Goal: Task Accomplishment & Management: Use online tool/utility

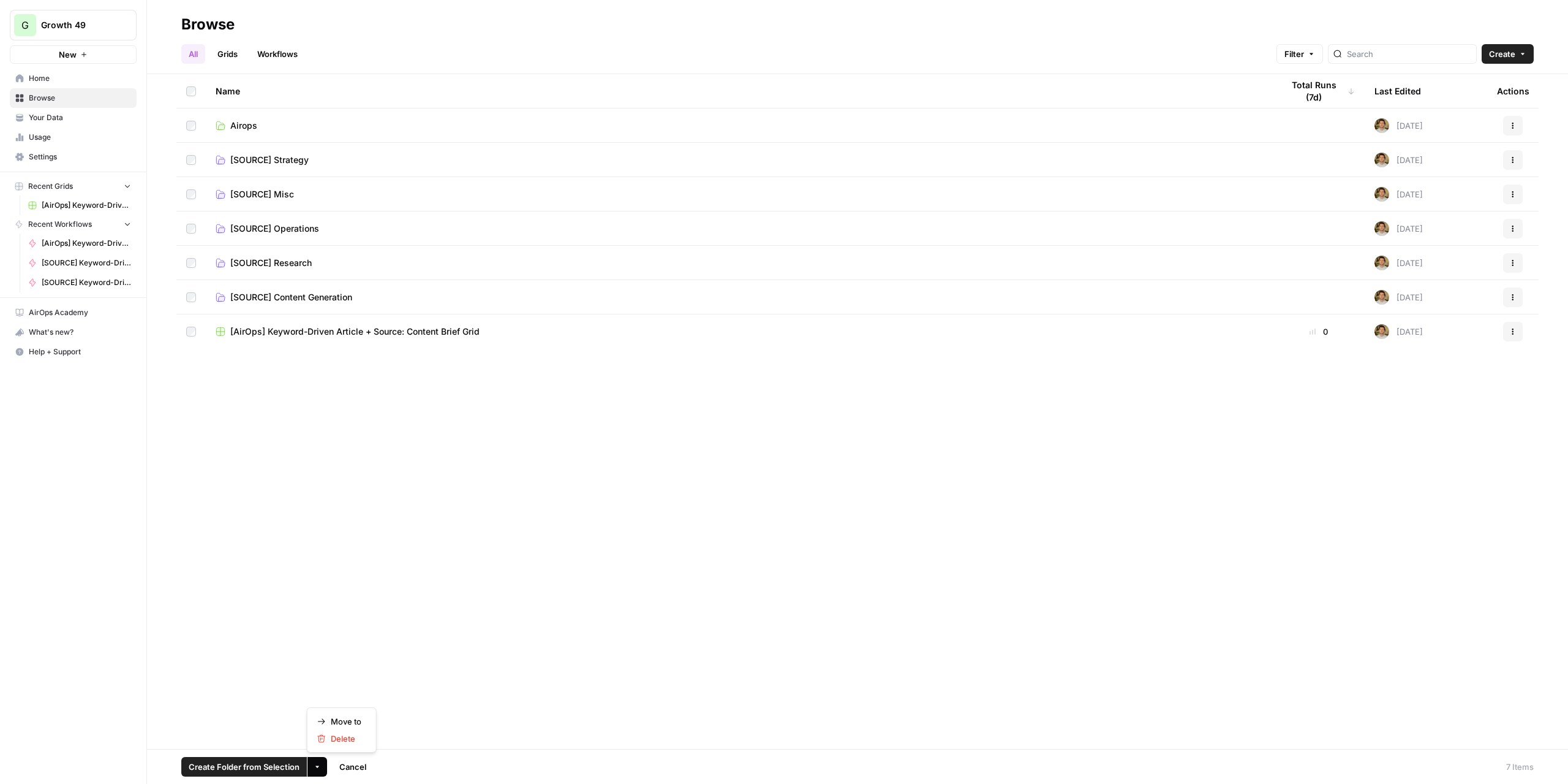
click at [320, 765] on button "More Options" at bounding box center [317, 767] width 20 height 20
click at [346, 718] on span "Move to" at bounding box center [346, 721] width 30 height 12
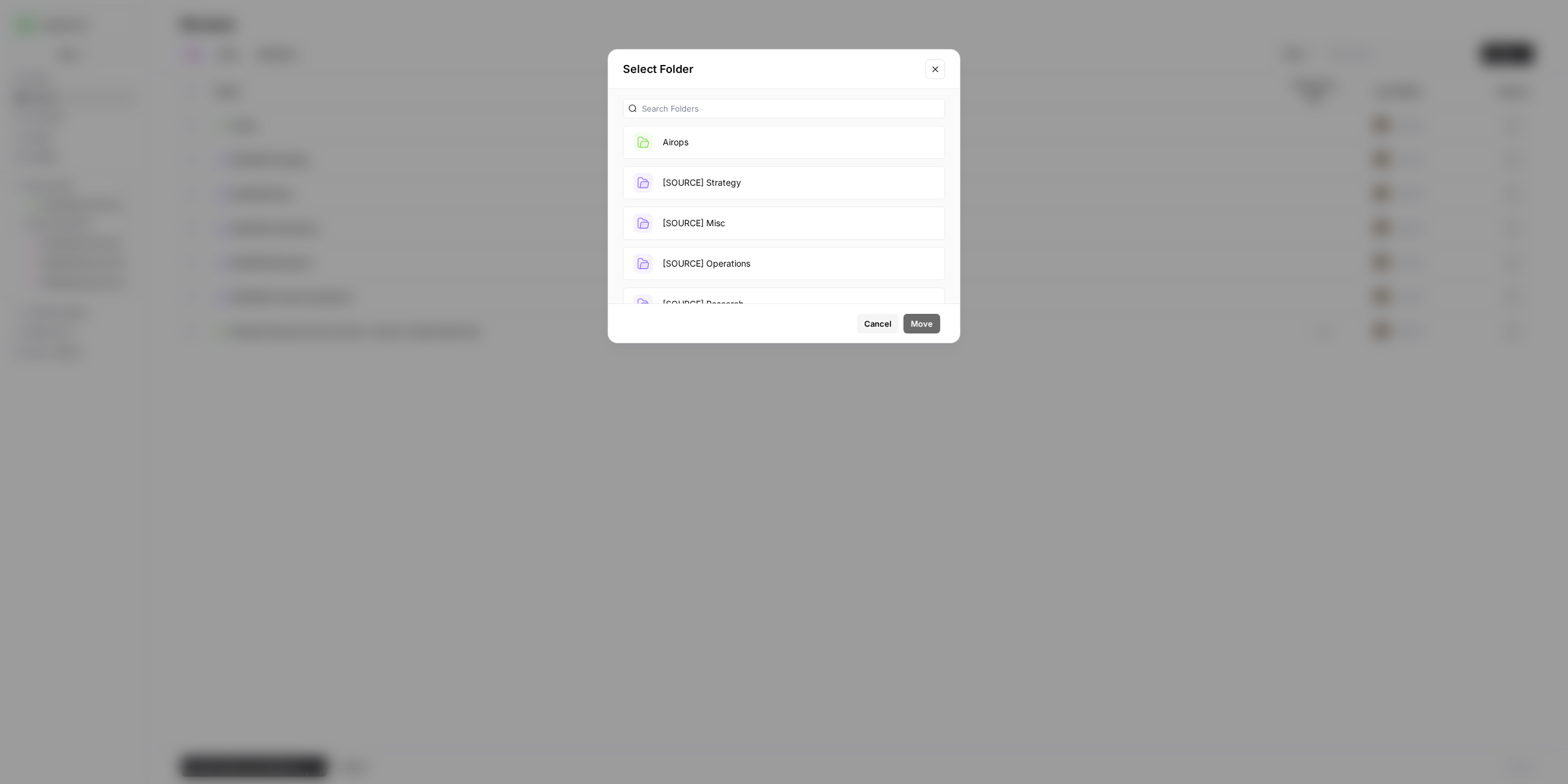
click at [724, 138] on button "Airops" at bounding box center [784, 142] width 322 height 33
click at [919, 322] on span "Move" at bounding box center [921, 323] width 22 height 12
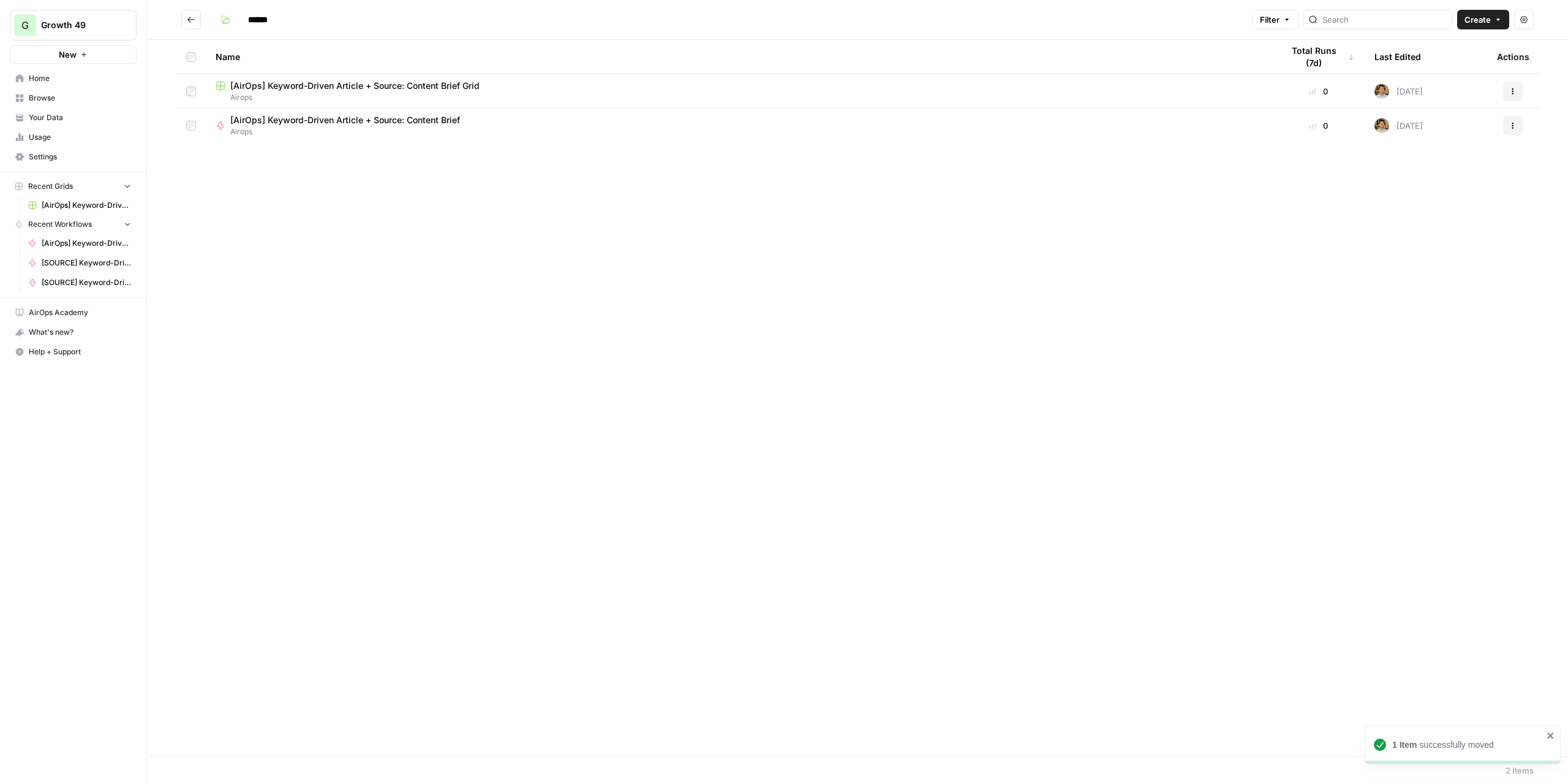
click at [218, 86] on rect at bounding box center [220, 86] width 8 height 8
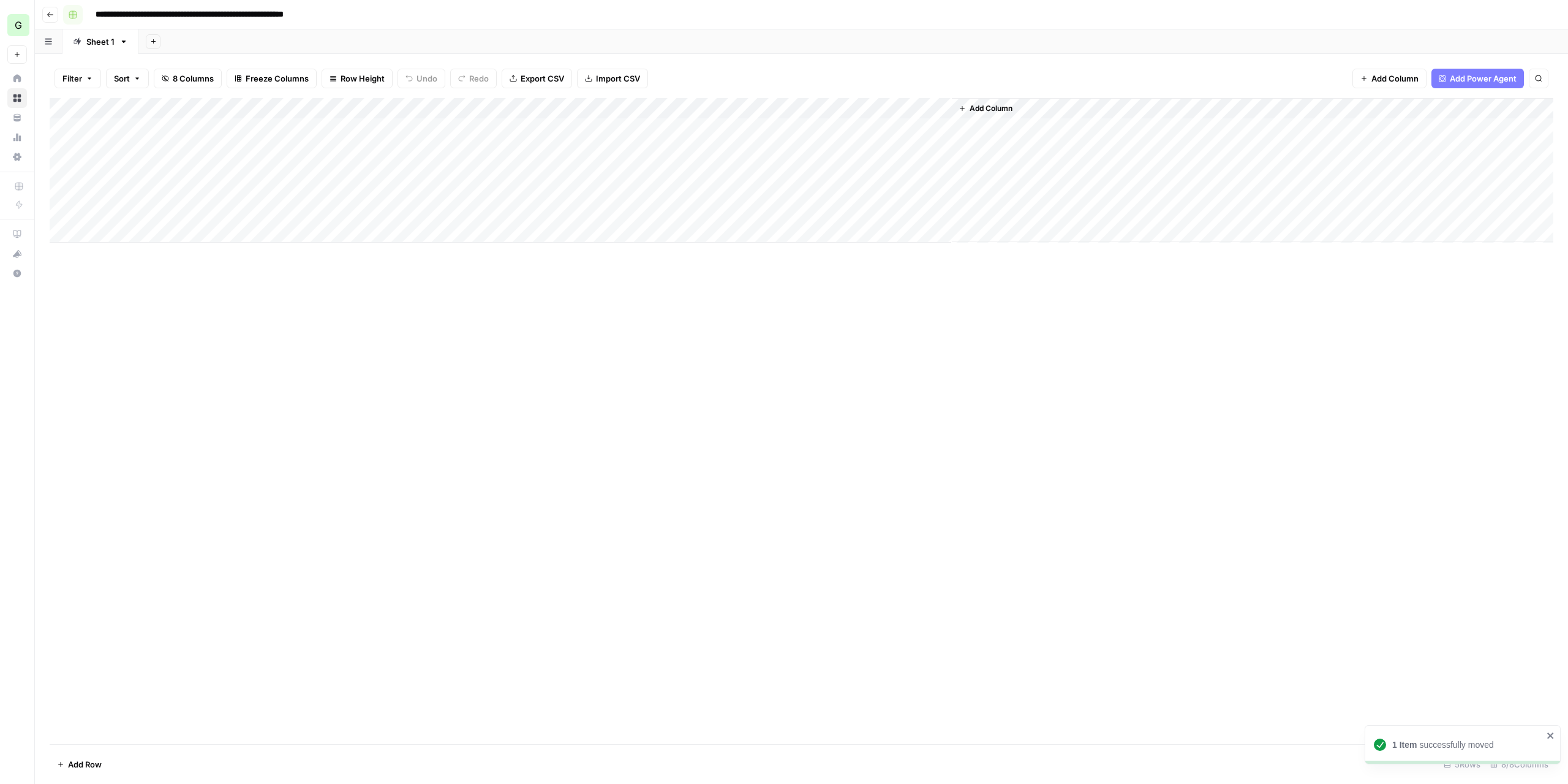
click at [70, 20] on button "button" at bounding box center [73, 14] width 20 height 20
click at [108, 131] on span "Purple" at bounding box center [131, 129] width 88 height 12
drag, startPoint x: 263, startPoint y: 338, endPoint x: 194, endPoint y: 237, distance: 122.3
click at [262, 338] on div "Add Column" at bounding box center [802, 421] width 1504 height 646
click at [47, 17] on icon "button" at bounding box center [51, 15] width 8 height 8
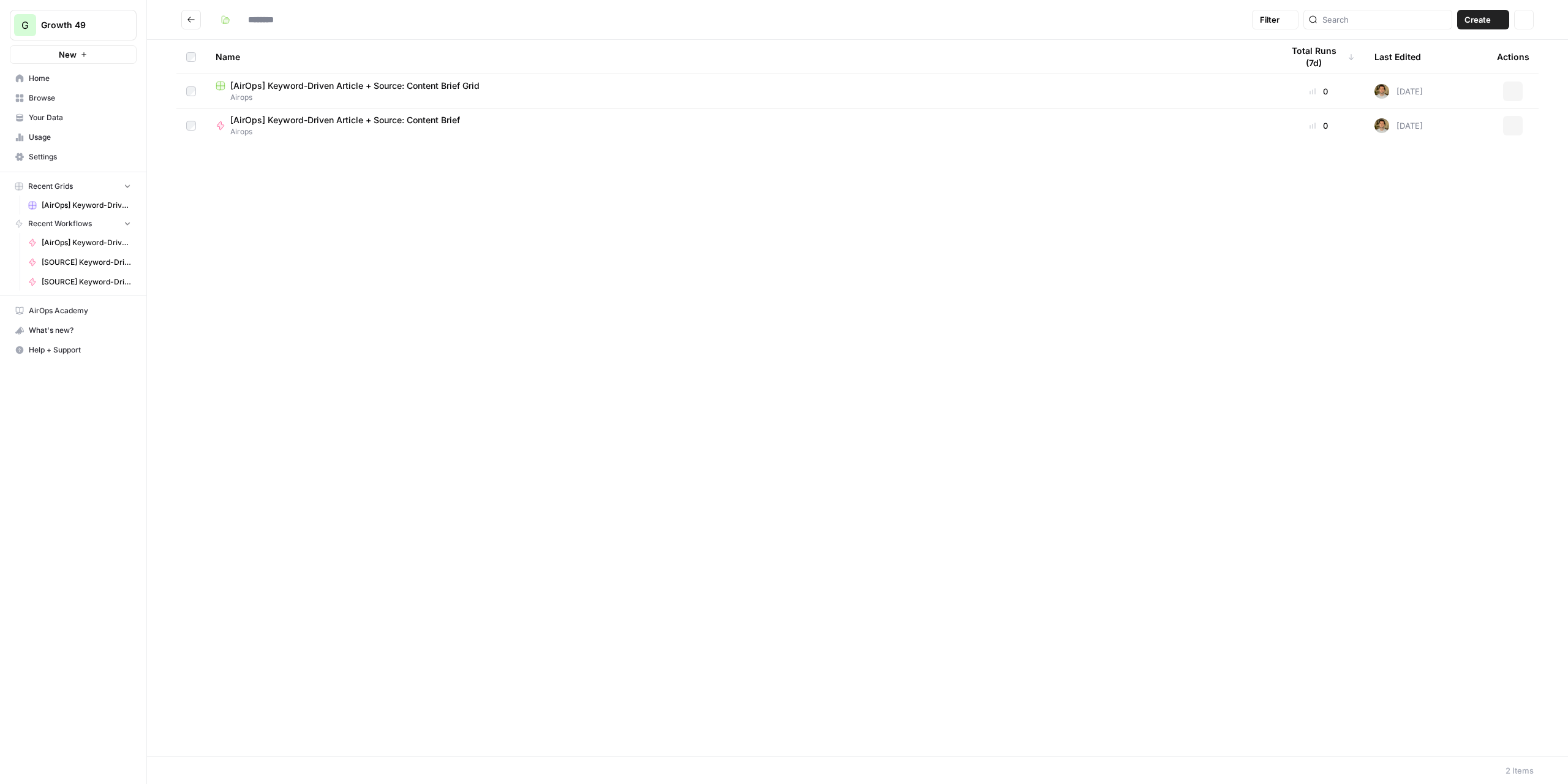
type input "******"
click at [282, 92] on span "Airops" at bounding box center [739, 97] width 1048 height 11
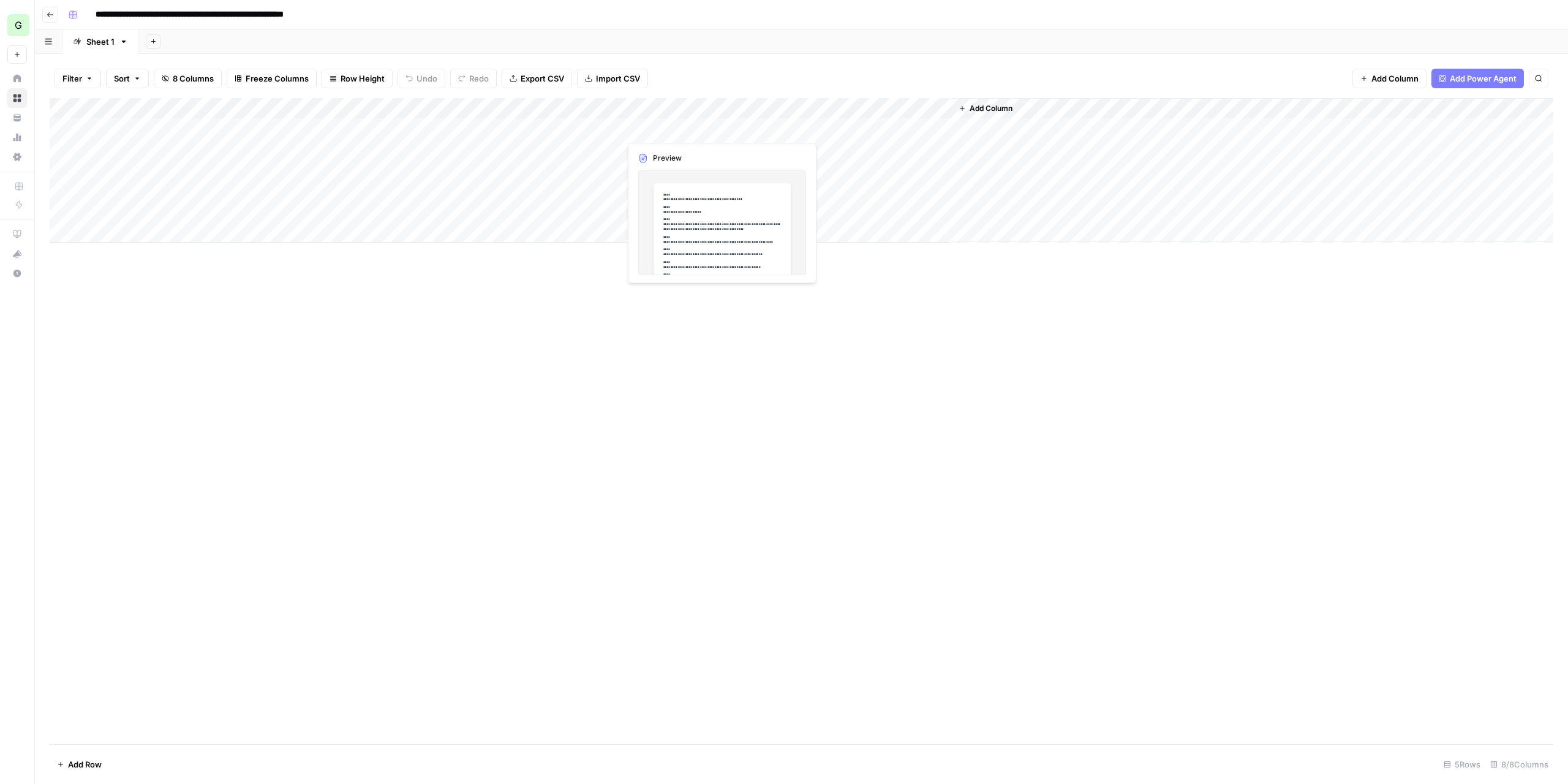
click at [651, 126] on div "Add Column" at bounding box center [802, 170] width 1504 height 145
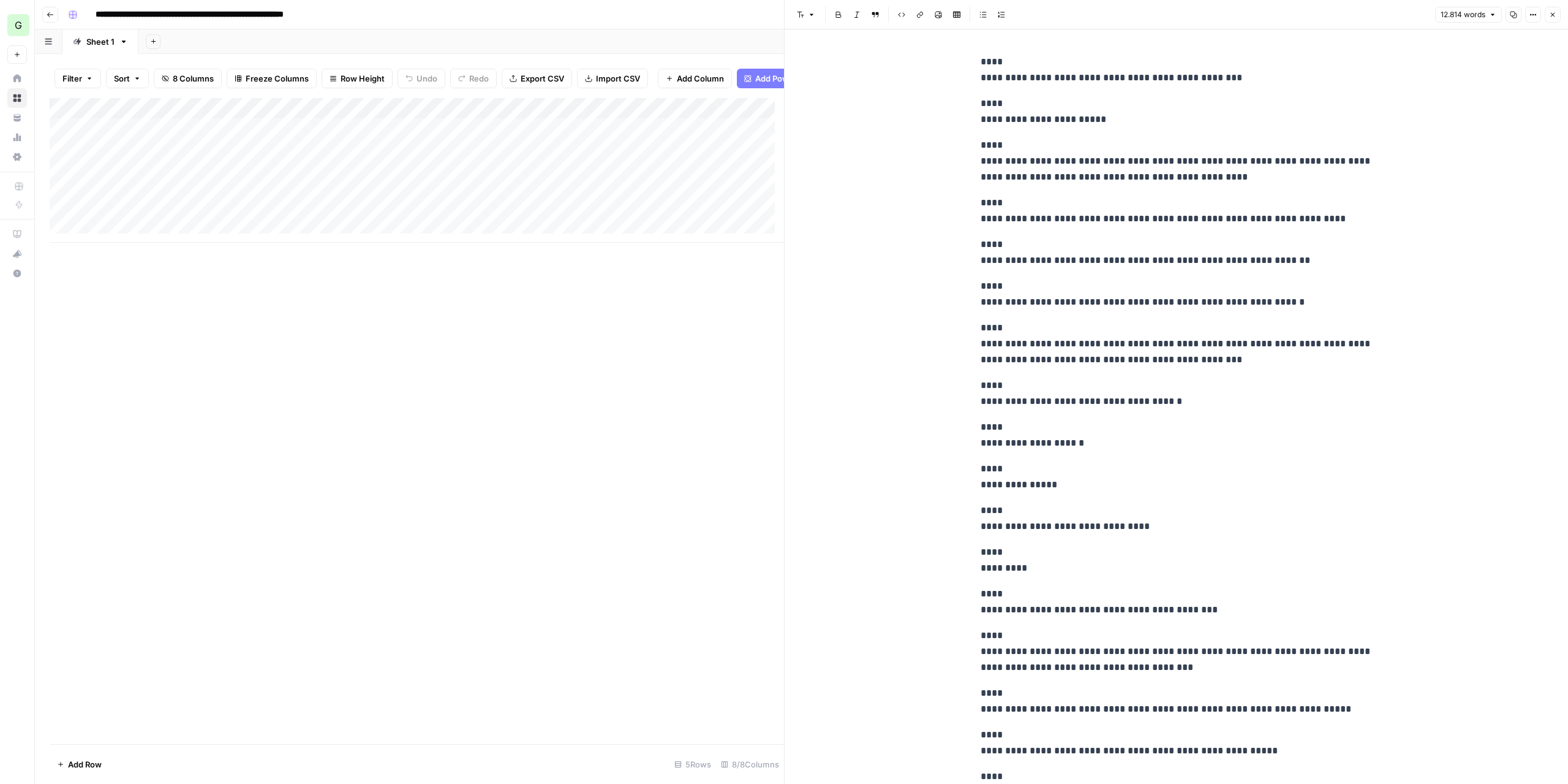
click at [1513, 14] on icon "button" at bounding box center [1514, 15] width 8 height 8
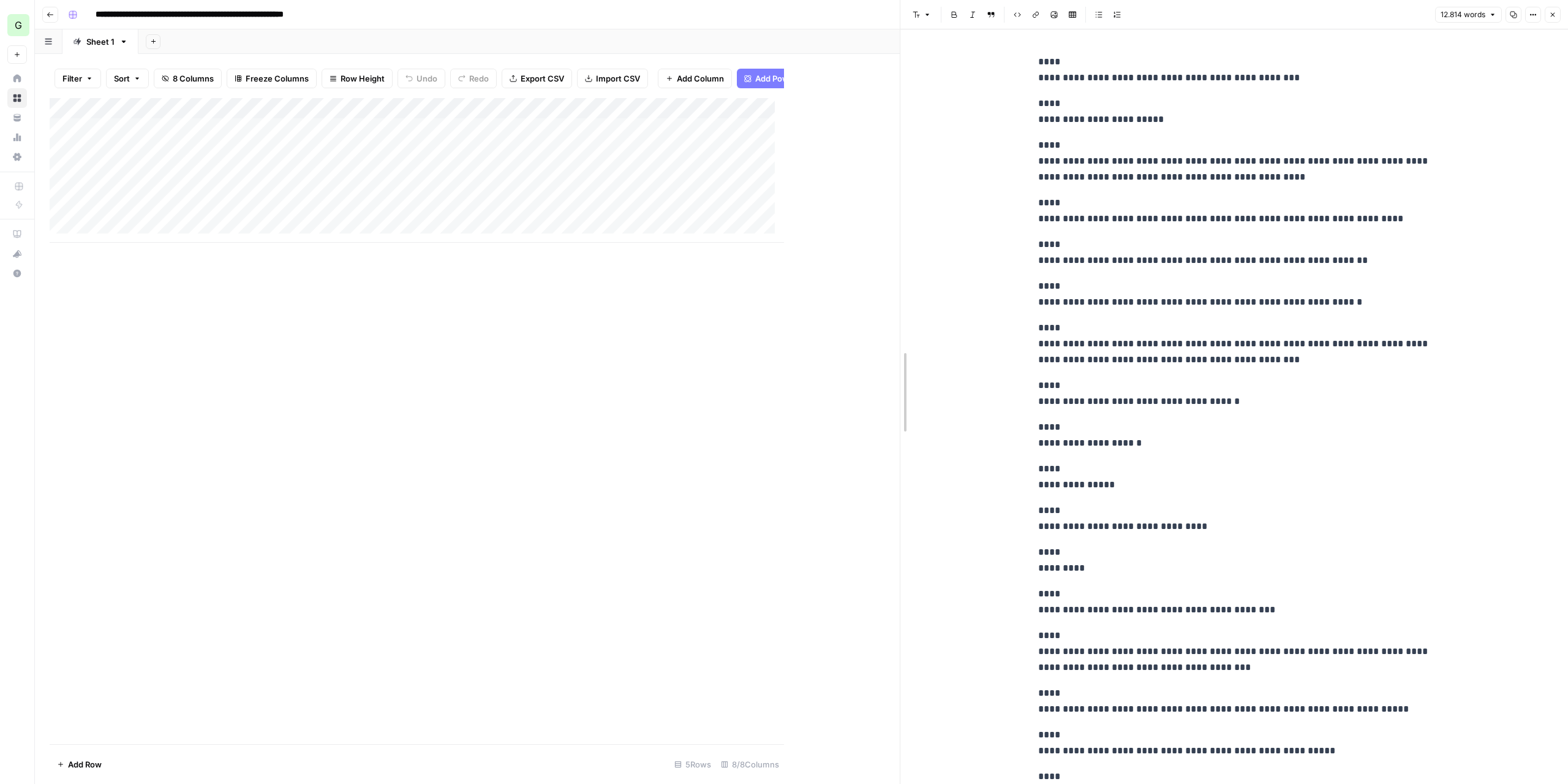
click at [899, 333] on div at bounding box center [900, 392] width 12 height 784
drag, startPoint x: 732, startPoint y: 99, endPoint x: 763, endPoint y: 101, distance: 31.1
click at [763, 101] on div "Add Column" at bounding box center [475, 170] width 850 height 145
click at [51, 14] on icon "button" at bounding box center [51, 15] width 8 height 8
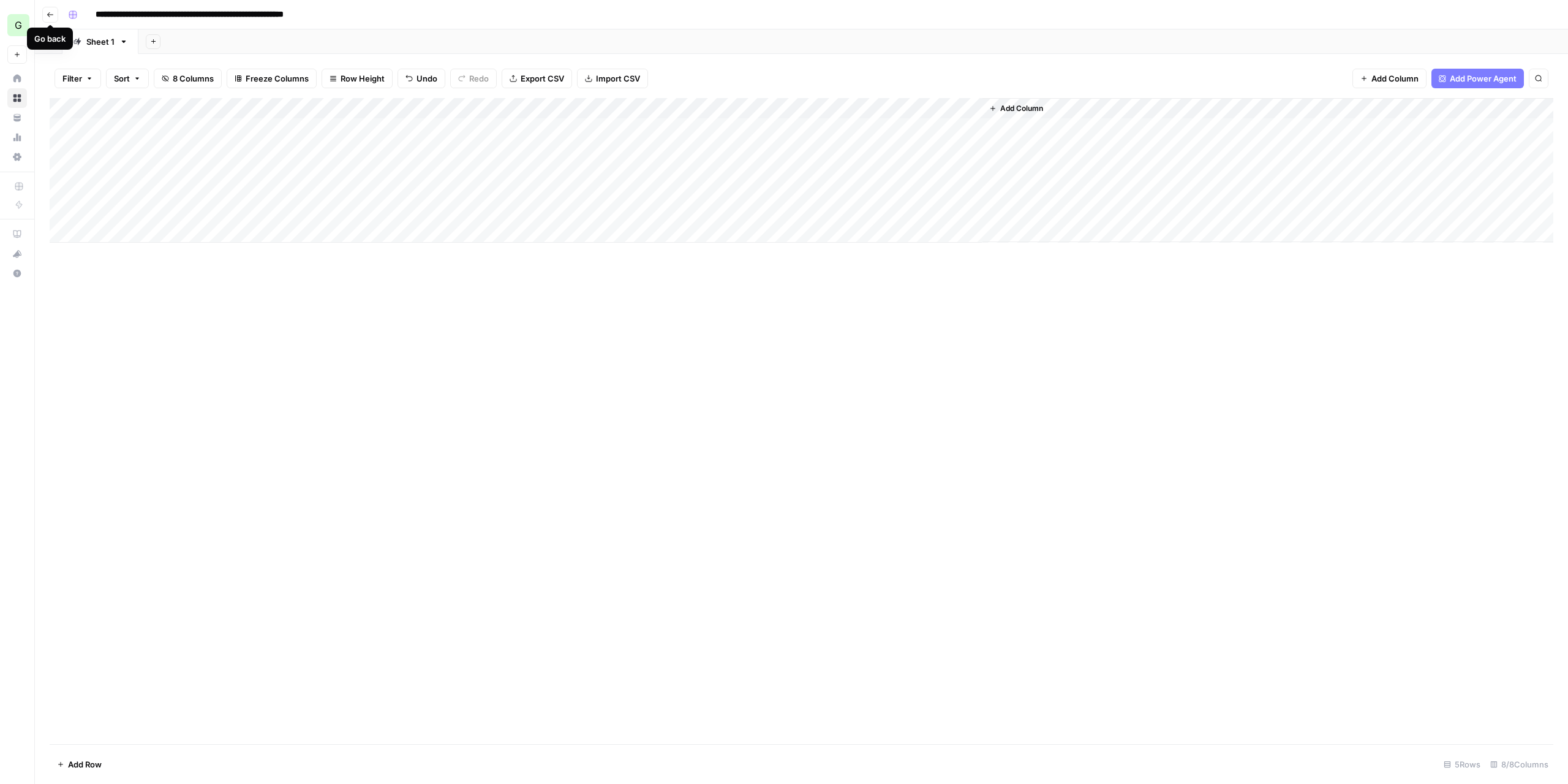
click at [53, 17] on icon "button" at bounding box center [51, 15] width 8 height 8
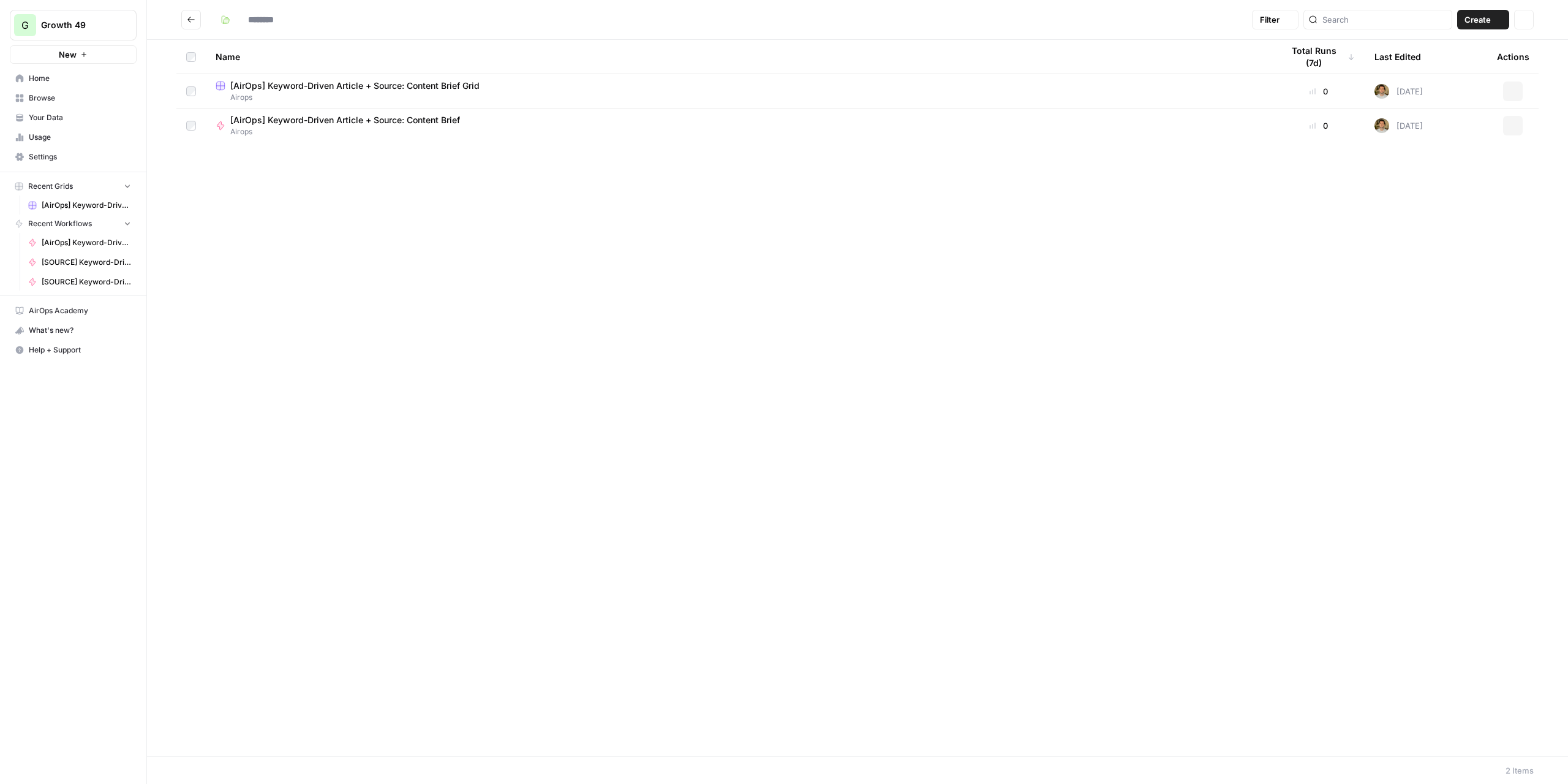
type input "******"
click at [63, 94] on span "Browse" at bounding box center [79, 98] width 102 height 11
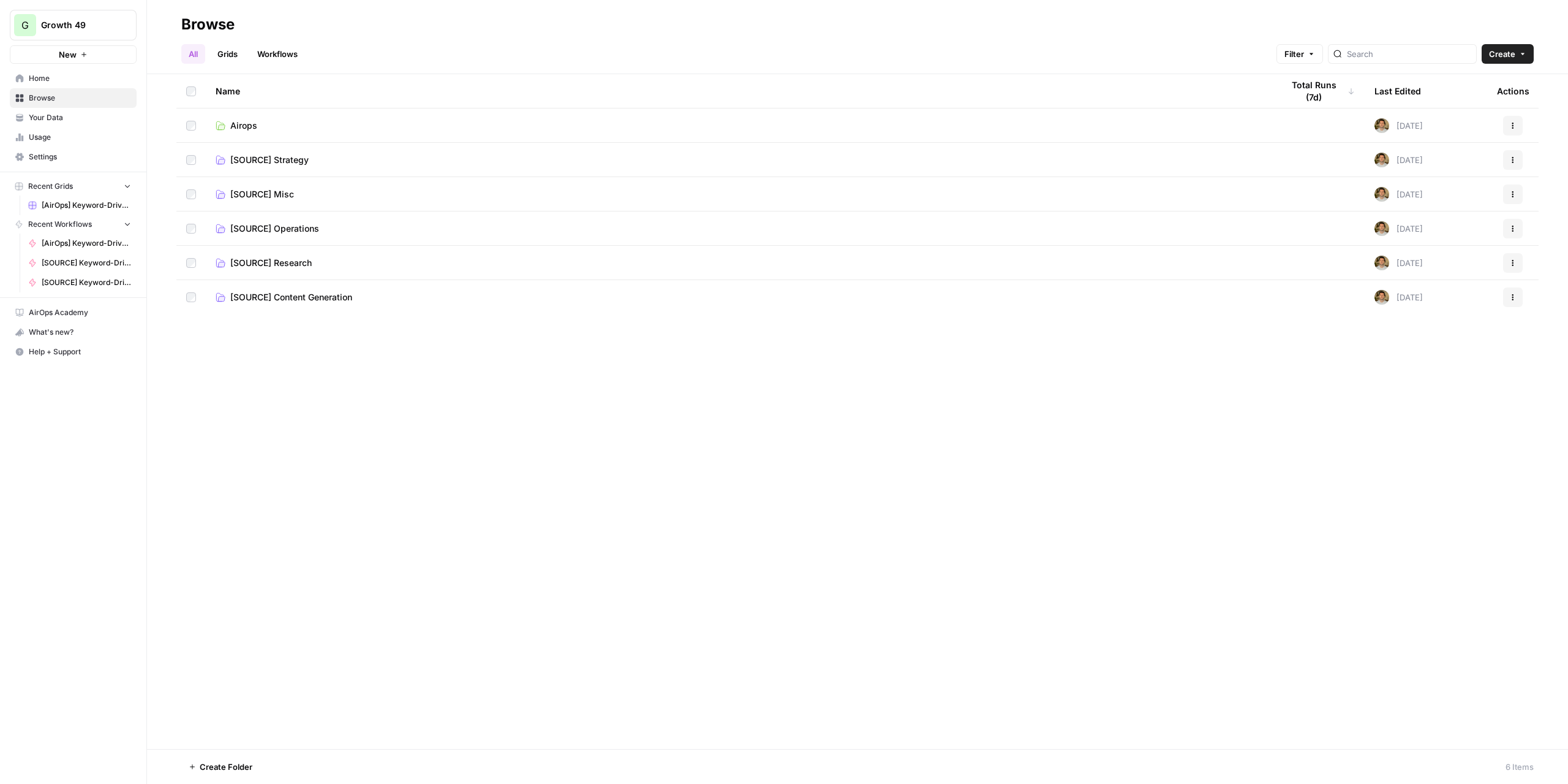
click at [227, 770] on span "Create Folder" at bounding box center [226, 767] width 53 height 12
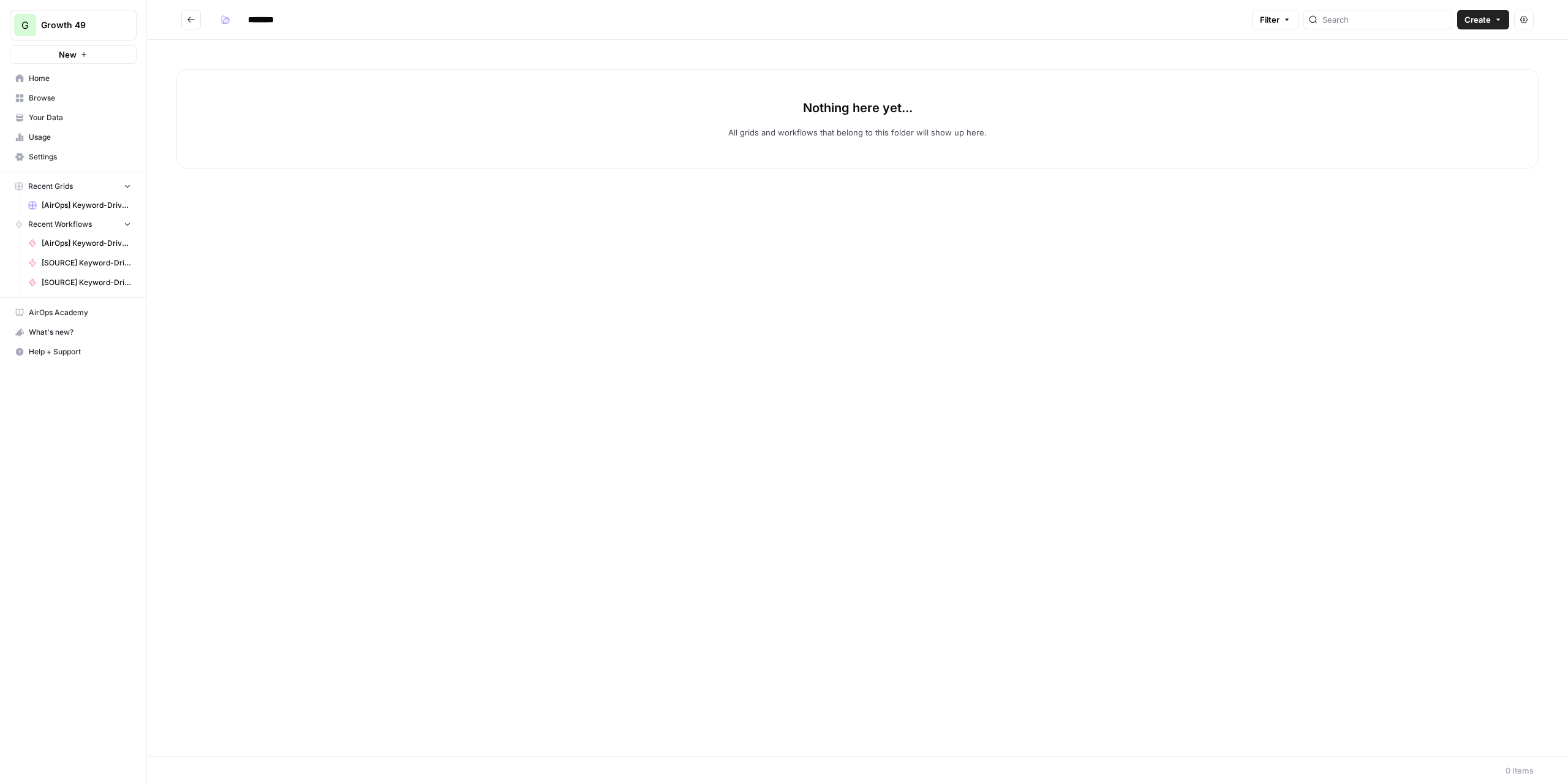
click at [277, 15] on input "********" at bounding box center [277, 20] width 69 height 20
type input "**********"
drag, startPoint x: 793, startPoint y: 291, endPoint x: 578, endPoint y: 122, distance: 273.5
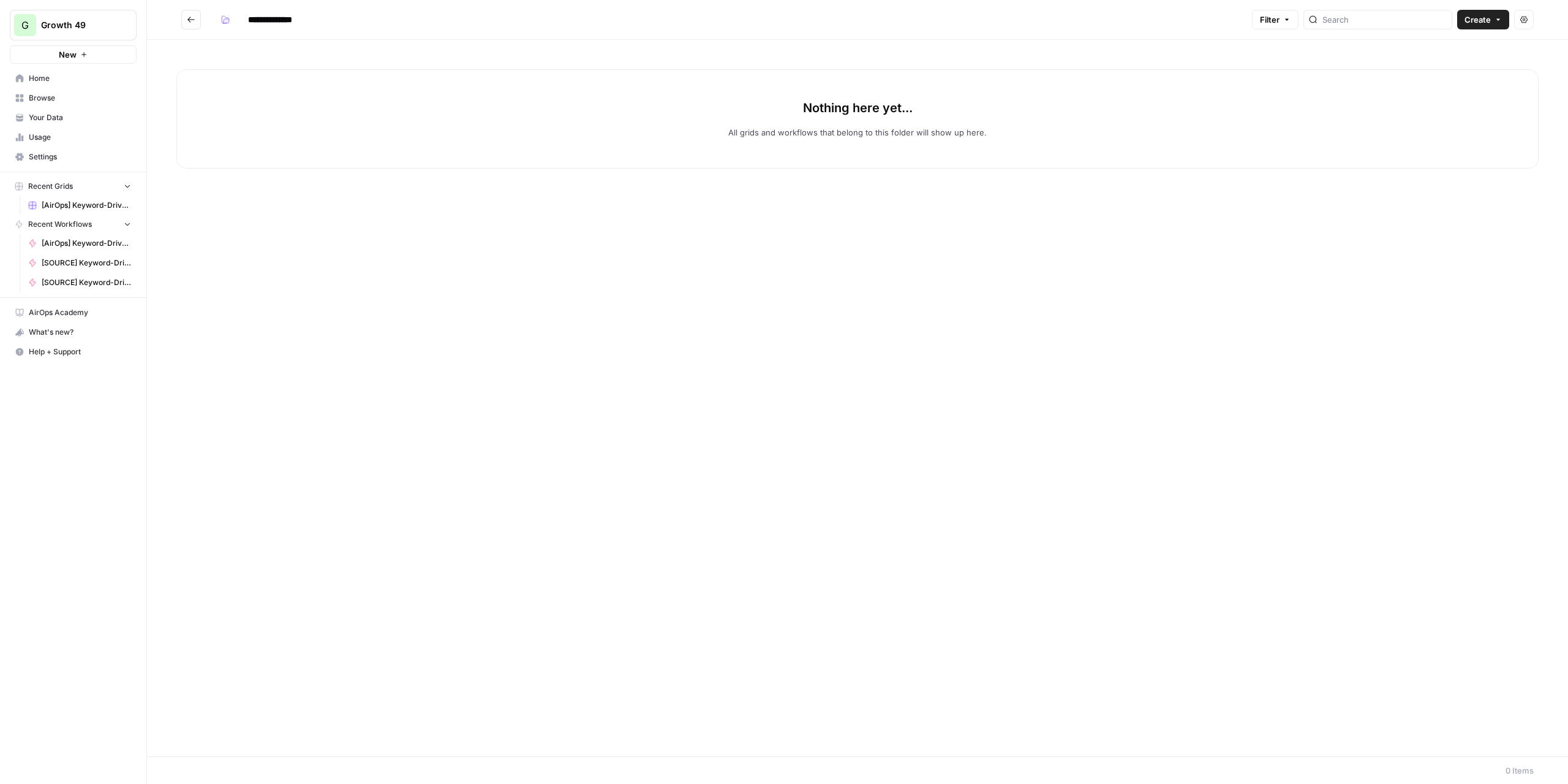
click at [790, 289] on div "Nothing here yet... All grids and workflows that belong to this folder will sho…" at bounding box center [857, 398] width 1421 height 717
click at [1477, 19] on span "Create" at bounding box center [1477, 20] width 26 height 12
click at [1461, 62] on span "Workflow" at bounding box center [1460, 66] width 69 height 12
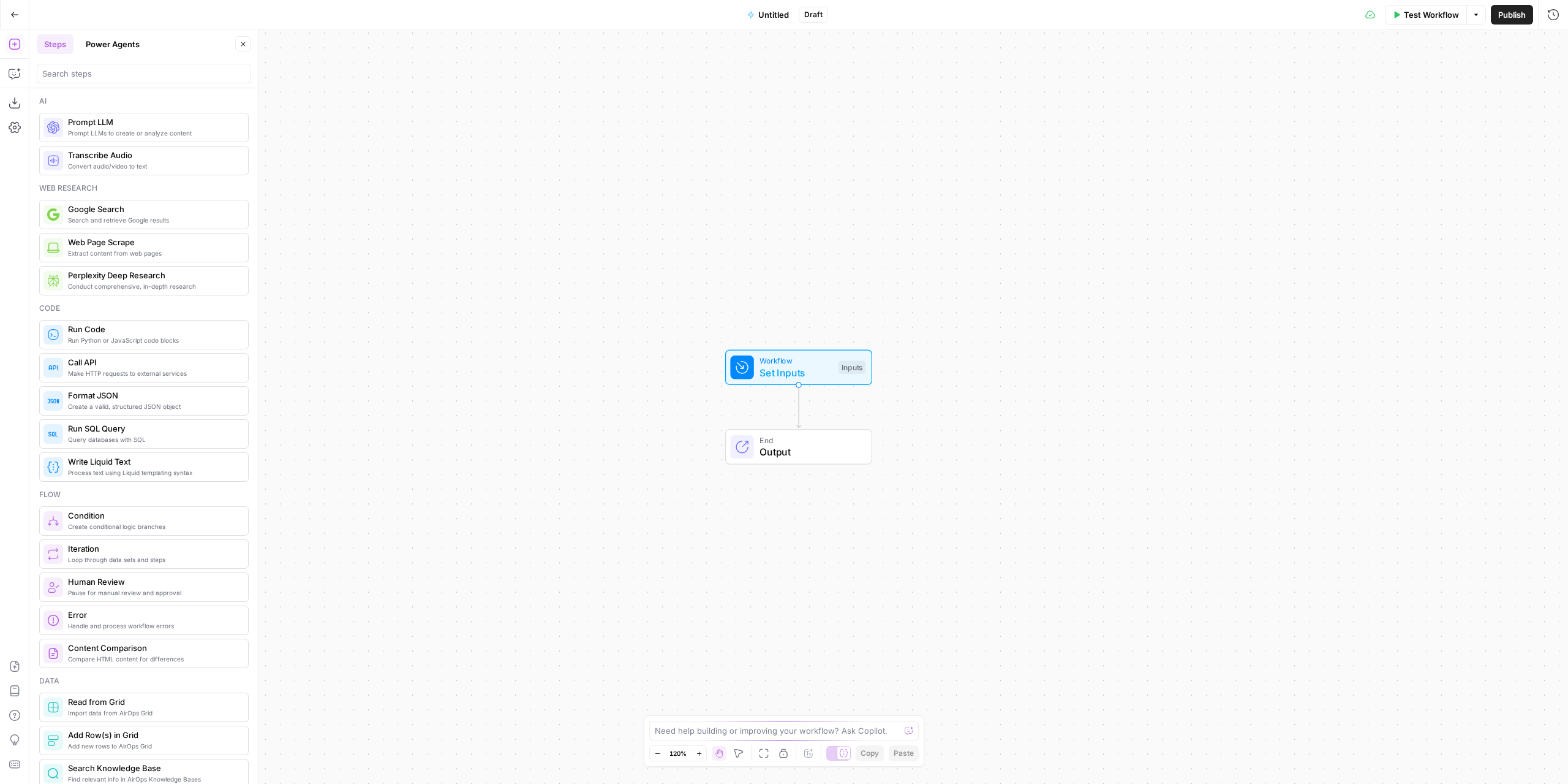
click at [816, 366] on span "Set Inputs" at bounding box center [796, 372] width 73 height 14
drag, startPoint x: 831, startPoint y: 364, endPoint x: 838, endPoint y: 361, distance: 7.6
click at [831, 364] on span "Set Inputs" at bounding box center [797, 369] width 73 height 14
click at [828, 361] on span "Workflow" at bounding box center [796, 358] width 73 height 11
click at [1318, 86] on button "Add Field" at bounding box center [1414, 83] width 246 height 20
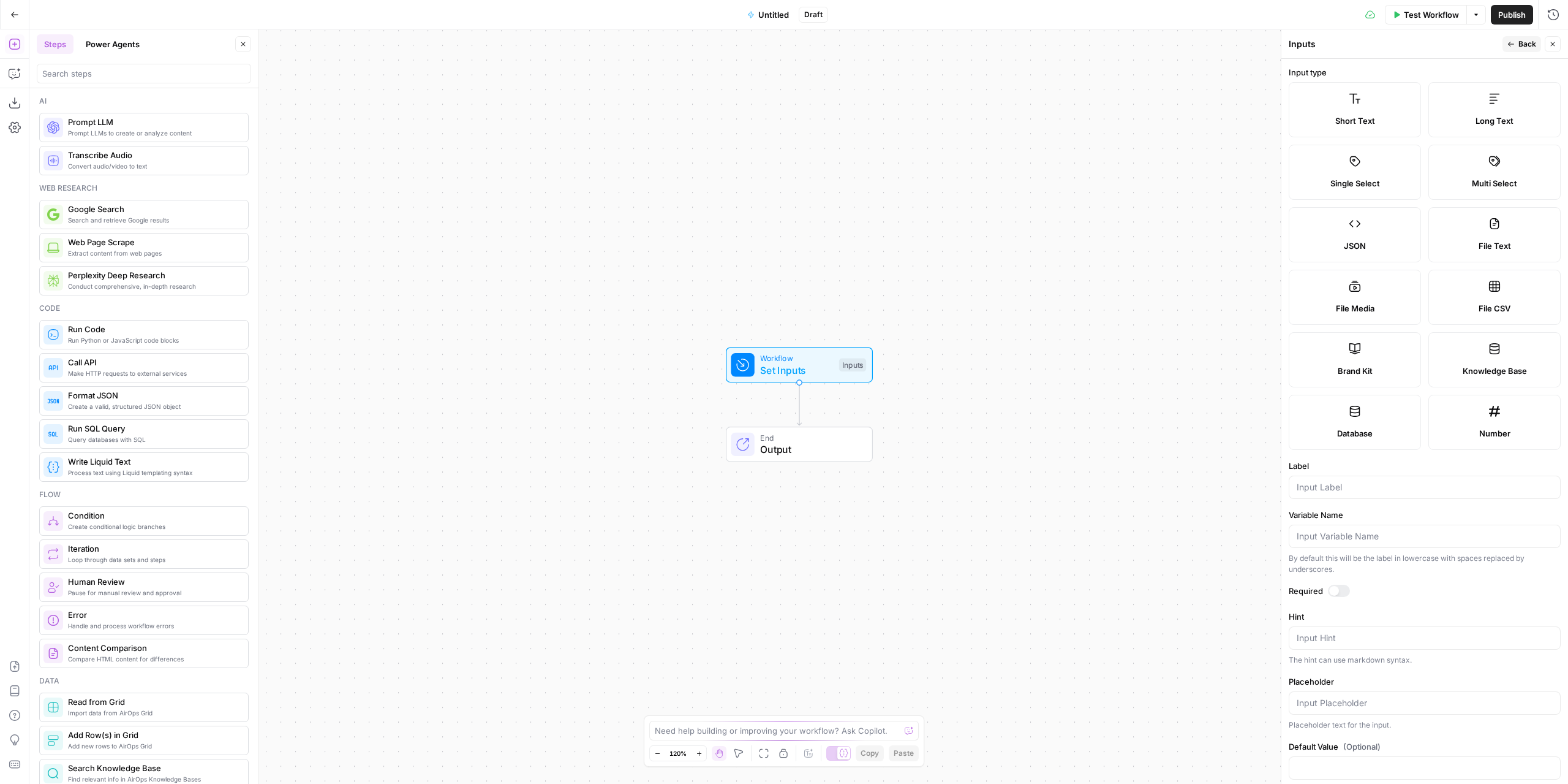
click at [1372, 108] on label "Short Text" at bounding box center [1355, 109] width 132 height 55
click at [1346, 483] on input "Label" at bounding box center [1424, 487] width 256 height 12
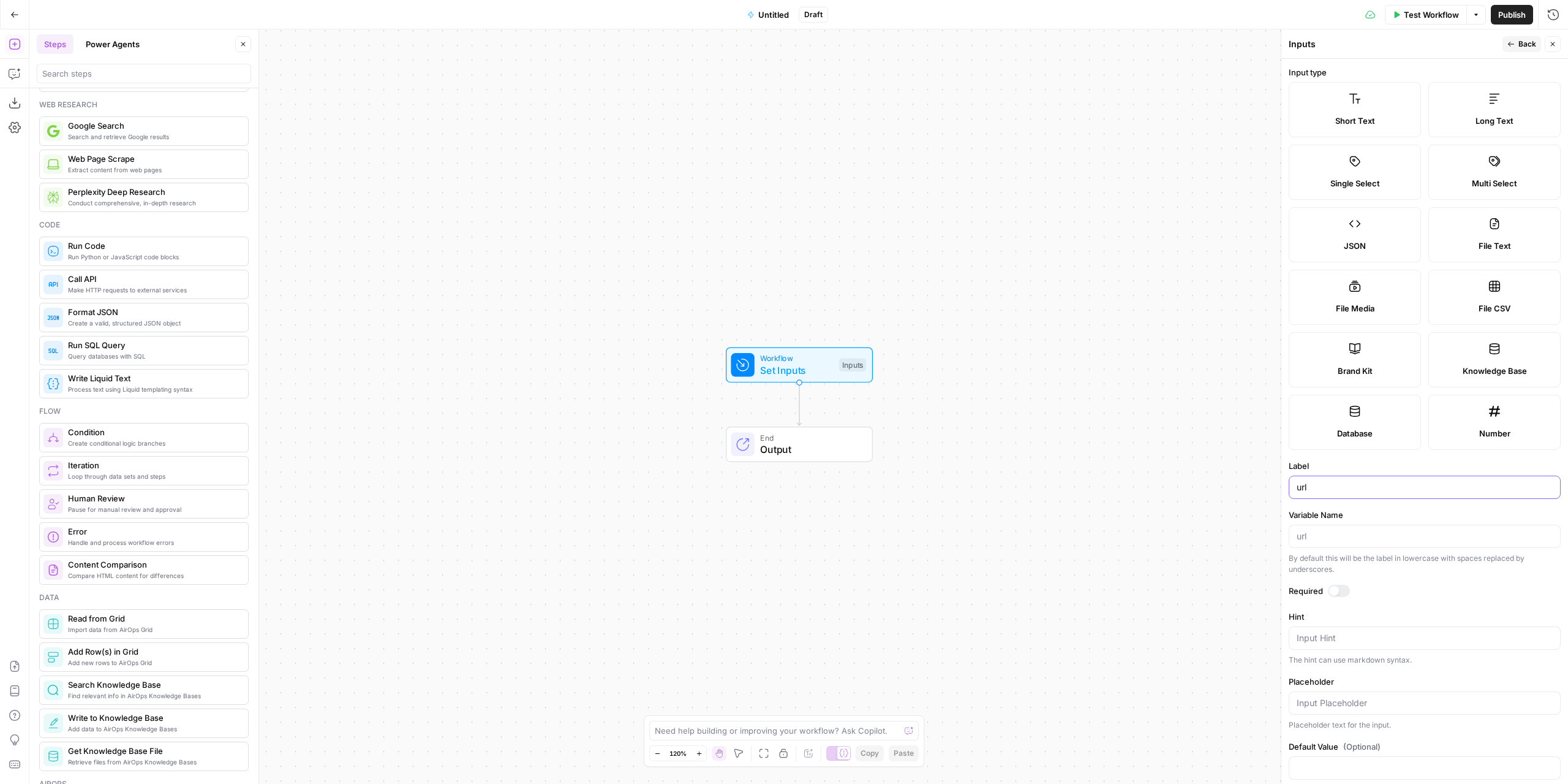
scroll to position [184, 0]
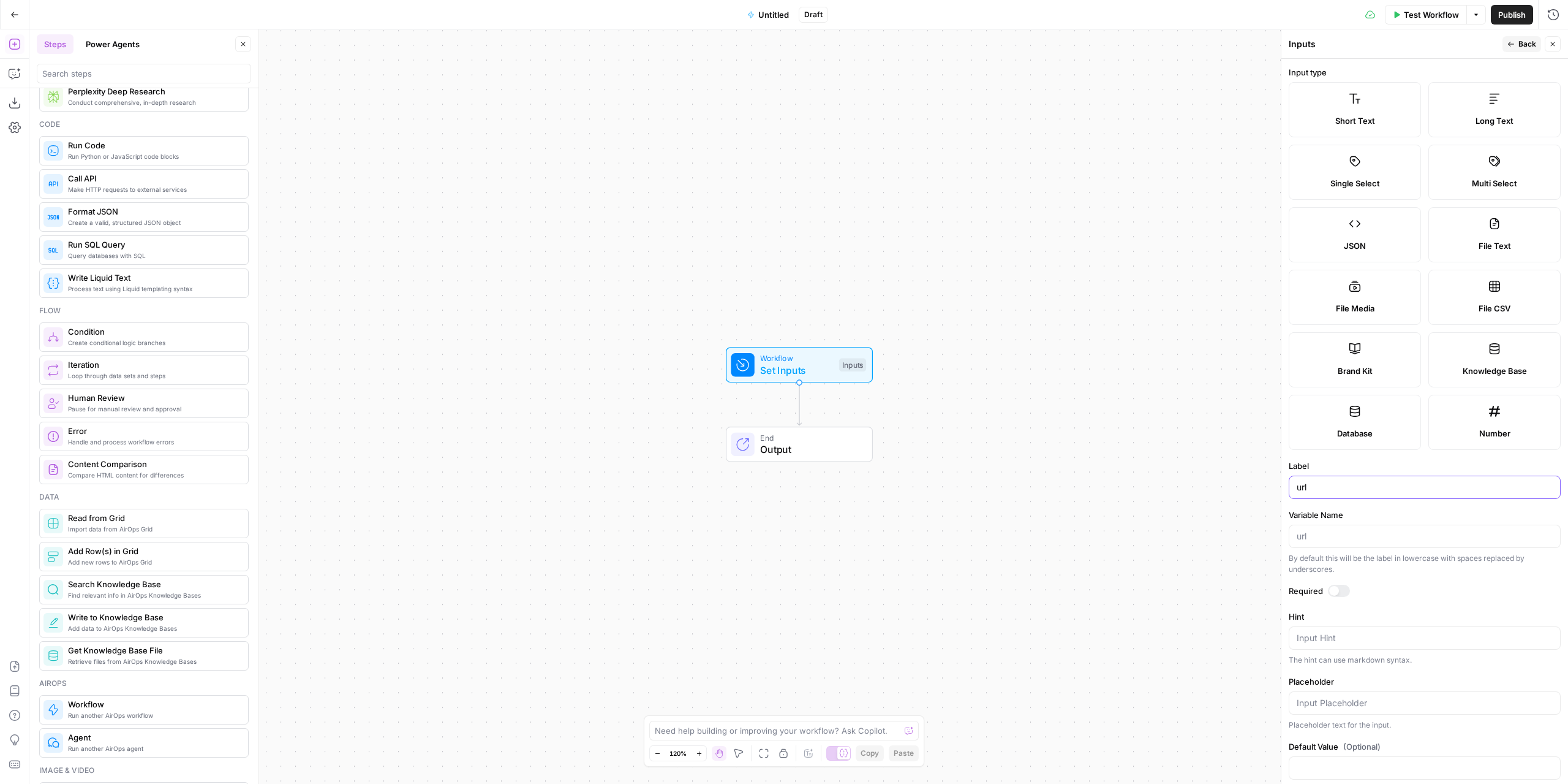
type input "url"
click at [120, 39] on button "Power Agents" at bounding box center [113, 44] width 69 height 20
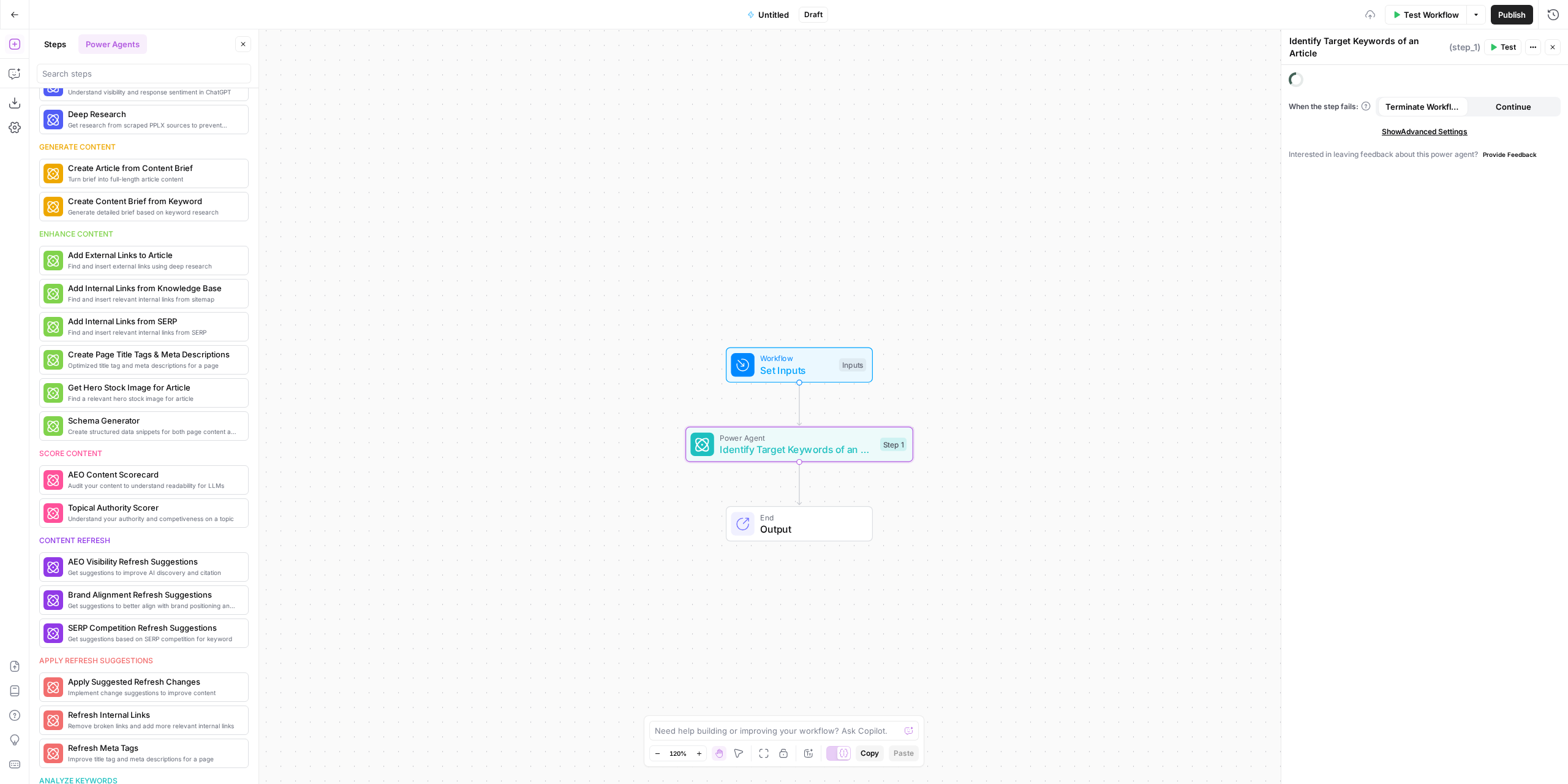
scroll to position [276, 0]
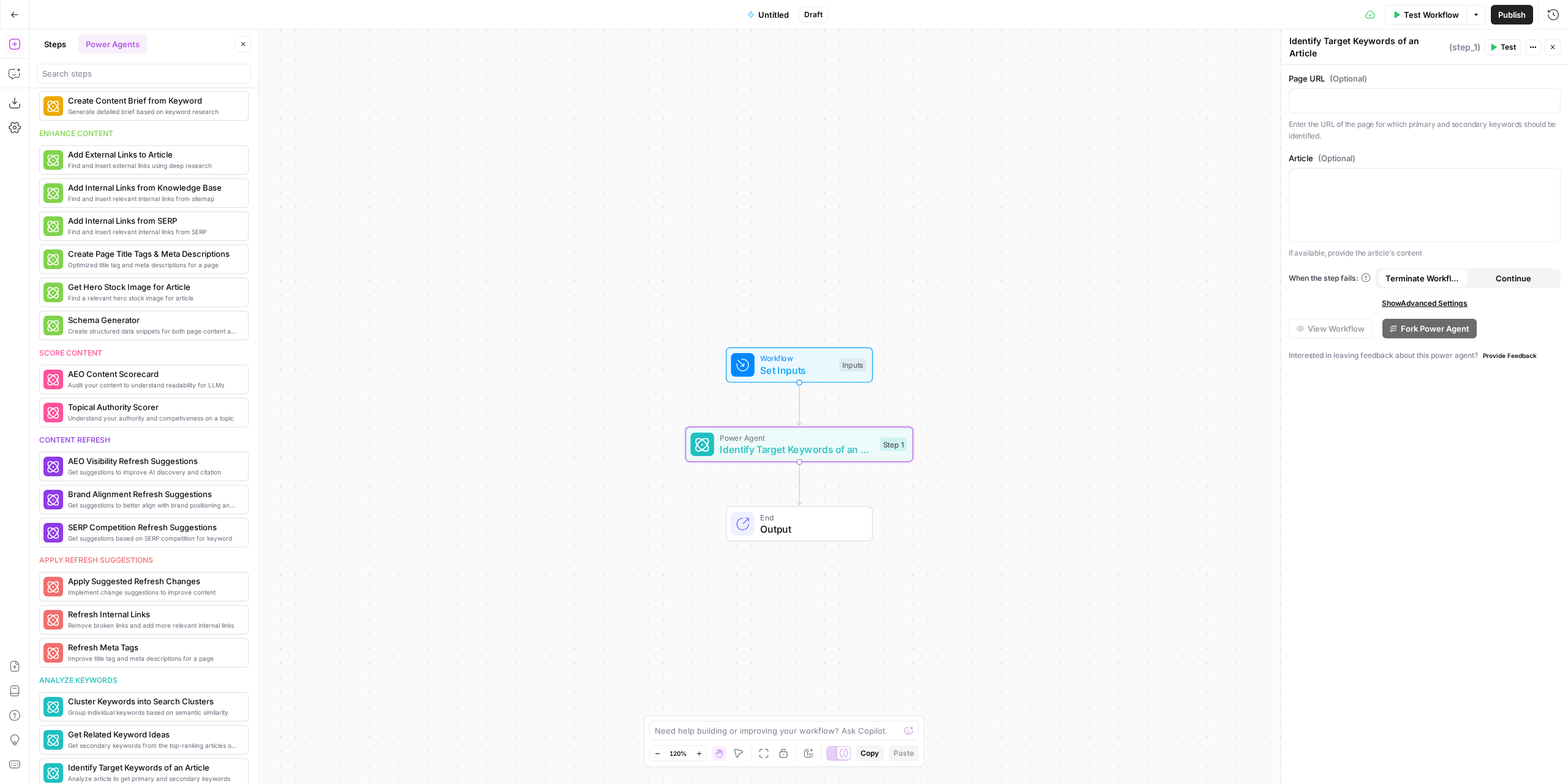
click at [1431, 21] on button "Test Workflow" at bounding box center [1426, 14] width 82 height 20
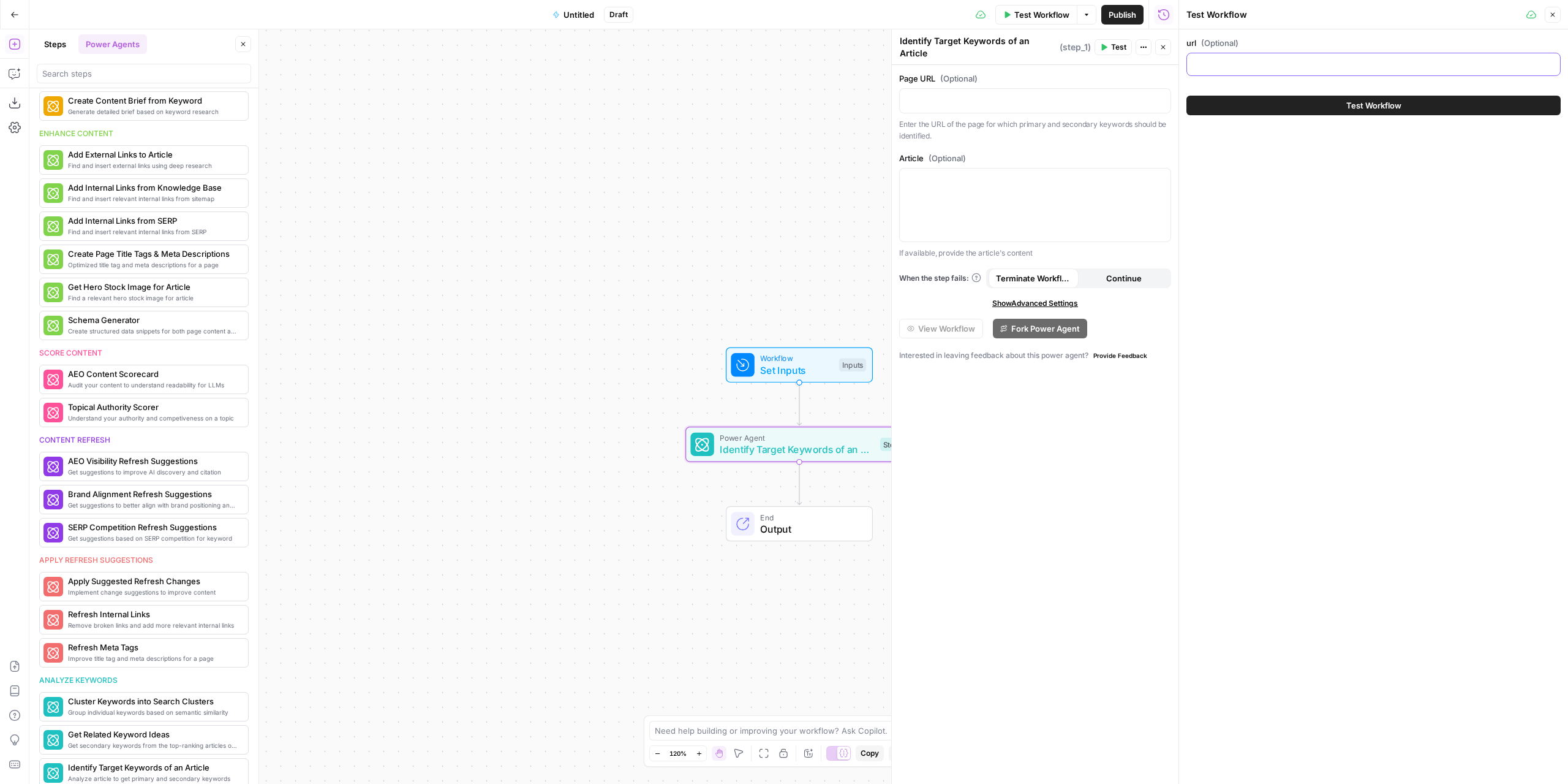
click at [1285, 67] on input "url (Optional)" at bounding box center [1374, 64] width 359 height 12
paste input "https://www.airops.com/blog/search-changes-wil-reynolds-alisa-scharf-seer-inter…"
type input "https://www.airops.com/blog/search-changes-wil-reynolds-alisa-scharf-seer-inter…"
click at [1315, 107] on button "Test Workflow" at bounding box center [1373, 105] width 374 height 20
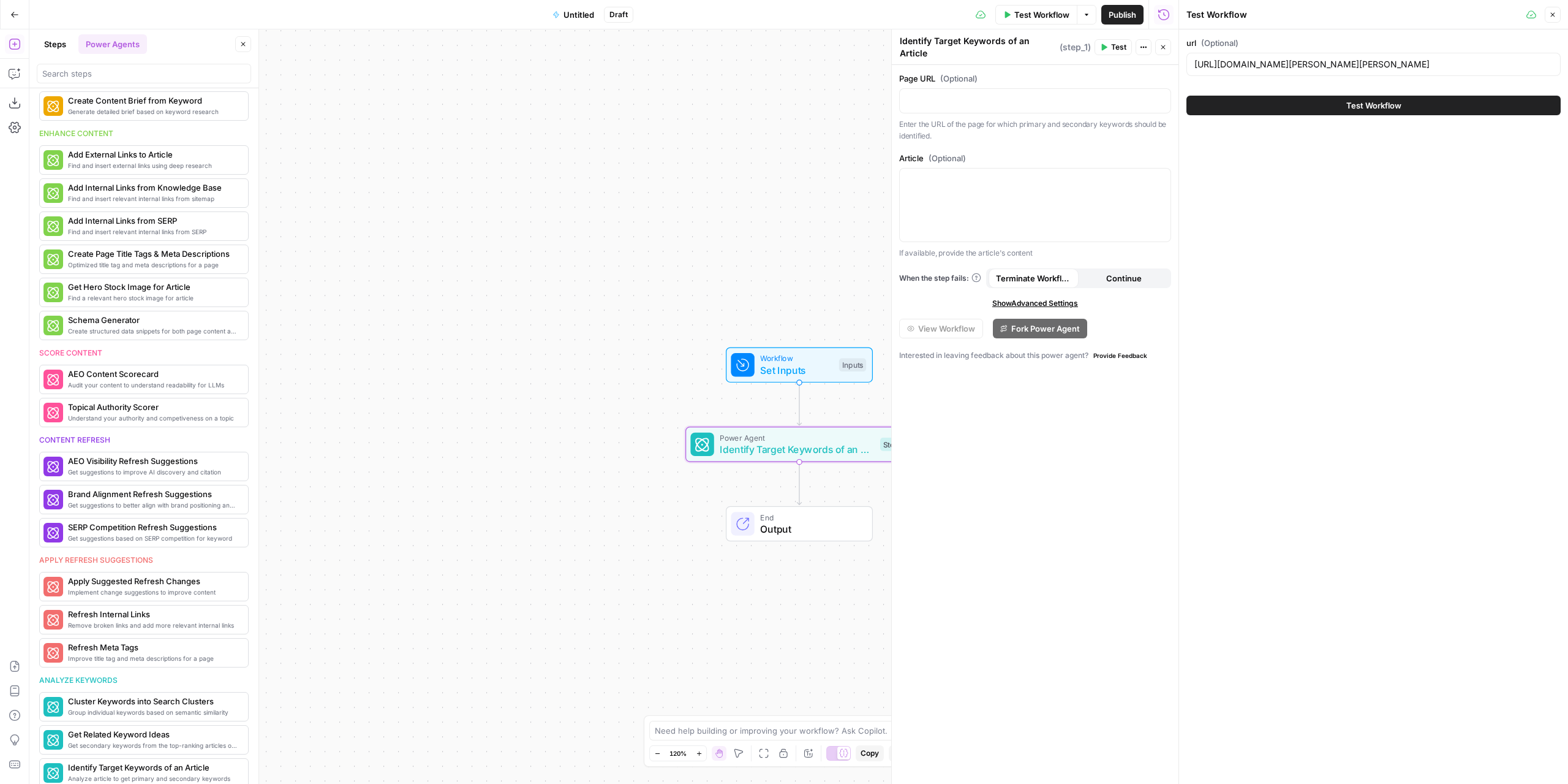
scroll to position [0, 0]
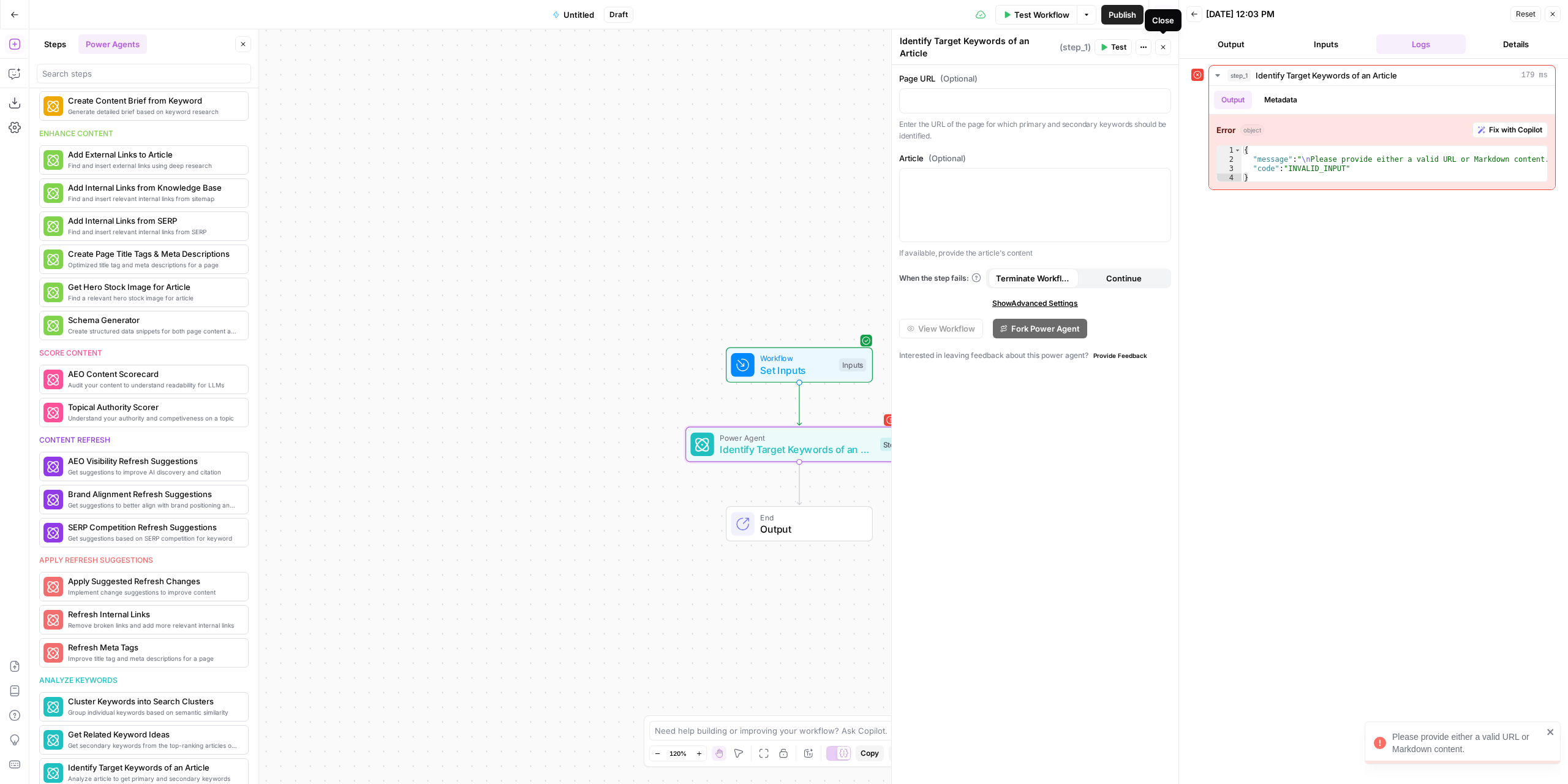
click at [1166, 45] on button "Close" at bounding box center [1163, 47] width 16 height 16
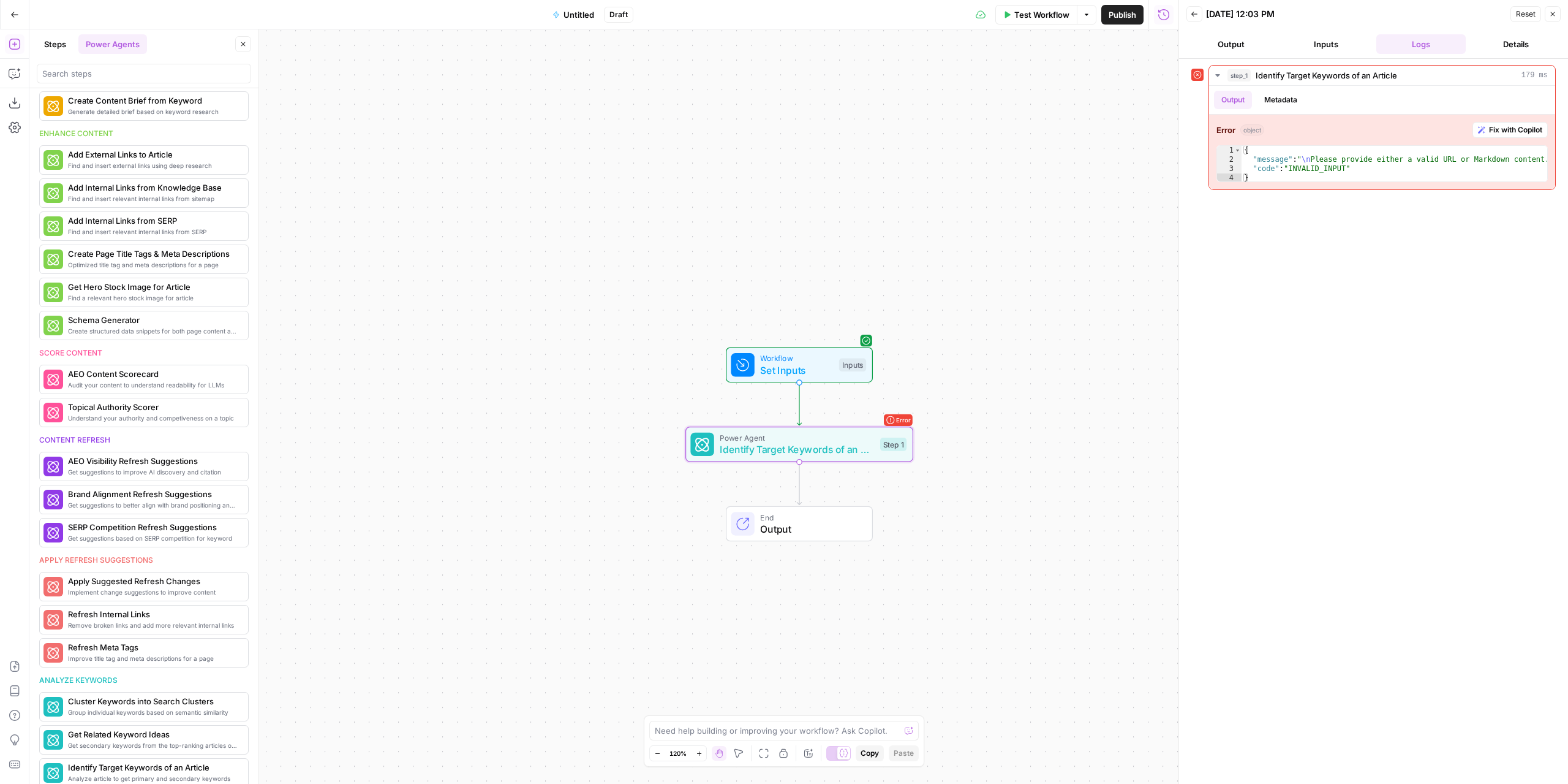
click at [852, 443] on span "Identify Target Keywords of an Article" at bounding box center [796, 449] width 154 height 14
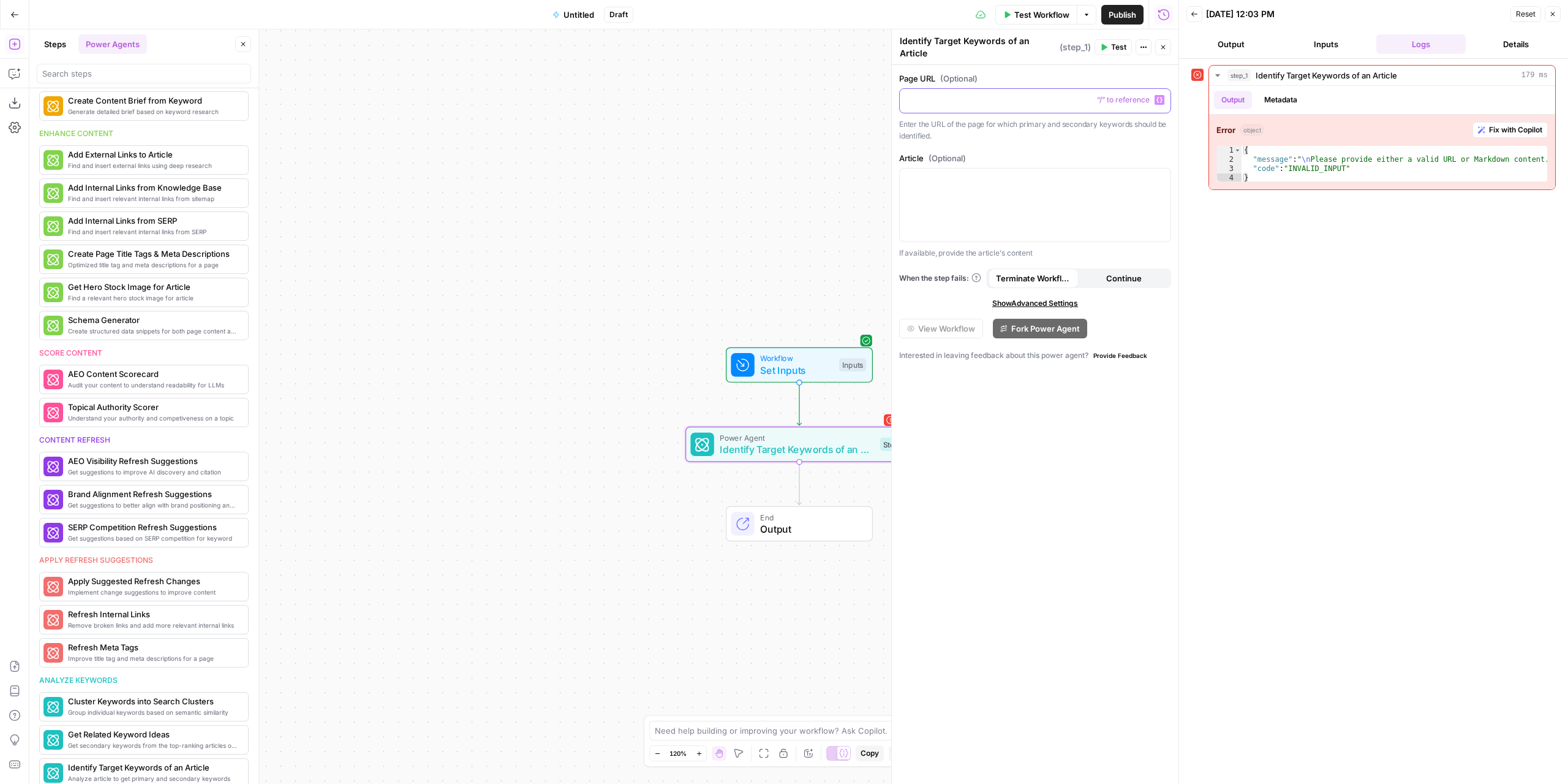
click at [1155, 95] on button "Variables Menu" at bounding box center [1159, 99] width 10 height 10
click at [520, 139] on button "Select variable url" at bounding box center [543, 140] width 153 height 20
click at [1111, 42] on button "Test" at bounding box center [1113, 47] width 37 height 16
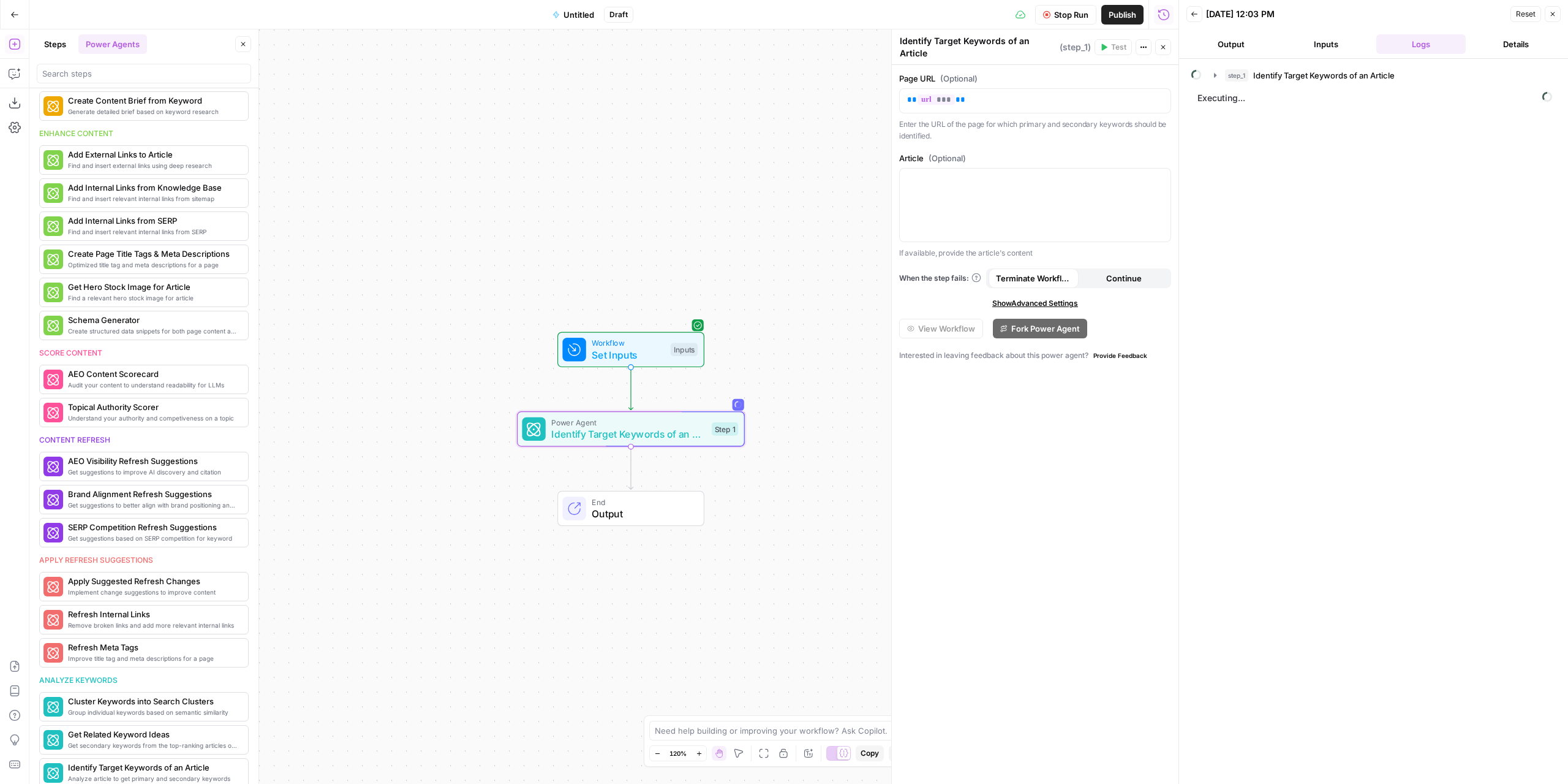
drag, startPoint x: 685, startPoint y: 214, endPoint x: 611, endPoint y: 207, distance: 74.3
click at [611, 207] on div "Workflow Set Inputs Inputs Power Agent Identify Target Keywords of an Article S…" at bounding box center [604, 406] width 1149 height 754
click at [1239, 51] on button "Output" at bounding box center [1231, 44] width 90 height 20
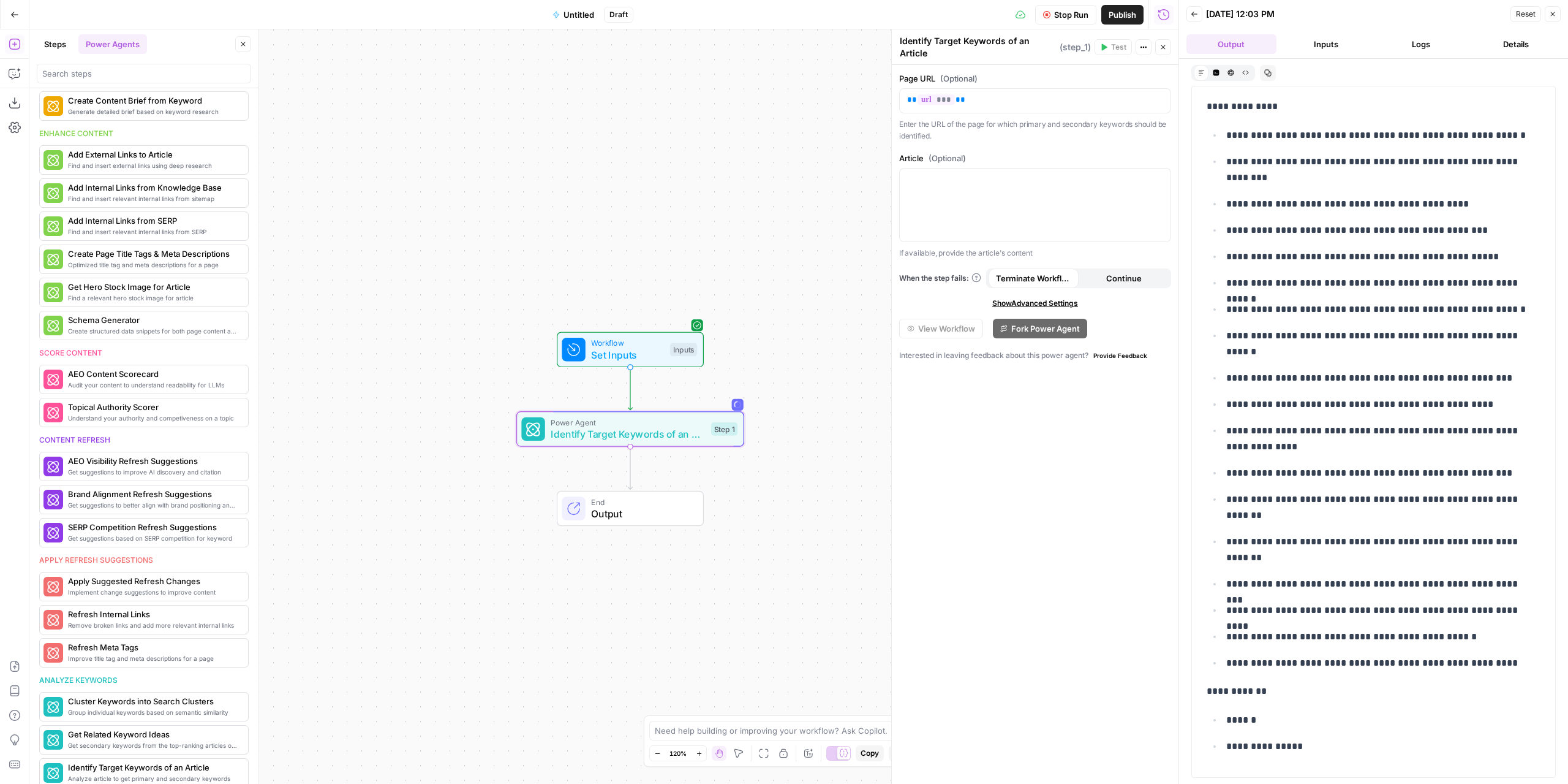
drag, startPoint x: 1214, startPoint y: 278, endPoint x: 996, endPoint y: 481, distance: 297.9
click at [997, 481] on div "Page URL (Optional) ** *** ** Enter the URL of the page for which primary and s…" at bounding box center [1035, 425] width 287 height 719
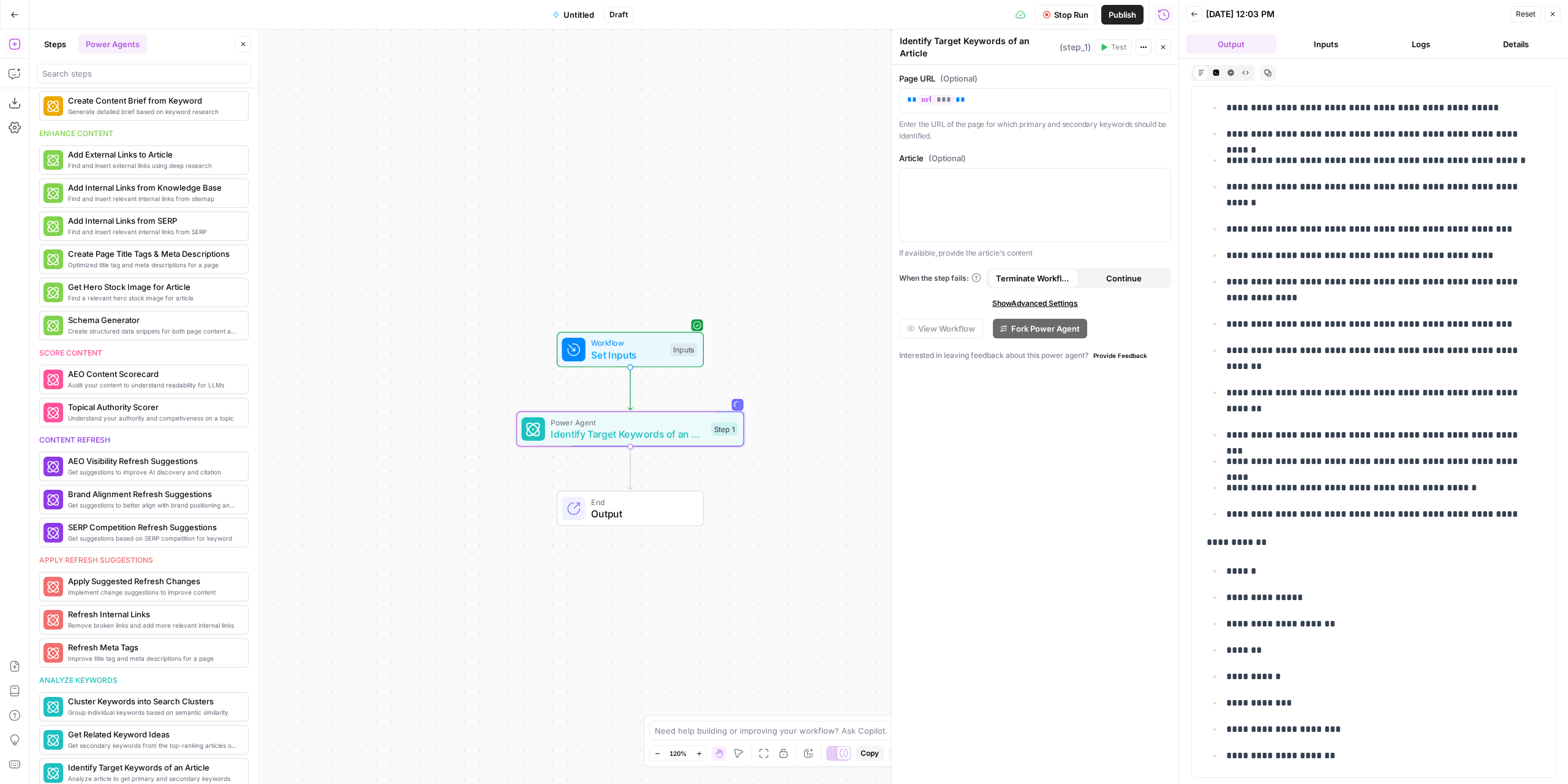
scroll to position [245, 0]
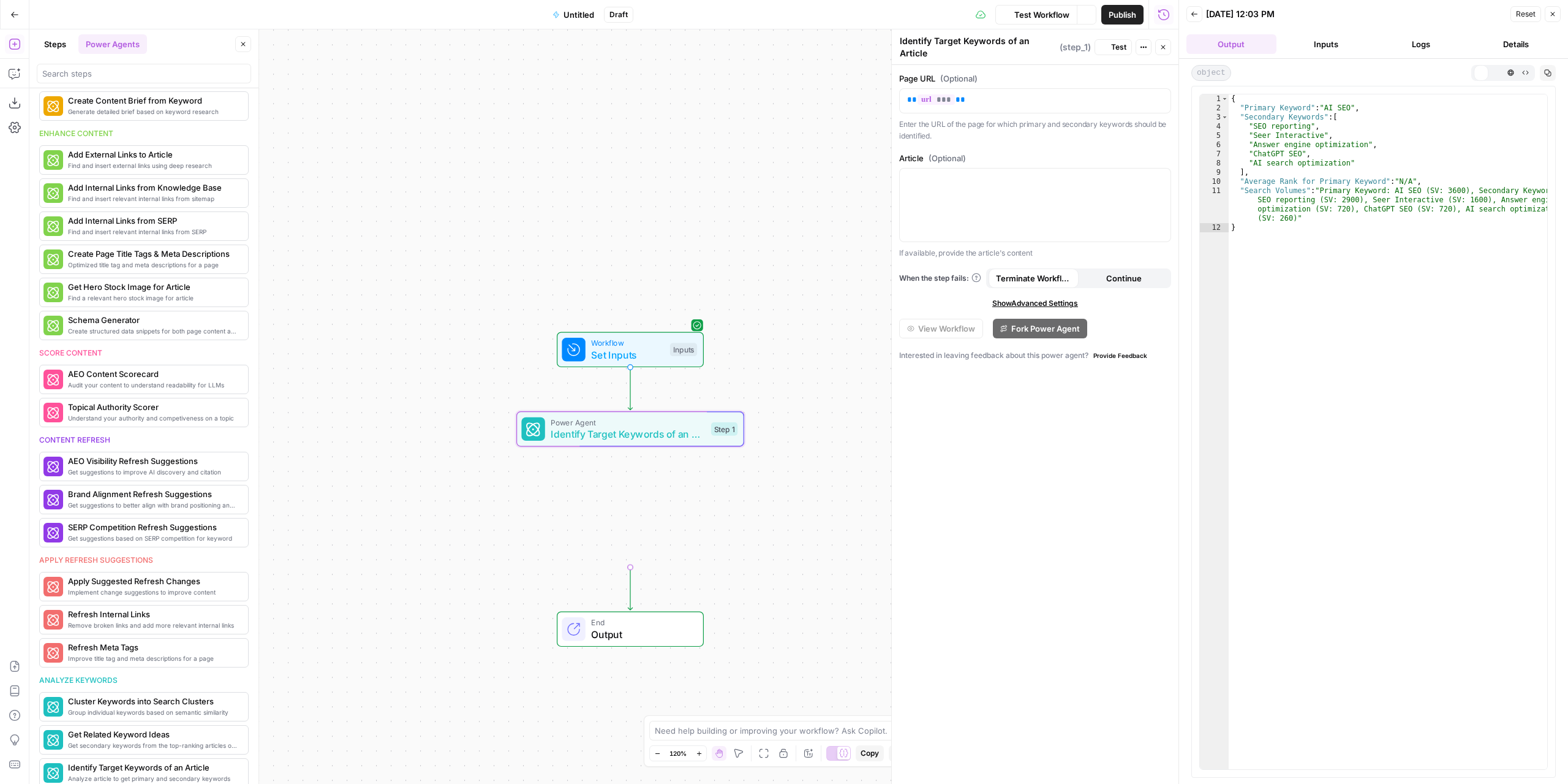
drag, startPoint x: 1286, startPoint y: 496, endPoint x: 1227, endPoint y: 496, distance: 59.0
type textarea "**********"
drag, startPoint x: 1319, startPoint y: 104, endPoint x: 1343, endPoint y: 107, distance: 24.2
click at [1343, 107] on div "{ "Primary Keyword" : "AI SEO" , "Secondary Keywords" : [ "SEO reporting" , "Se…" at bounding box center [1388, 441] width 320 height 694
click at [14, 12] on icon "button" at bounding box center [14, 14] width 8 height 8
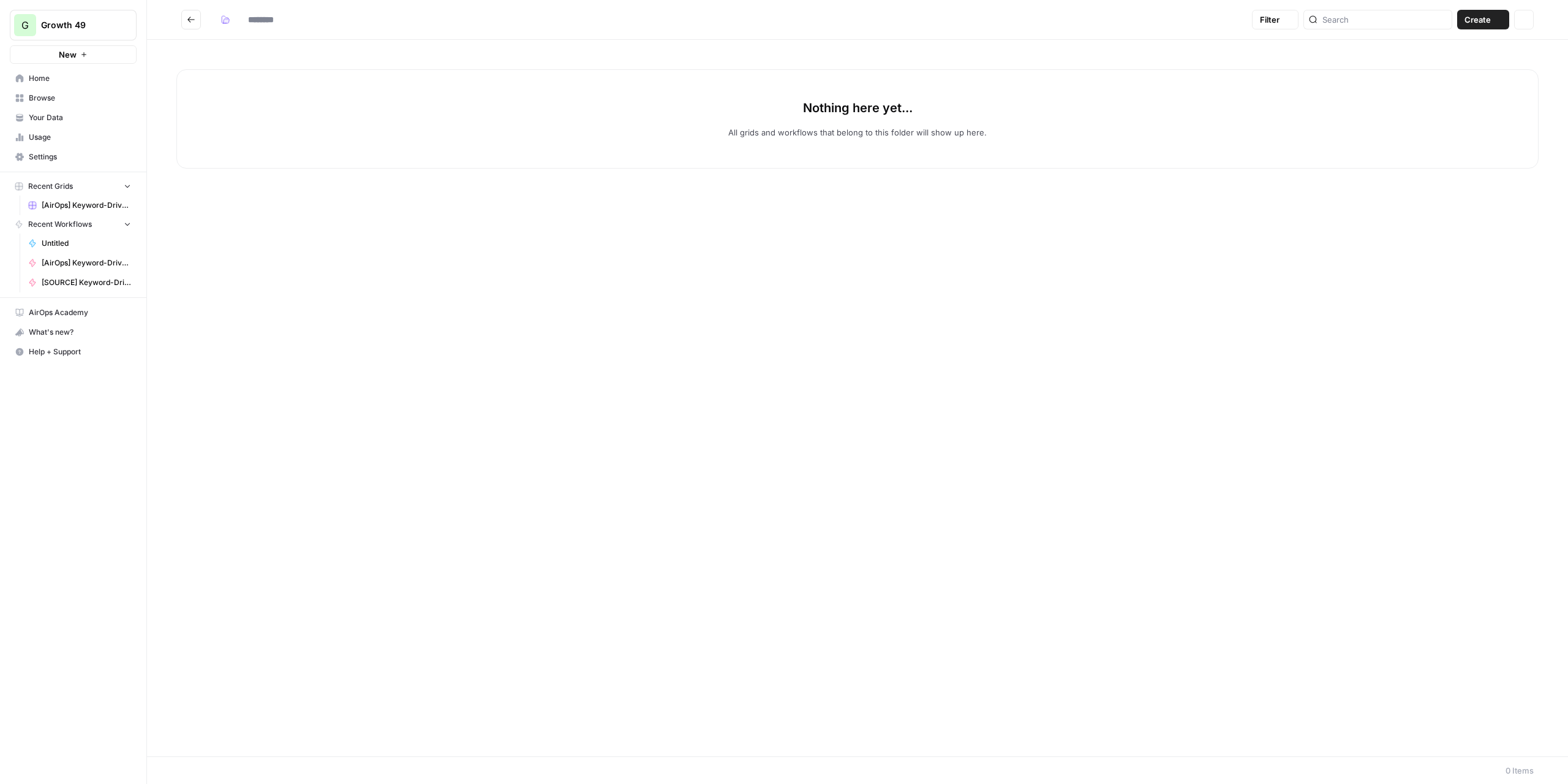
type input "**********"
click at [188, 19] on icon "Go back" at bounding box center [191, 19] width 8 height 5
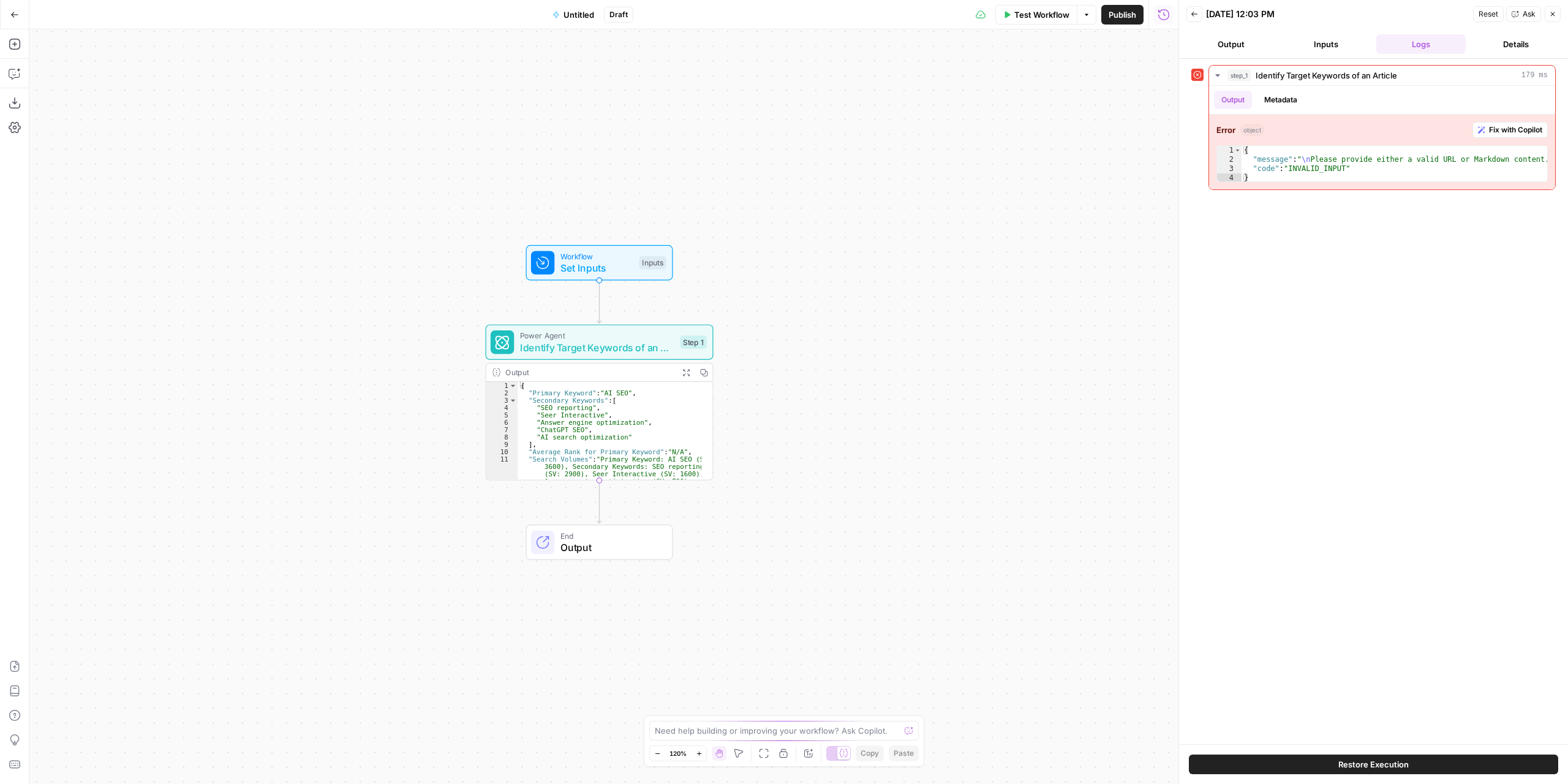
click at [691, 369] on button "Expand Output" at bounding box center [685, 372] width 17 height 17
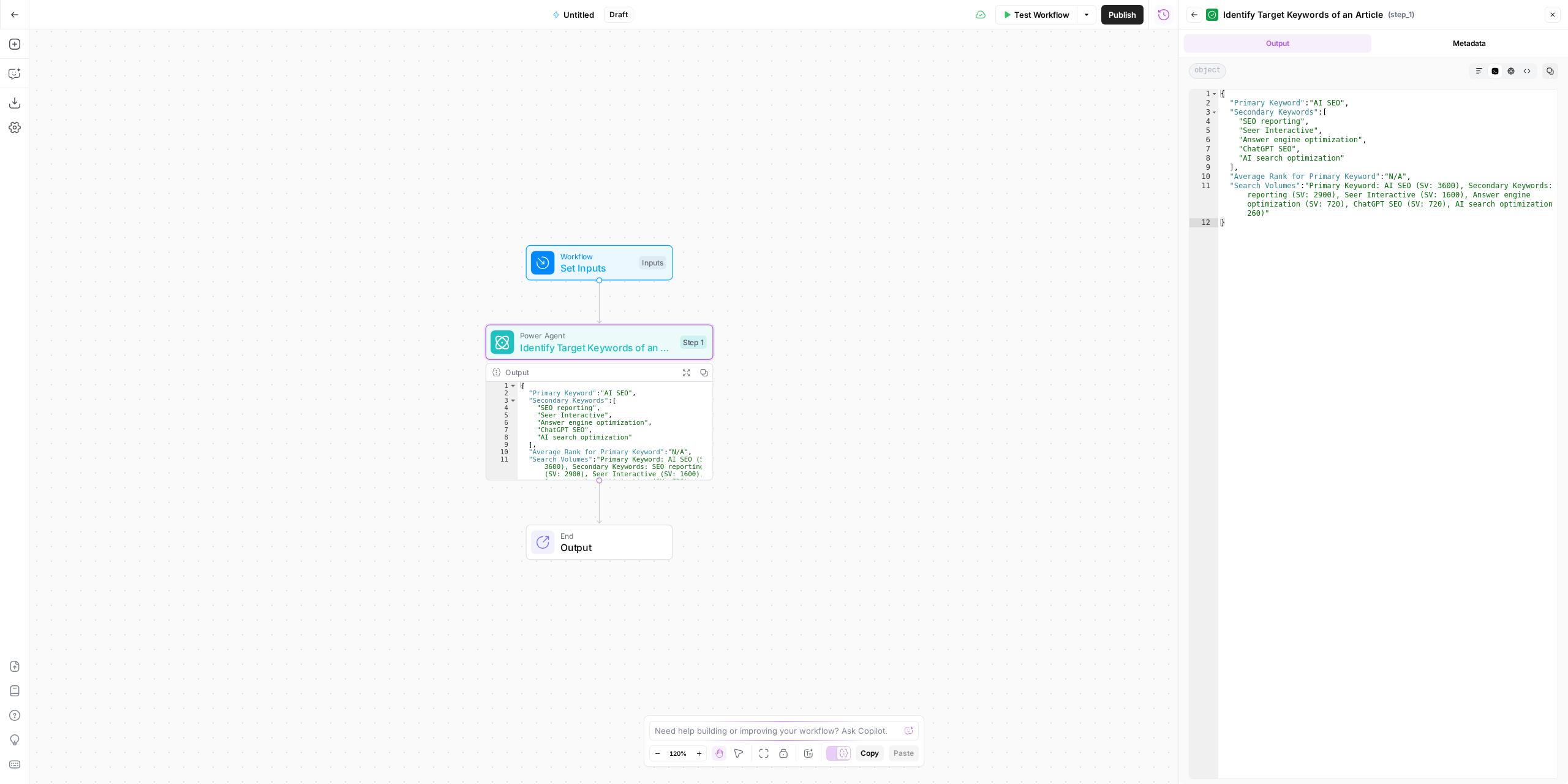
click at [11, 14] on icon "button" at bounding box center [14, 14] width 8 height 8
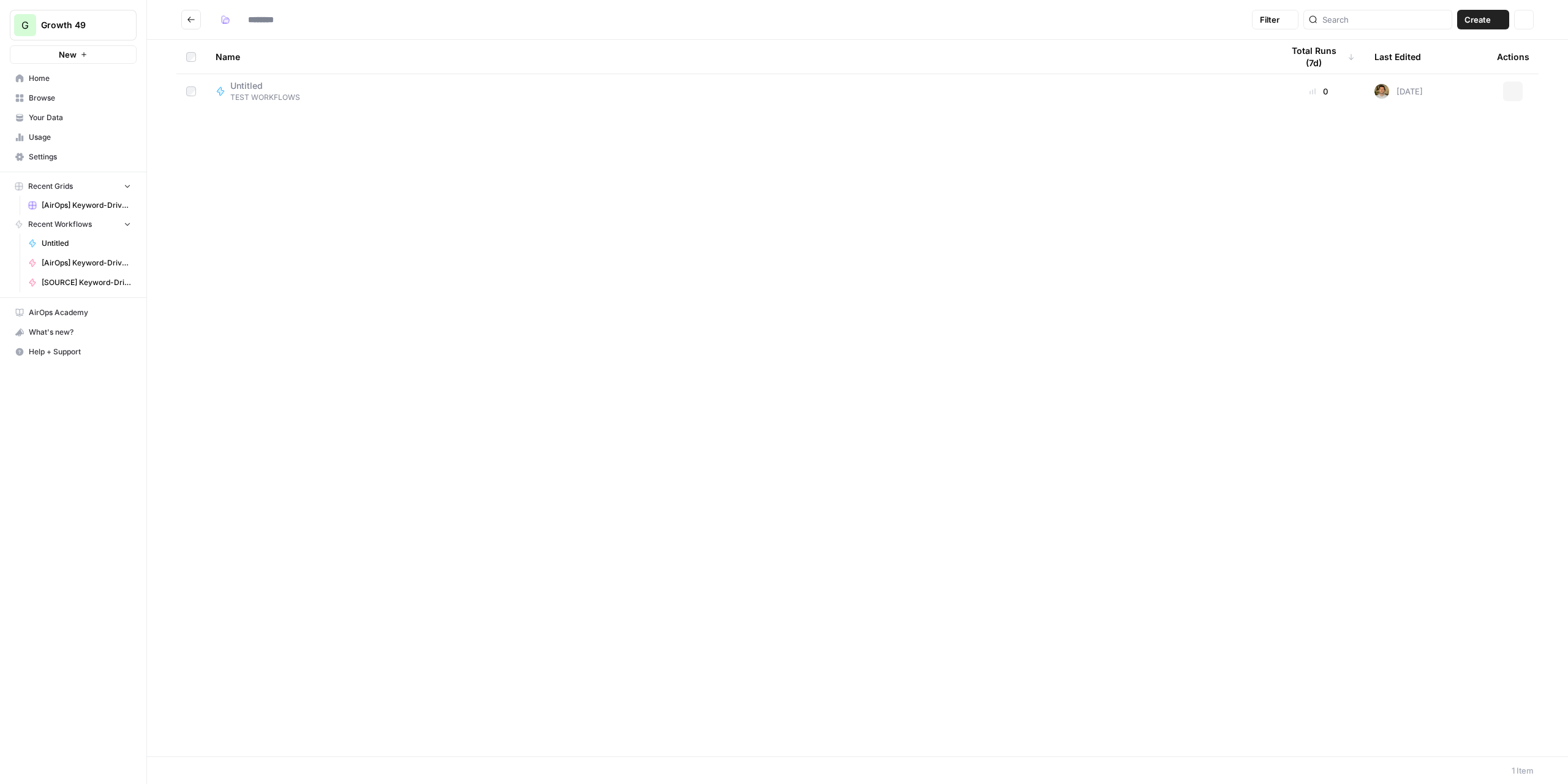
type input "**********"
click at [192, 26] on button "Go back" at bounding box center [191, 20] width 20 height 20
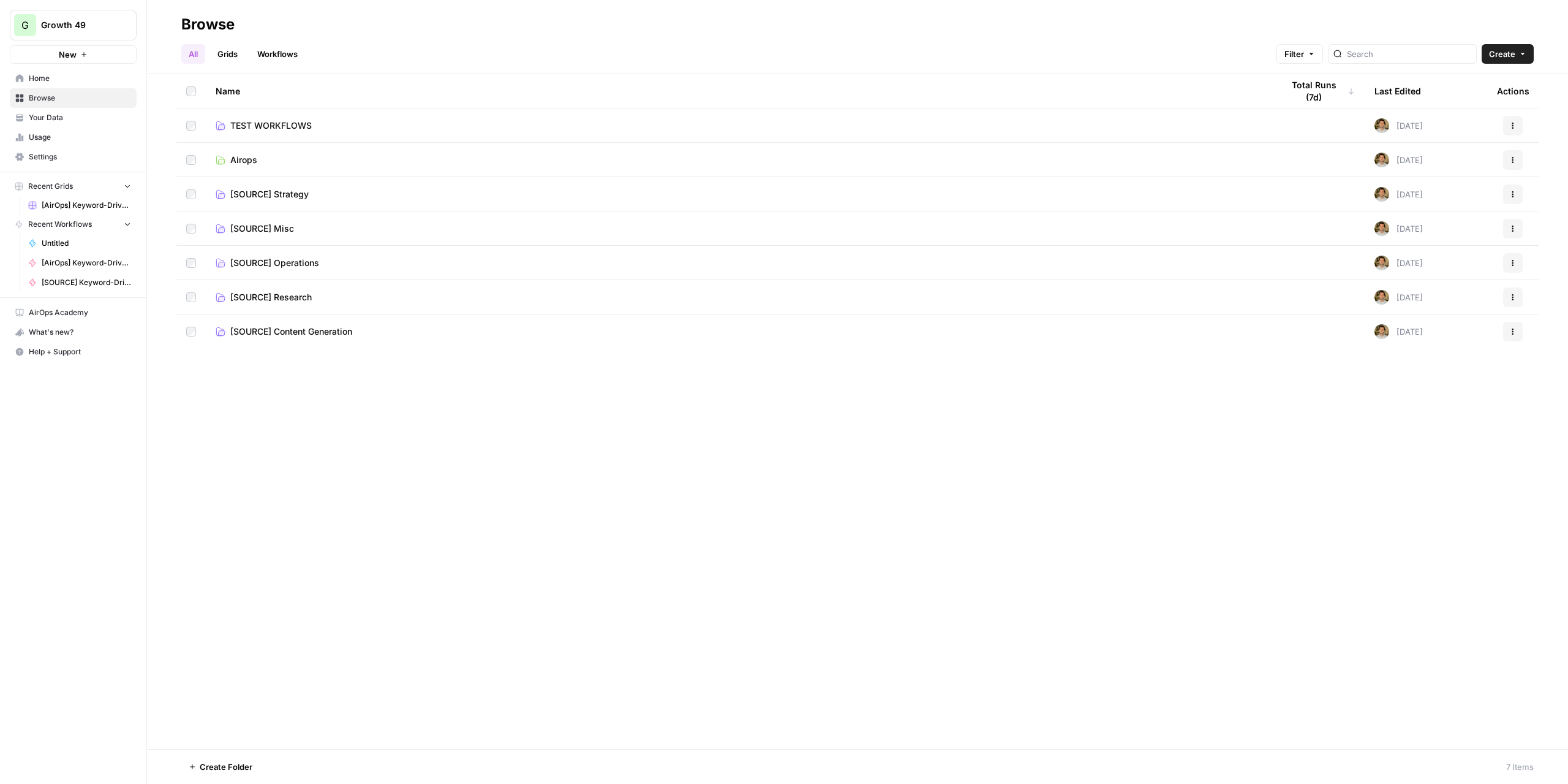
click at [278, 193] on span "[SOURCE] Strategy" at bounding box center [269, 194] width 79 height 12
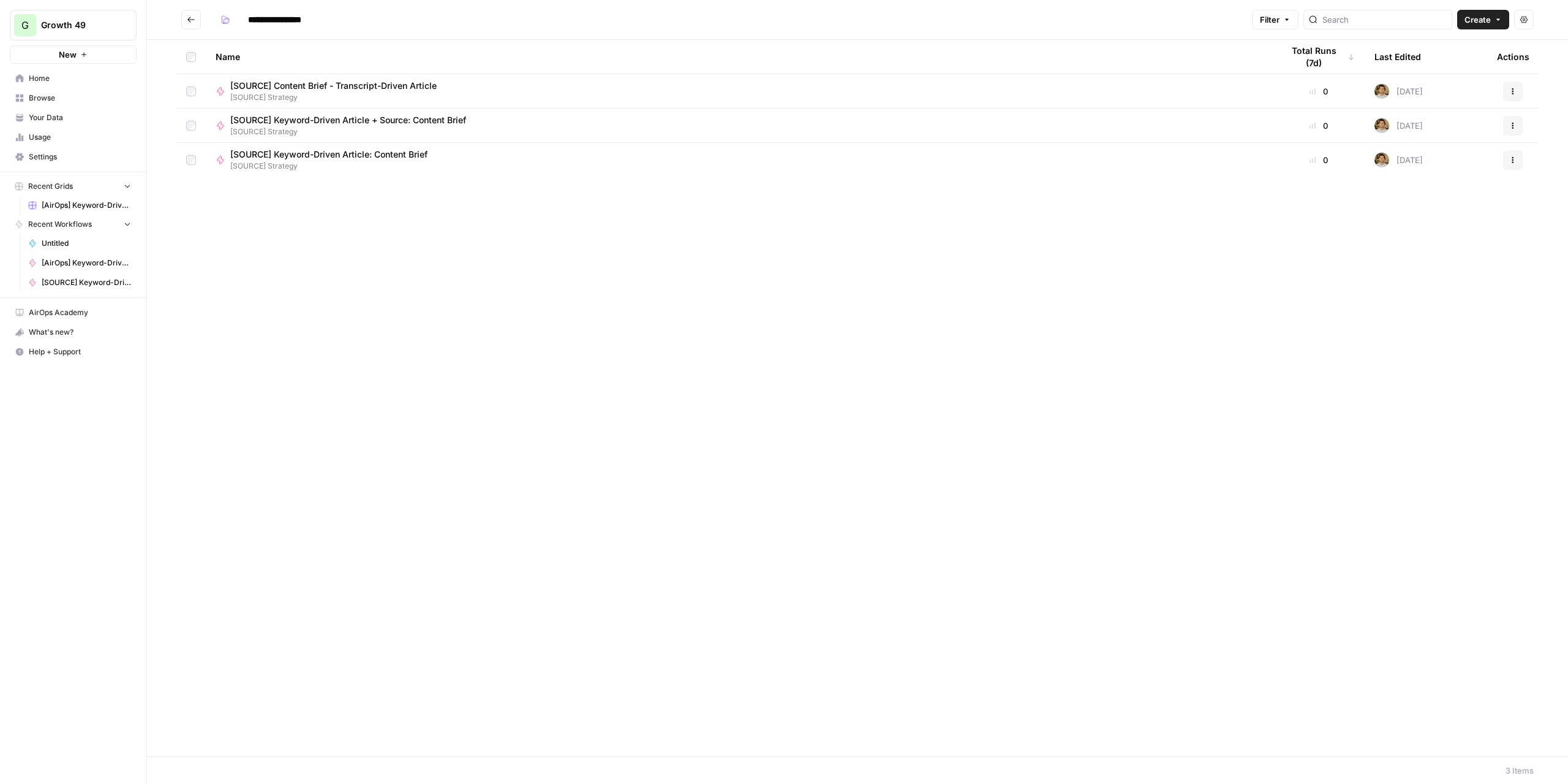
click at [198, 17] on button "Go back" at bounding box center [191, 20] width 20 height 20
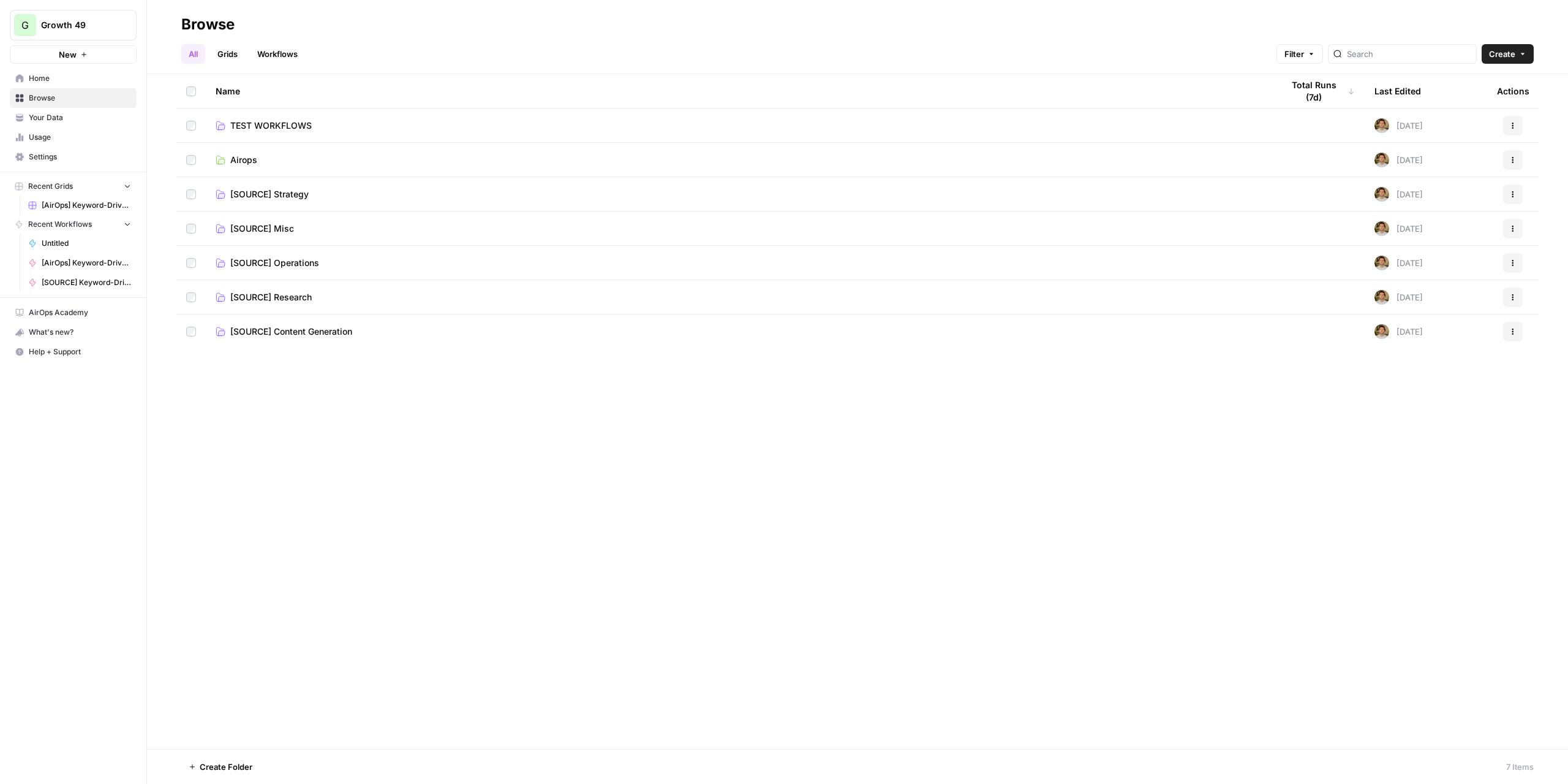
click at [281, 294] on span "[SOURCE] Research" at bounding box center [271, 297] width 82 height 12
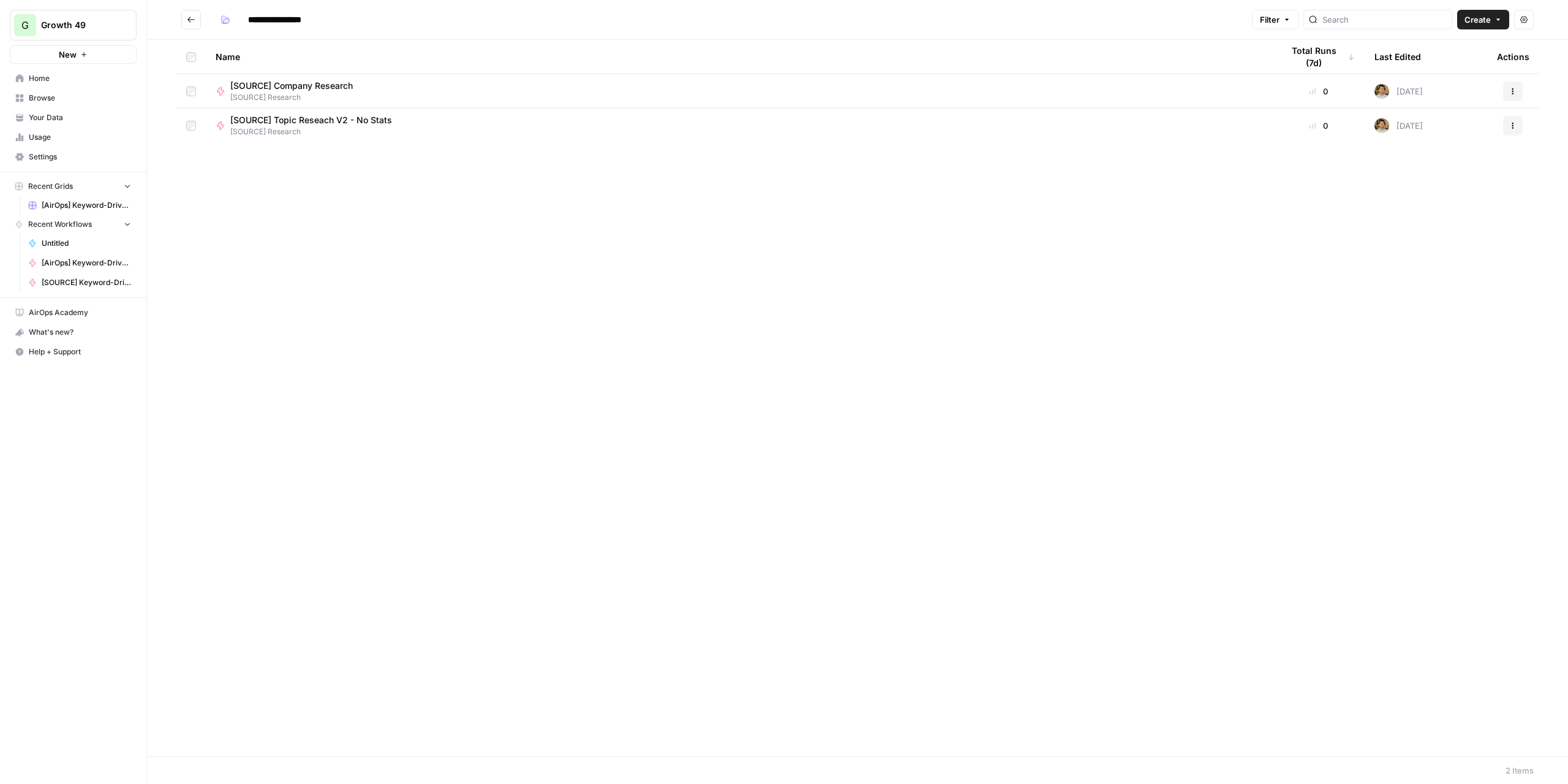
click at [322, 82] on span "[SOURCE] Company Research" at bounding box center [291, 86] width 123 height 12
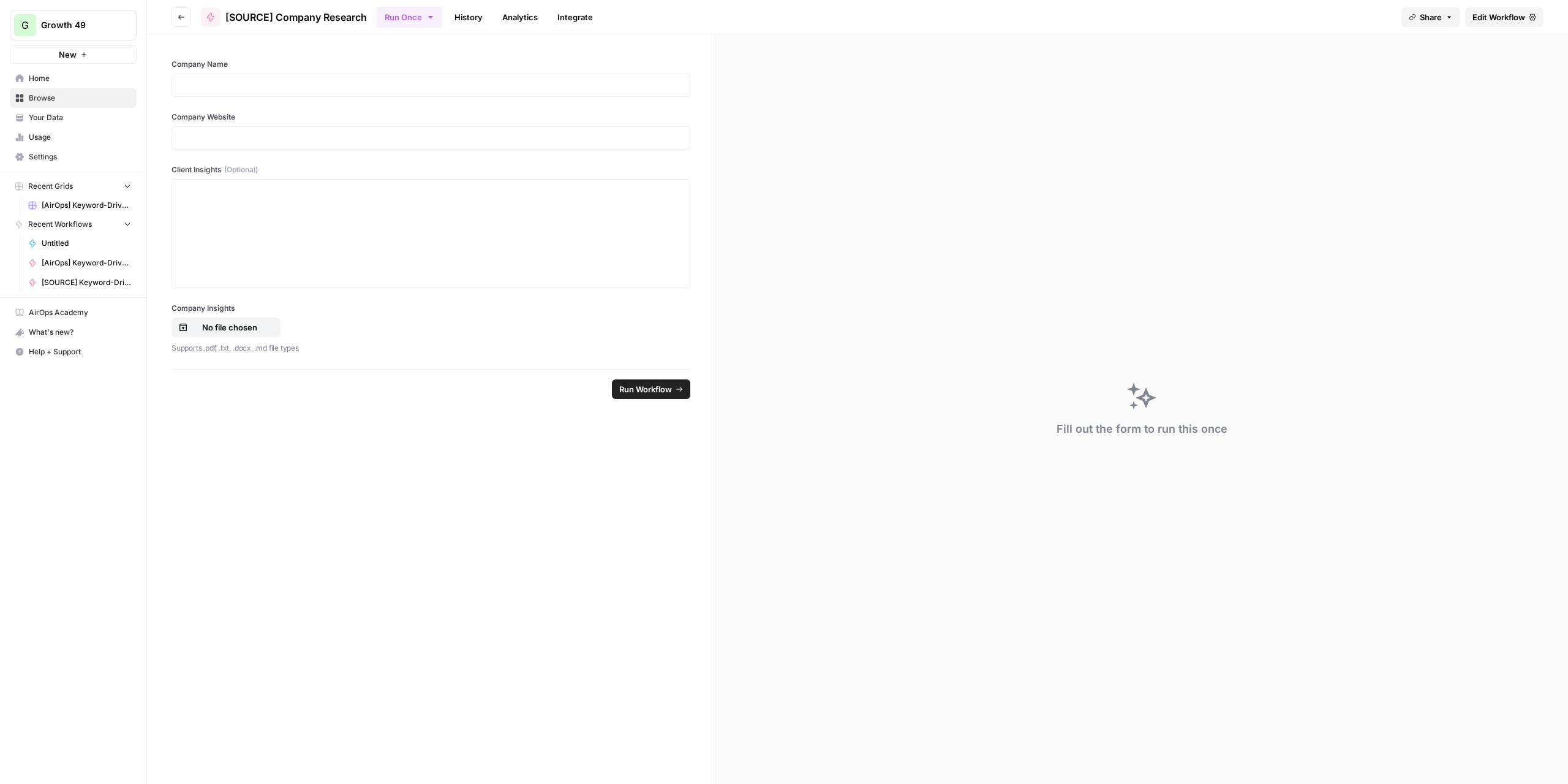
click at [356, 76] on div at bounding box center [431, 85] width 519 height 23
click at [356, 82] on p at bounding box center [430, 85] width 503 height 12
click at [265, 132] on p at bounding box center [430, 138] width 503 height 12
click at [648, 388] on span "Run Workflow" at bounding box center [646, 389] width 53 height 12
click at [1511, 14] on span "Edit Workflow" at bounding box center [1498, 17] width 53 height 12
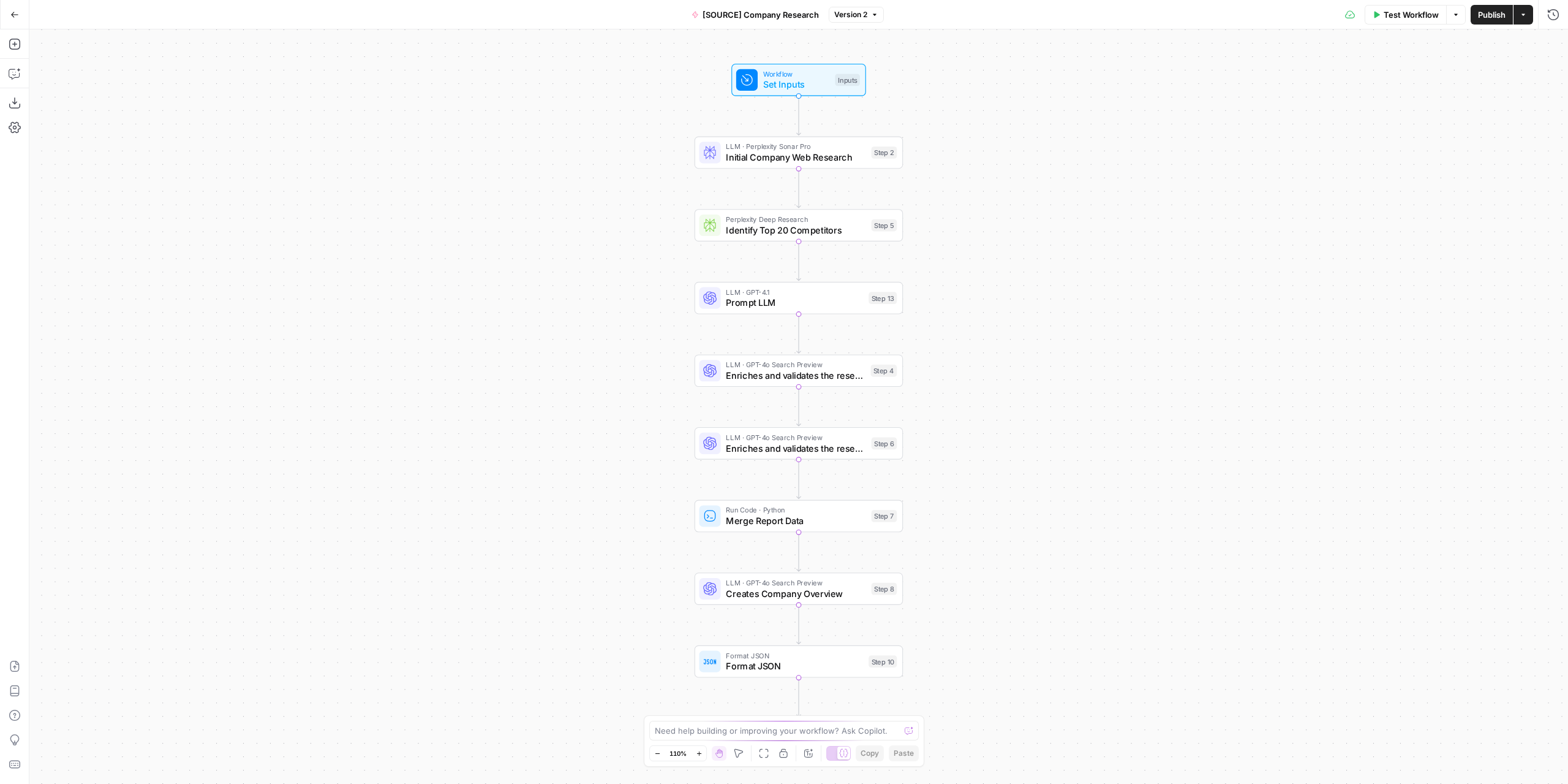
click at [816, 85] on span "Set Inputs" at bounding box center [796, 85] width 67 height 14
click at [1513, 220] on span "edit field" at bounding box center [1512, 222] width 27 height 10
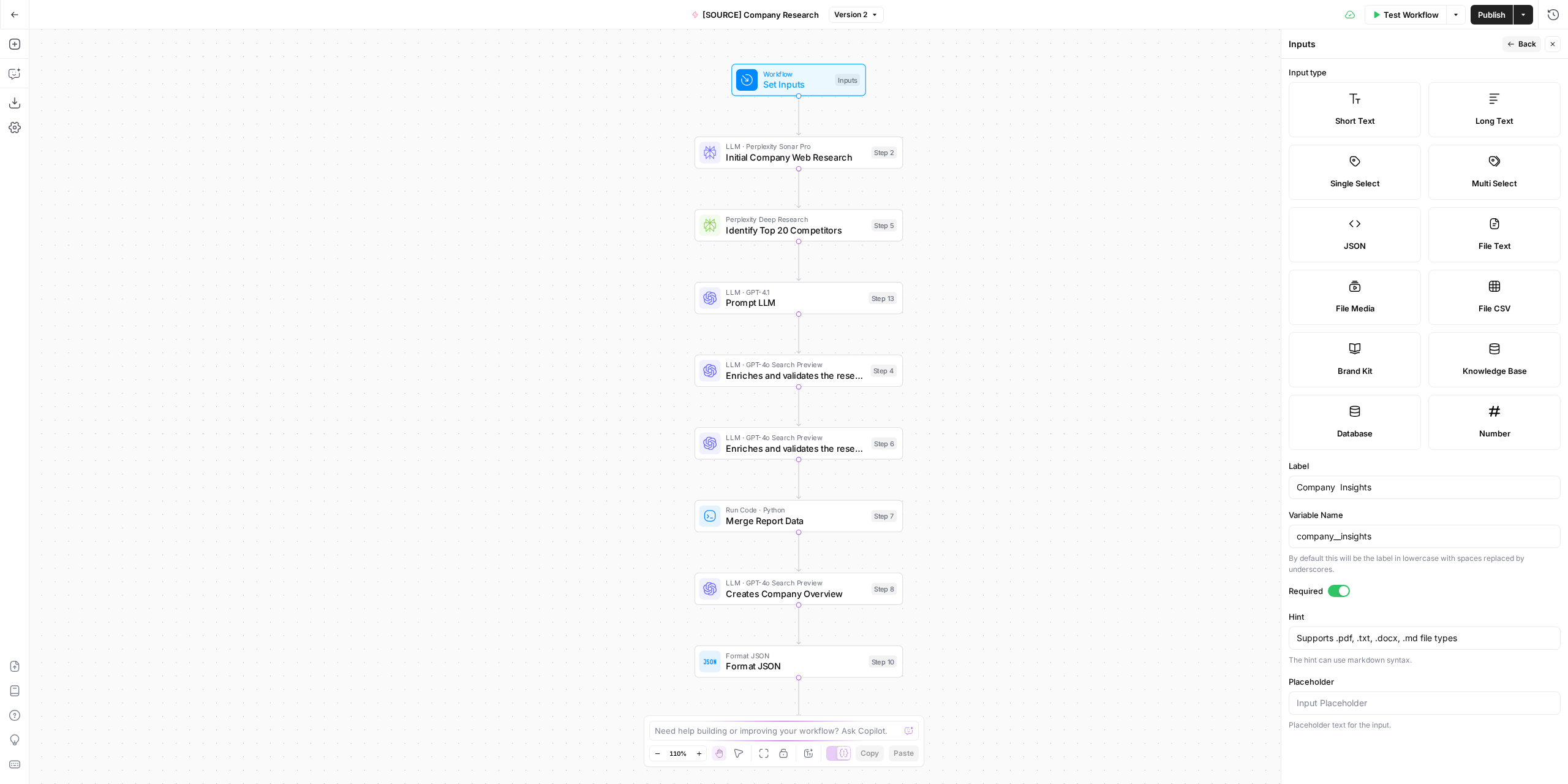
click at [1340, 586] on div at bounding box center [1343, 590] width 10 height 10
click at [1492, 19] on span "Publish" at bounding box center [1492, 14] width 27 height 12
click at [1219, 37] on div "Workflow Set Inputs Inputs LLM · Perplexity Sonar Pro Initial Company Web Resea…" at bounding box center [799, 406] width 1539 height 754
click at [17, 14] on icon "button" at bounding box center [14, 14] width 8 height 8
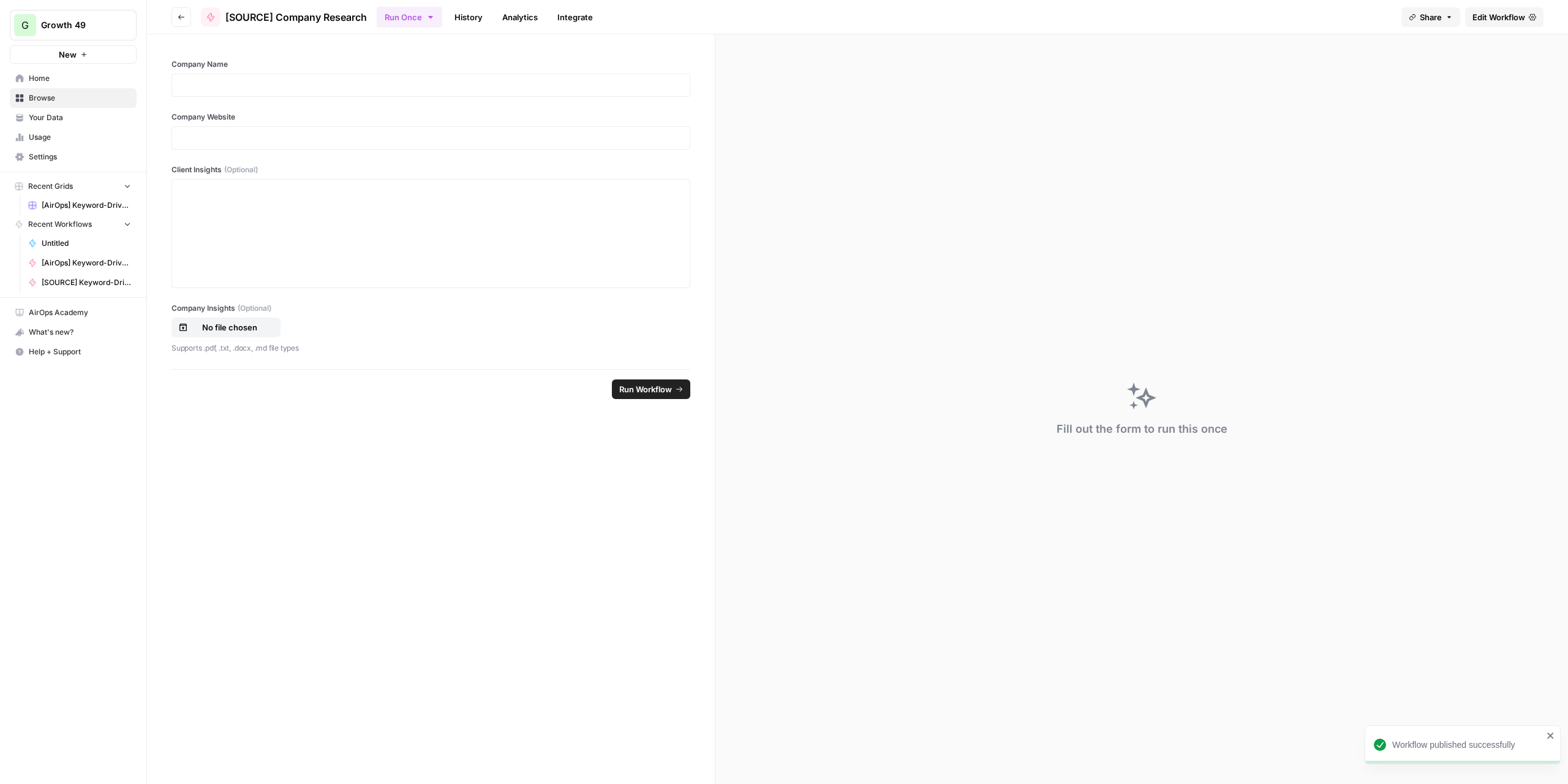
click at [269, 76] on div at bounding box center [431, 85] width 519 height 23
click at [263, 82] on p at bounding box center [430, 85] width 503 height 12
click at [237, 142] on p at bounding box center [430, 138] width 503 height 12
click at [514, 205] on div at bounding box center [430, 234] width 503 height 98
click at [658, 383] on span "Run Workflow" at bounding box center [646, 389] width 53 height 12
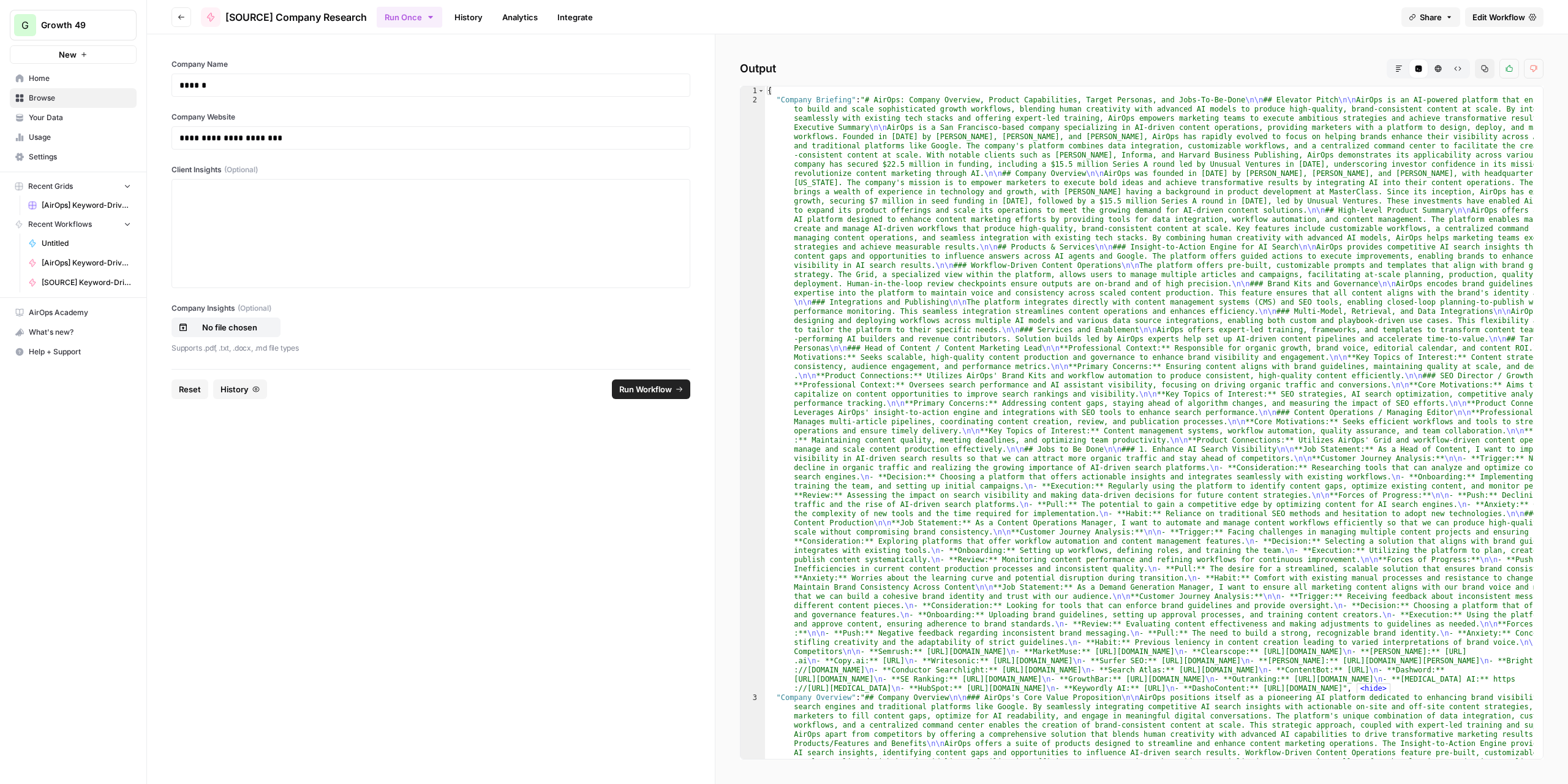
click at [1404, 71] on button "Markdown" at bounding box center [1399, 69] width 20 height 20
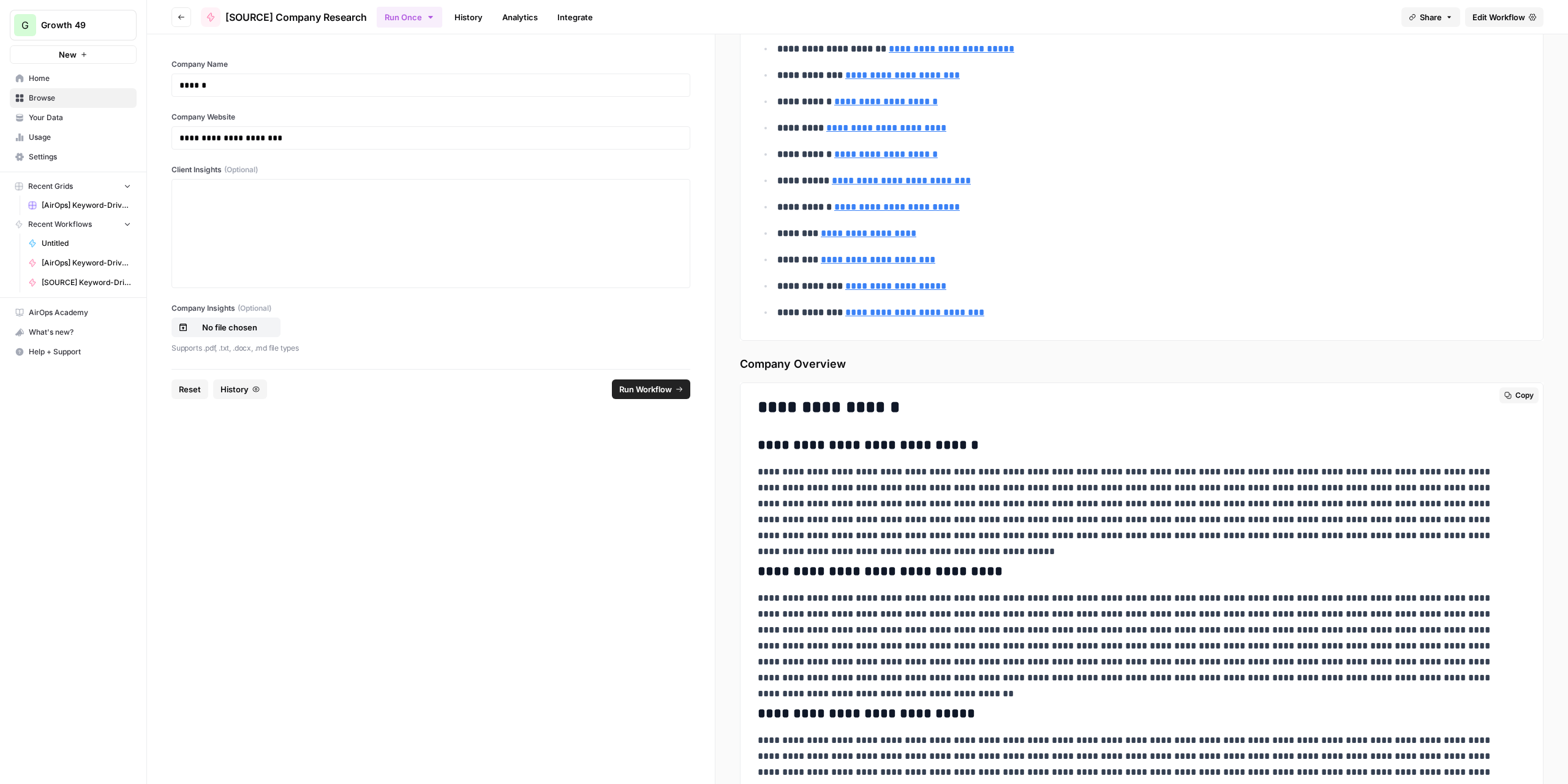
scroll to position [3179, 0]
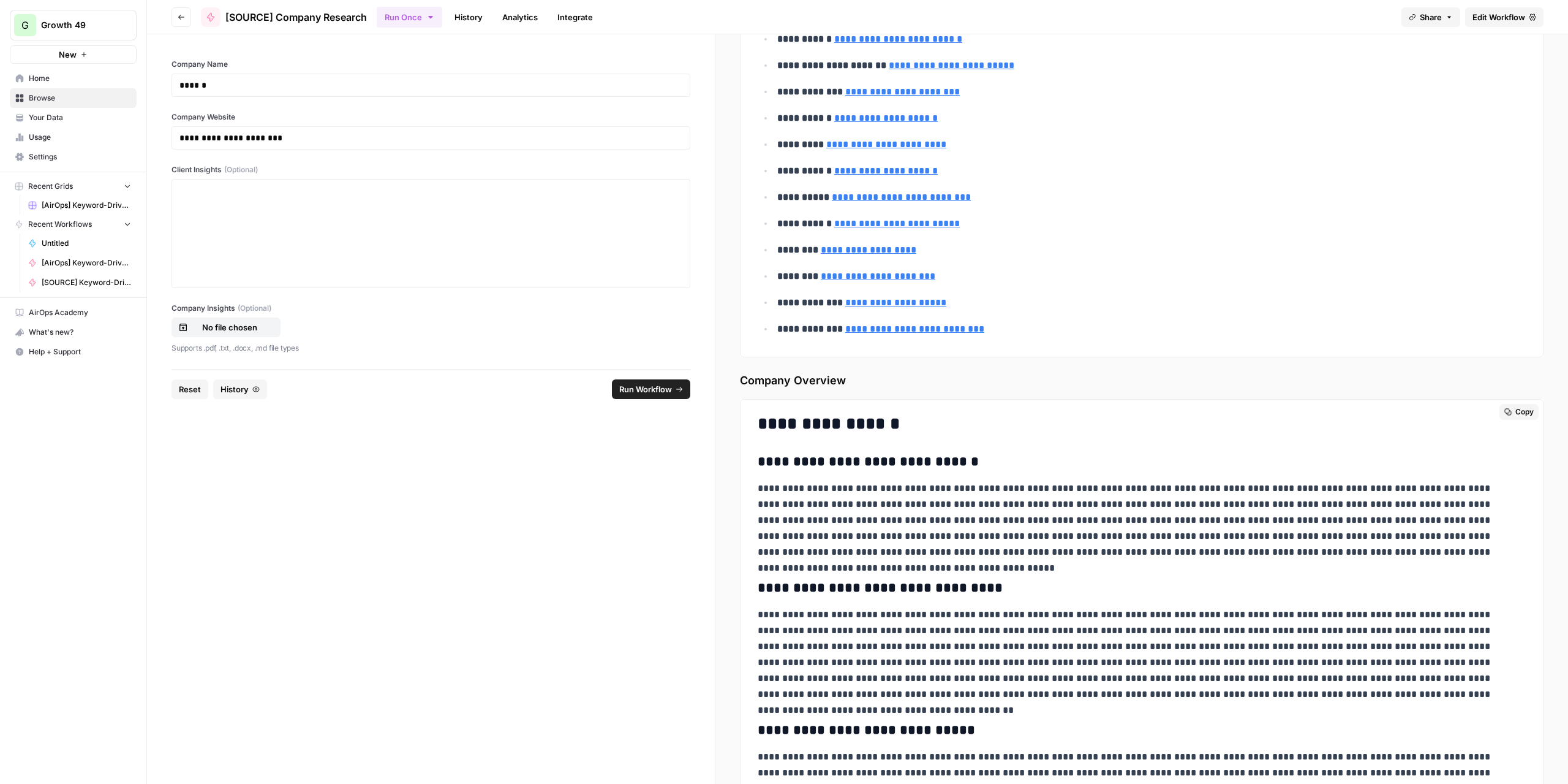
click at [1504, 408] on icon "button" at bounding box center [1508, 412] width 8 height 8
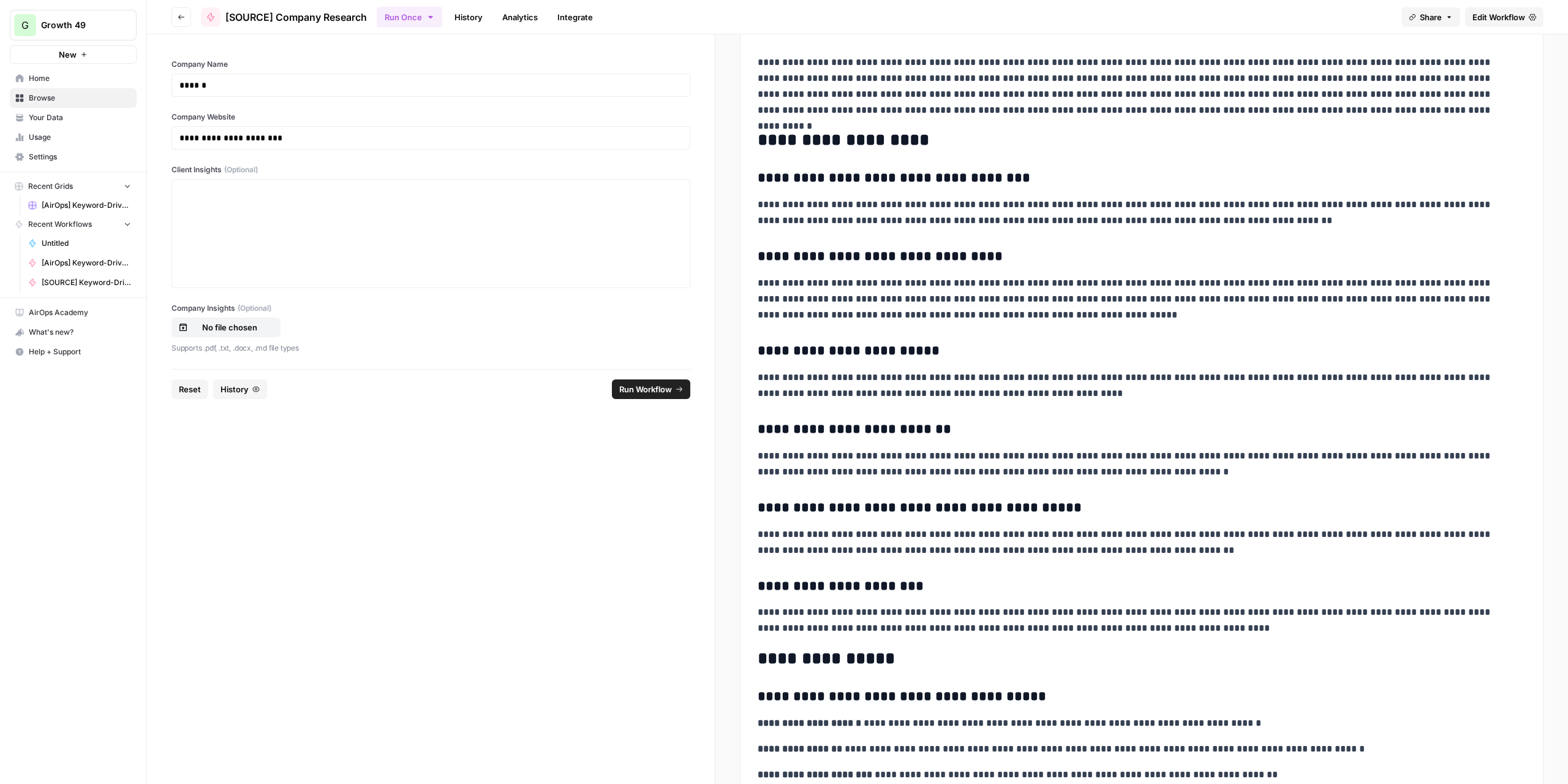
scroll to position [0, 0]
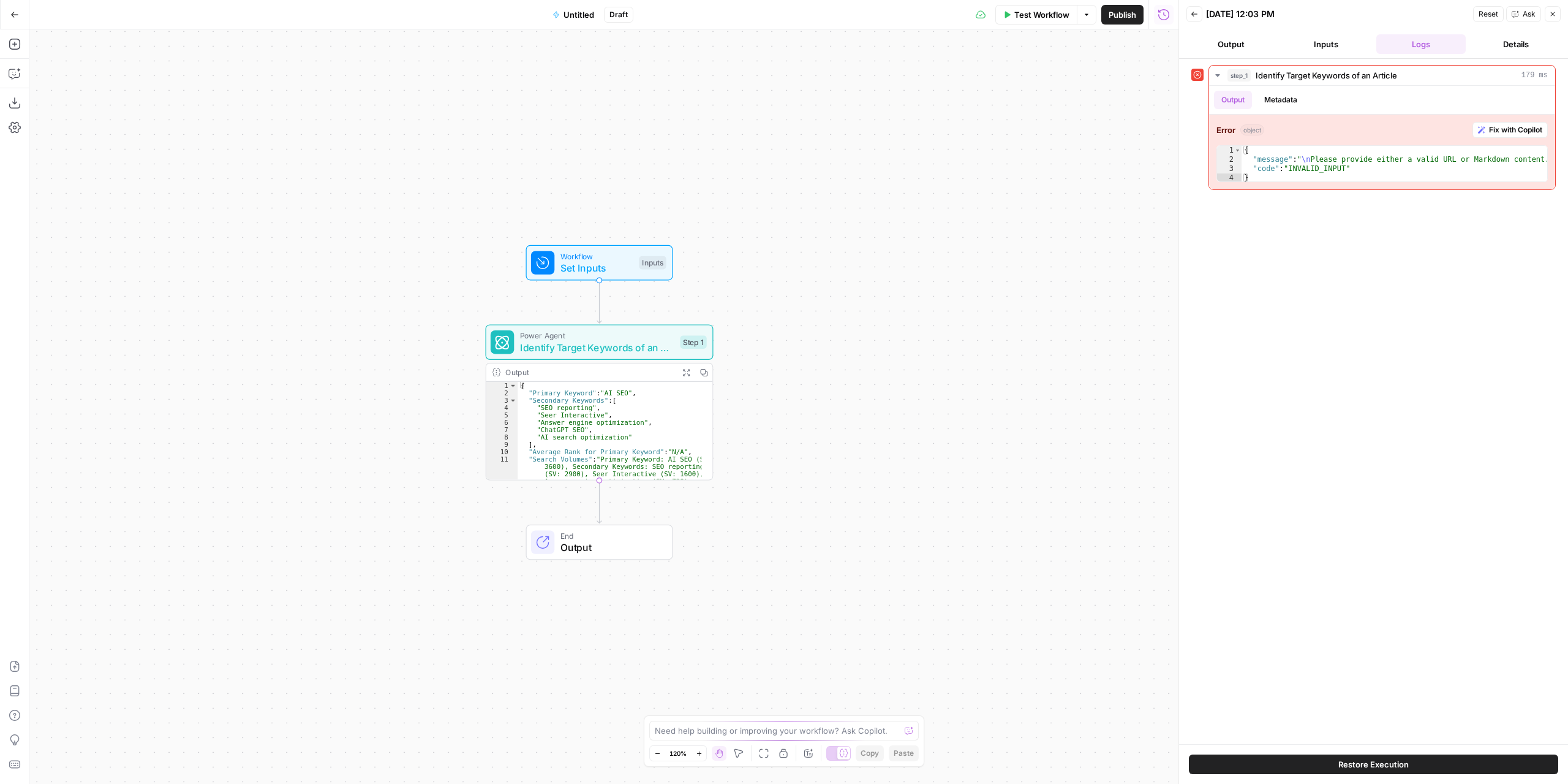
click at [17, 11] on icon "button" at bounding box center [14, 14] width 8 height 8
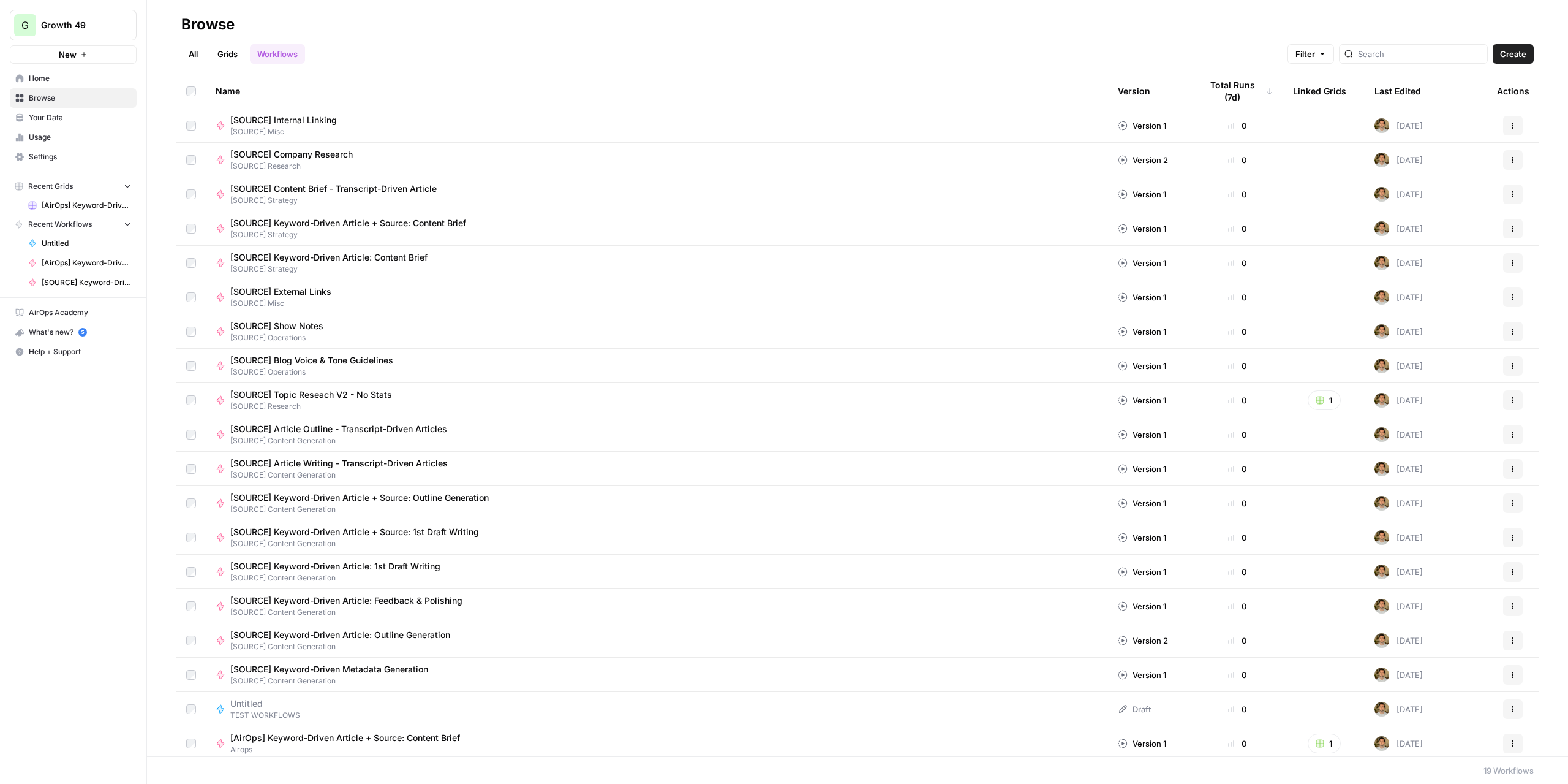
click at [197, 55] on link "All" at bounding box center [194, 54] width 24 height 20
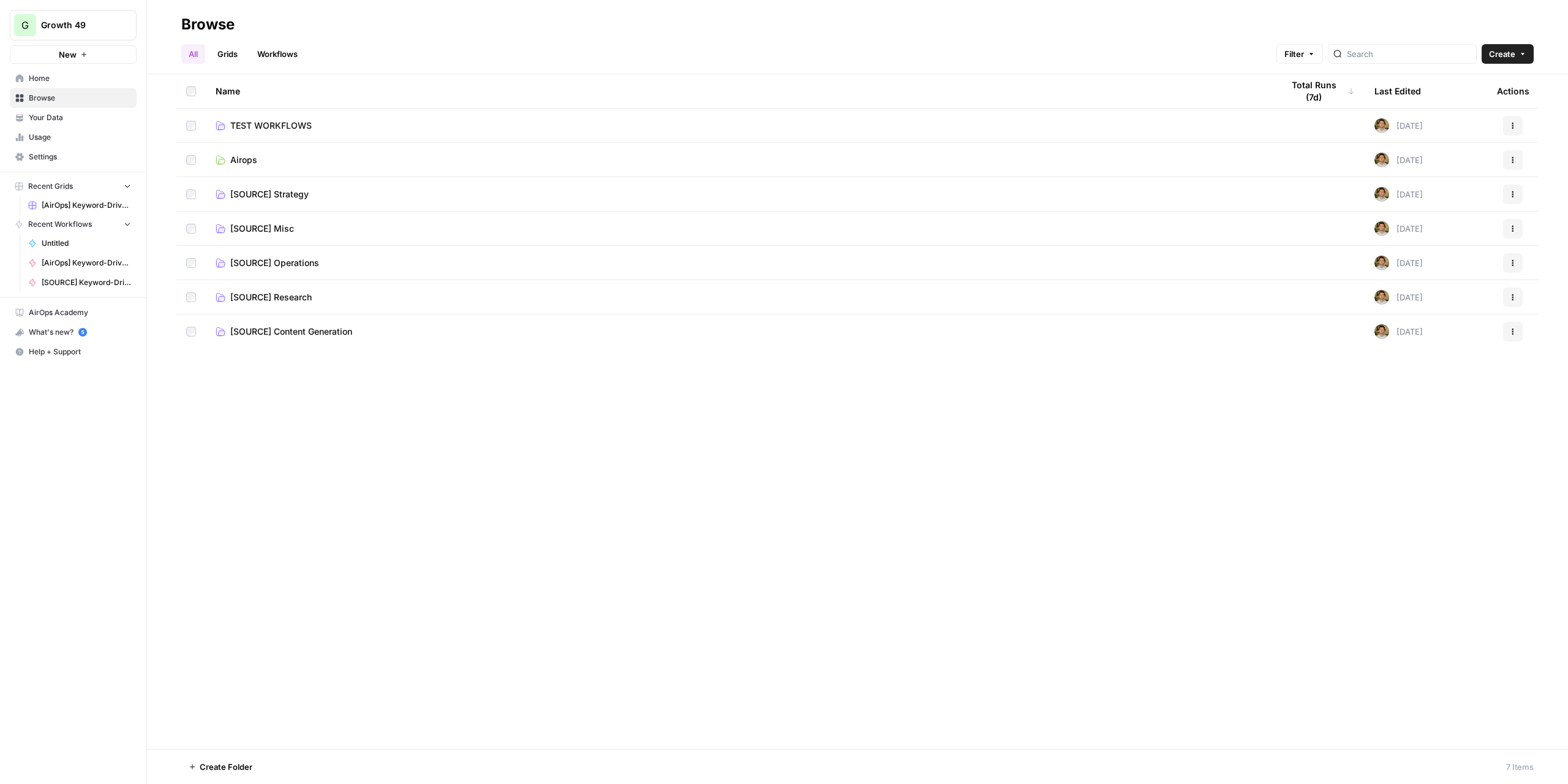
click at [246, 153] on td "Airops" at bounding box center [739, 160] width 1067 height 34
click at [246, 156] on span "Airops" at bounding box center [244, 160] width 27 height 12
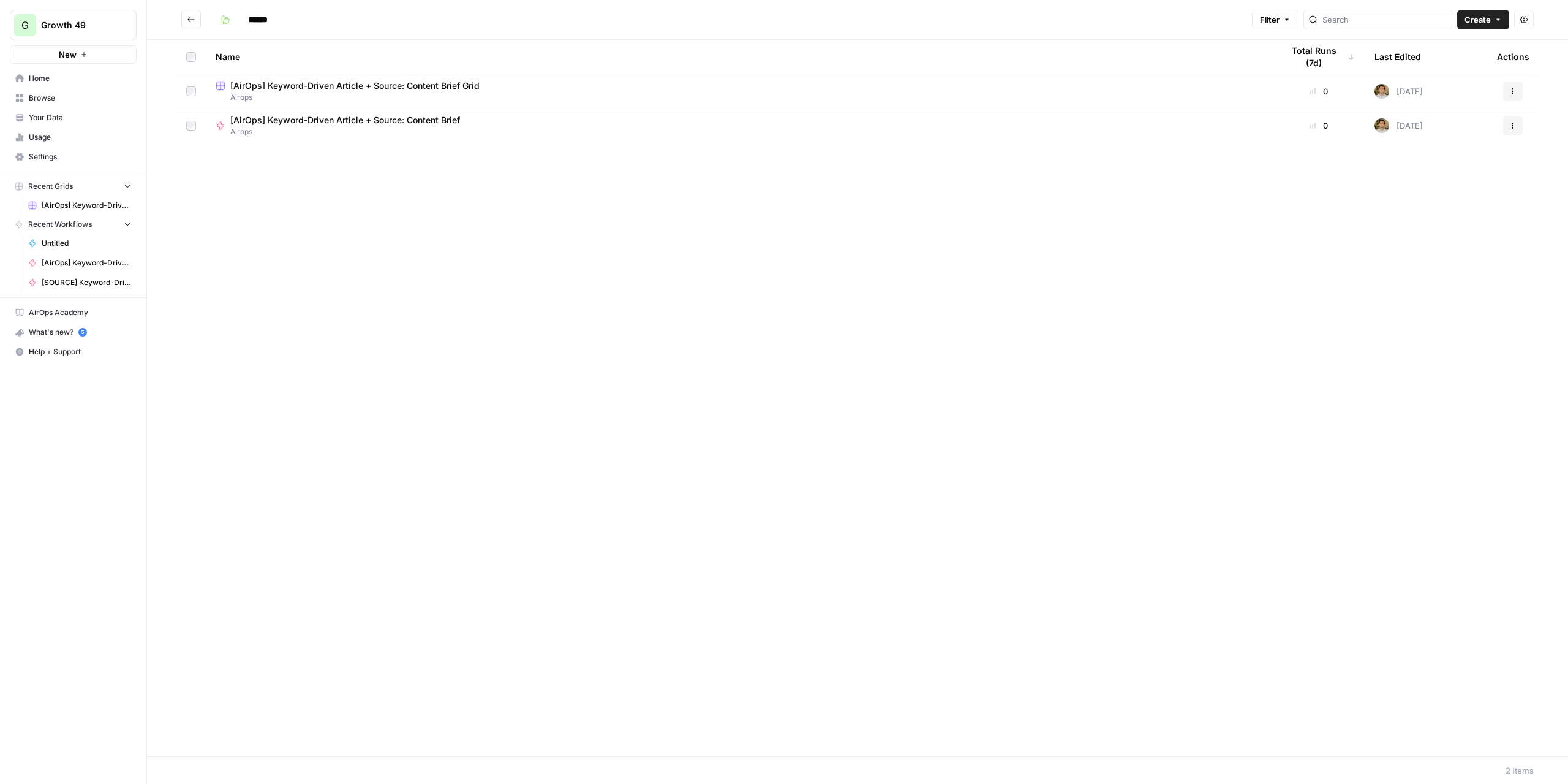
click at [312, 86] on span "[AirOps] Keyword-Driven Article + Source: Content Brief Grid" at bounding box center [355, 86] width 250 height 12
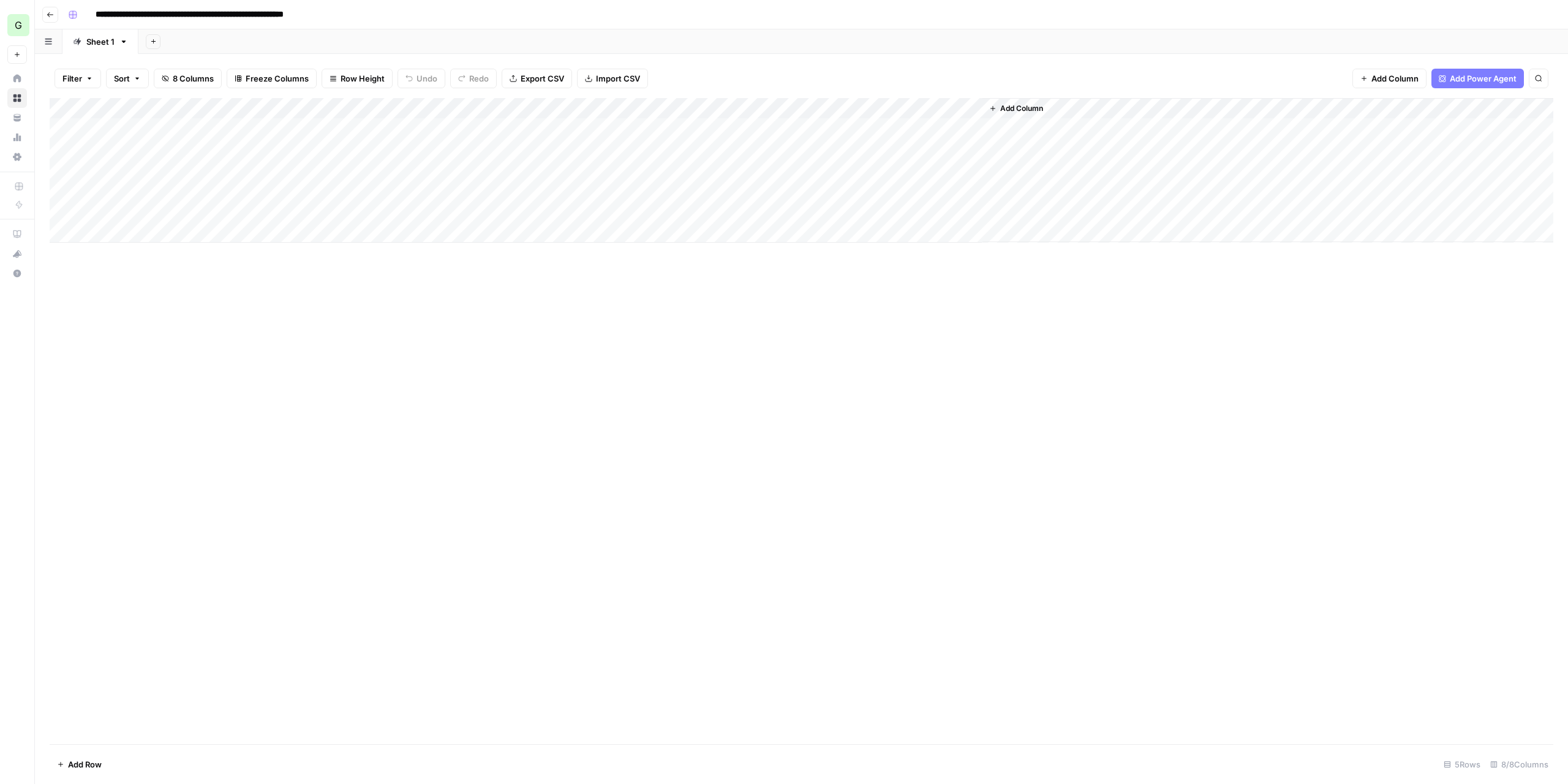
click at [130, 130] on div "Add Column" at bounding box center [802, 170] width 1504 height 145
click at [147, 132] on div "Add Column" at bounding box center [802, 170] width 1504 height 145
type textarea "**********"
type textarea "*"
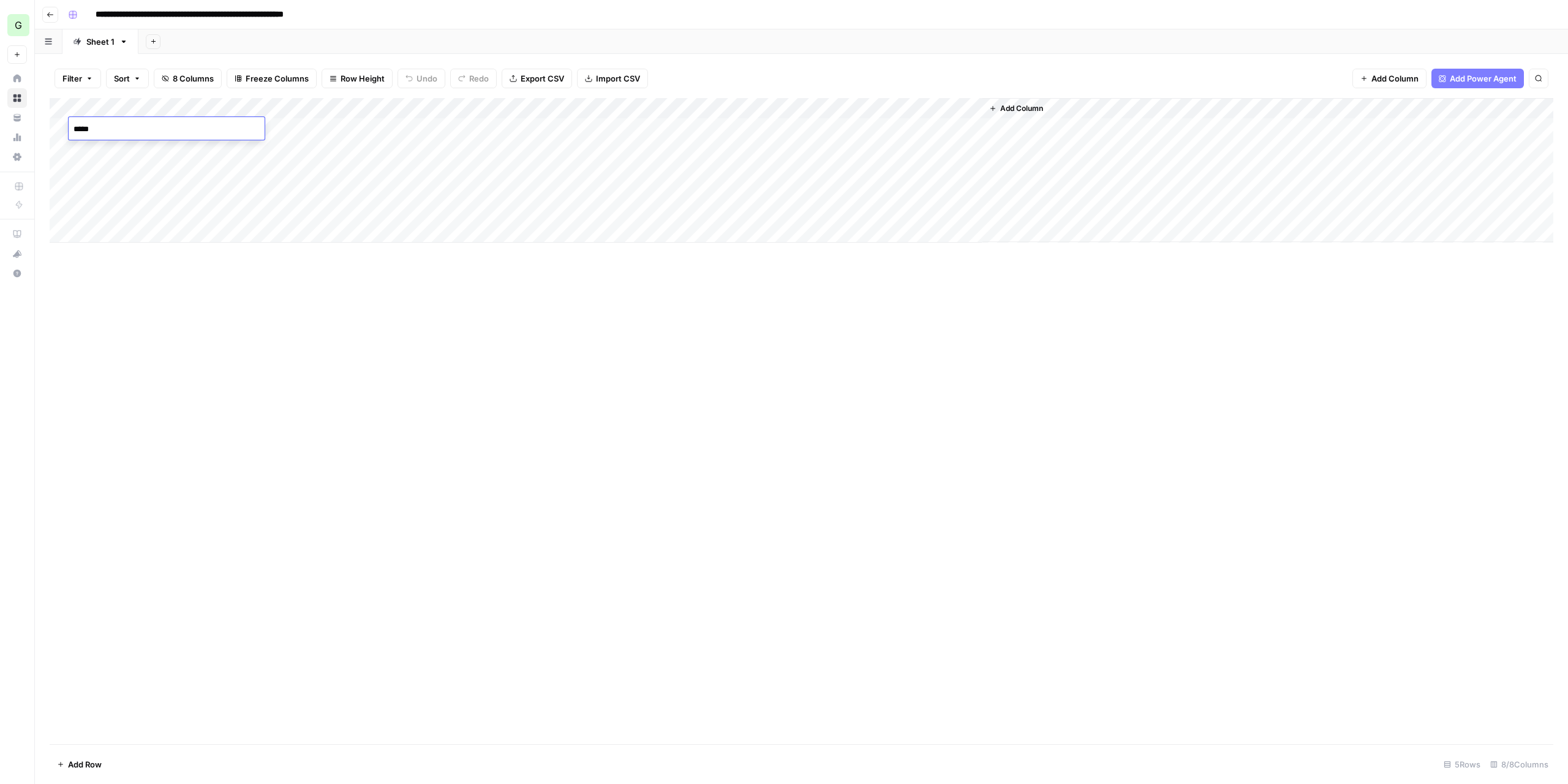
type textarea "******"
click at [391, 339] on div "Add Column" at bounding box center [802, 421] width 1504 height 646
click at [555, 104] on div "Add Column" at bounding box center [802, 170] width 1504 height 145
click at [585, 106] on div at bounding box center [565, 110] width 111 height 24
click at [564, 137] on input "Article Type" at bounding box center [583, 138] width 124 height 12
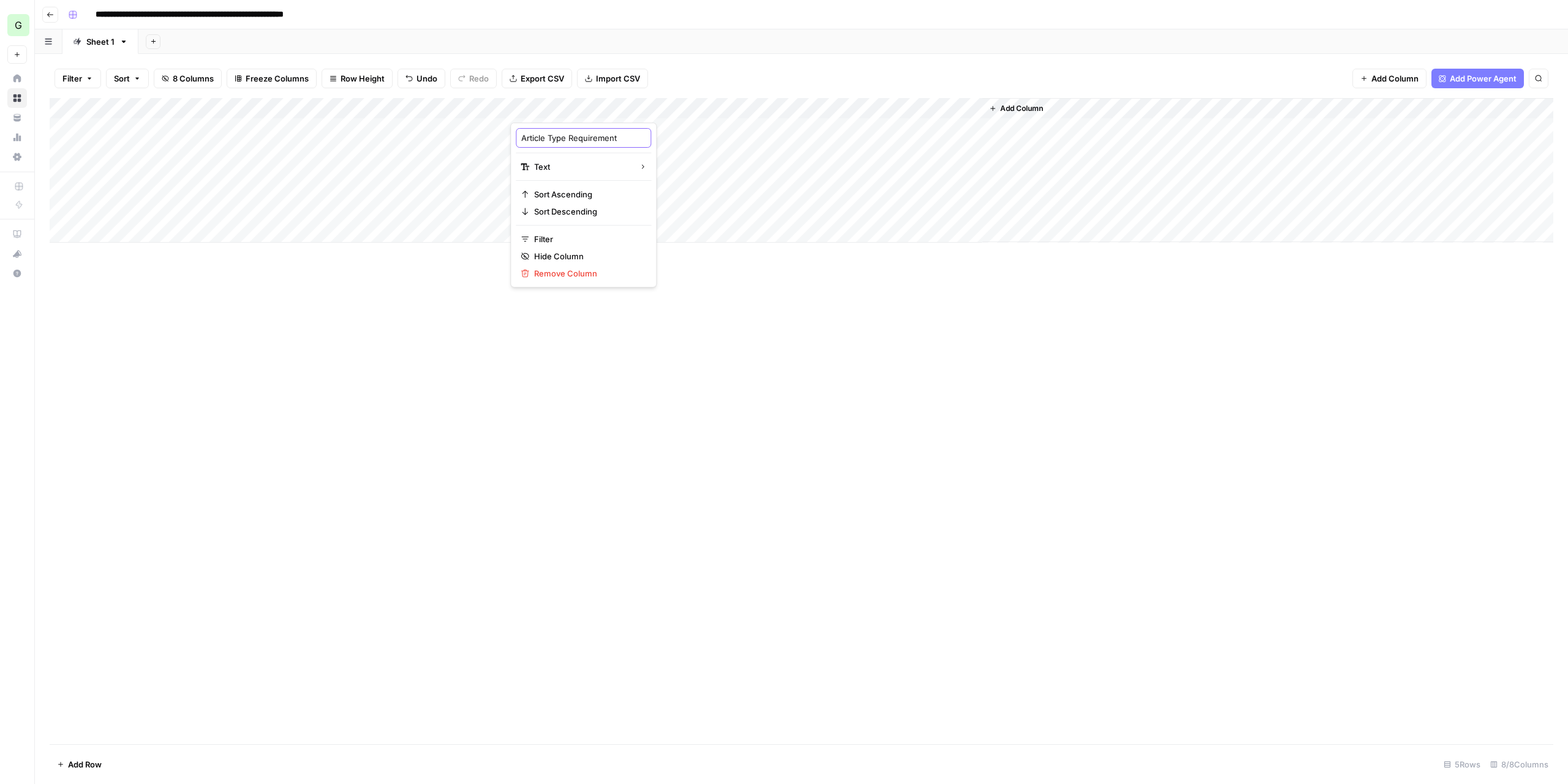
type input "Article Type Requirements"
click at [761, 372] on div "Add Column" at bounding box center [802, 421] width 1504 height 646
click at [365, 131] on div "Add Column" at bounding box center [802, 170] width 1504 height 145
click at [365, 131] on input "**********" at bounding box center [392, 131] width 196 height 14
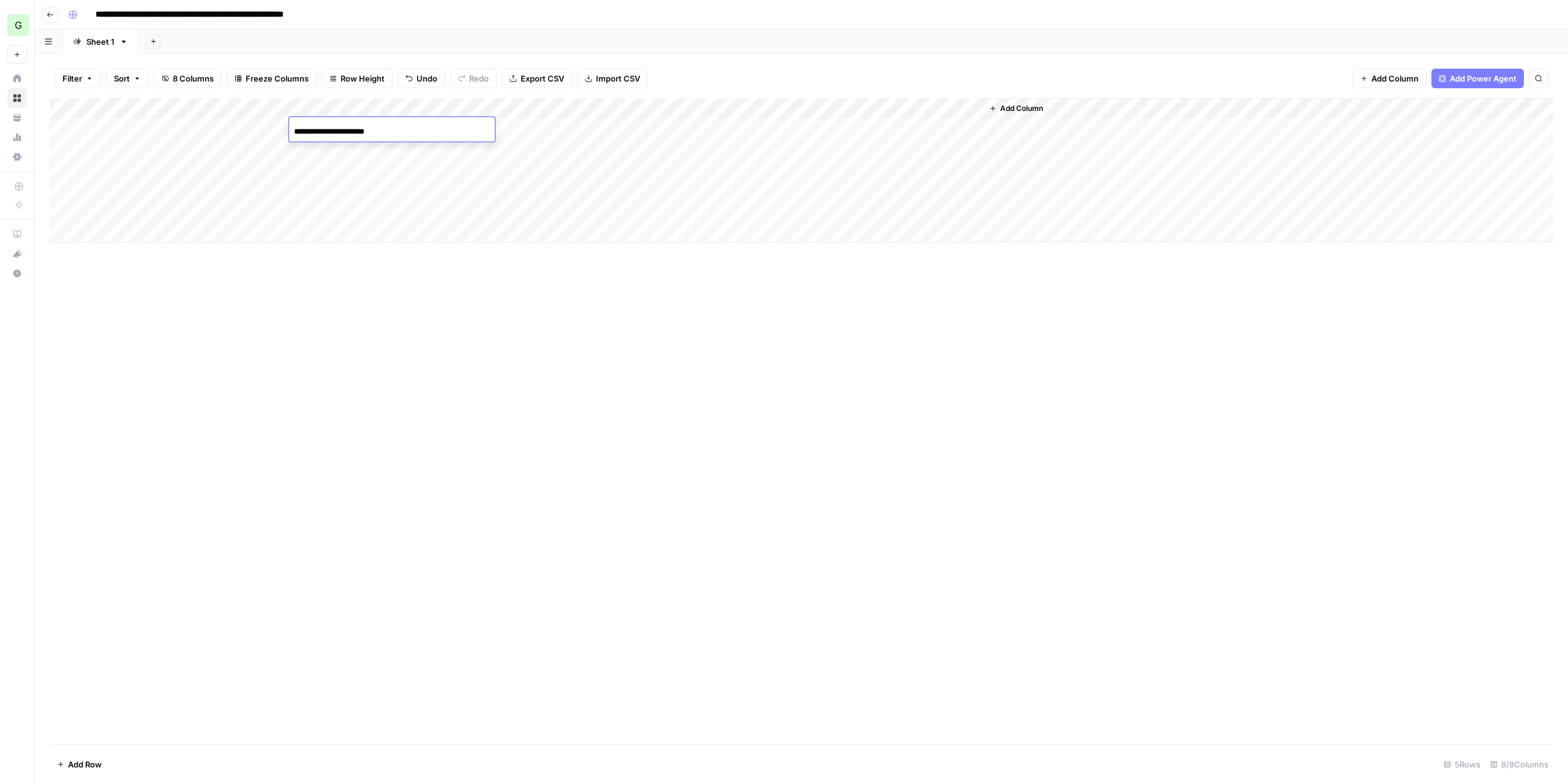
click at [365, 131] on input "**********" at bounding box center [392, 131] width 196 height 14
click at [905, 250] on div "Add Column" at bounding box center [802, 421] width 1504 height 646
click at [461, 134] on div "Add Column" at bounding box center [802, 170] width 1504 height 145
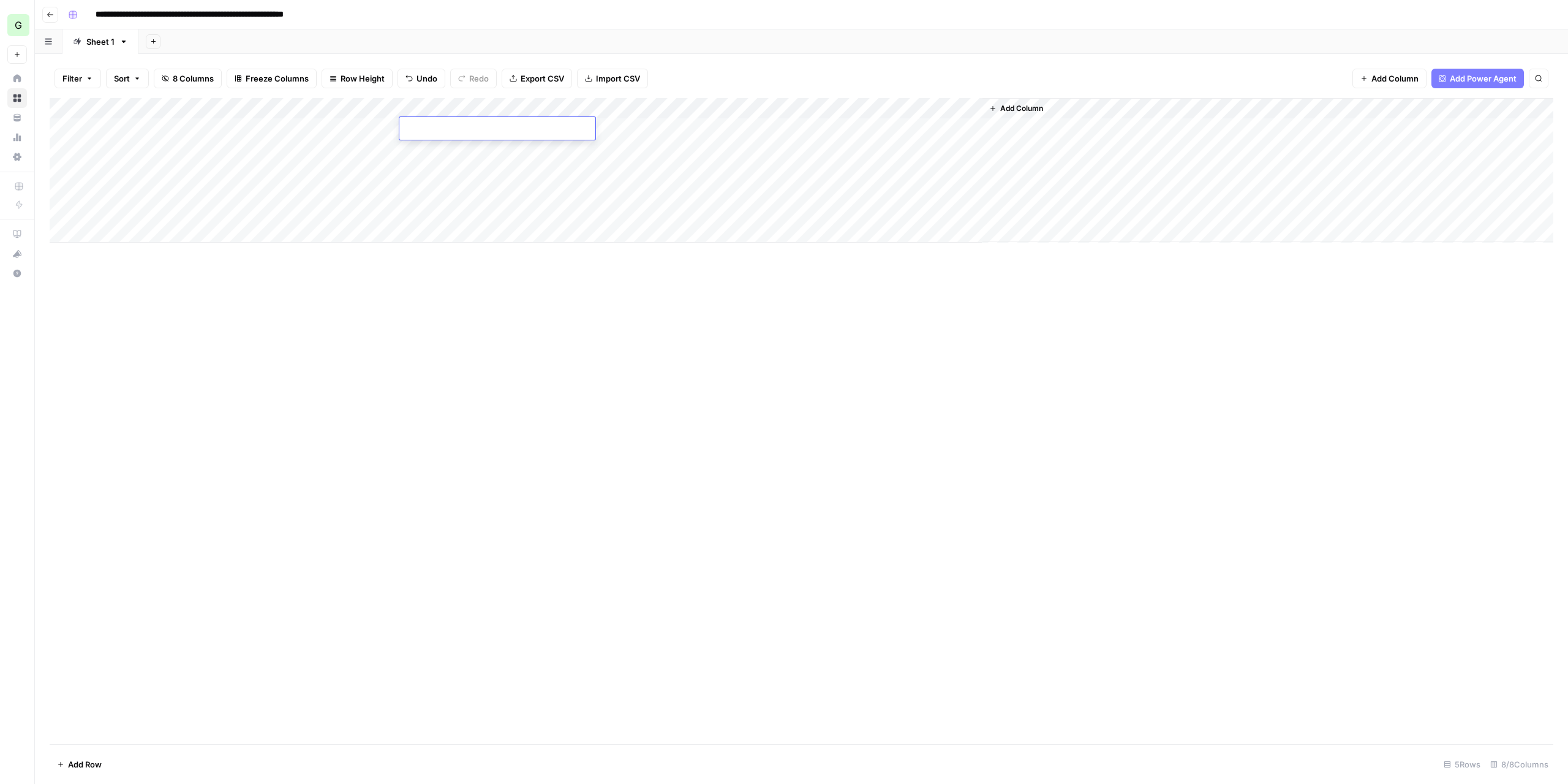
click at [457, 106] on div "Add Column" at bounding box center [802, 170] width 1504 height 145
click at [460, 163] on span "Text" at bounding box center [470, 166] width 95 height 12
click at [545, 182] on div "Markdown" at bounding box center [573, 186] width 77 height 12
click at [452, 132] on div "Add Column" at bounding box center [802, 170] width 1504 height 145
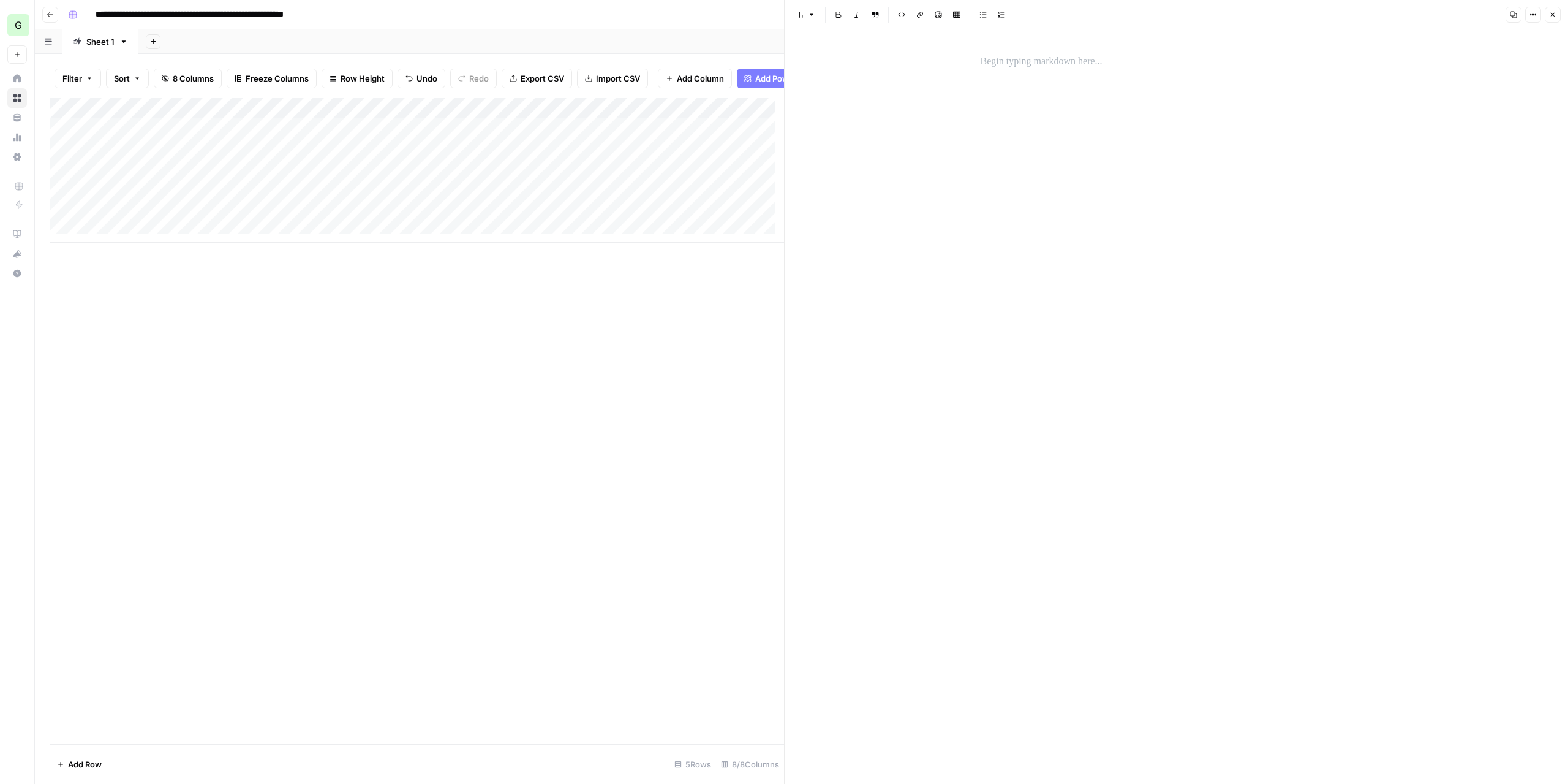
click at [1049, 68] on p at bounding box center [1176, 61] width 392 height 16
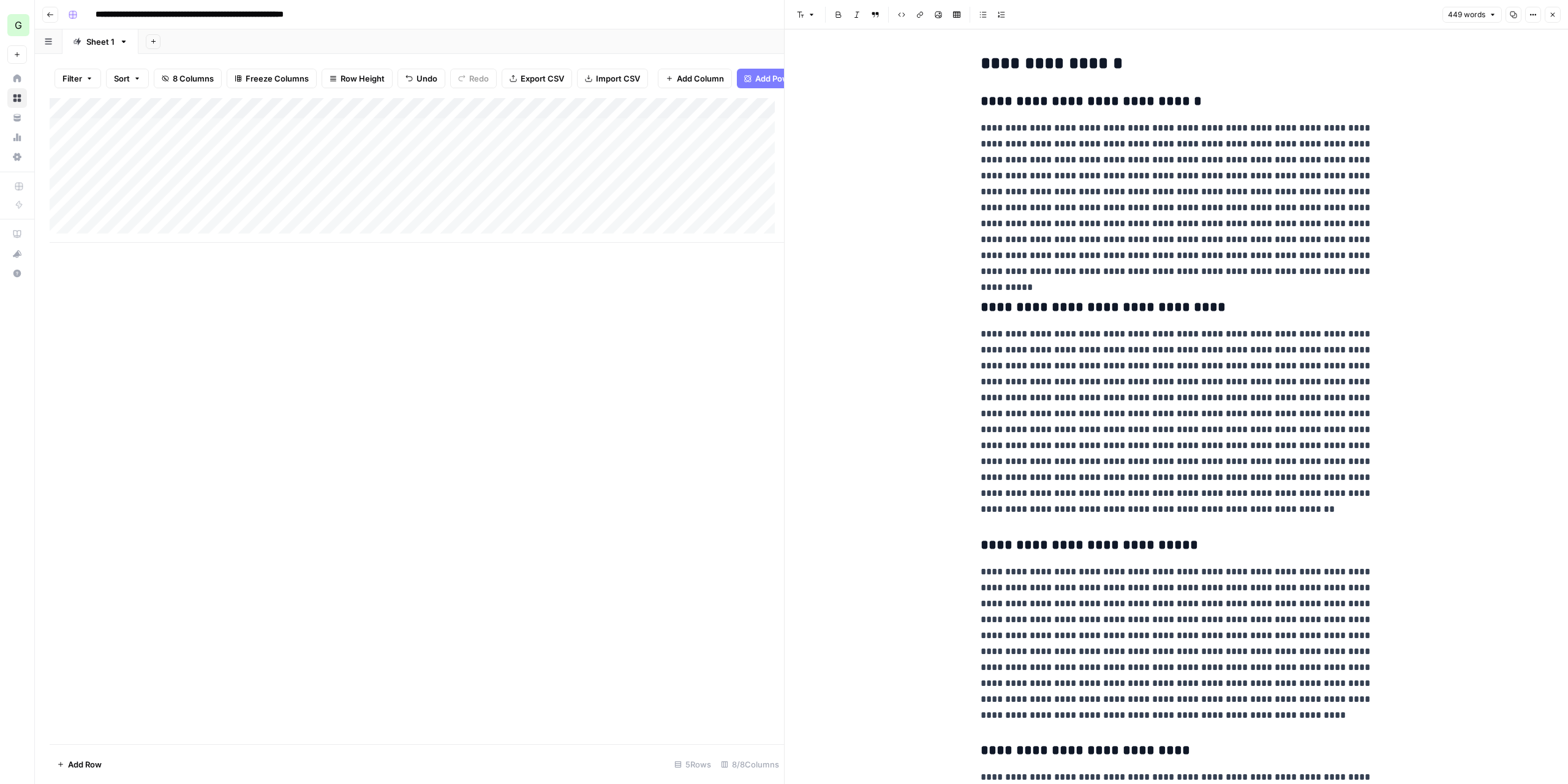
click at [1556, 14] on icon "button" at bounding box center [1553, 15] width 8 height 8
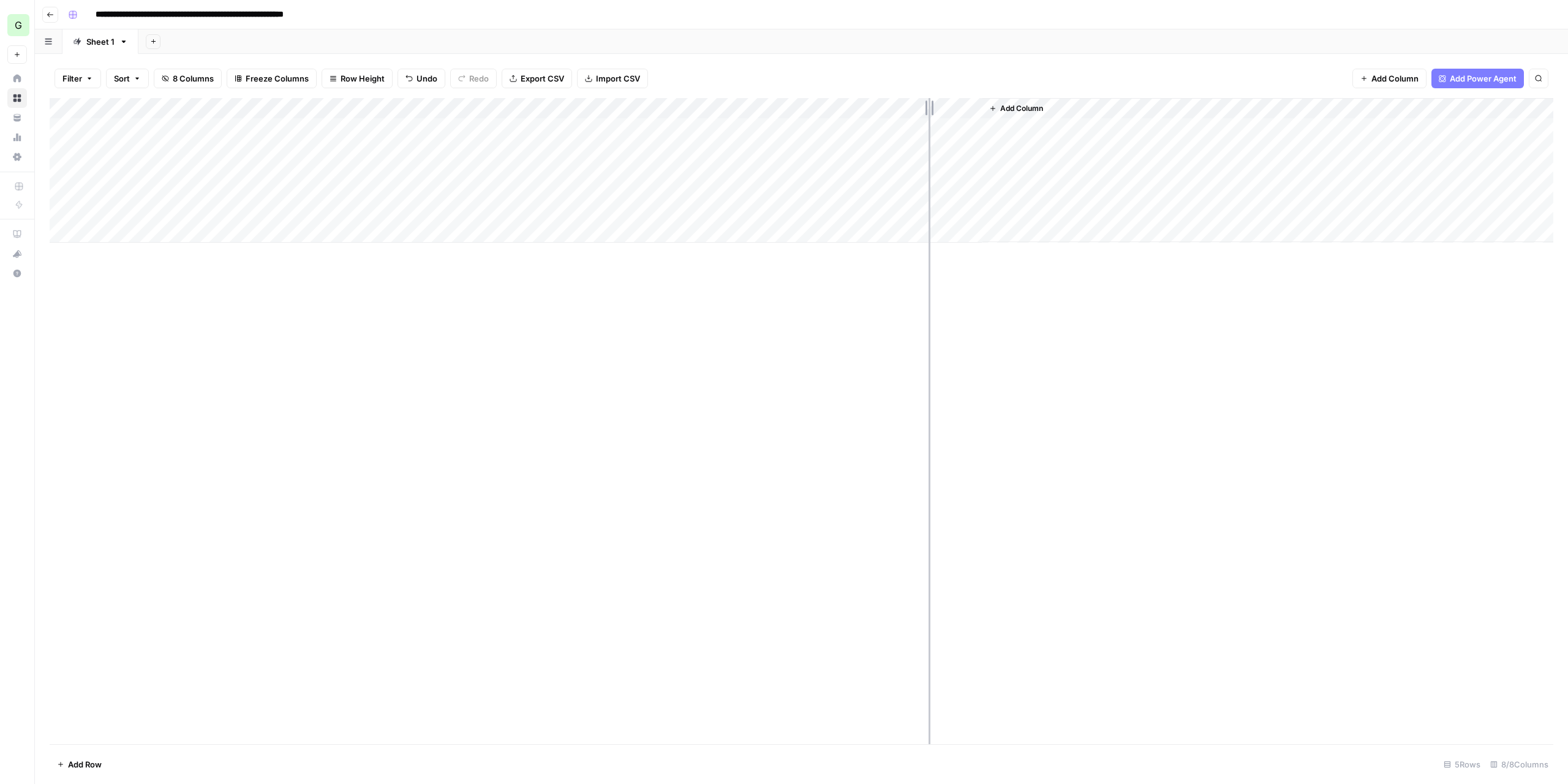
drag, startPoint x: 872, startPoint y: 107, endPoint x: 928, endPoint y: 104, distance: 56.1
click at [928, 104] on div "Add Column" at bounding box center [802, 170] width 1504 height 145
drag, startPoint x: 927, startPoint y: 105, endPoint x: 956, endPoint y: 107, distance: 29.1
click at [956, 107] on div "Add Column" at bounding box center [802, 170] width 1504 height 145
drag, startPoint x: 957, startPoint y: 110, endPoint x: 987, endPoint y: 110, distance: 30.0
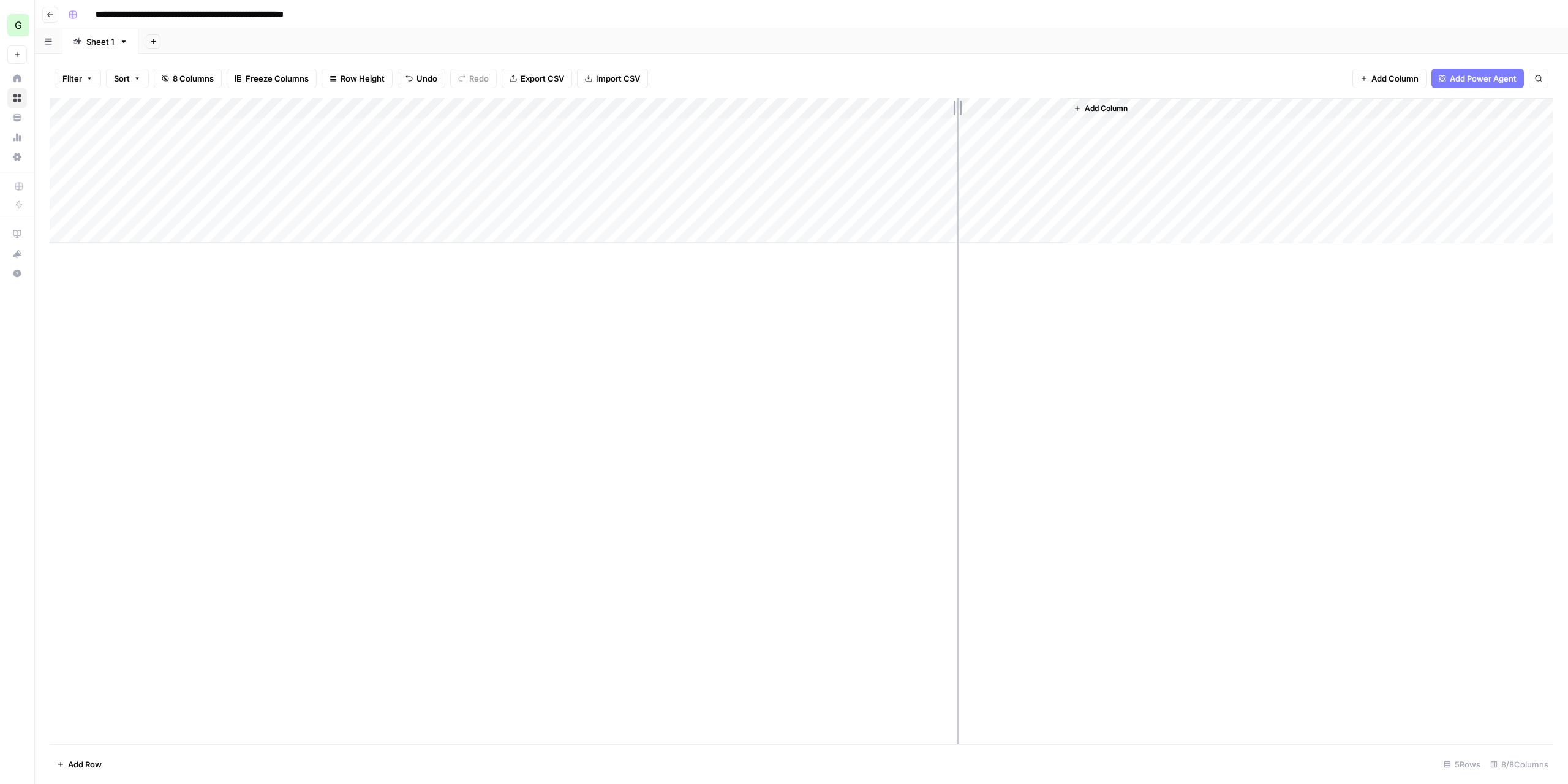
click at [987, 110] on div "Add Column" at bounding box center [802, 170] width 1504 height 145
click at [46, 10] on button "Go back" at bounding box center [50, 14] width 16 height 16
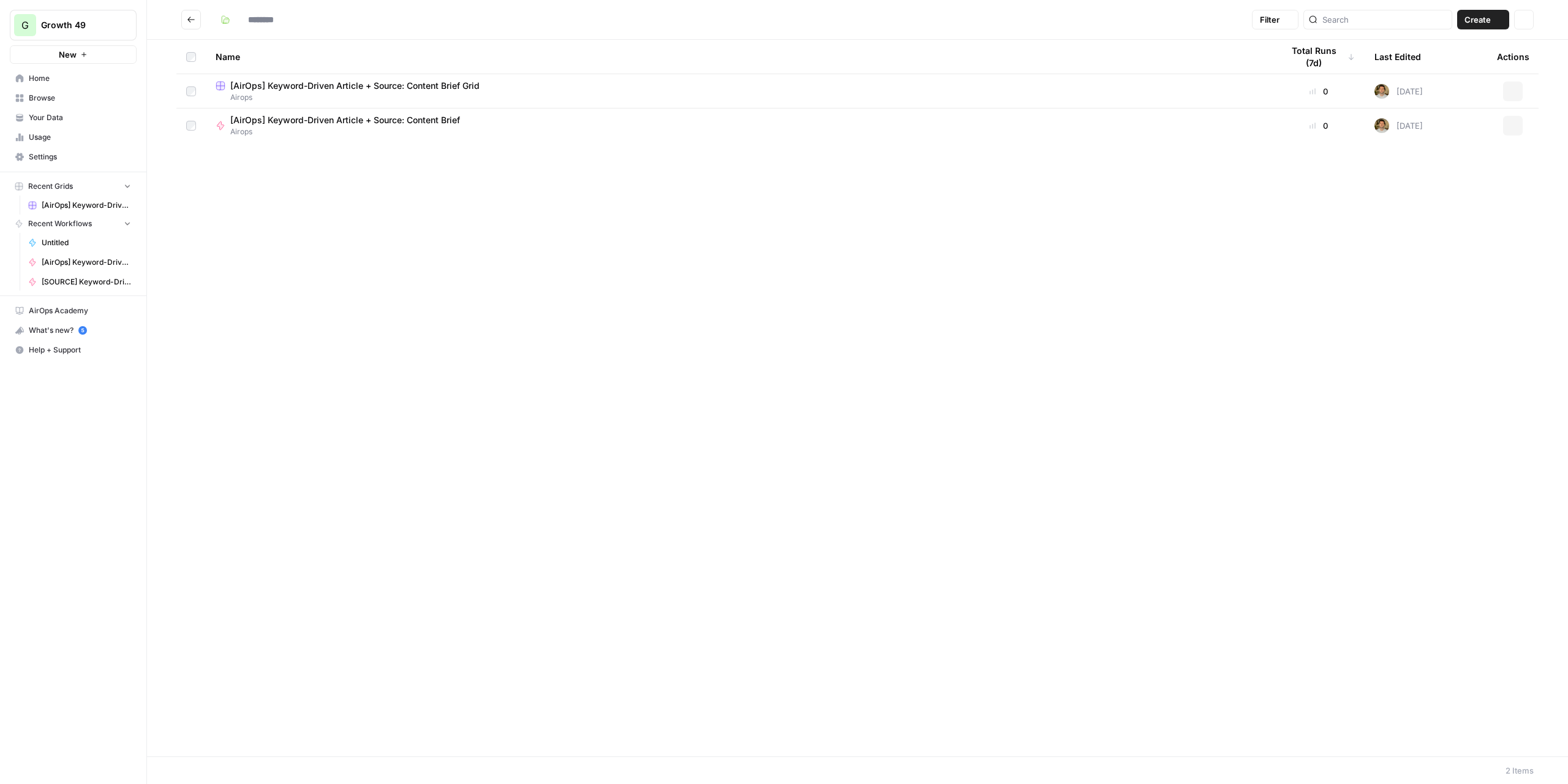
type input "******"
click at [359, 128] on span "Airops" at bounding box center [349, 132] width 240 height 11
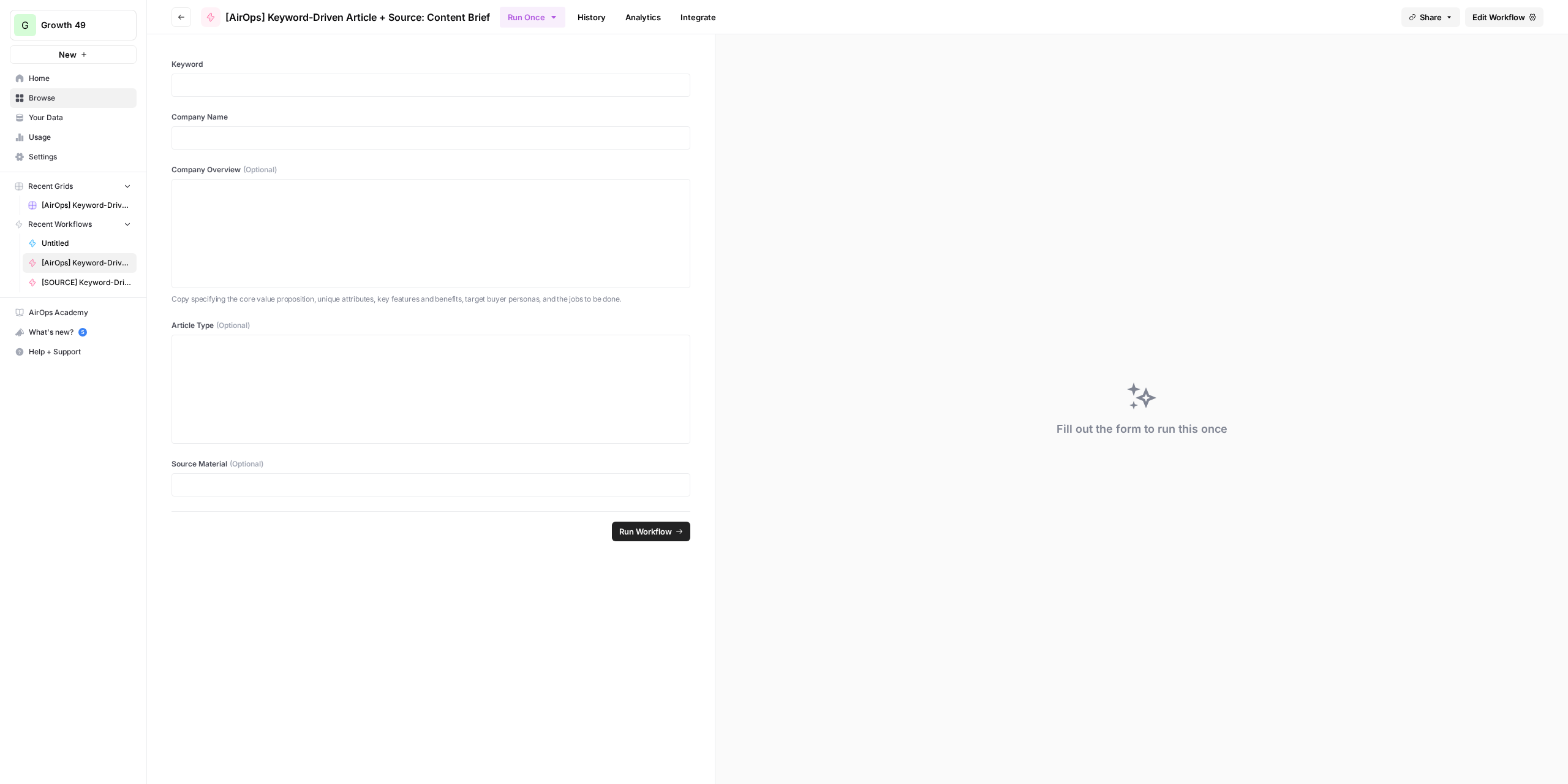
click at [1489, 17] on span "Edit Workflow" at bounding box center [1498, 17] width 53 height 12
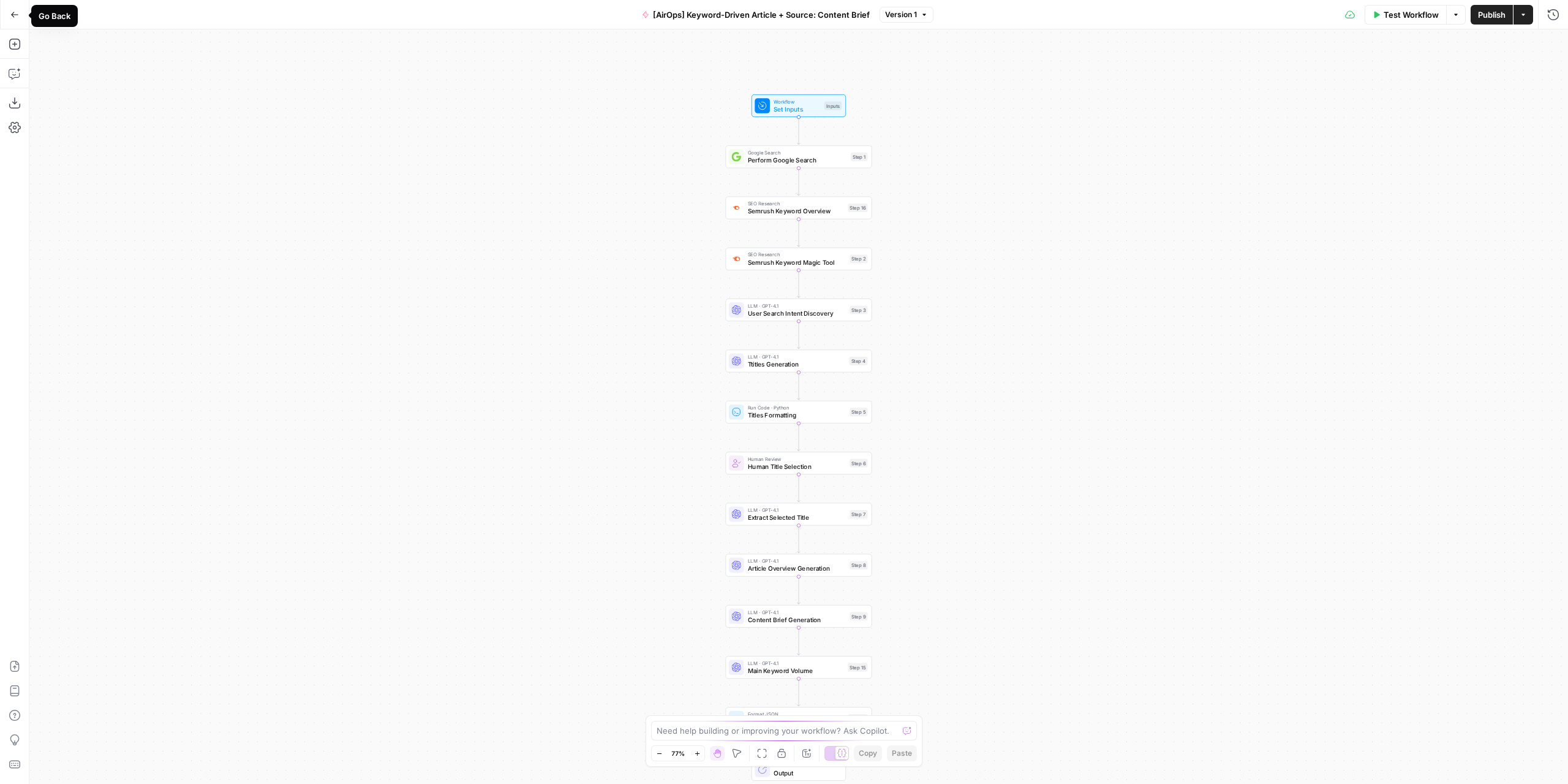
click at [15, 11] on icon "button" at bounding box center [14, 14] width 8 height 8
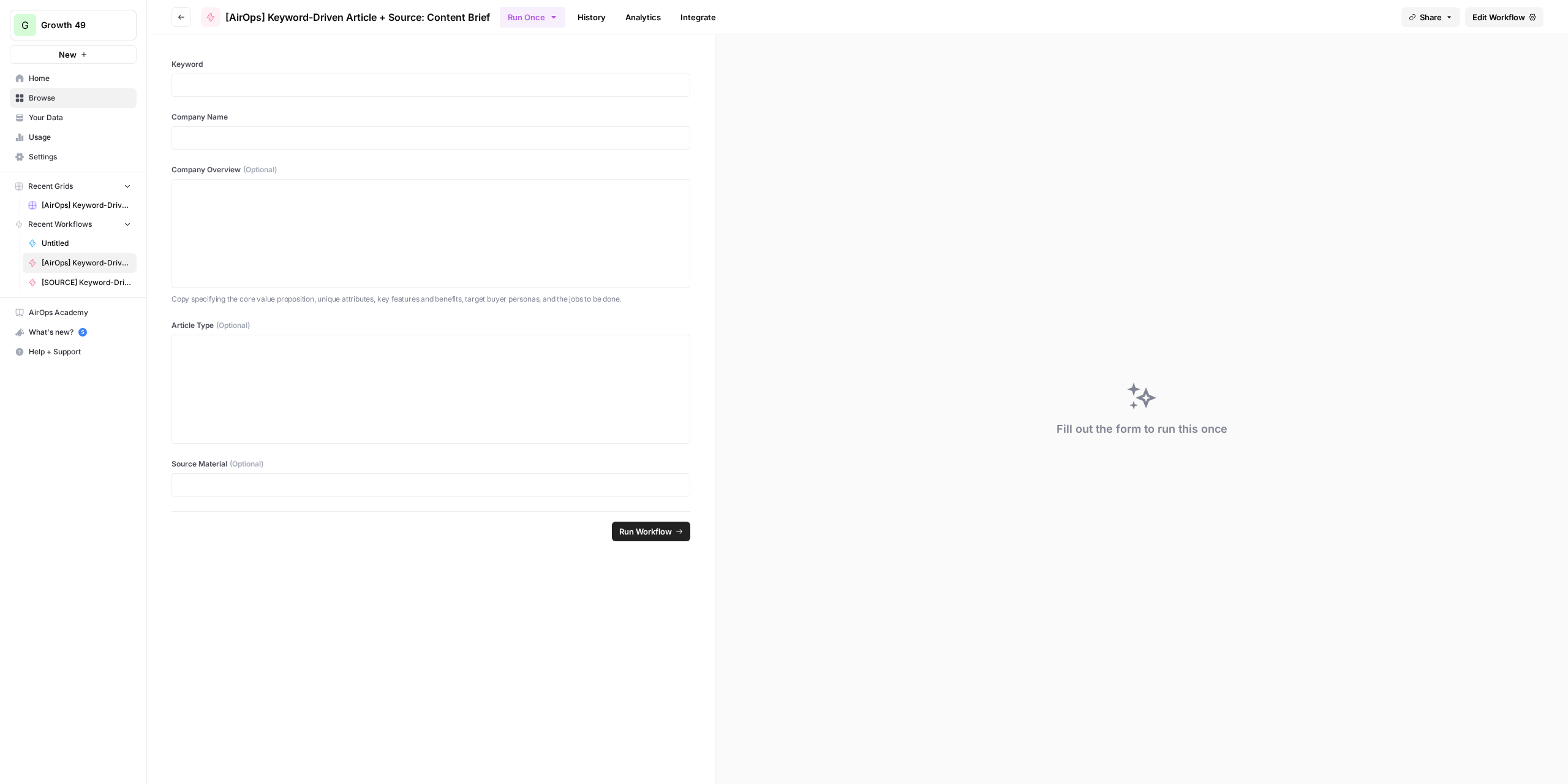
click at [176, 17] on button "Go back" at bounding box center [182, 17] width 20 height 20
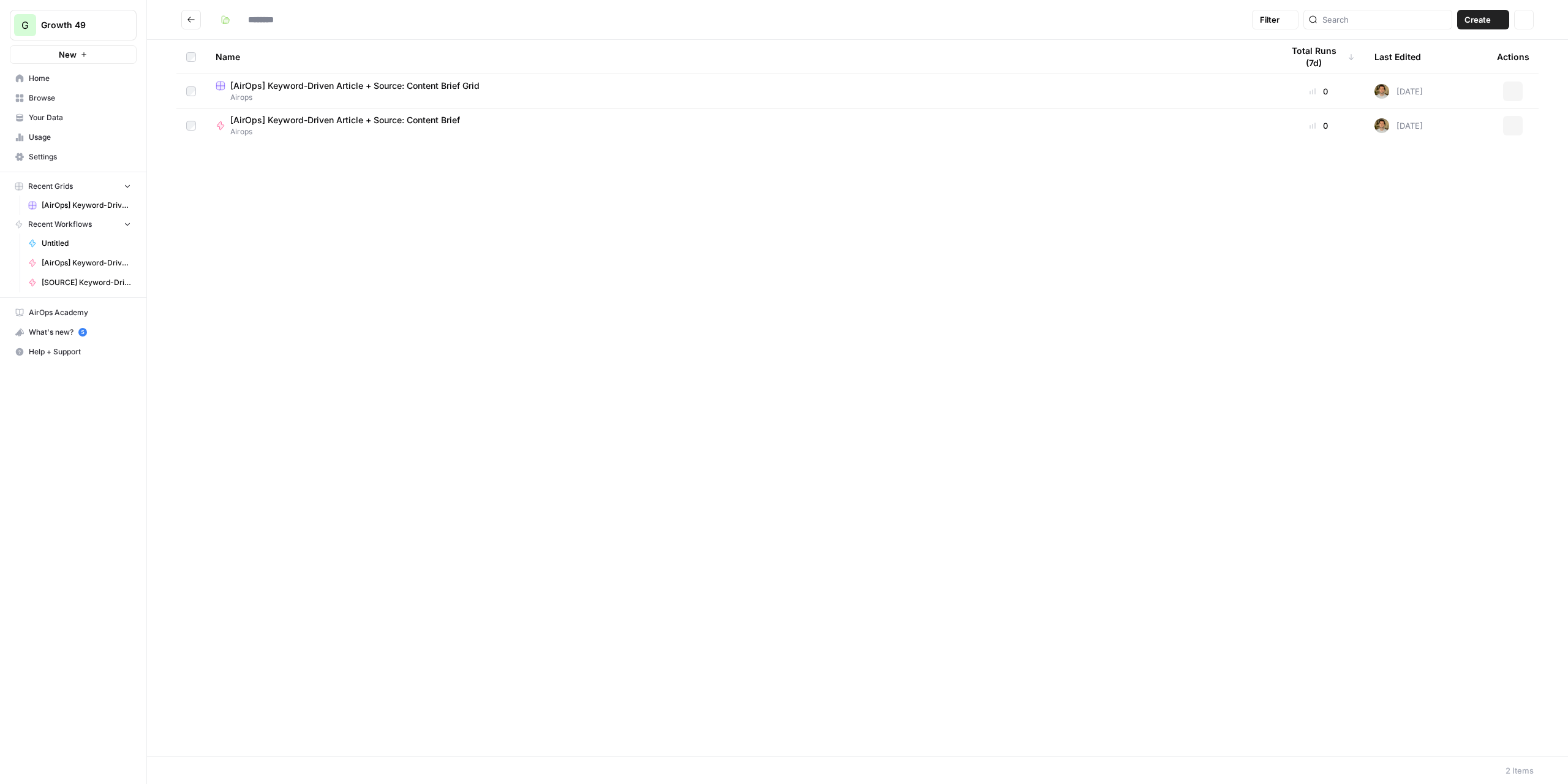
type input "******"
click at [433, 86] on span "[AirOps] Keyword-Driven Article + Source: Content Brief Grid" at bounding box center [355, 86] width 250 height 12
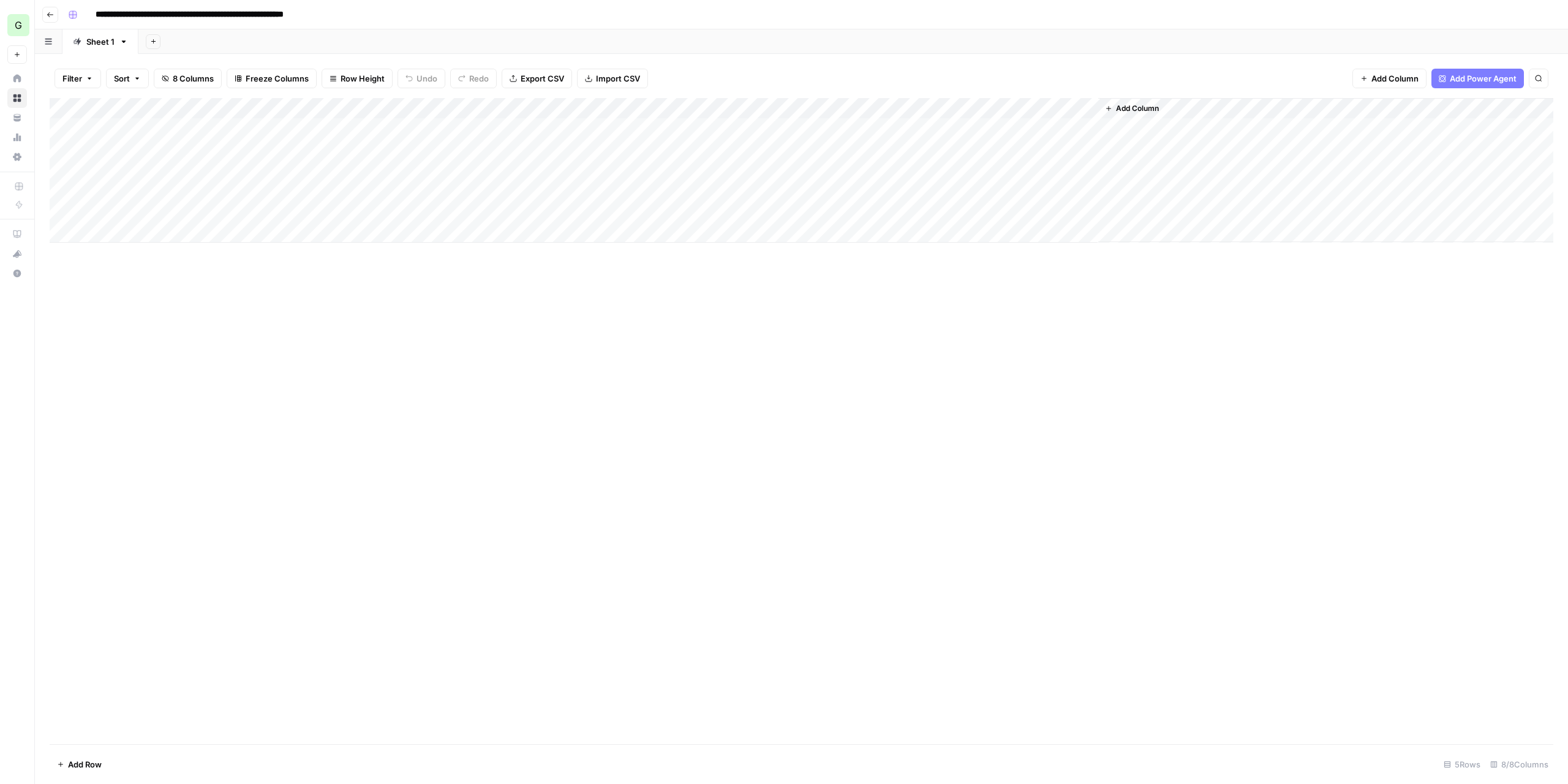
drag, startPoint x: 837, startPoint y: 110, endPoint x: 803, endPoint y: 108, distance: 34.1
click at [803, 108] on div "Add Column" at bounding box center [802, 170] width 1504 height 145
click at [800, 227] on span "Edit Workflow" at bounding box center [809, 229] width 107 height 12
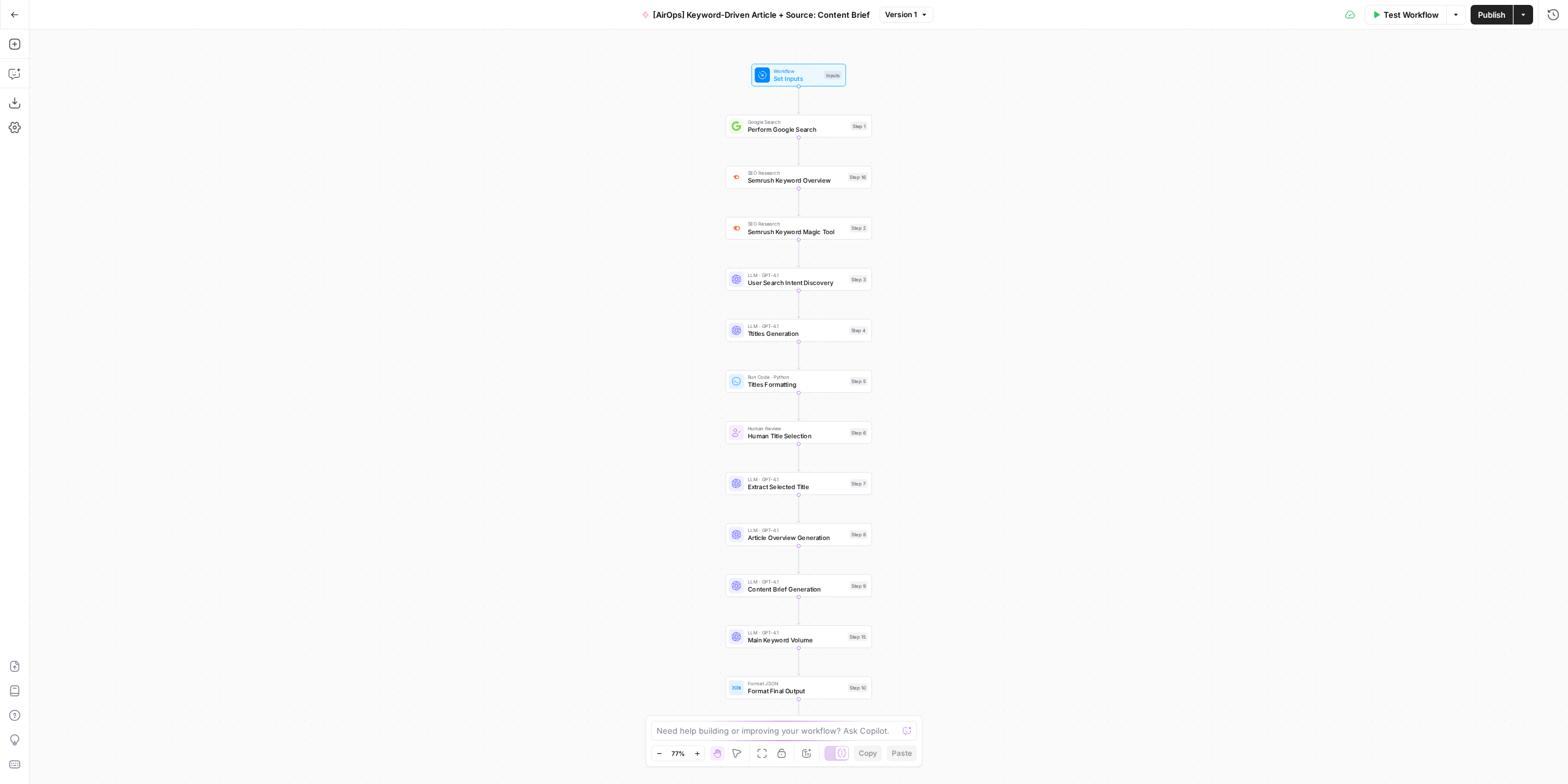
click at [904, 14] on span "Version 1" at bounding box center [901, 14] width 32 height 11
click at [1034, 195] on div "Workflow Set Inputs Inputs Google Search Perform Google Search Step 1 SEO Resea…" at bounding box center [799, 406] width 1539 height 754
click at [18, 14] on span "Go Back" at bounding box center [18, 14] width 1 height 1
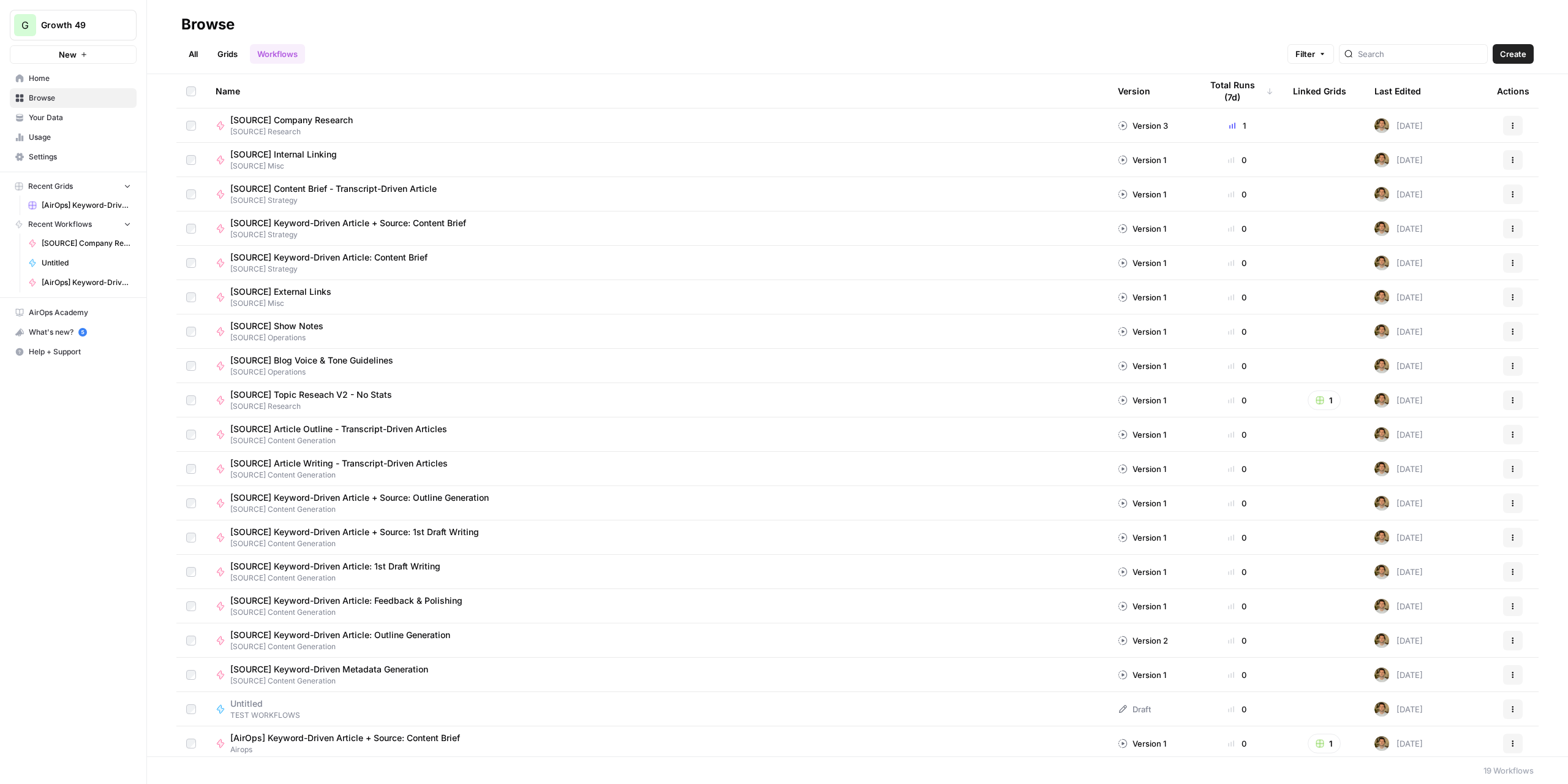
click at [199, 50] on link "All" at bounding box center [194, 54] width 24 height 20
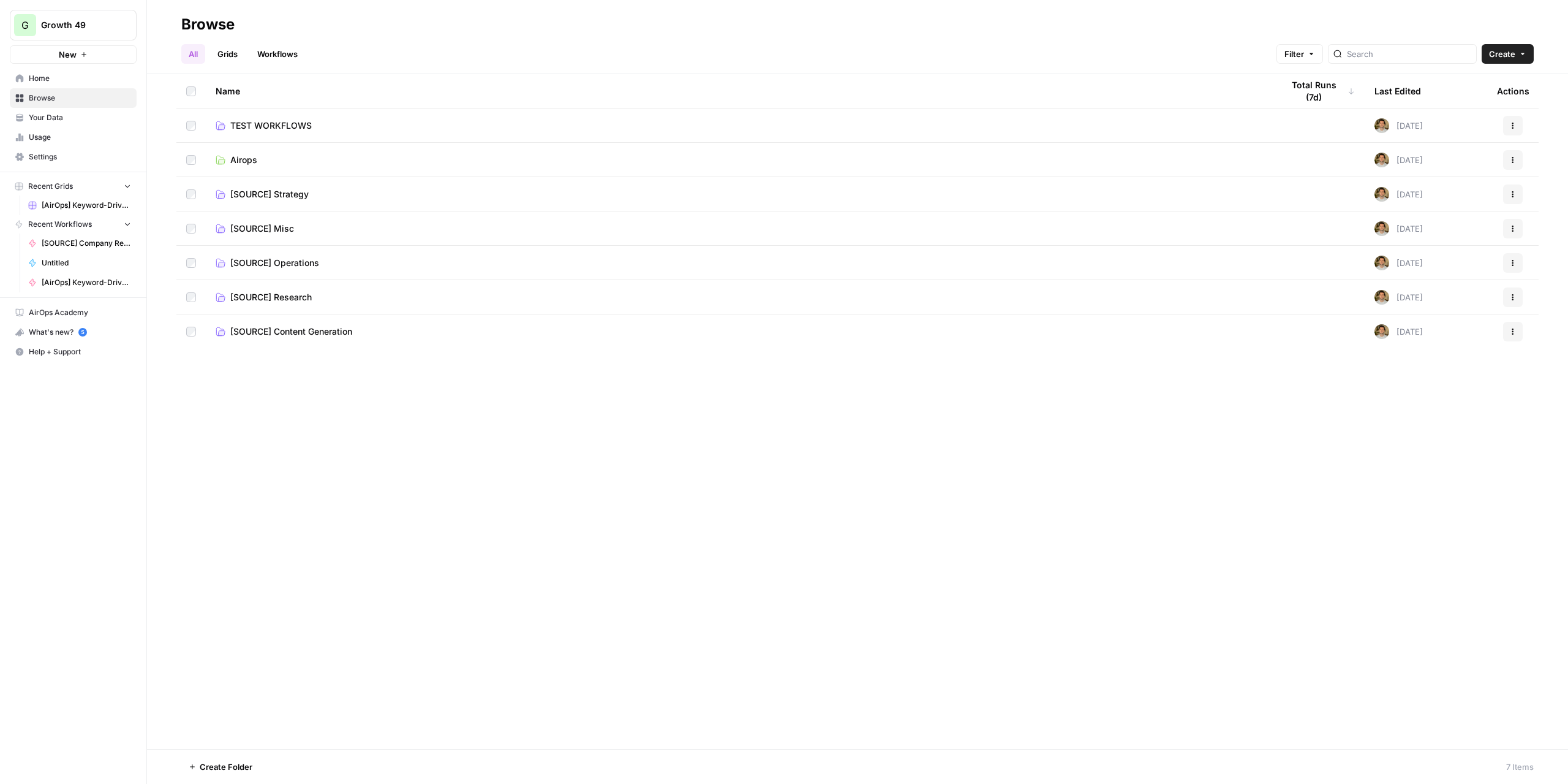
click at [294, 193] on span "[SOURCE] Strategy" at bounding box center [269, 194] width 79 height 12
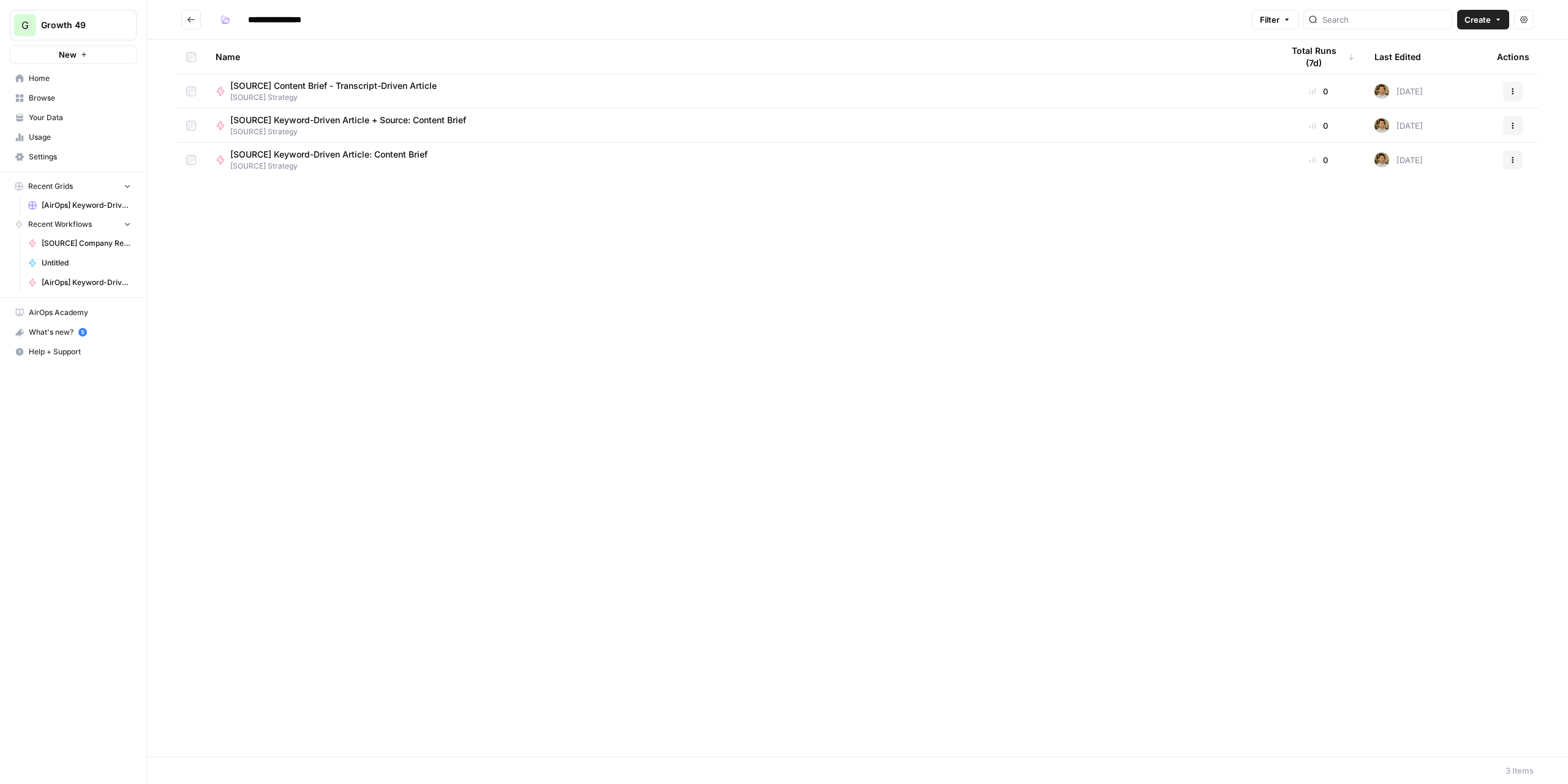
click at [187, 20] on icon "Go back" at bounding box center [191, 19] width 8 height 8
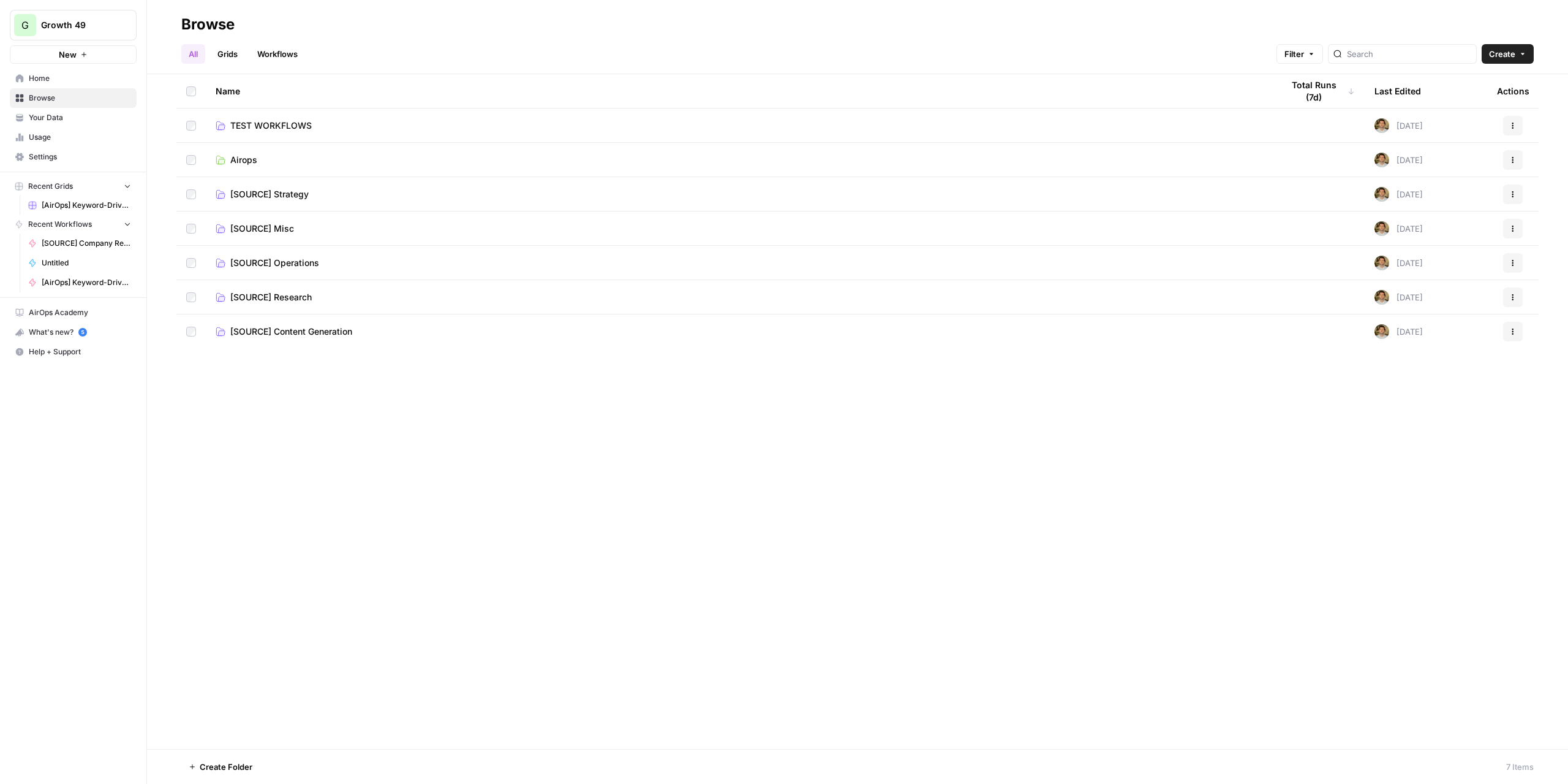
click at [243, 163] on span "Airops" at bounding box center [244, 160] width 27 height 12
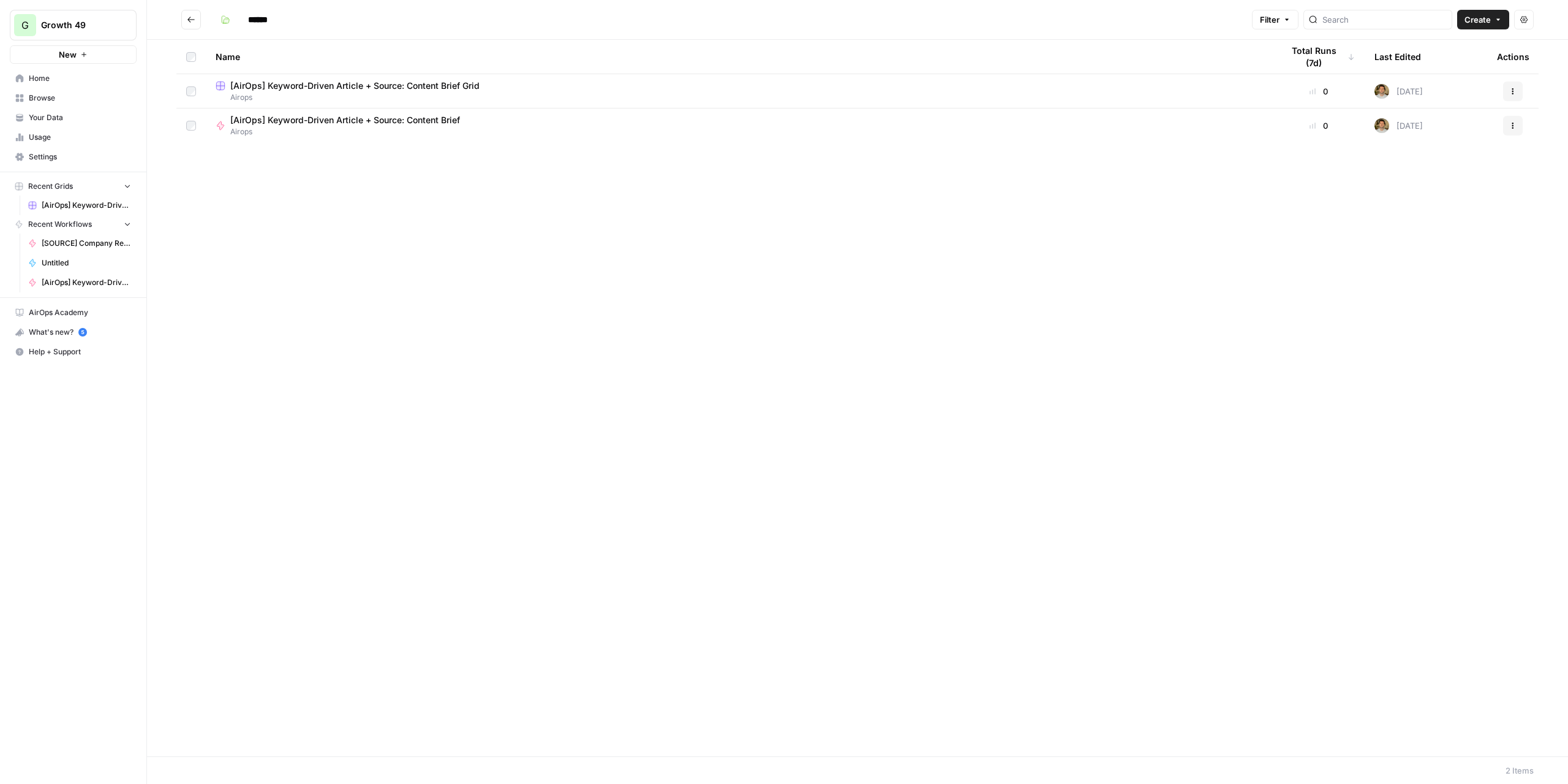
click at [348, 86] on span "[AirOps] Keyword-Driven Article + Source: Content Brief Grid" at bounding box center [355, 86] width 250 height 12
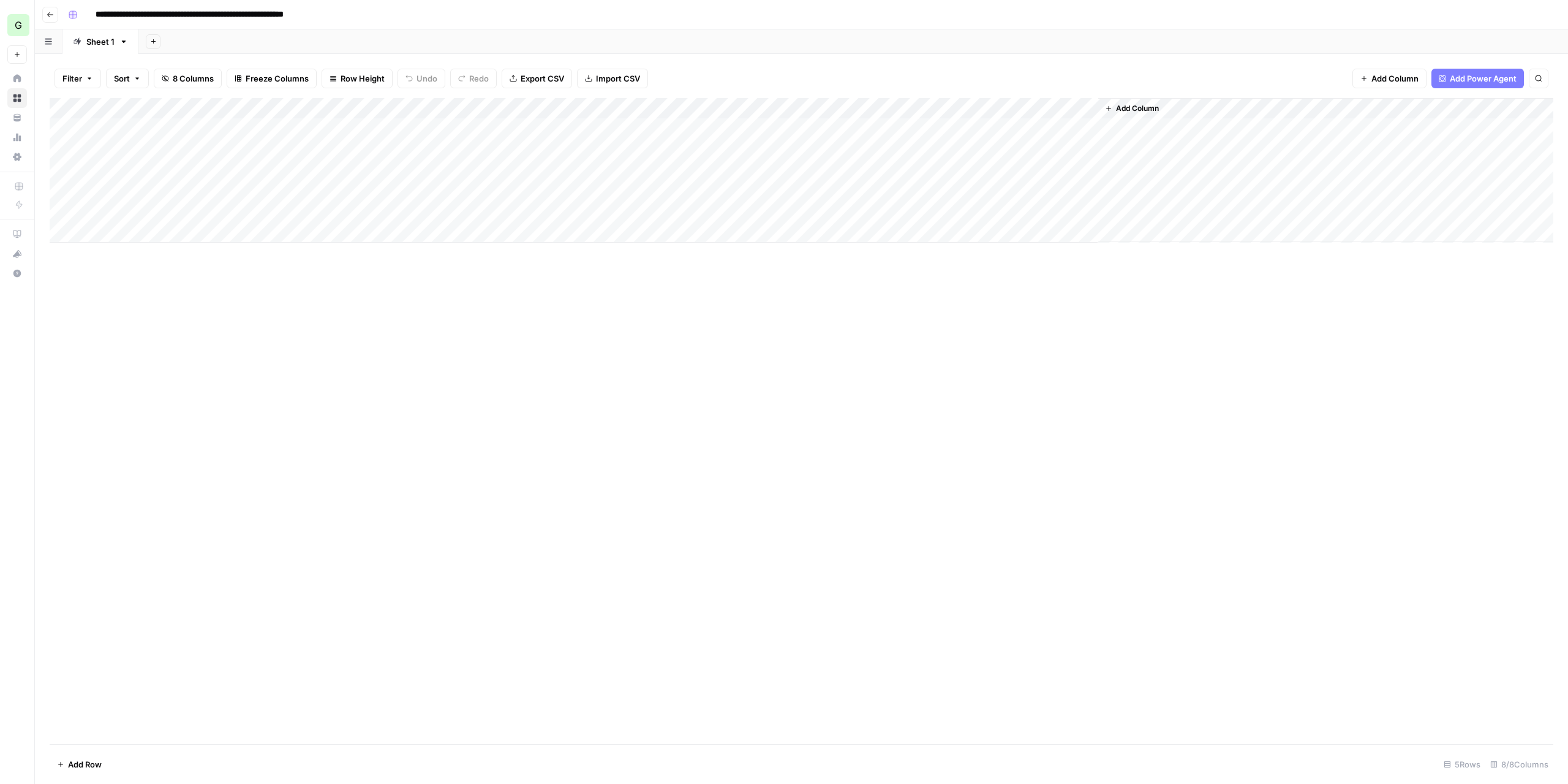
click at [812, 132] on div "Add Column" at bounding box center [802, 170] width 1504 height 145
click at [1130, 101] on button "Add Column" at bounding box center [1132, 108] width 64 height 16
click at [1126, 59] on div "Filter Sort 8 Columns Freeze Columns Row Height Undo Redo Export CSV Import CSV…" at bounding box center [802, 79] width 1504 height 39
click at [918, 123] on div "Add Column" at bounding box center [802, 170] width 1504 height 145
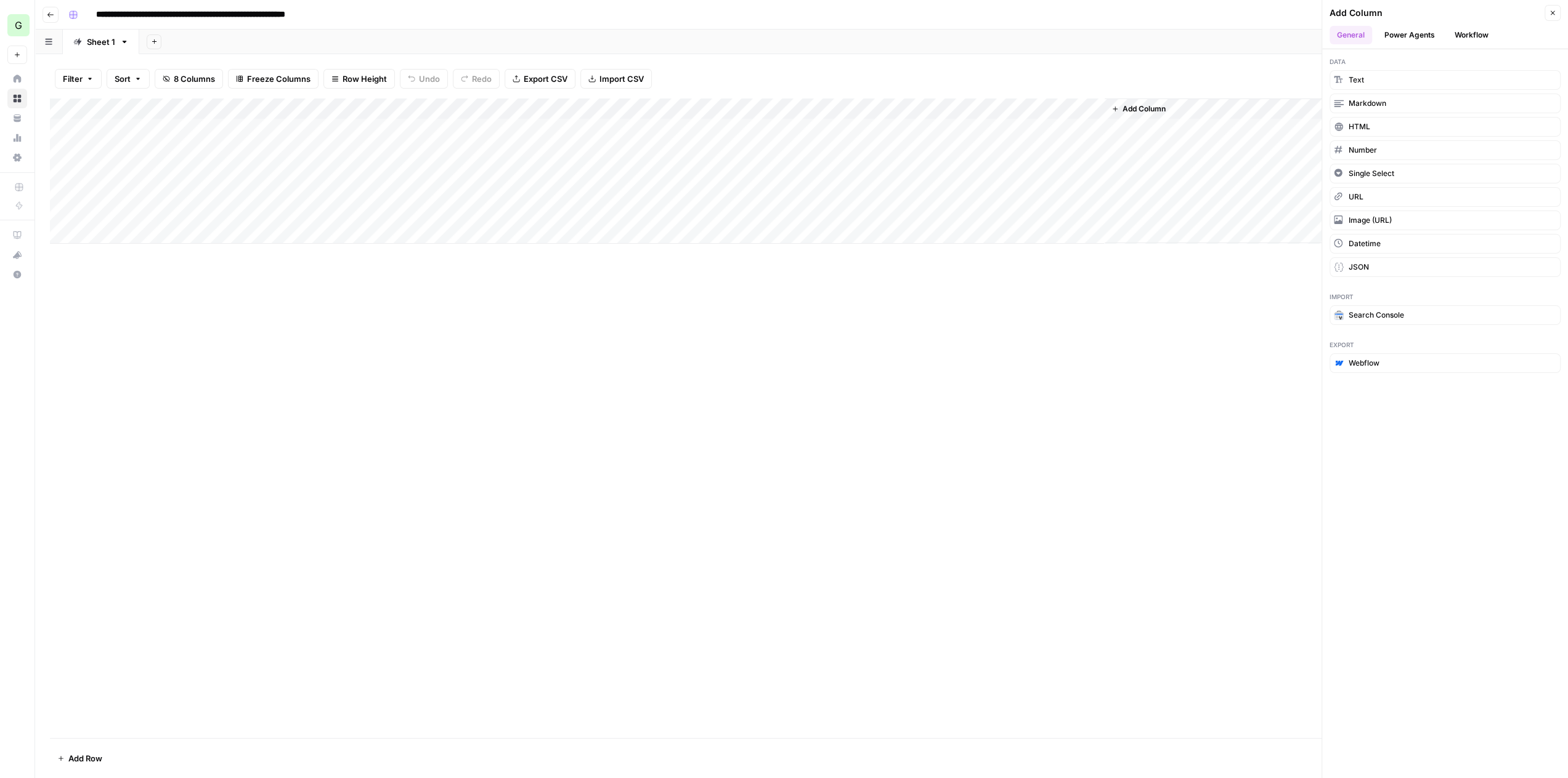
click at [923, 124] on div at bounding box center [864, 129] width 260 height 23
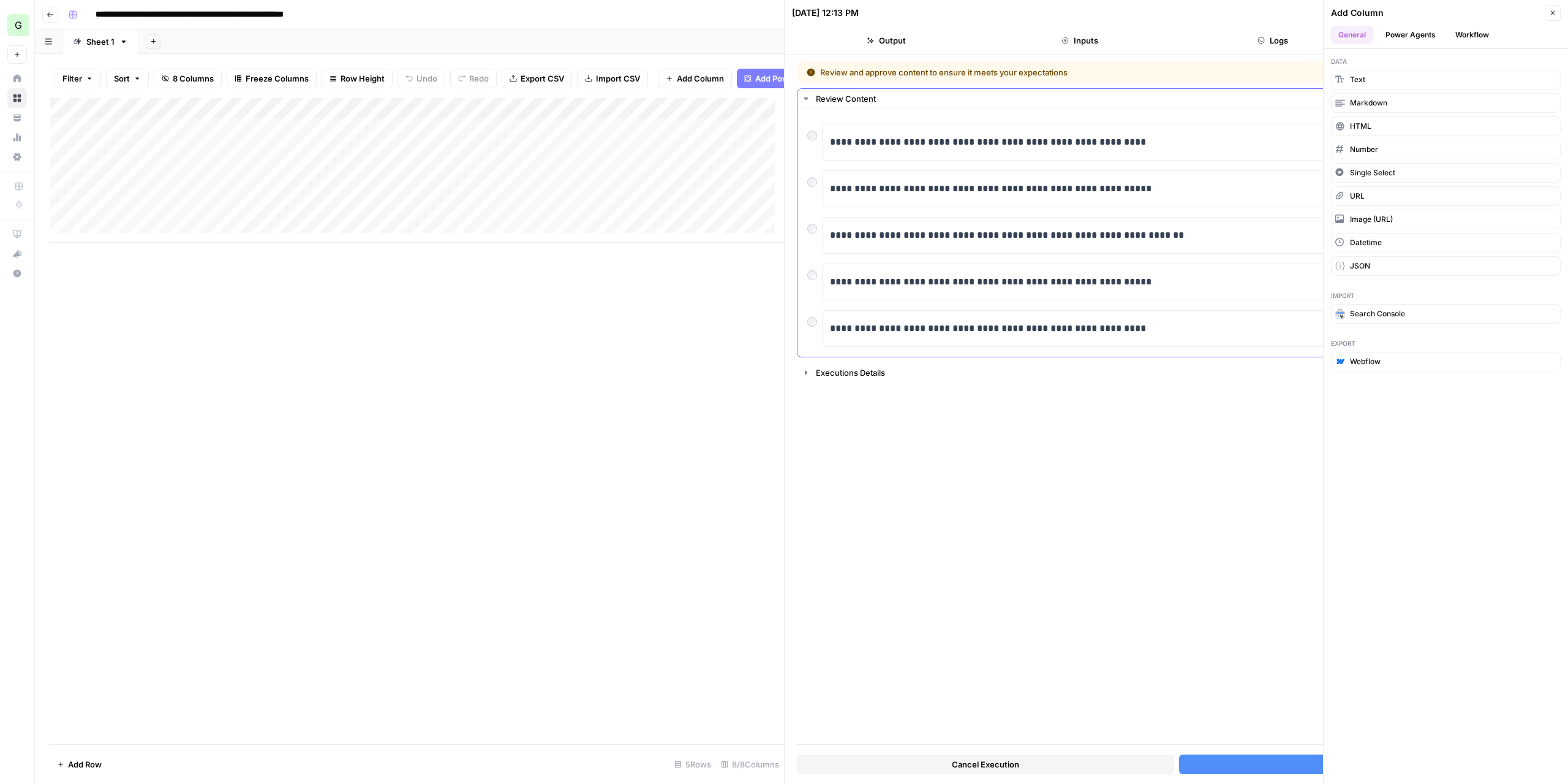
click at [817, 272] on div at bounding box center [814, 272] width 14 height 17
click at [1242, 764] on button "Accept Output" at bounding box center [1368, 764] width 377 height 20
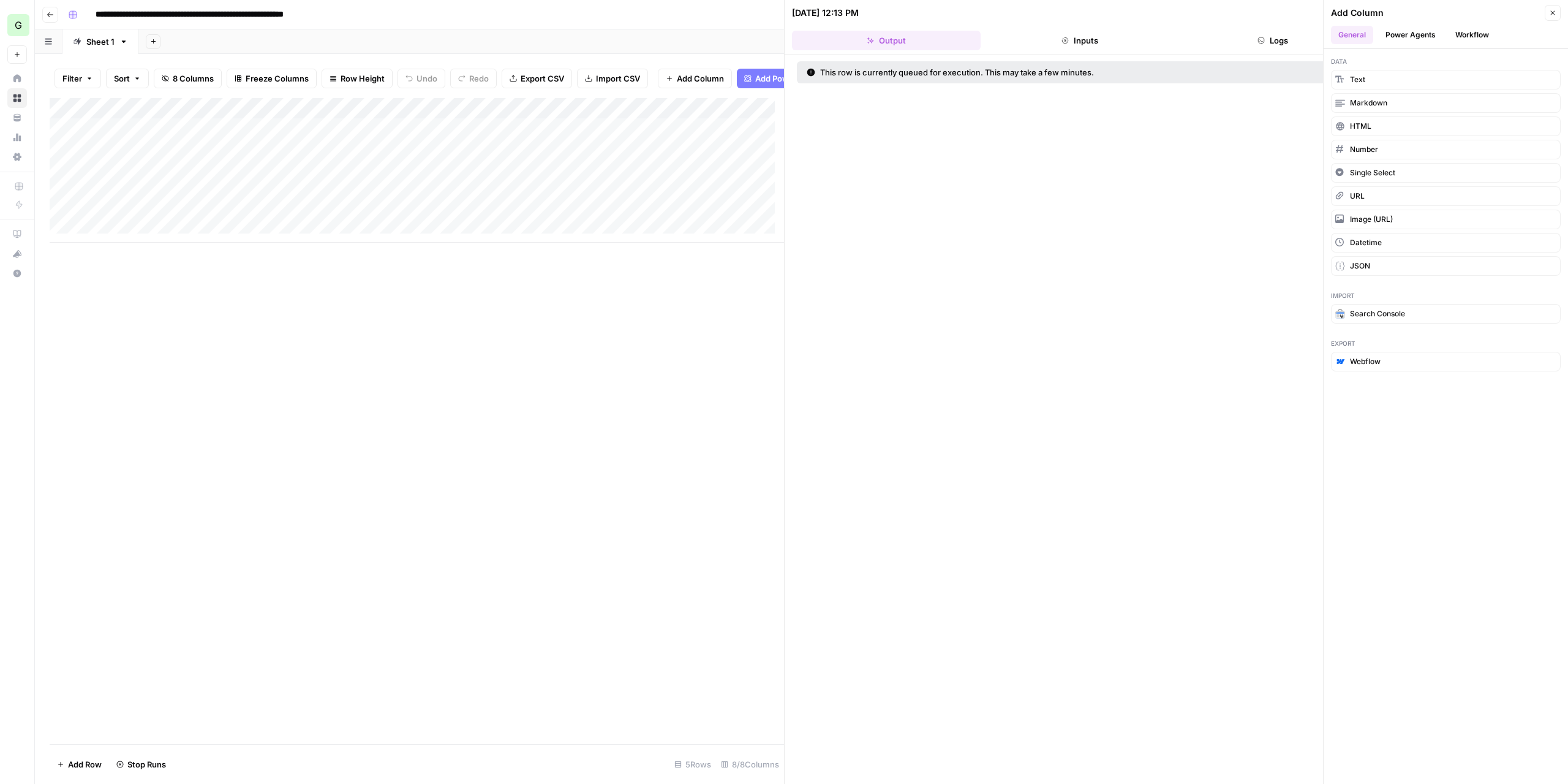
click at [1552, 11] on icon "button" at bounding box center [1553, 13] width 8 height 8
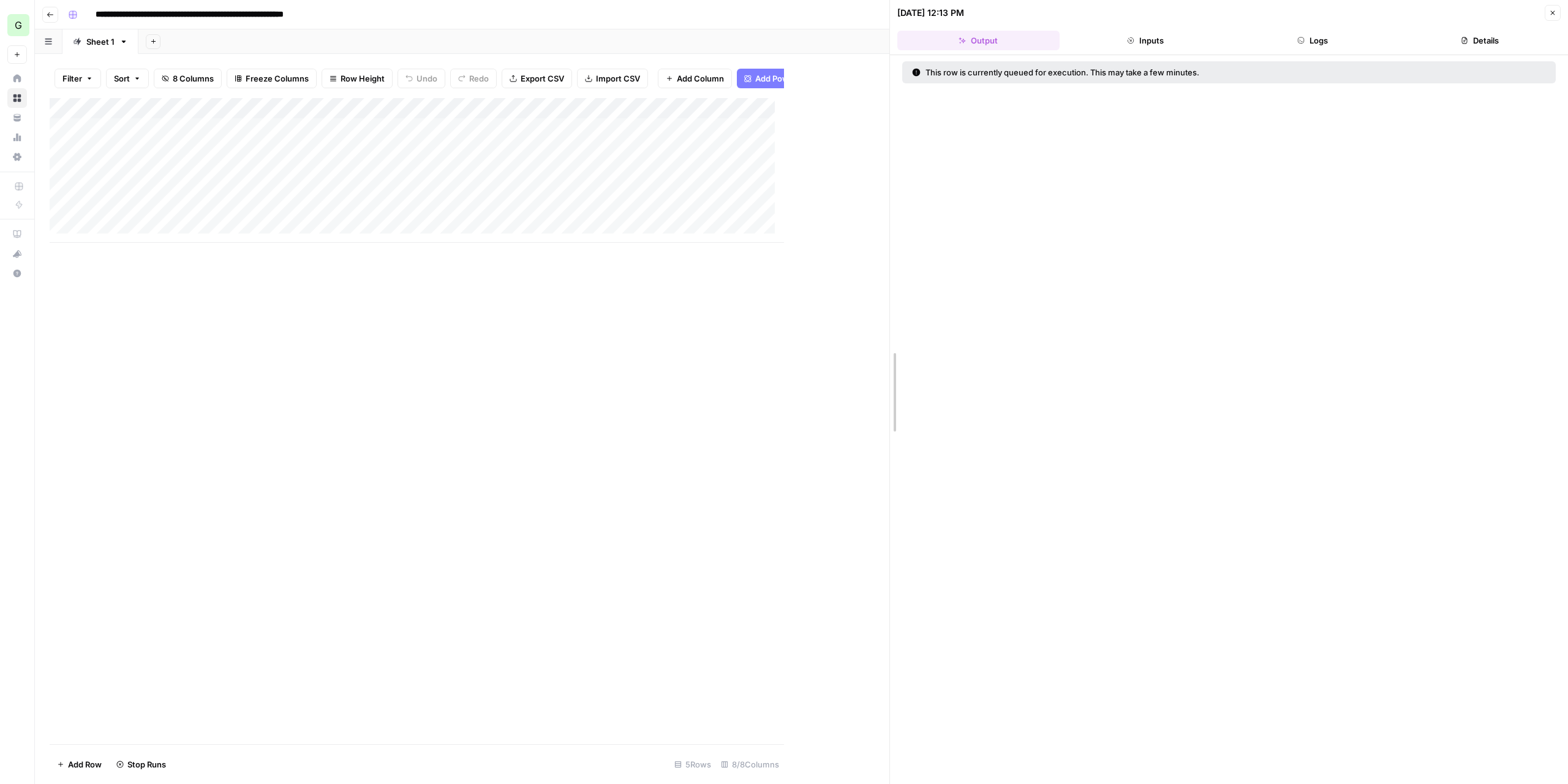
drag, startPoint x: 784, startPoint y: 330, endPoint x: 1024, endPoint y: 332, distance: 240.0
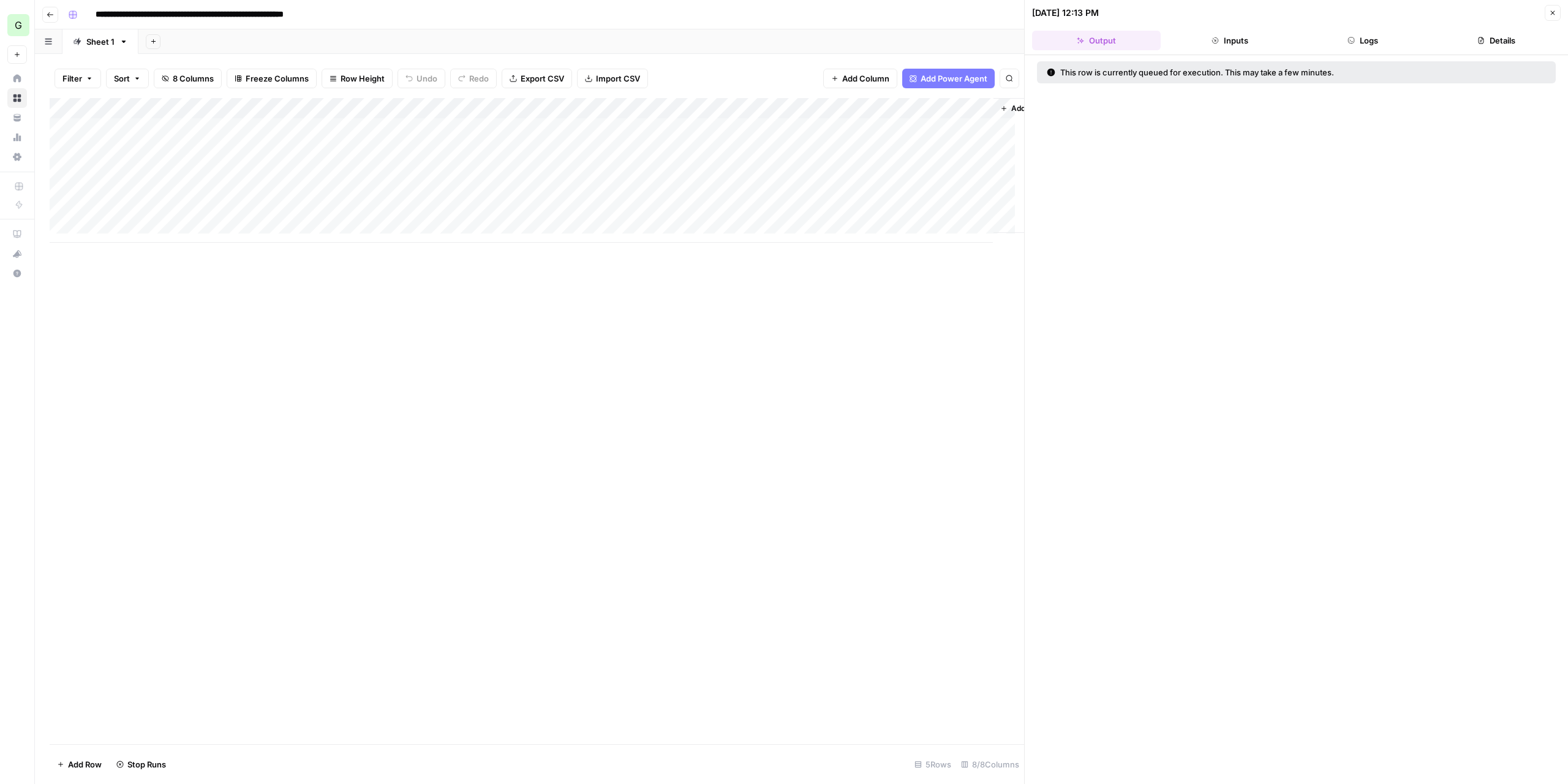
scroll to position [0, 151]
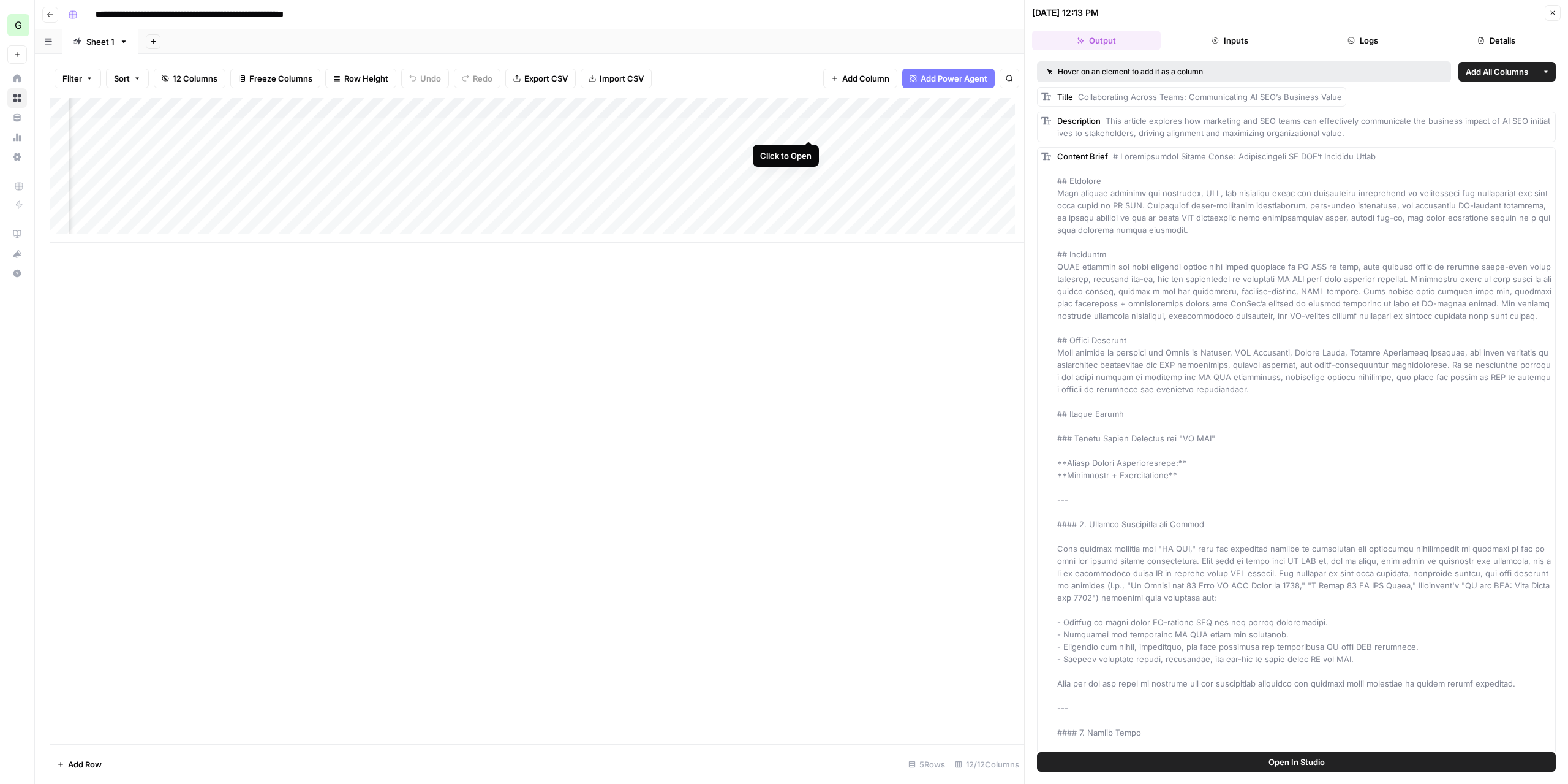
click at [808, 130] on div "Add Column" at bounding box center [537, 170] width 974 height 145
click at [1492, 66] on span "Add All Columns" at bounding box center [1497, 72] width 63 height 12
click at [1554, 17] on button "Close" at bounding box center [1552, 12] width 16 height 16
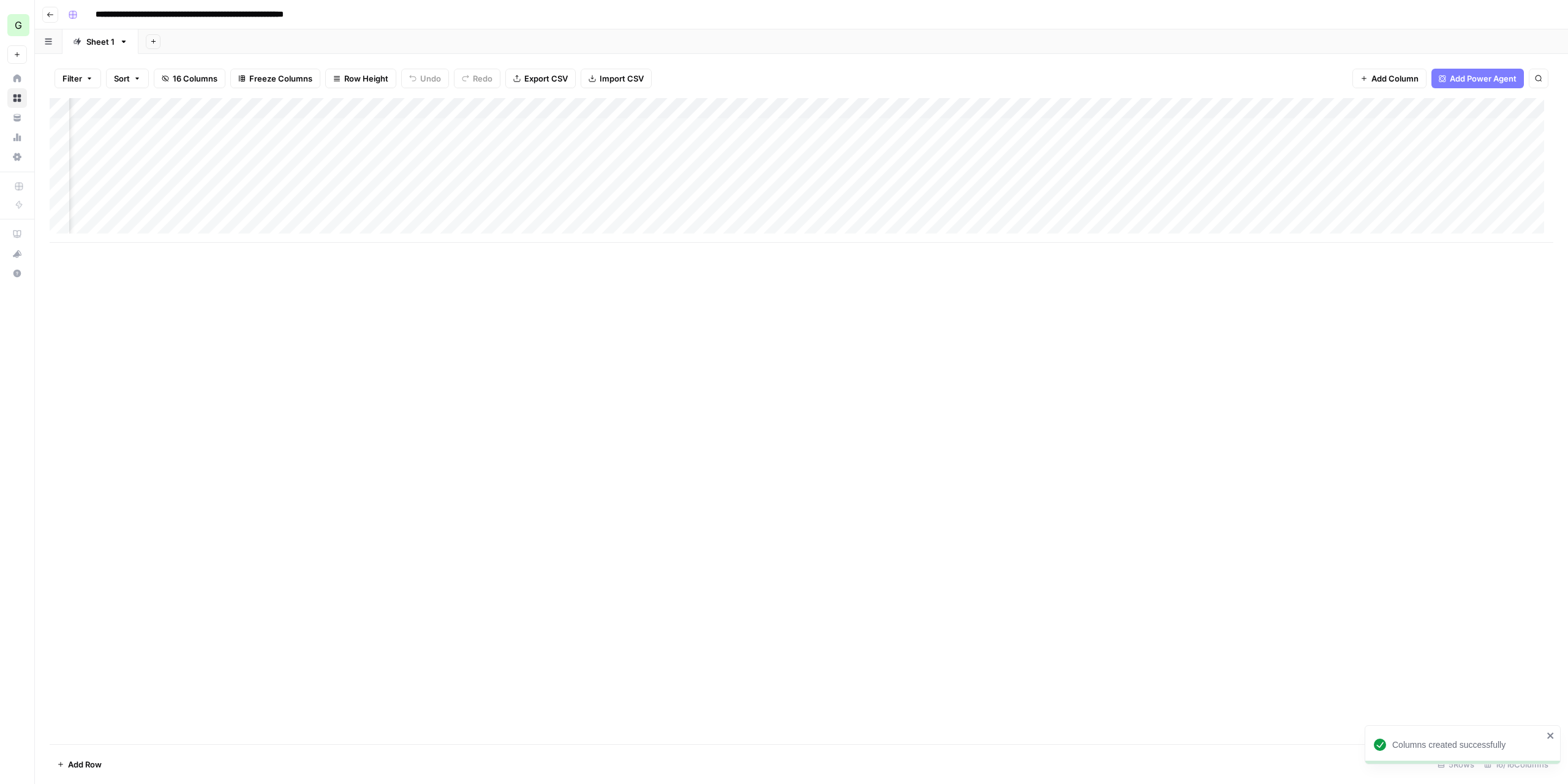
scroll to position [0, 408]
click at [1012, 110] on div "Add Column" at bounding box center [802, 170] width 1504 height 145
click at [978, 227] on span "Remove Column" at bounding box center [987, 229] width 107 height 12
drag, startPoint x: 755, startPoint y: 124, endPoint x: 883, endPoint y: 121, distance: 128.0
click at [756, 124] on button "Delete" at bounding box center [740, 126] width 41 height 22
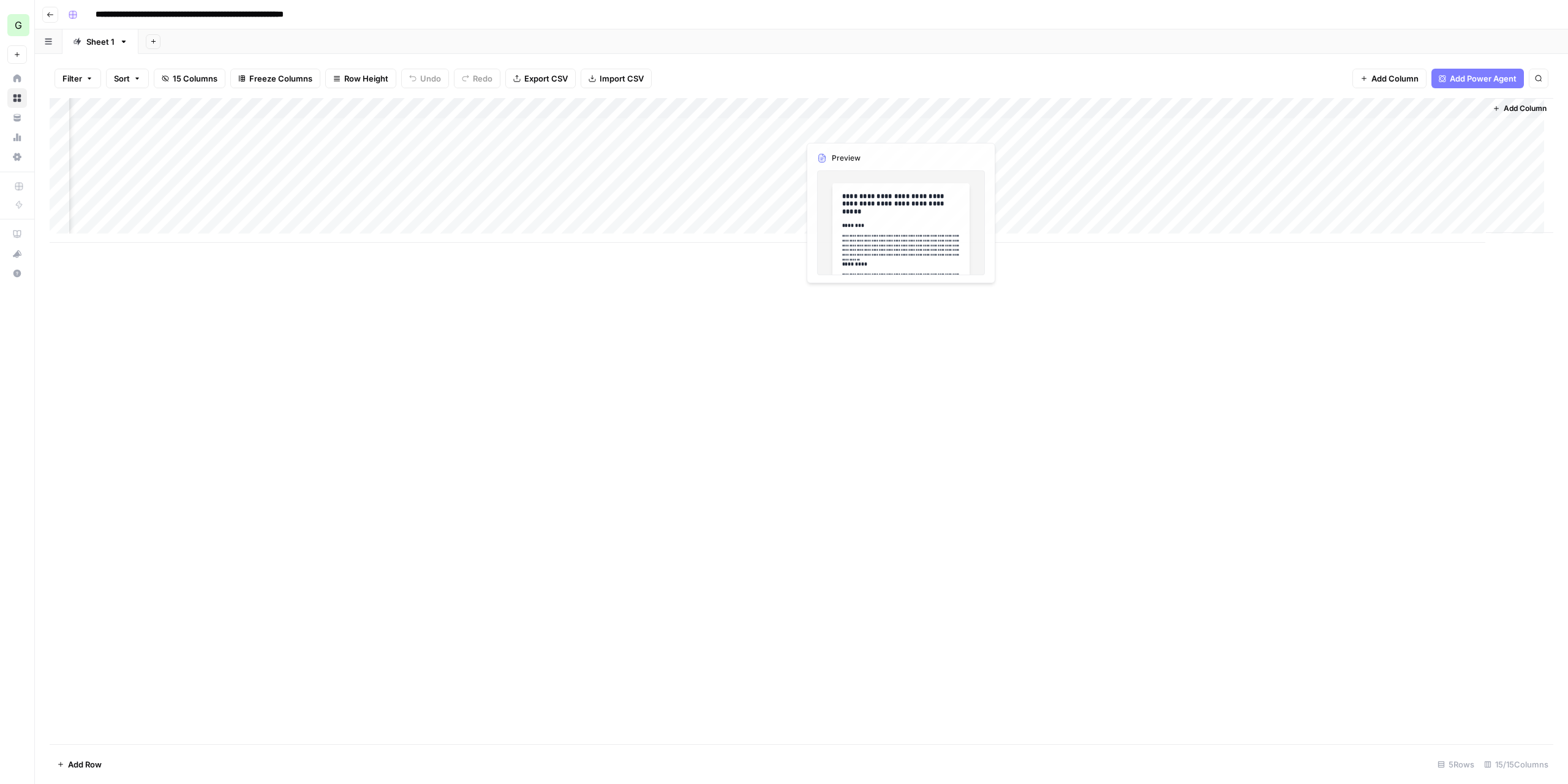
scroll to position [0, 394]
click at [916, 108] on div "Add Column" at bounding box center [802, 170] width 1504 height 145
click at [867, 232] on span "Remove Column" at bounding box center [892, 229] width 107 height 12
click at [761, 127] on button "Delete" at bounding box center [740, 126] width 41 height 22
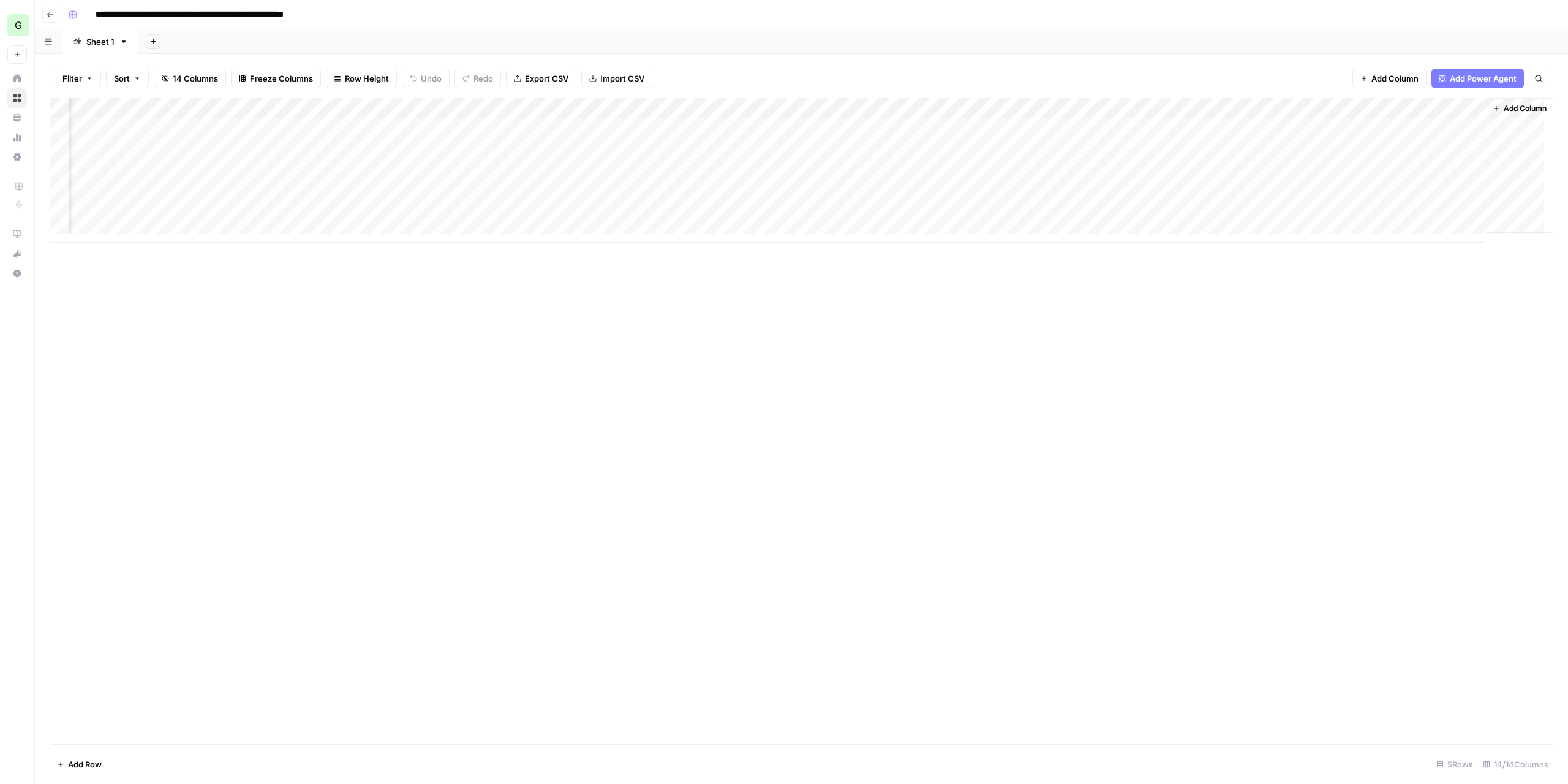
click at [914, 107] on div "Add Column" at bounding box center [802, 170] width 1504 height 145
click at [857, 224] on span "Remove Column" at bounding box center [892, 229] width 107 height 12
click at [752, 124] on span "Delete" at bounding box center [740, 127] width 26 height 12
click at [916, 110] on div "Add Column" at bounding box center [802, 170] width 1504 height 145
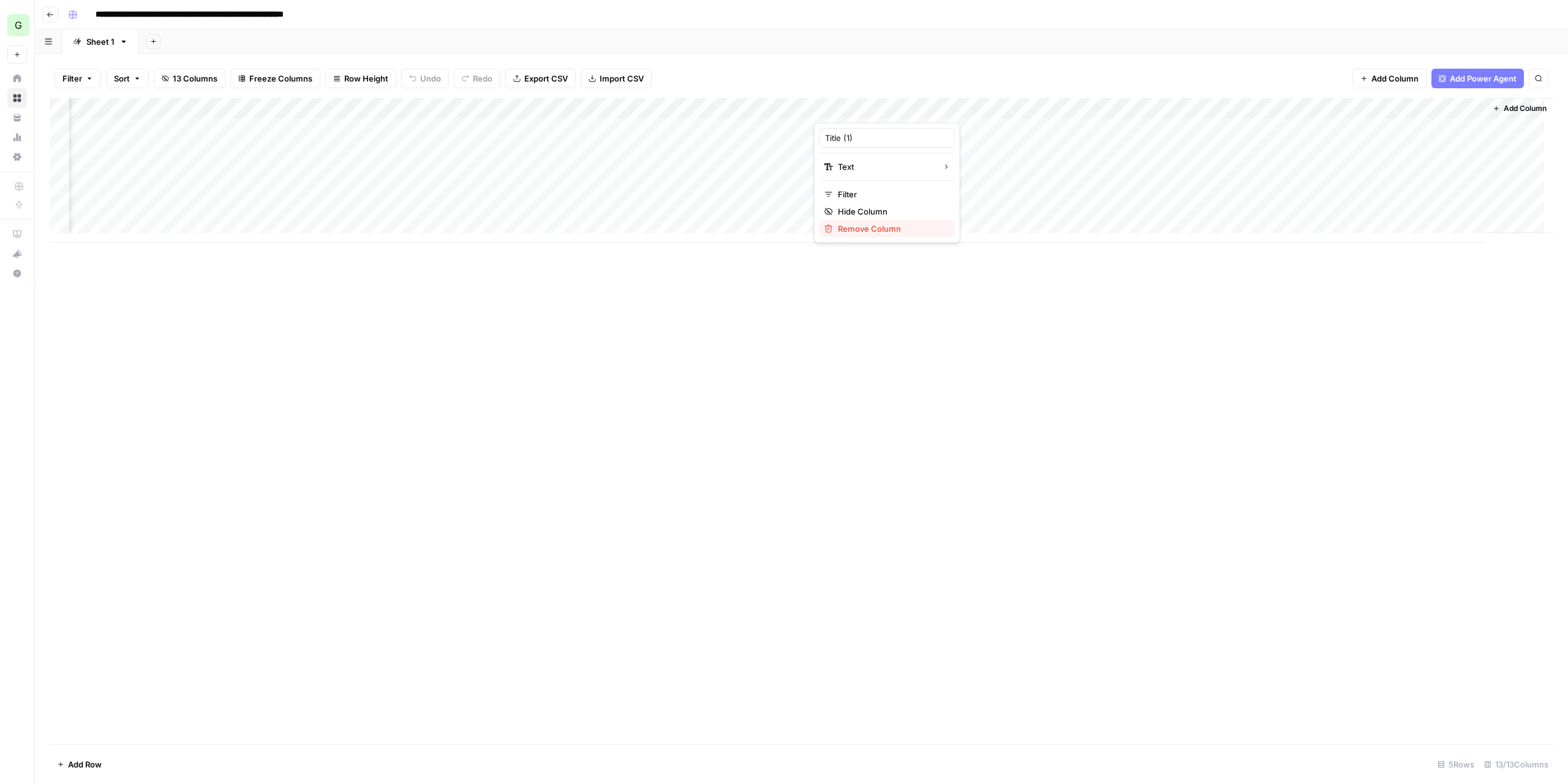
click at [871, 226] on span "Remove Column" at bounding box center [892, 229] width 107 height 12
click at [756, 132] on button "Delete" at bounding box center [740, 126] width 41 height 22
click at [975, 125] on div "Add Column" at bounding box center [802, 181] width 1504 height 166
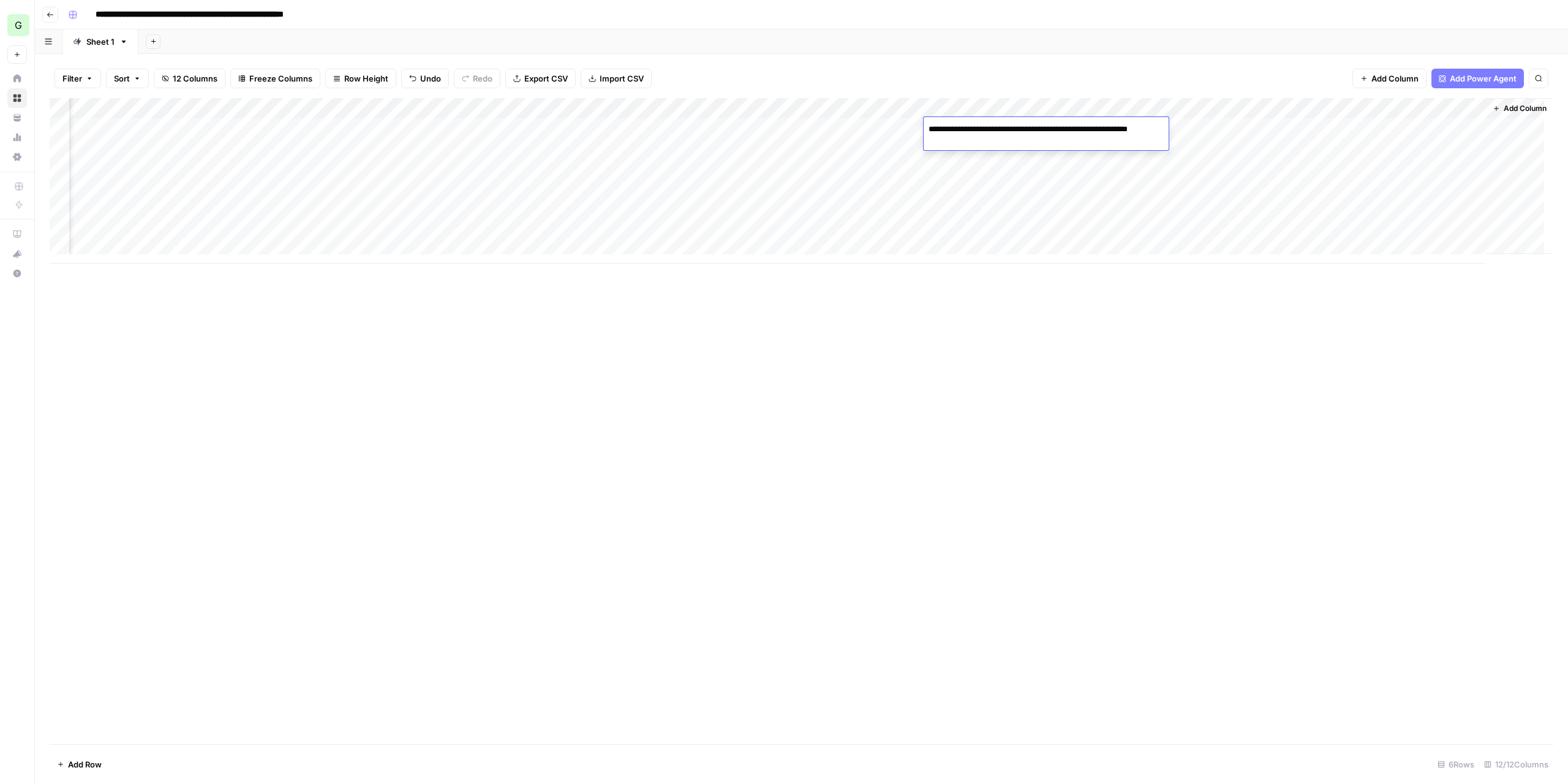
click at [1070, 173] on div "Add Column" at bounding box center [802, 181] width 1504 height 166
click at [1057, 130] on div "Add Column" at bounding box center [802, 181] width 1504 height 166
drag, startPoint x: 1129, startPoint y: 168, endPoint x: 1039, endPoint y: 123, distance: 100.6
click at [1039, 123] on textarea "**********" at bounding box center [1157, 148] width 245 height 54
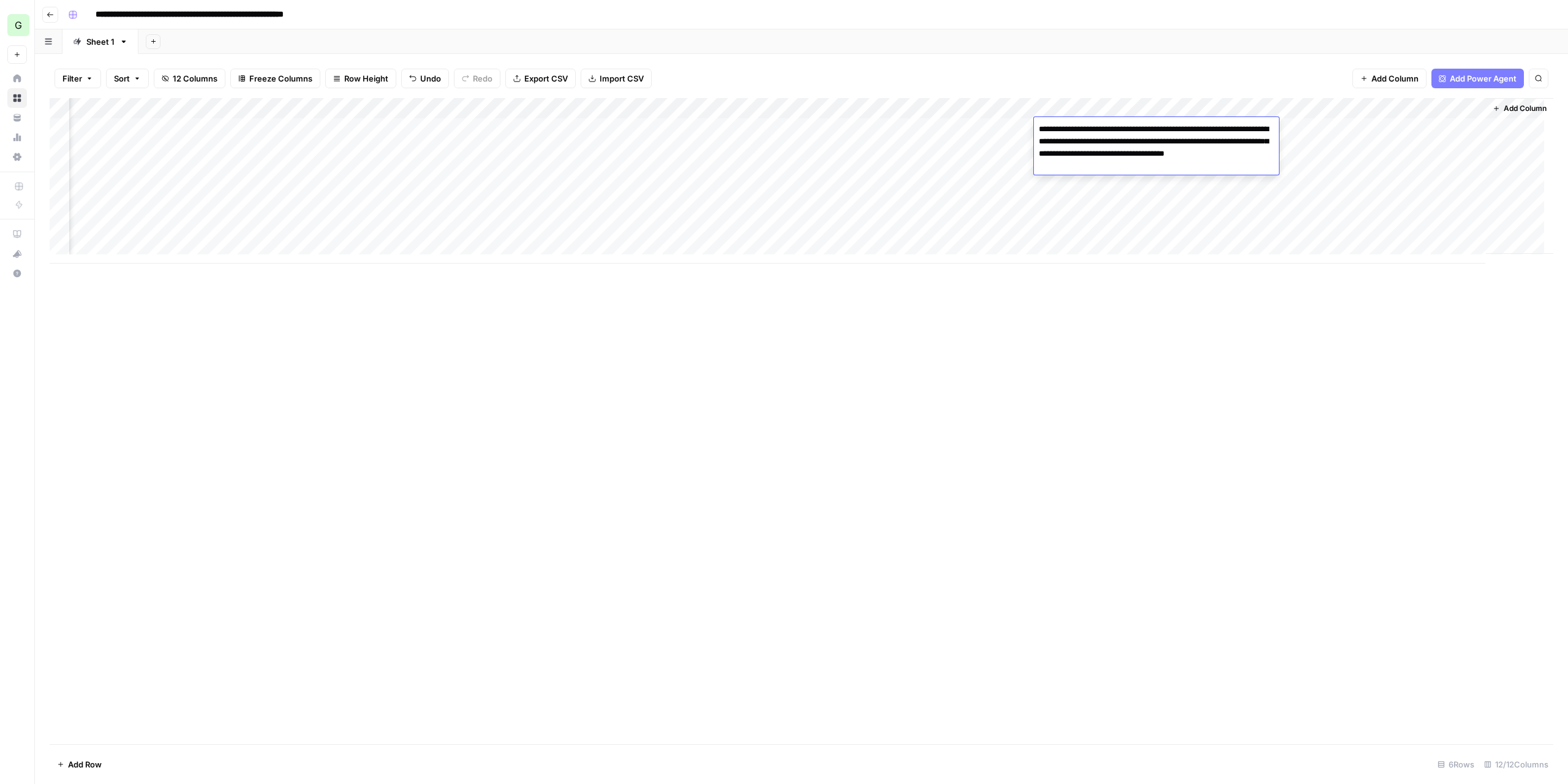
click at [1051, 263] on div "Add Column" at bounding box center [802, 181] width 1504 height 166
drag, startPoint x: 1283, startPoint y: 109, endPoint x: 1202, endPoint y: 112, distance: 81.1
click at [1202, 112] on div "Add Column" at bounding box center [802, 181] width 1504 height 166
drag, startPoint x: 1209, startPoint y: 107, endPoint x: 1048, endPoint y: 107, distance: 161.0
click at [1048, 107] on div "Add Column" at bounding box center [802, 181] width 1504 height 166
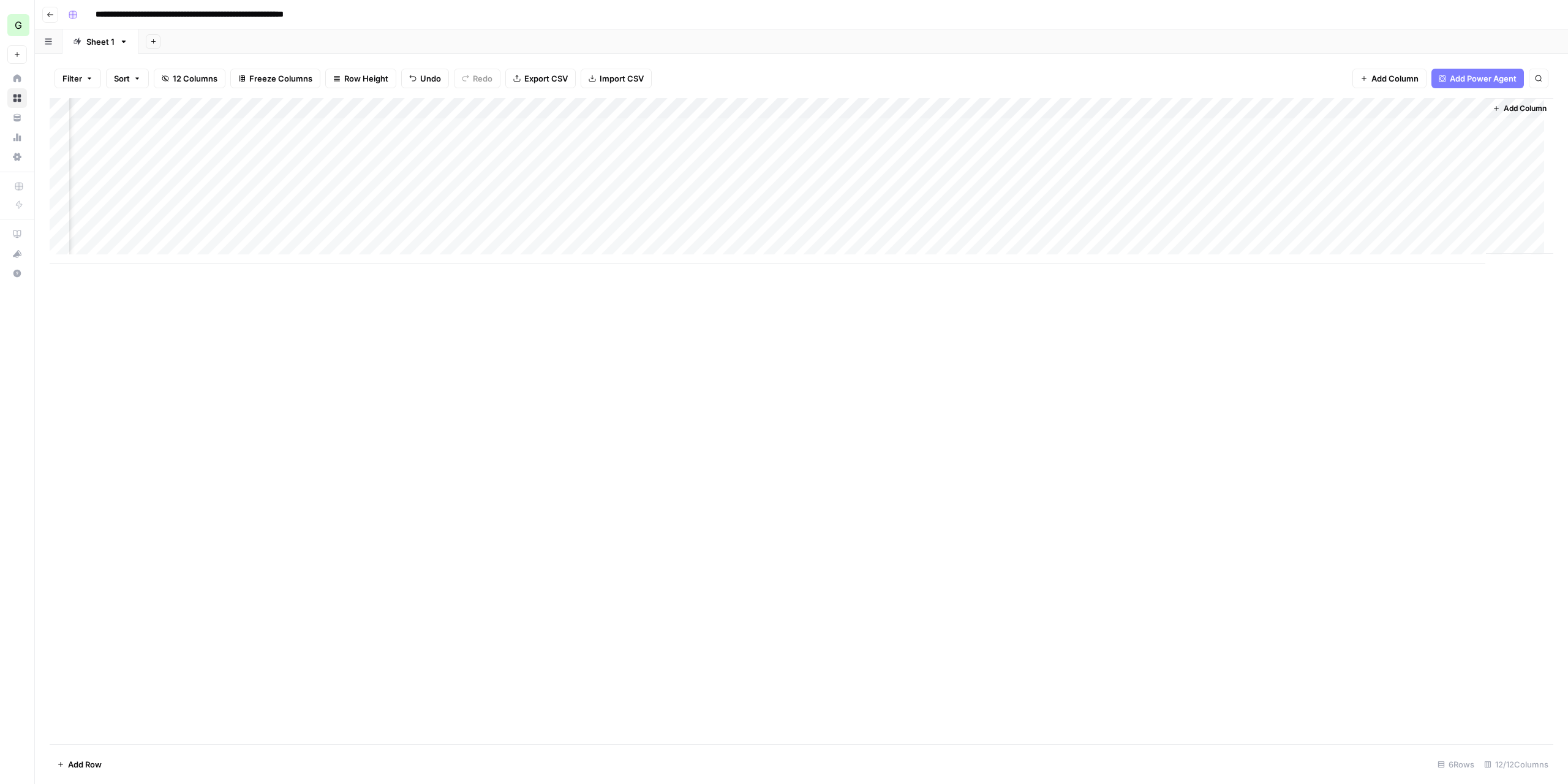
drag, startPoint x: 1082, startPoint y: 106, endPoint x: 971, endPoint y: 106, distance: 111.0
click at [971, 106] on div "Add Column" at bounding box center [802, 181] width 1504 height 166
click at [942, 110] on div "Add Column" at bounding box center [802, 181] width 1504 height 166
click at [942, 110] on div at bounding box center [980, 110] width 111 height 24
click at [935, 133] on input "Volume" at bounding box center [997, 138] width 124 height 12
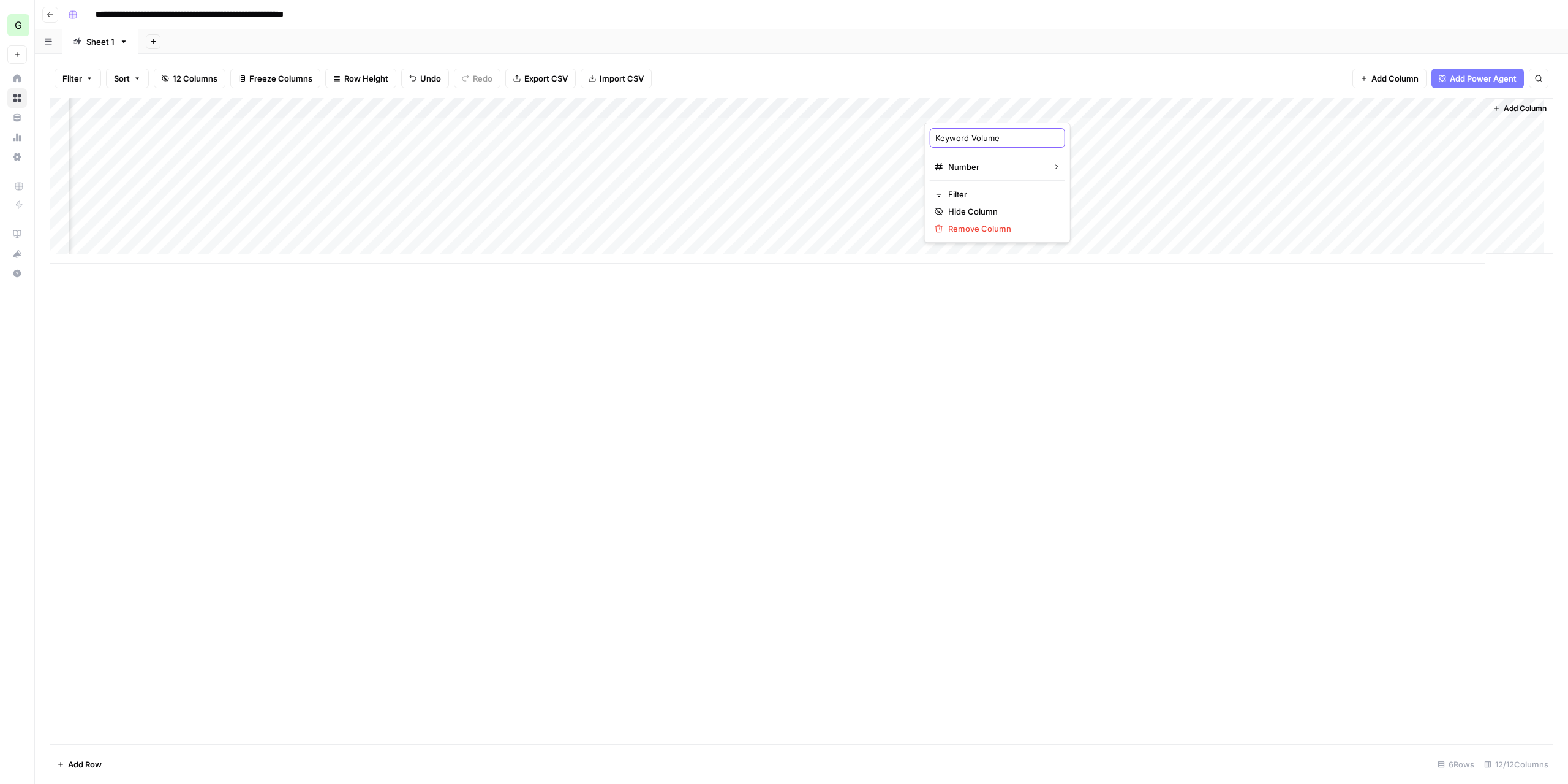
click at [935, 138] on input "Keyword Volume" at bounding box center [997, 138] width 124 height 12
type input "Primary Keyword Volume"
click at [975, 405] on div "Add Column" at bounding box center [802, 421] width 1504 height 646
click at [1001, 108] on div "Add Column" at bounding box center [802, 181] width 1504 height 166
drag, startPoint x: 967, startPoint y: 139, endPoint x: 916, endPoint y: 138, distance: 51.0
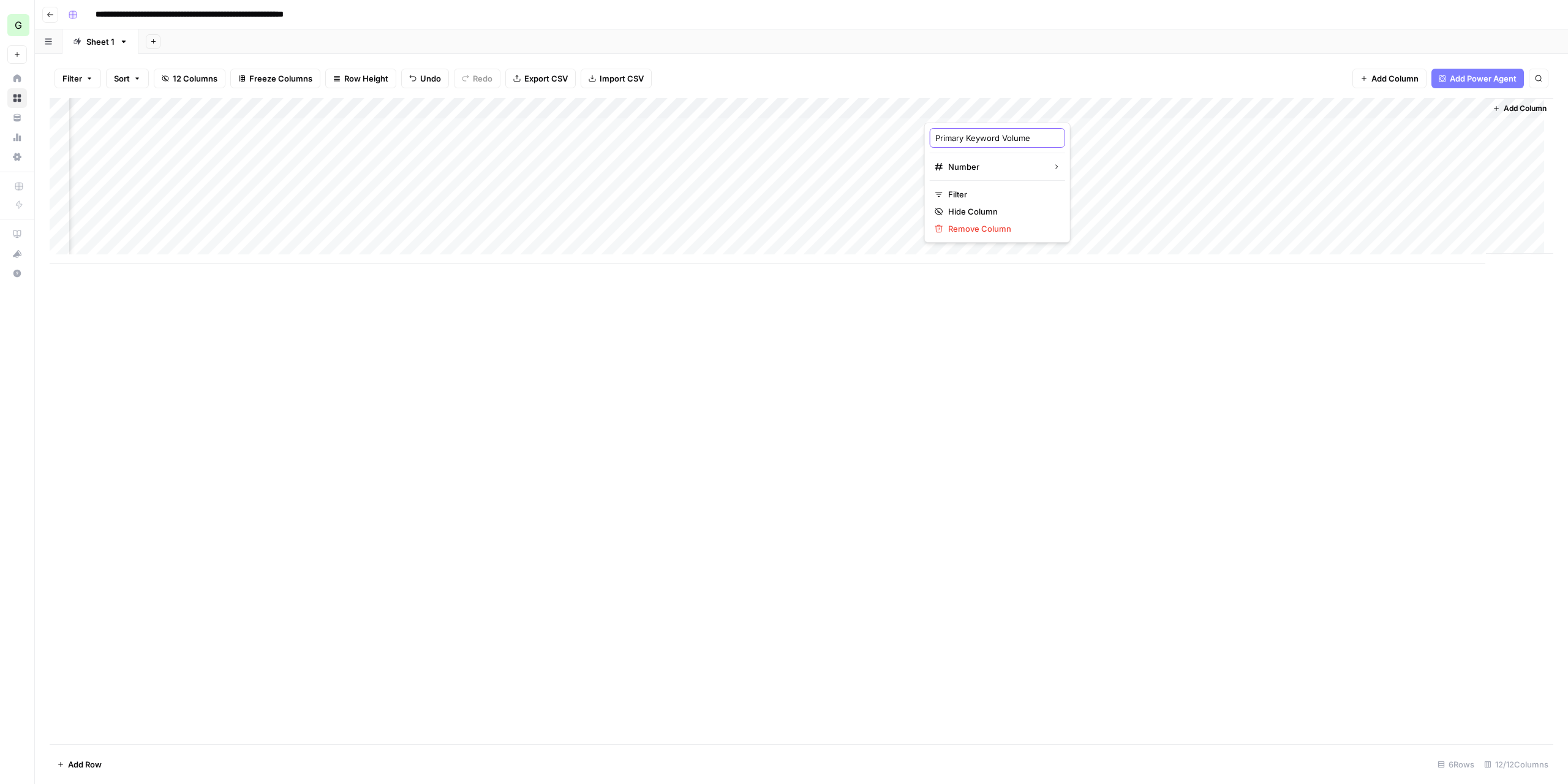
click at [916, 138] on body "**********" at bounding box center [784, 392] width 1568 height 784
click at [976, 135] on input "Primary Keyword Volume" at bounding box center [997, 138] width 124 height 12
drag, startPoint x: 967, startPoint y: 135, endPoint x: 933, endPoint y: 136, distance: 34.0
click at [933, 136] on div "Primary Keyword Volume" at bounding box center [997, 138] width 135 height 20
drag, startPoint x: 1000, startPoint y: 136, endPoint x: 927, endPoint y: 135, distance: 73.0
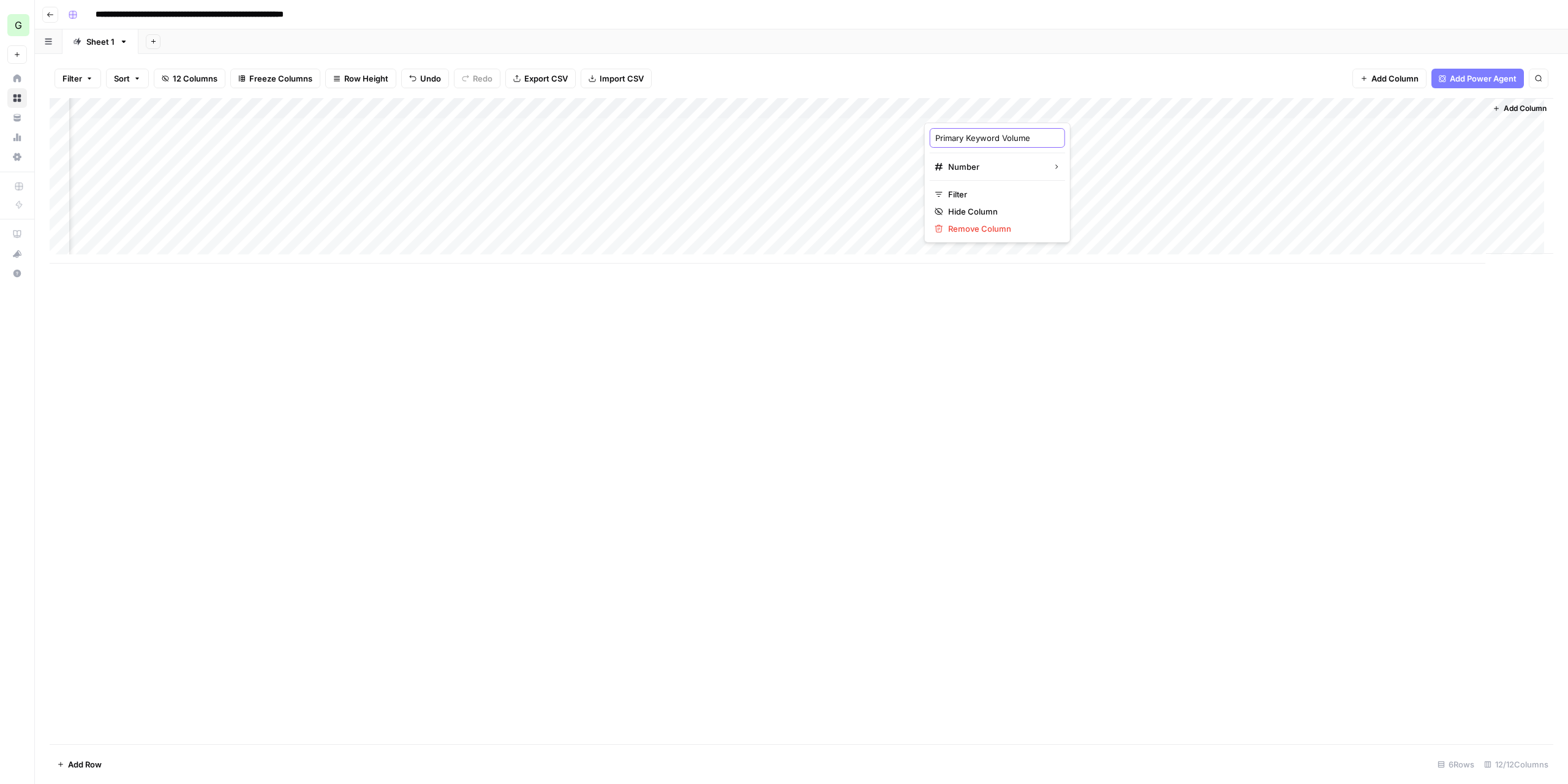
click at [927, 135] on div "Primary Keyword Volume Number Filter Hide Column Remove Column" at bounding box center [998, 182] width 147 height 120
click at [964, 134] on input "Primary Keyword Volume" at bounding box center [997, 138] width 124 height 12
type input "KV"
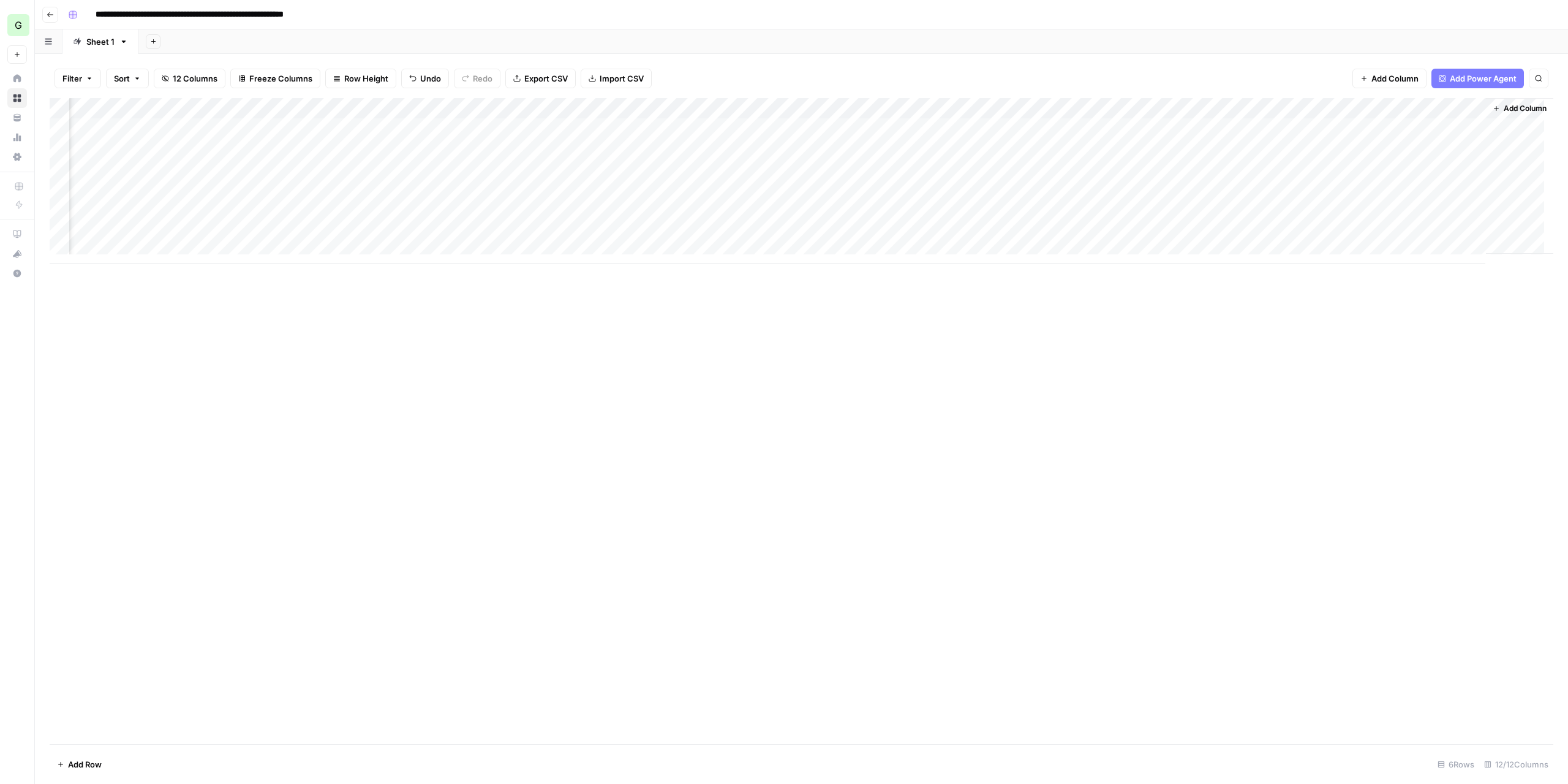
click at [1073, 325] on div "Add Column" at bounding box center [802, 421] width 1504 height 646
click at [1275, 117] on div "Add Column" at bounding box center [802, 181] width 1504 height 166
drag, startPoint x: 1279, startPoint y: 412, endPoint x: 1279, endPoint y: 349, distance: 63.0
click at [1277, 407] on div "Add Column" at bounding box center [802, 421] width 1504 height 646
click at [1290, 133] on div "Add Column" at bounding box center [802, 181] width 1504 height 166
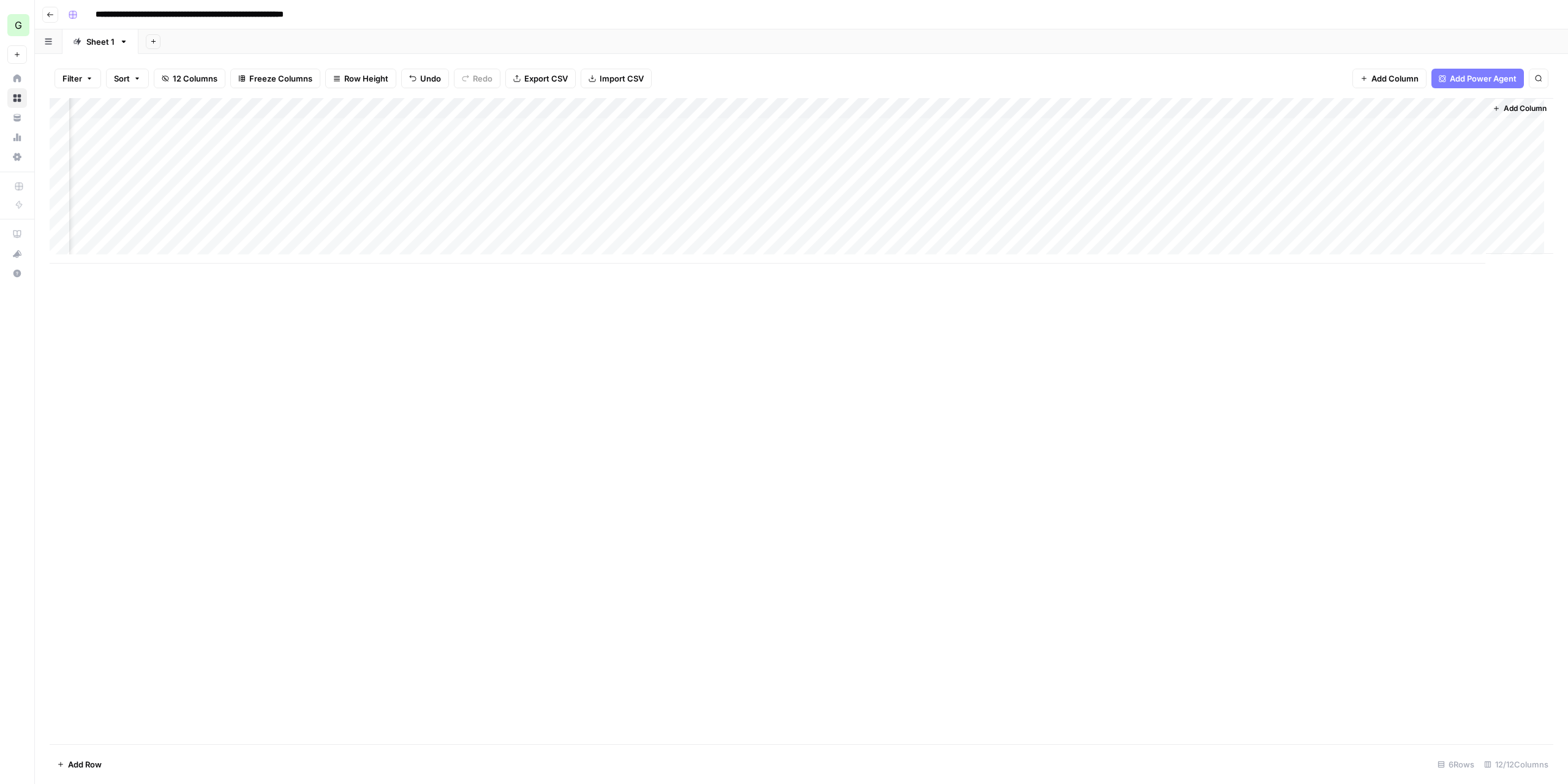
click at [1290, 133] on div "Add Column" at bounding box center [802, 181] width 1504 height 166
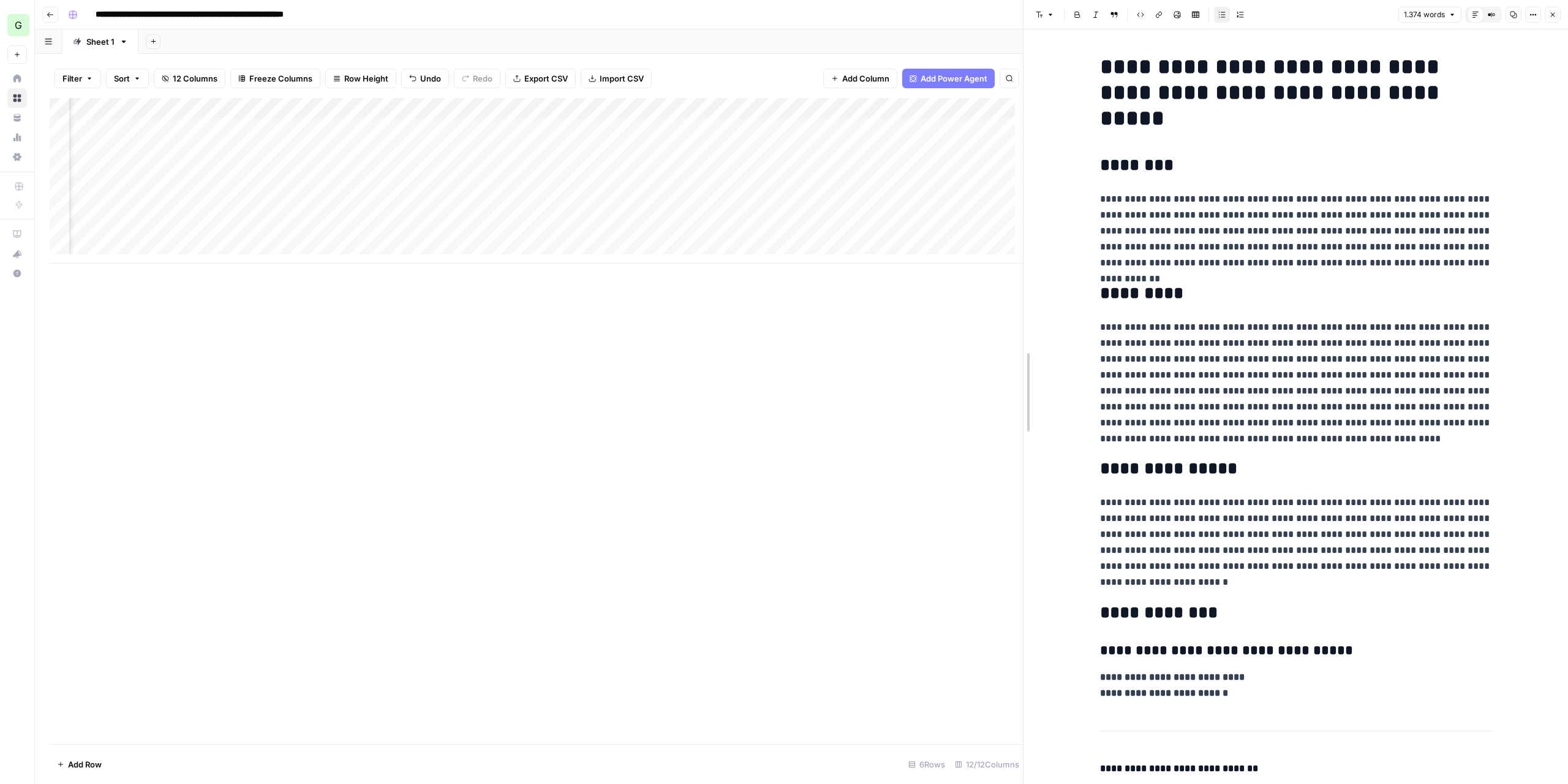
drag, startPoint x: 1026, startPoint y: 300, endPoint x: 812, endPoint y: 322, distance: 215.1
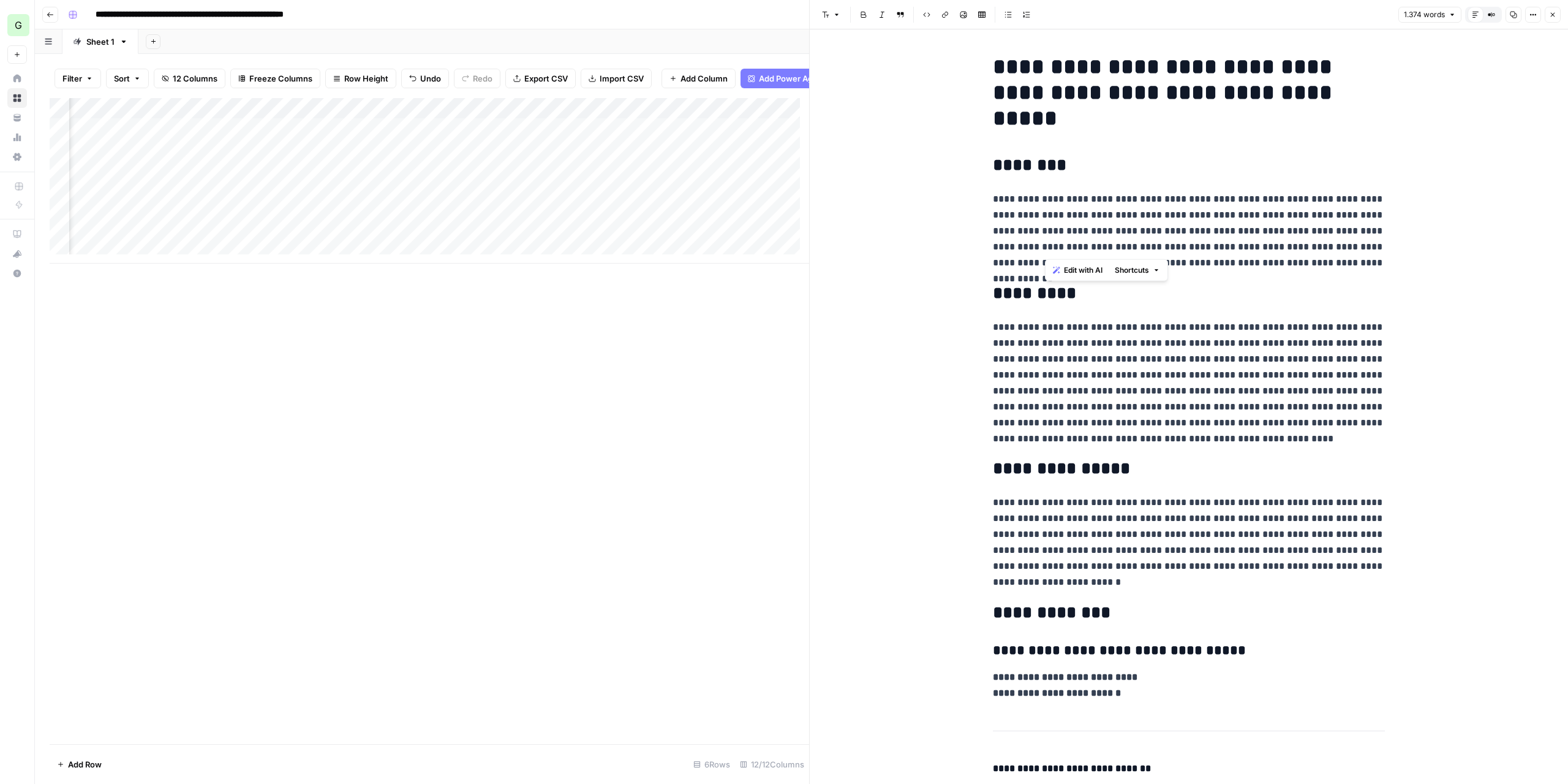
drag, startPoint x: 1045, startPoint y: 201, endPoint x: 1254, endPoint y: 269, distance: 219.8
click at [1171, 244] on p "**********" at bounding box center [1188, 231] width 392 height 79
drag, startPoint x: 1343, startPoint y: 297, endPoint x: 1269, endPoint y: 329, distance: 80.6
click at [1343, 298] on h2 "*********" at bounding box center [1188, 294] width 392 height 20
drag, startPoint x: 985, startPoint y: 329, endPoint x: 1225, endPoint y: 408, distance: 252.7
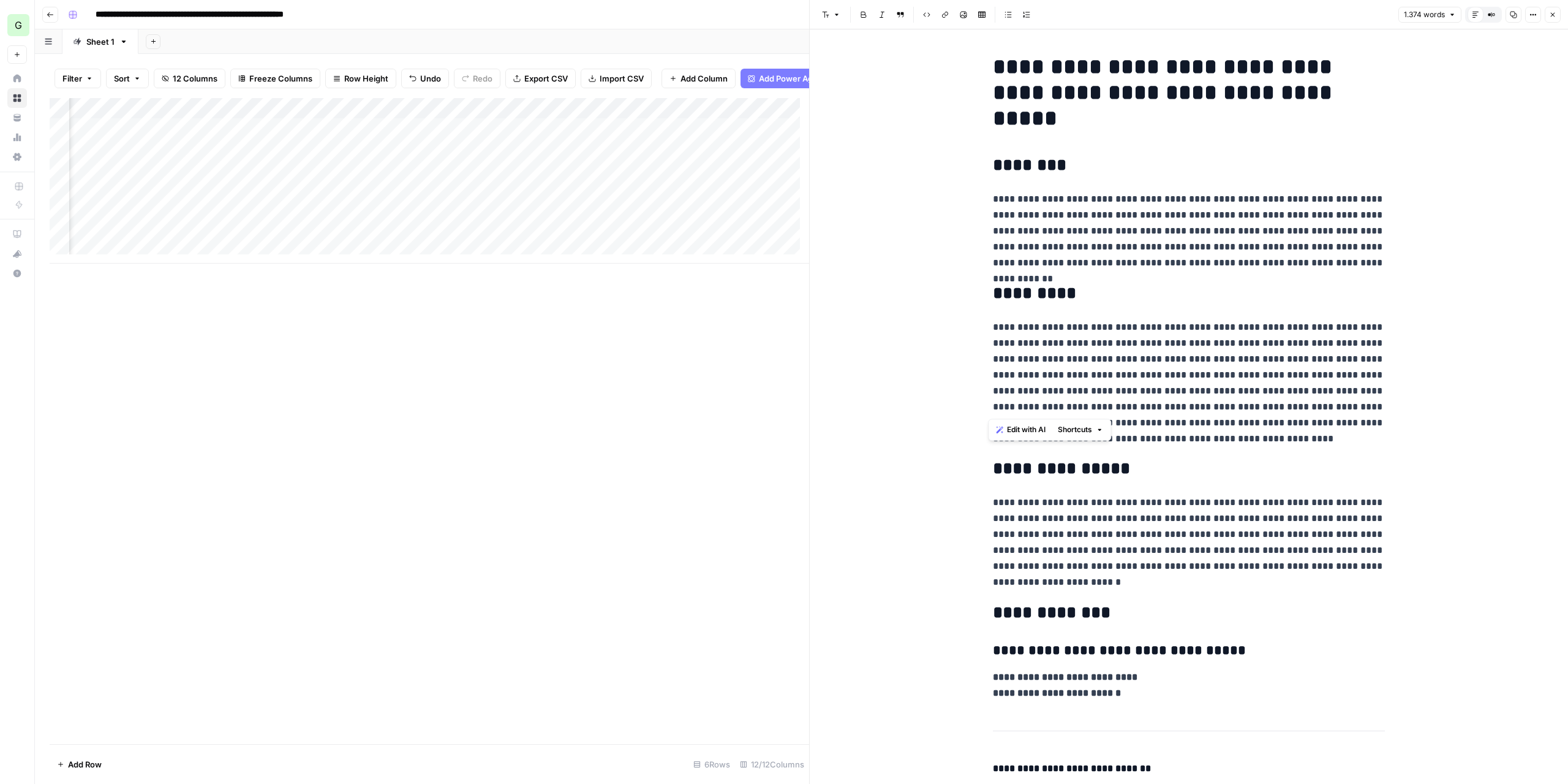
click at [1282, 427] on p "**********" at bounding box center [1188, 383] width 392 height 127
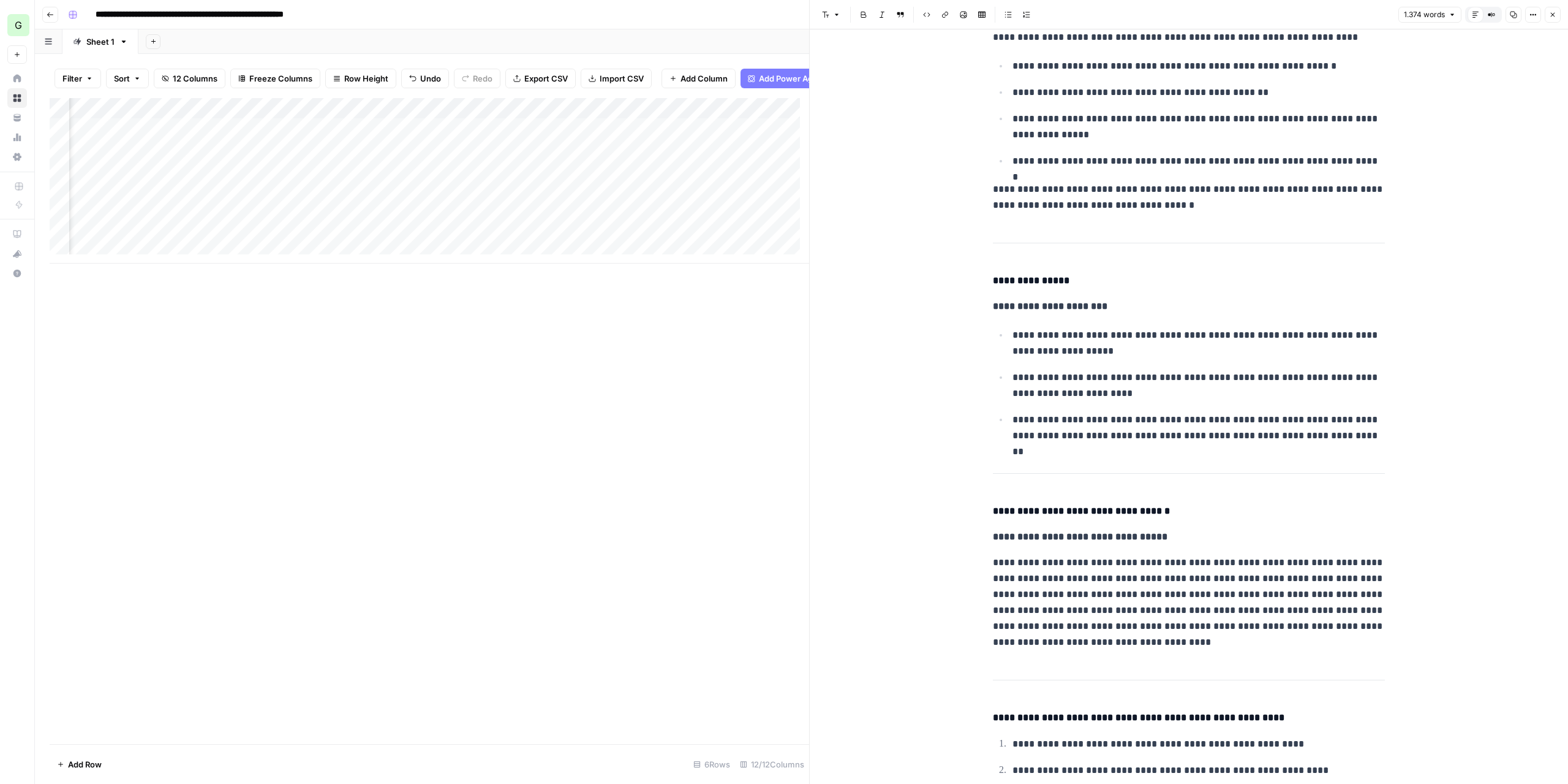
scroll to position [858, 0]
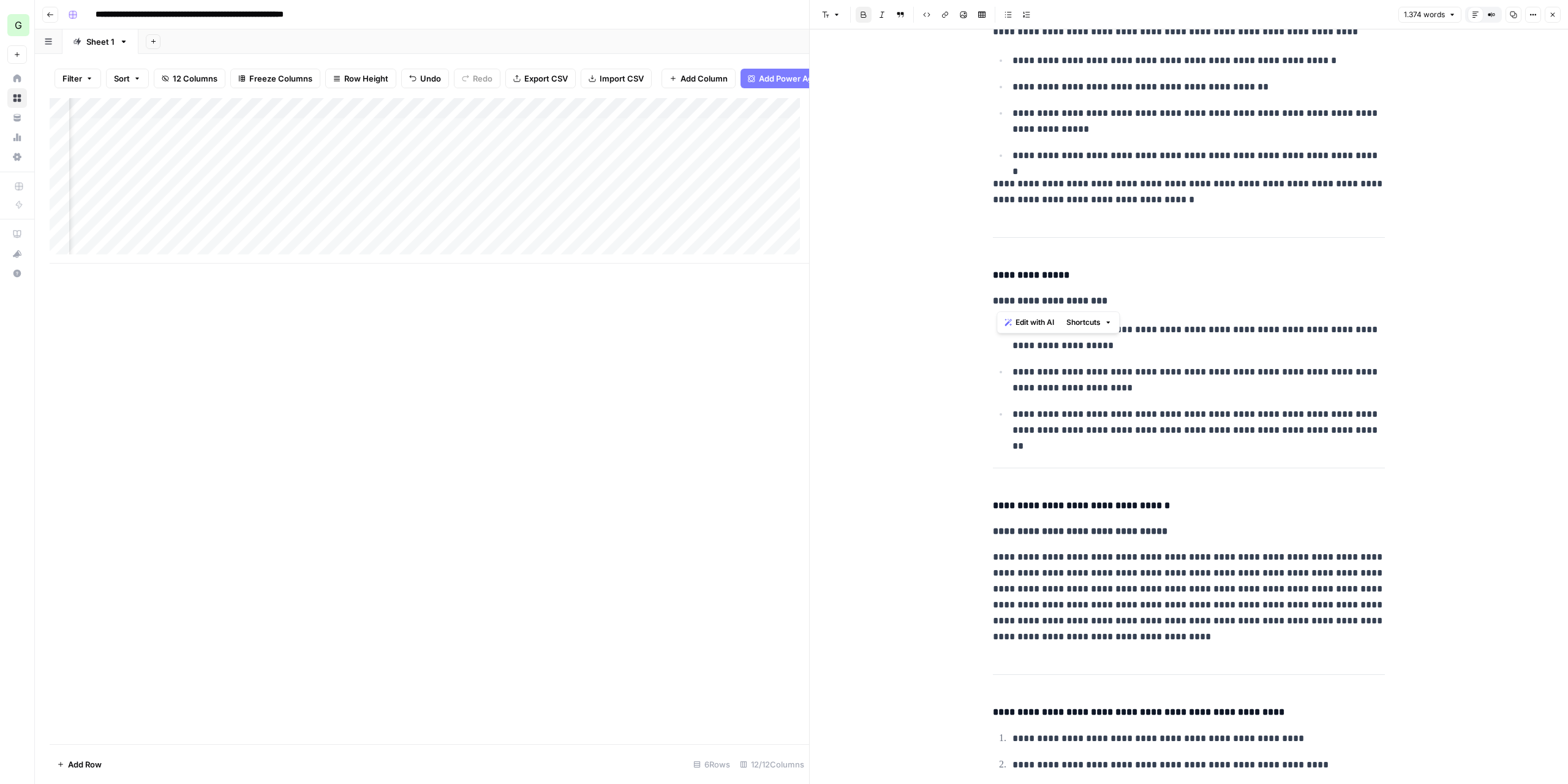
drag, startPoint x: 1072, startPoint y: 301, endPoint x: 1085, endPoint y: 301, distance: 13.0
click at [1085, 301] on strong "**********" at bounding box center [1049, 300] width 114 height 9
click at [1175, 307] on p "**********" at bounding box center [1188, 300] width 392 height 16
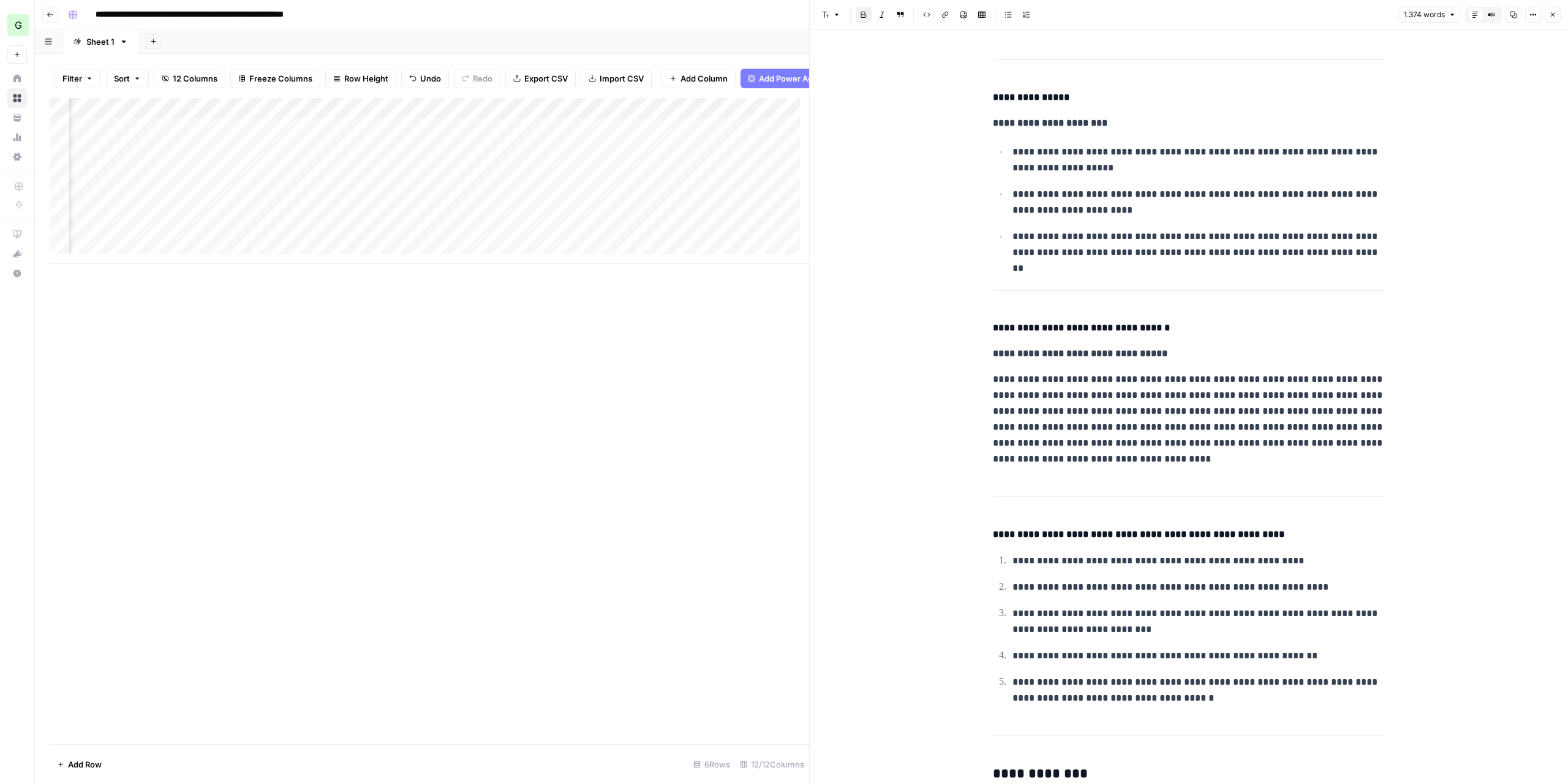
scroll to position [1103, 0]
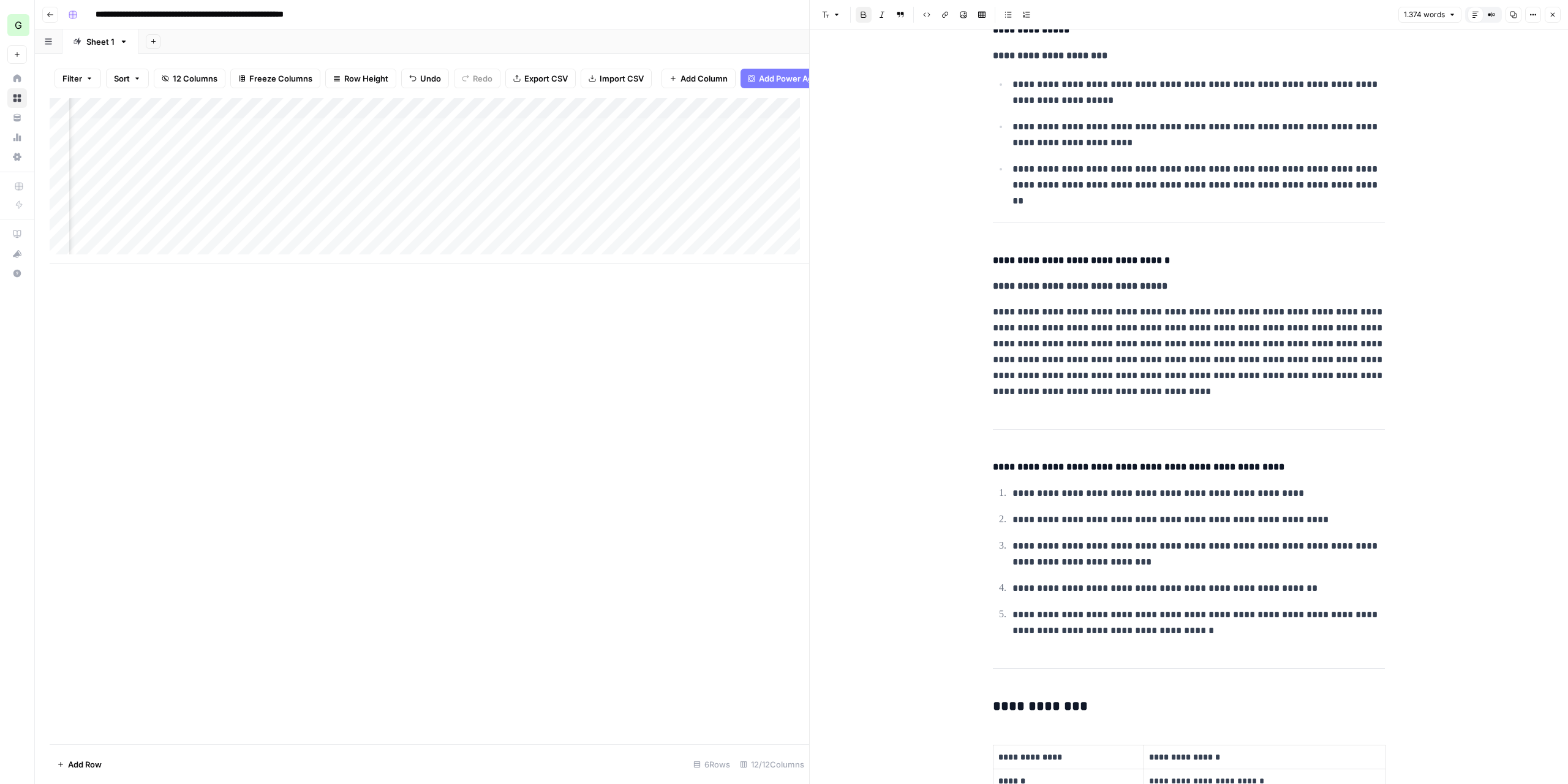
click at [505, 133] on div "Add Column" at bounding box center [430, 181] width 759 height 166
type textarea "**********"
click at [514, 394] on div "Add Column" at bounding box center [430, 421] width 759 height 646
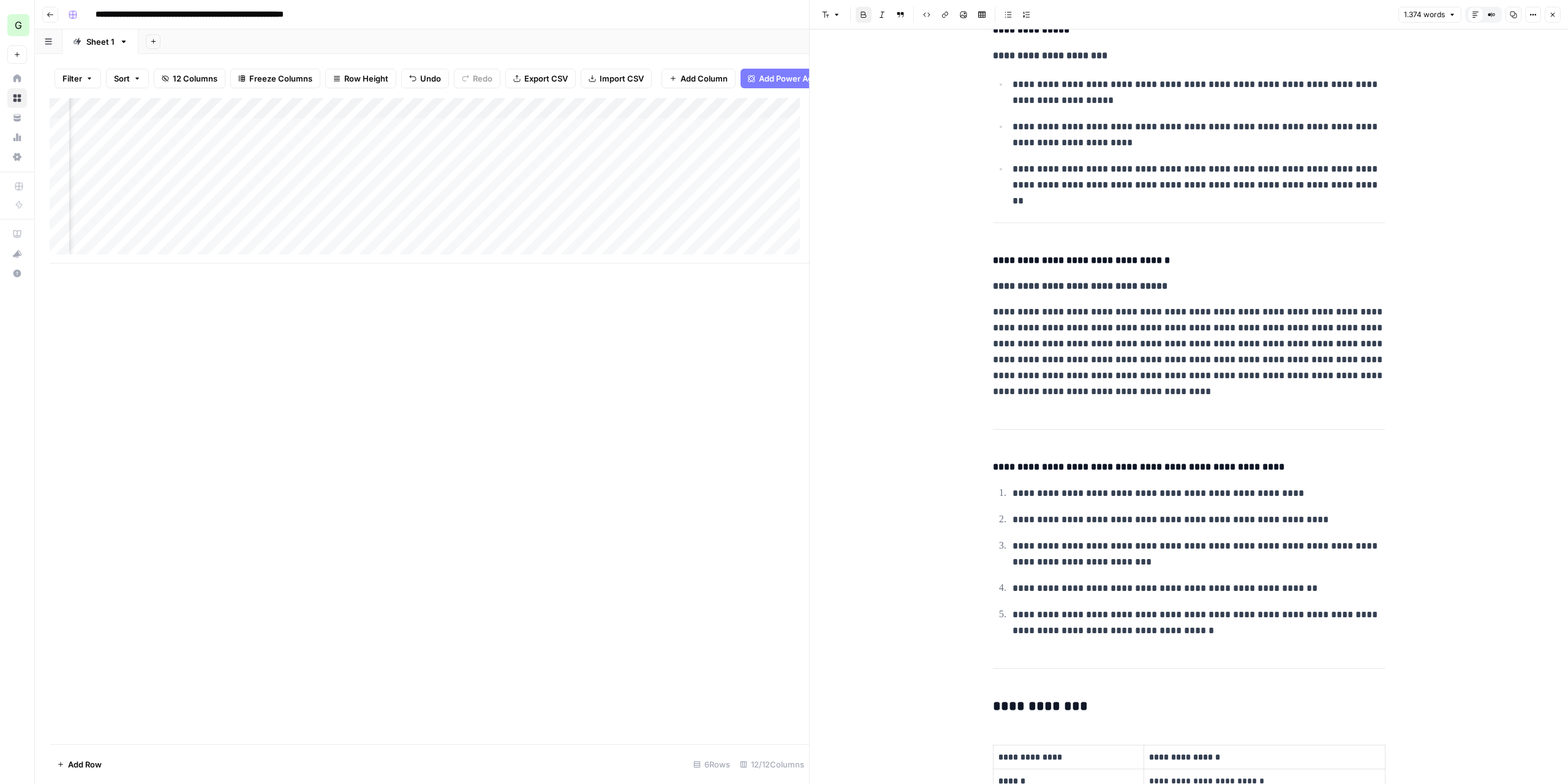
click at [709, 142] on div "Add Column" at bounding box center [430, 181] width 759 height 166
click at [709, 142] on textarea "**********" at bounding box center [809, 145] width 245 height 30
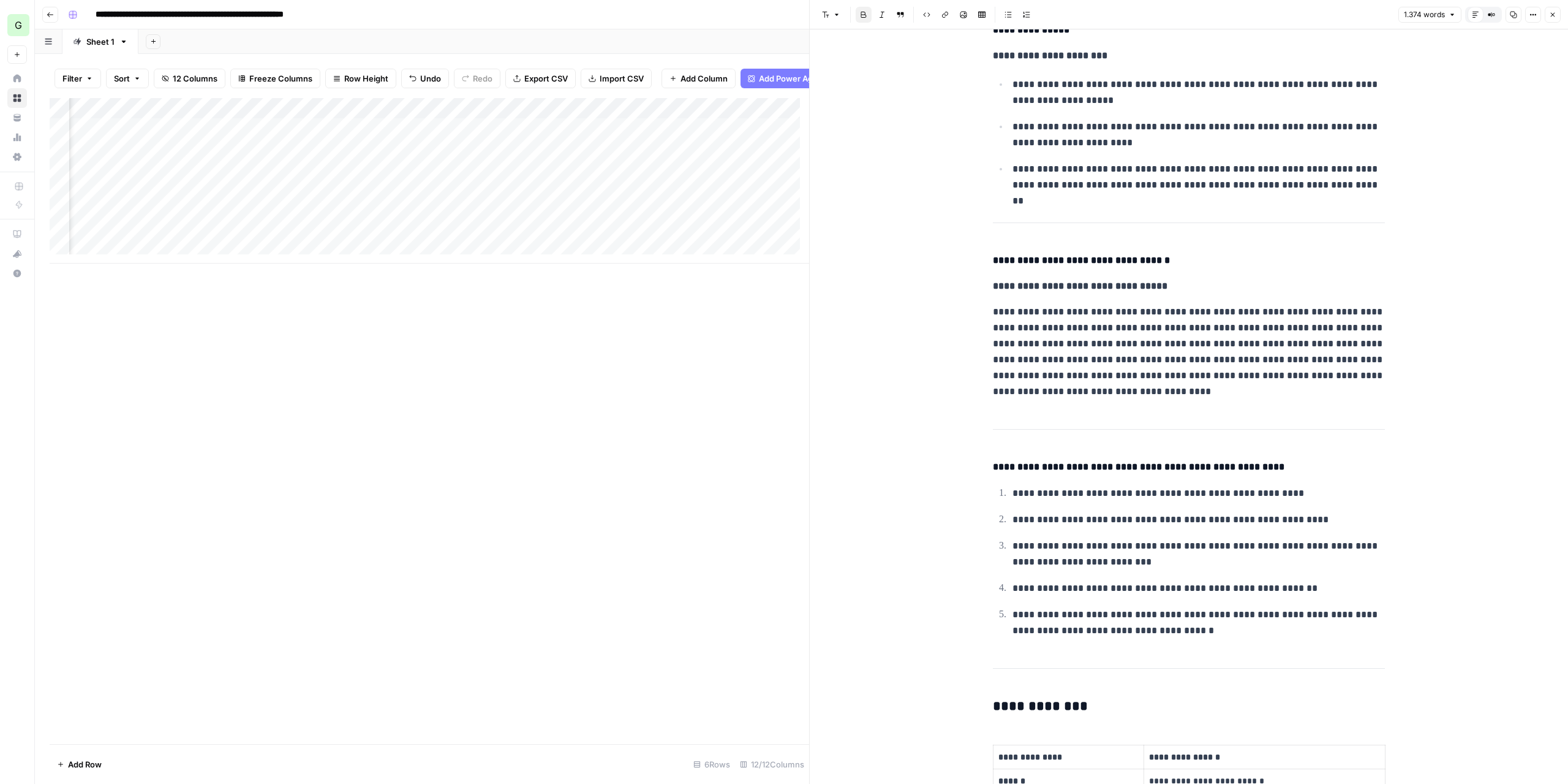
drag, startPoint x: 682, startPoint y: 384, endPoint x: 564, endPoint y: 226, distance: 197.2
click at [681, 384] on div "Add Column" at bounding box center [430, 421] width 759 height 646
click at [562, 139] on div "Add Column" at bounding box center [430, 181] width 759 height 166
click at [1555, 17] on icon "button" at bounding box center [1553, 15] width 8 height 8
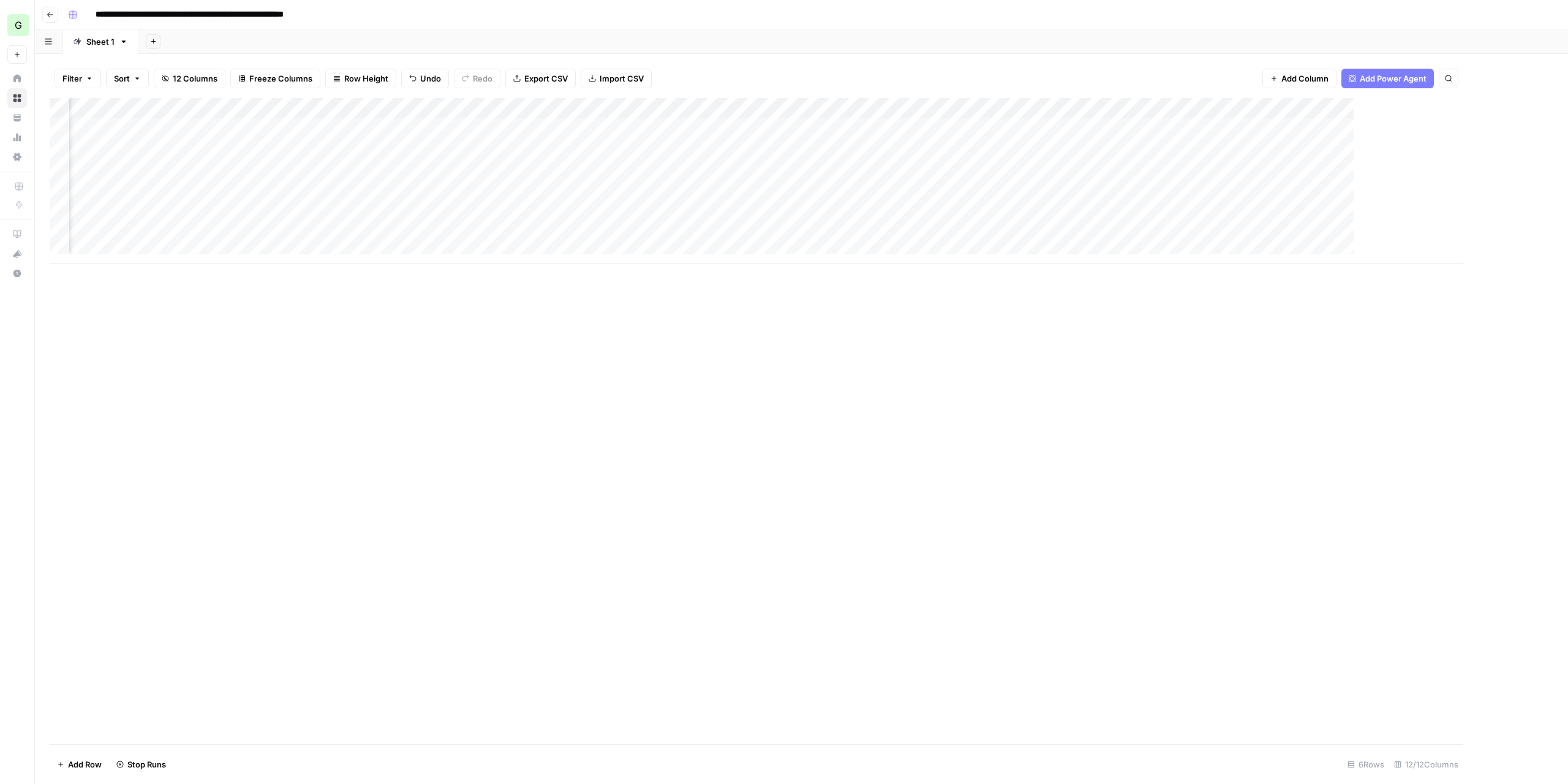
scroll to position [0, 48]
drag, startPoint x: 1438, startPoint y: 129, endPoint x: 1430, endPoint y: 135, distance: 10.0
click at [1438, 129] on div "Add Column" at bounding box center [802, 181] width 1504 height 166
click at [785, 128] on div "Add Column" at bounding box center [802, 181] width 1504 height 166
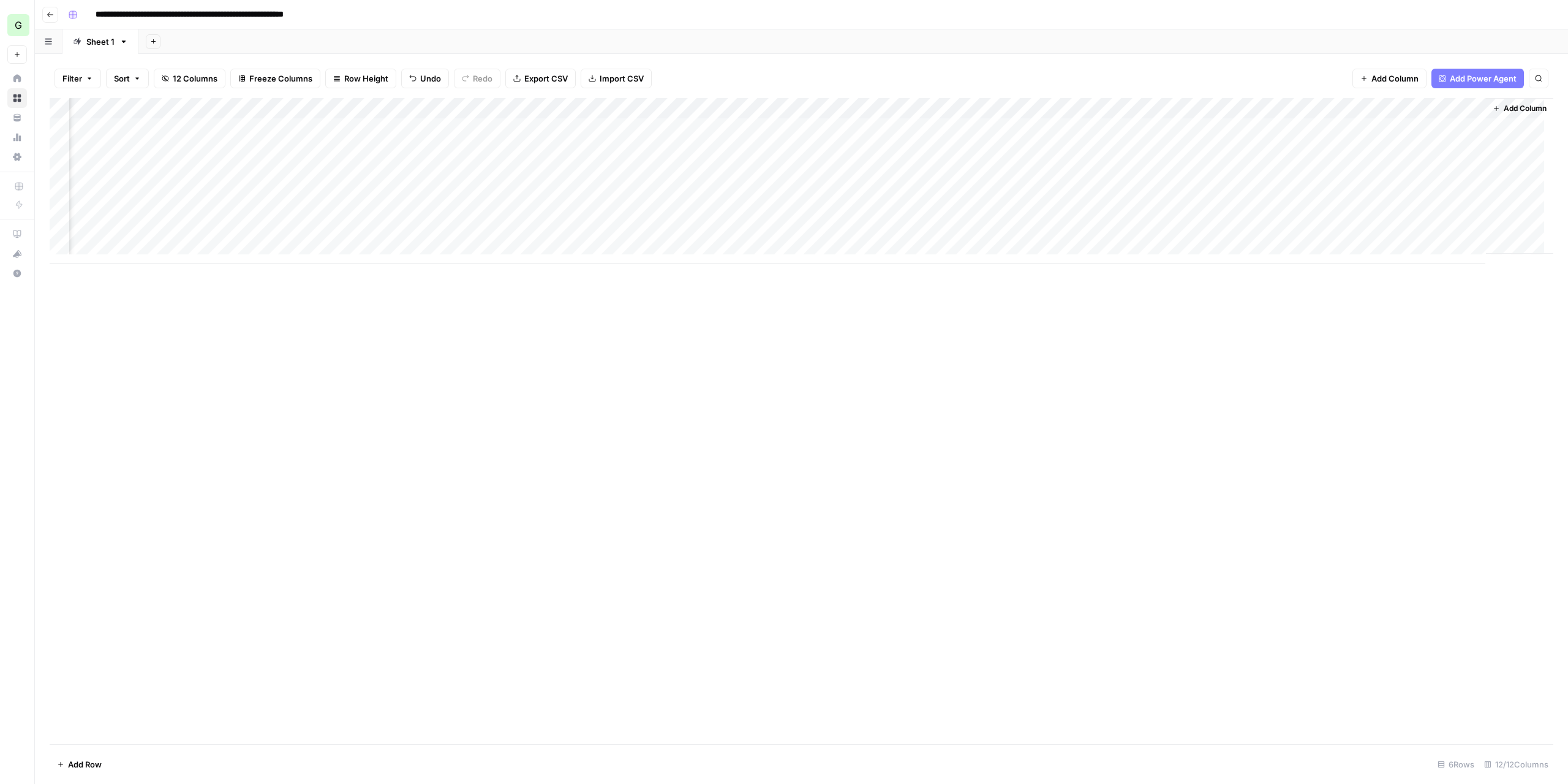
click at [785, 128] on div "Add Column" at bounding box center [802, 181] width 1504 height 166
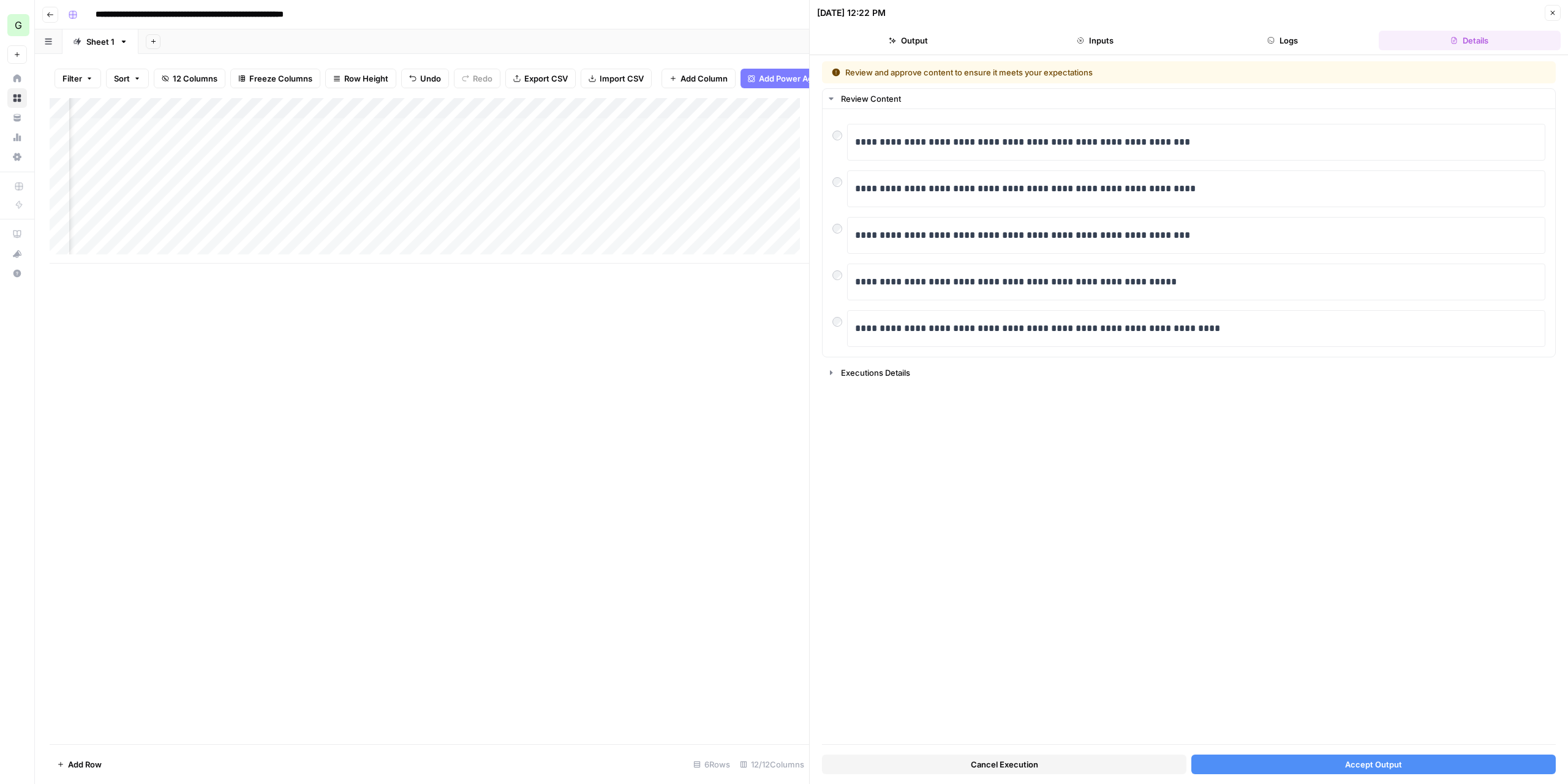
click at [1309, 771] on button "Accept Output" at bounding box center [1374, 764] width 365 height 20
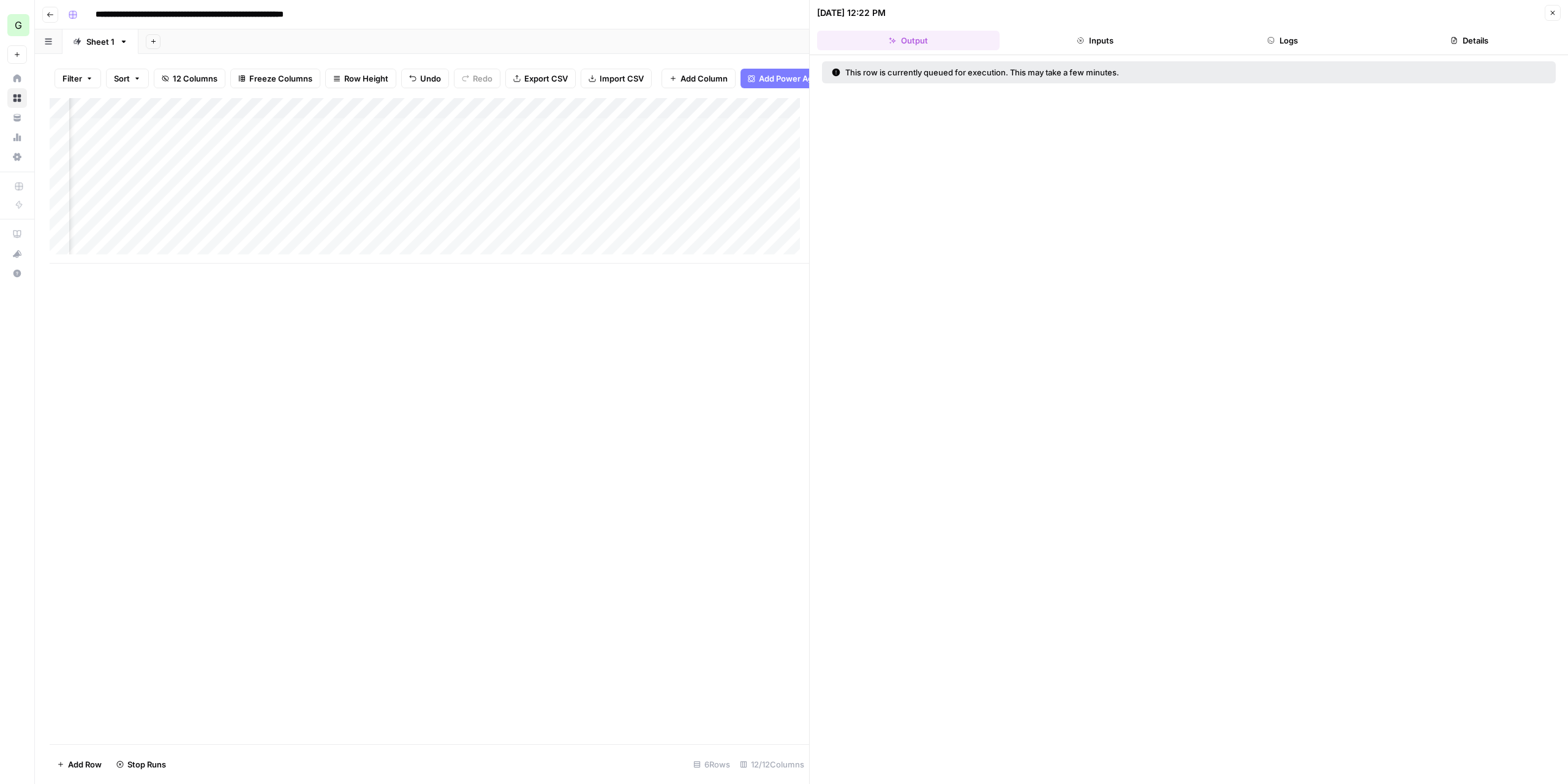
click at [1558, 13] on button "Close" at bounding box center [1552, 12] width 16 height 16
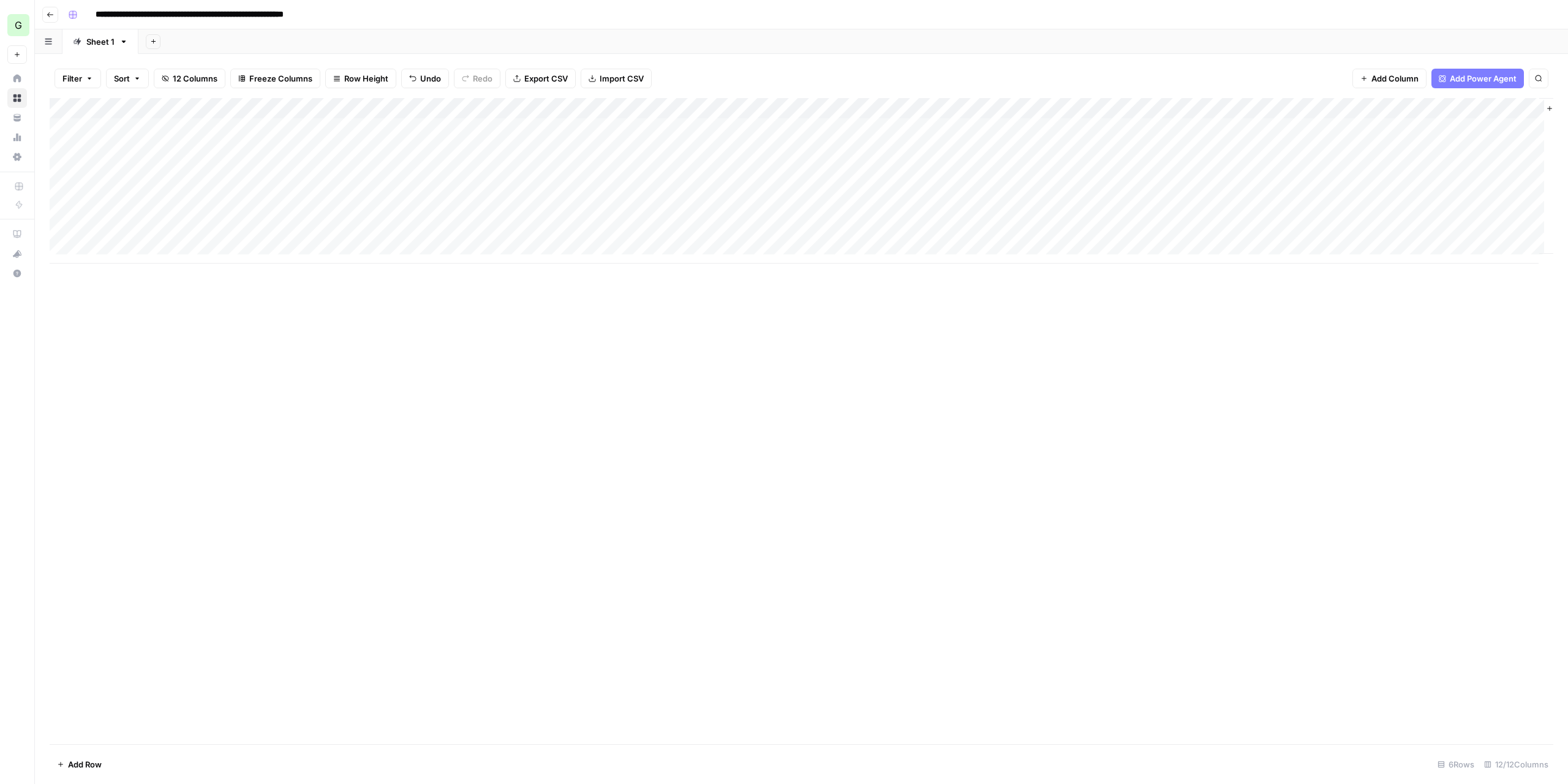
click at [169, 107] on div "Add Column" at bounding box center [802, 181] width 1504 height 166
click at [343, 57] on div "Filter Sort 12 Columns Freeze Columns Row Height Undo Redo Export CSV Import CS…" at bounding box center [801, 418] width 1533 height 730
click at [281, 79] on span "Freeze Columns" at bounding box center [281, 79] width 63 height 12
click at [287, 116] on span "First 1 Column" at bounding box center [290, 120] width 101 height 12
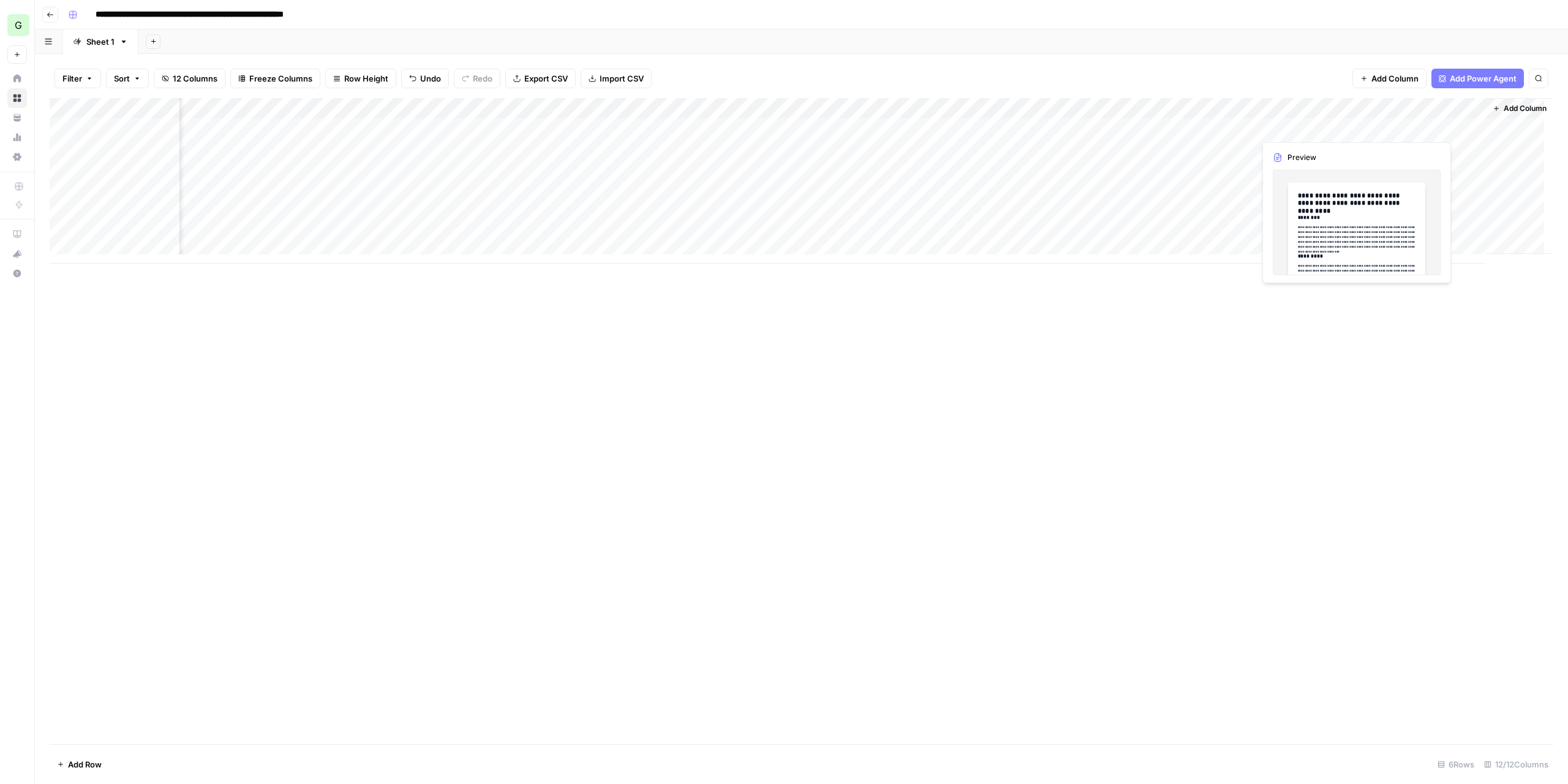
click at [1295, 127] on div "Add Column" at bounding box center [802, 181] width 1504 height 166
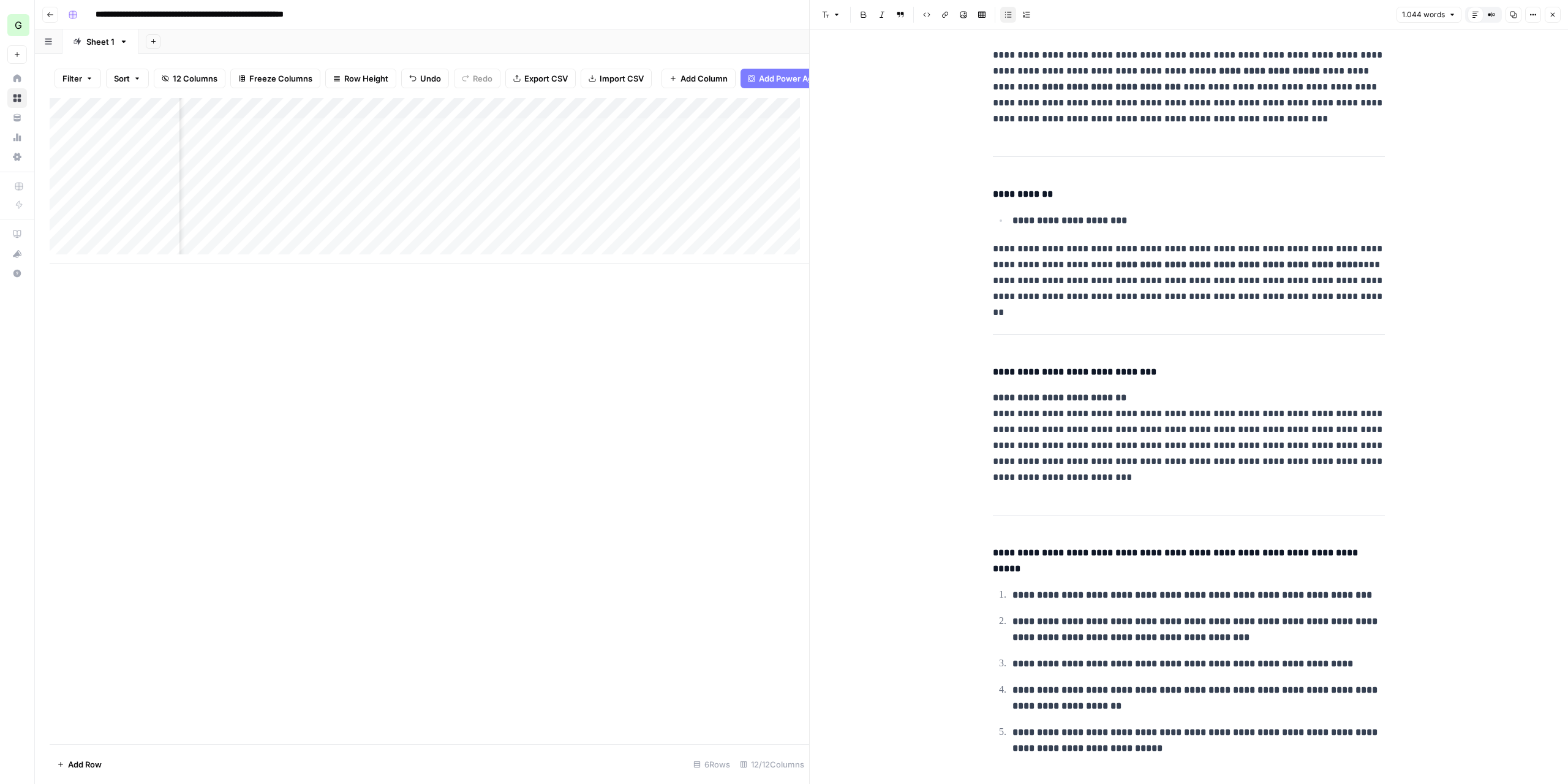
scroll to position [858, 0]
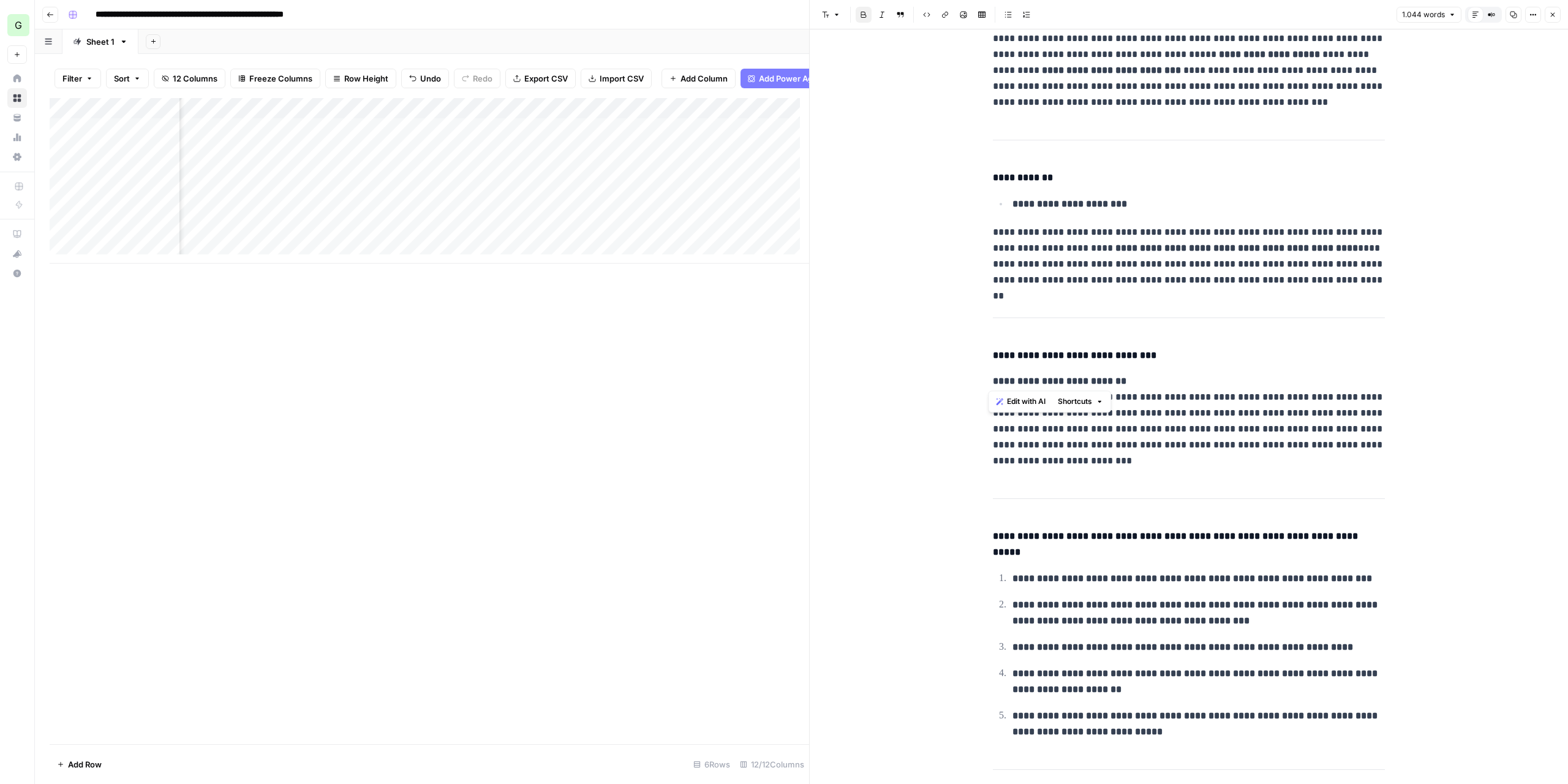
drag, startPoint x: 980, startPoint y: 375, endPoint x: 1144, endPoint y: 378, distance: 164.0
click at [1181, 373] on p "**********" at bounding box center [1188, 421] width 392 height 95
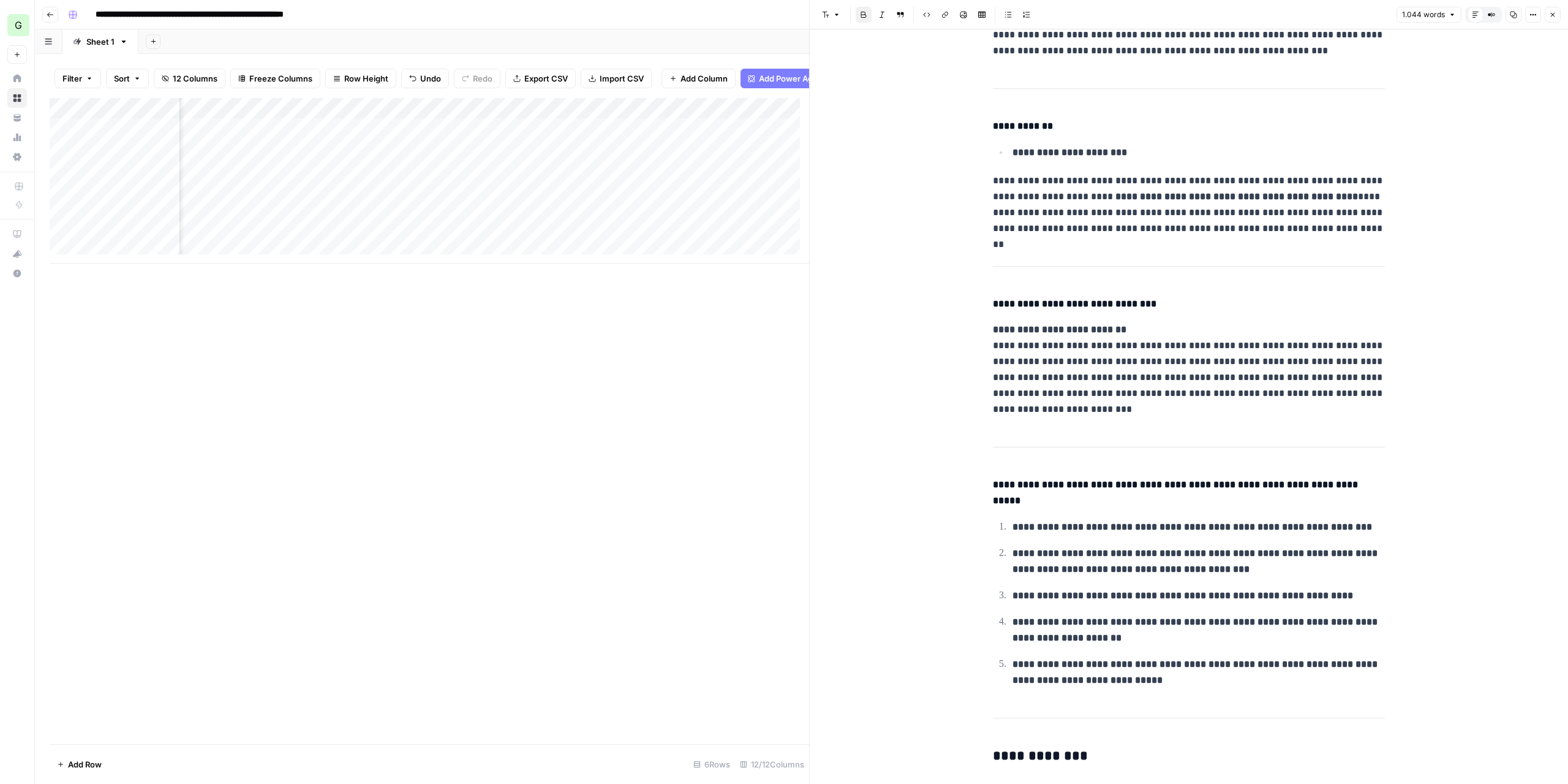
scroll to position [980, 0]
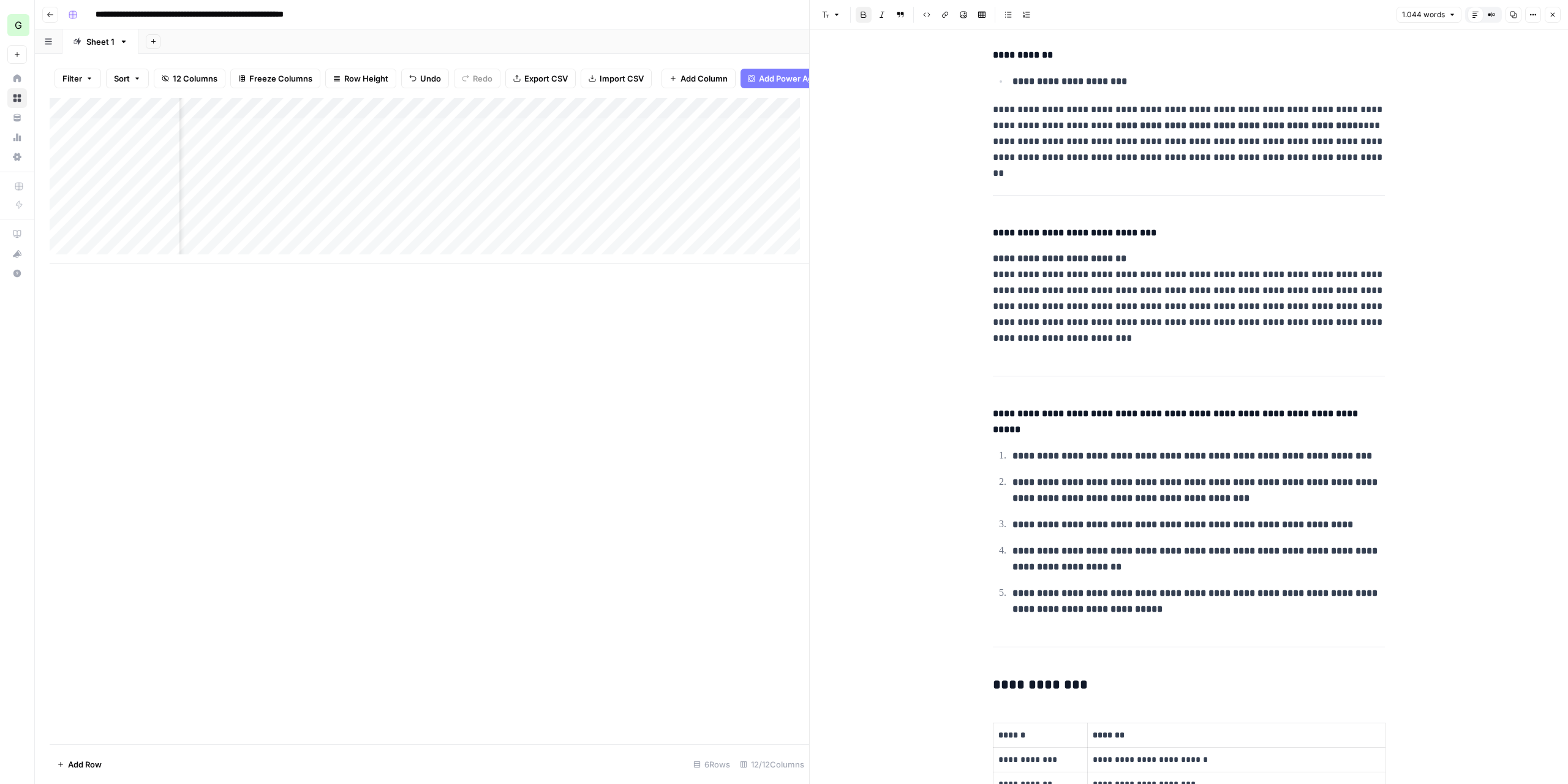
drag, startPoint x: 989, startPoint y: 459, endPoint x: 1141, endPoint y: 491, distance: 155.3
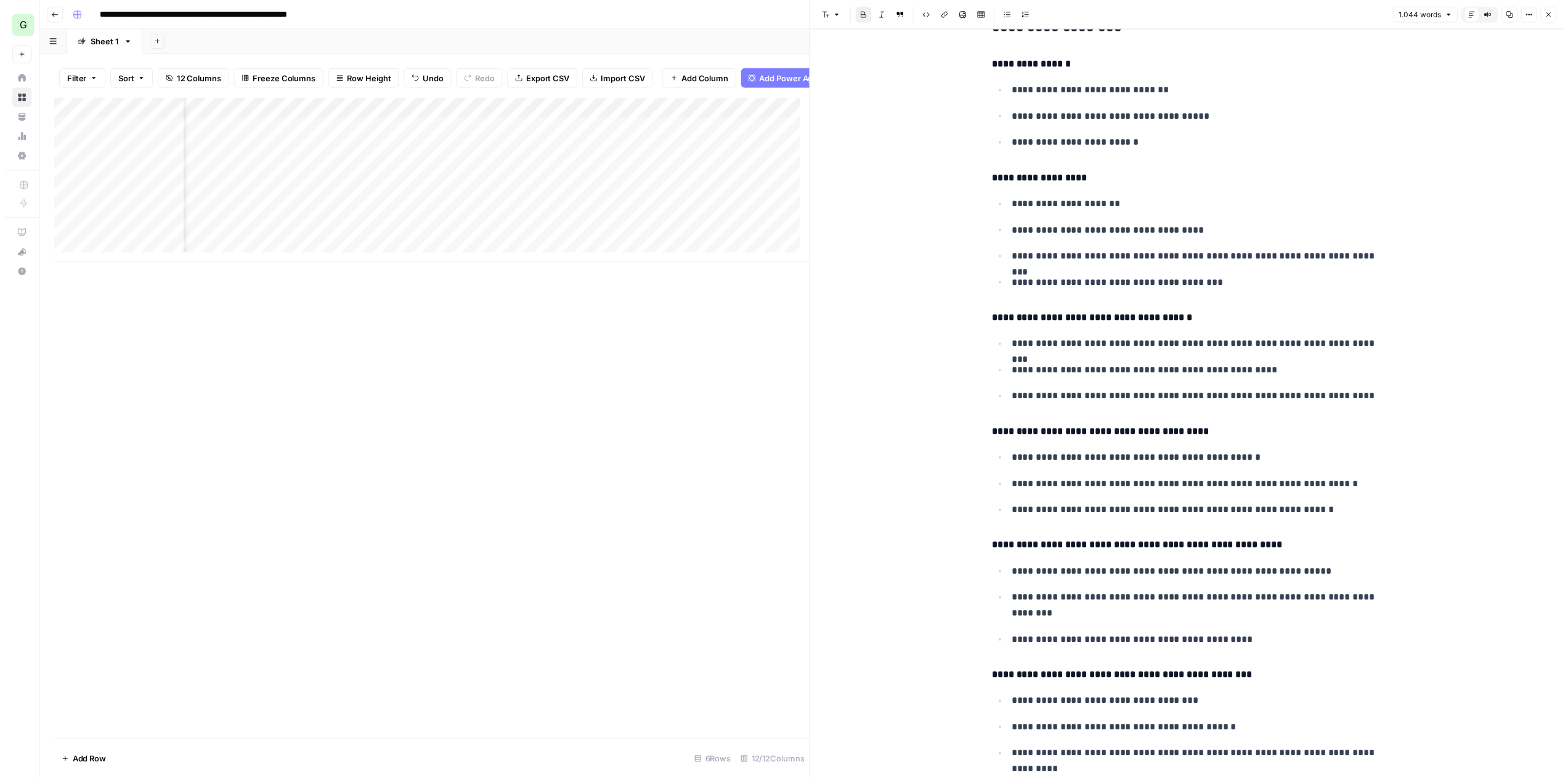
scroll to position [2833, 0]
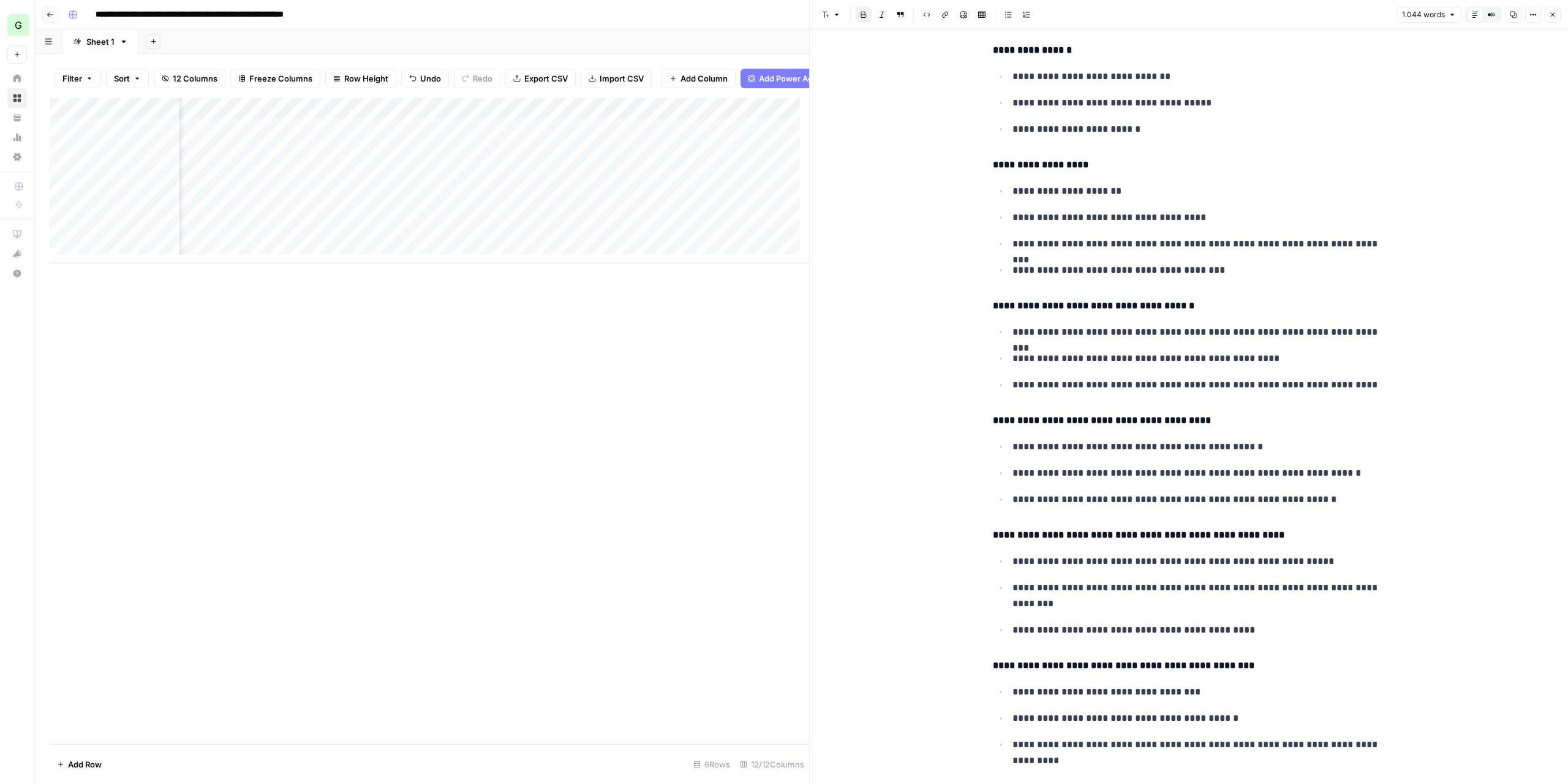
click at [1546, 20] on button "Close" at bounding box center [1552, 14] width 16 height 16
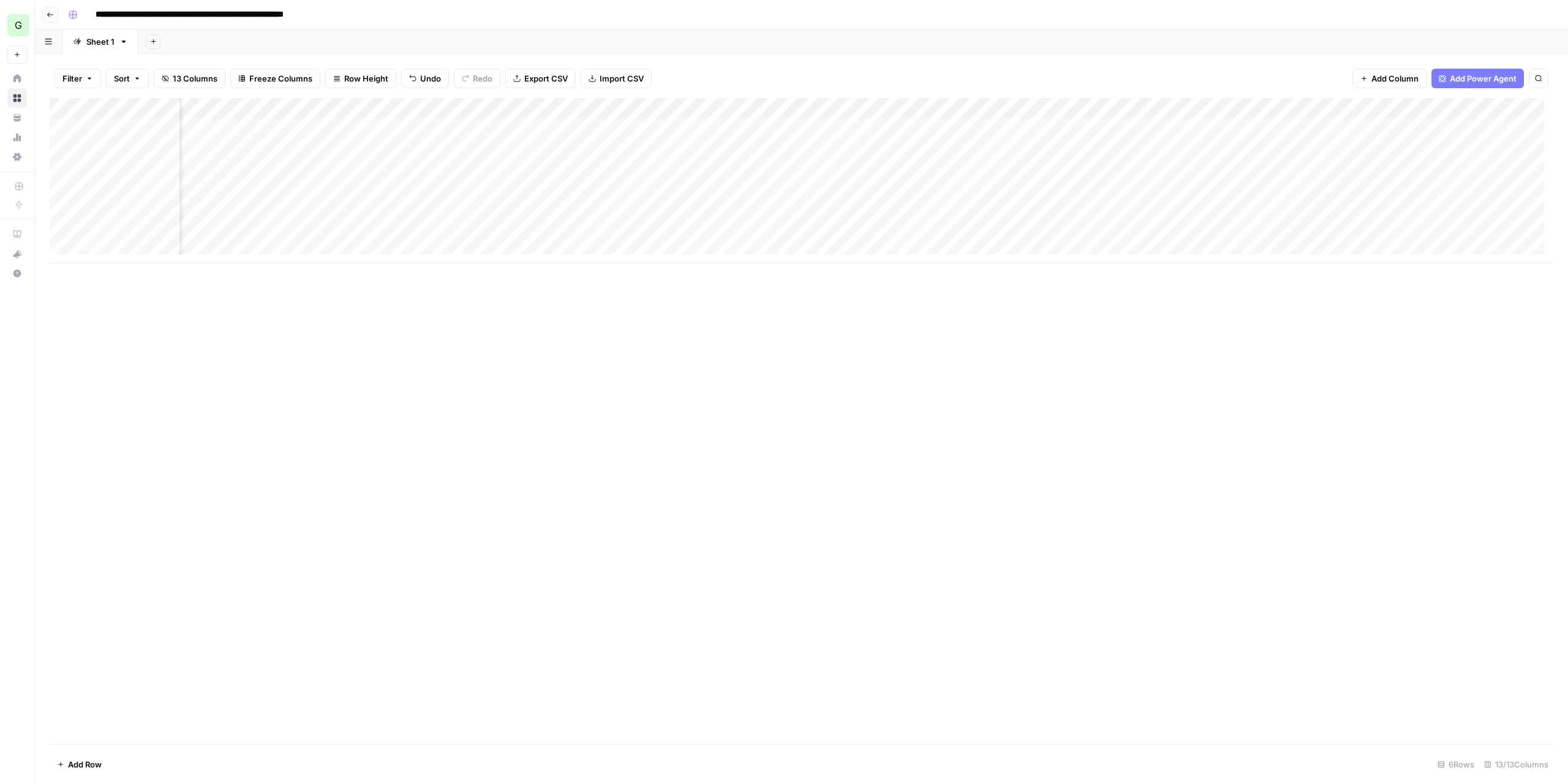
scroll to position [0, 173]
drag, startPoint x: 924, startPoint y: 102, endPoint x: 871, endPoint y: 100, distance: 53.0
click at [871, 100] on div "Add Column" at bounding box center [802, 181] width 1504 height 166
click at [1465, 129] on div "Add Column" at bounding box center [802, 181] width 1504 height 166
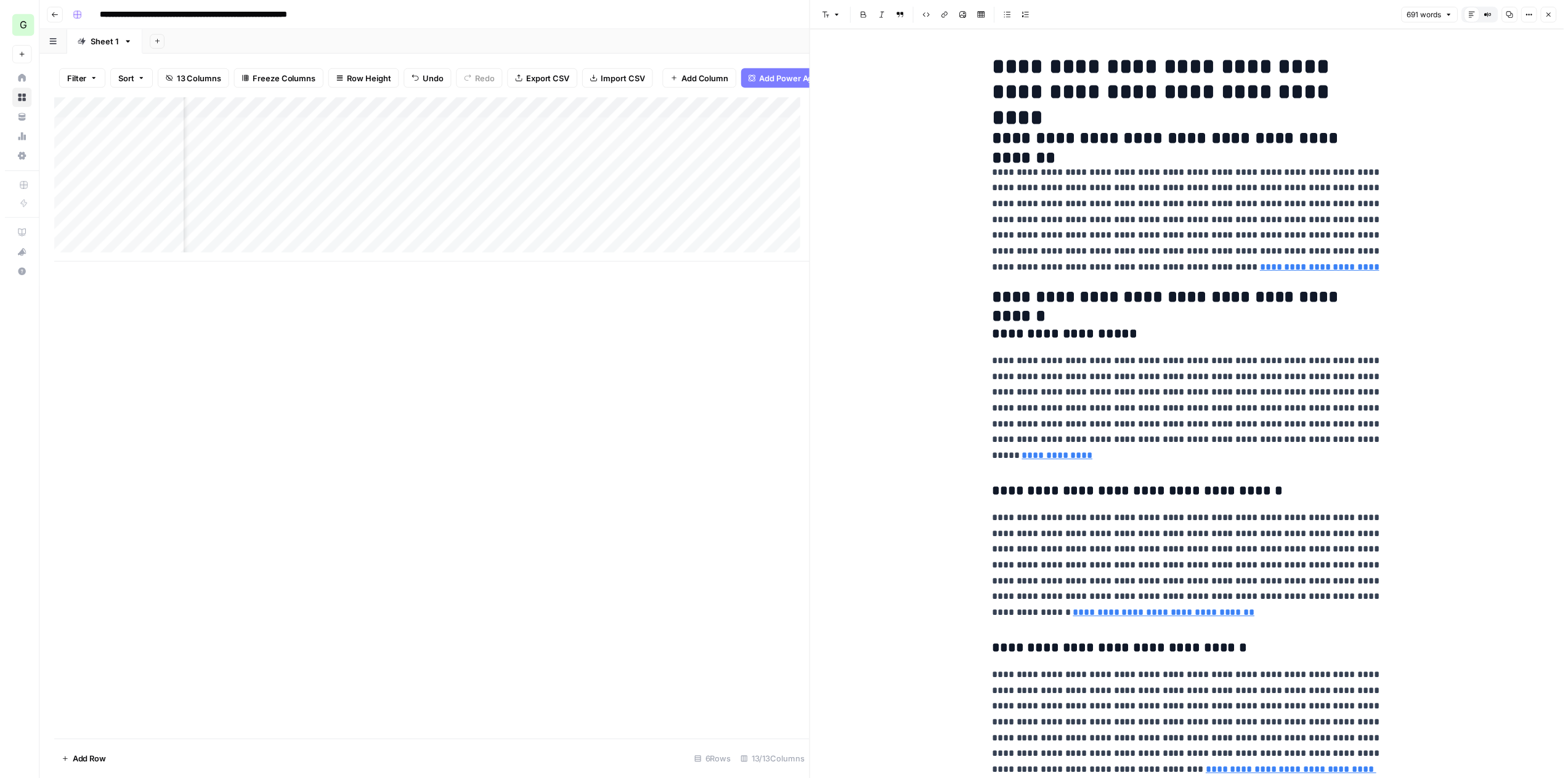
scroll to position [0, 873]
click at [708, 133] on div "Add Column" at bounding box center [432, 182] width 764 height 167
click at [709, 136] on div "Add Column" at bounding box center [432, 182] width 764 height 167
click at [1561, 18] on button "Close" at bounding box center [1561, 14] width 16 height 16
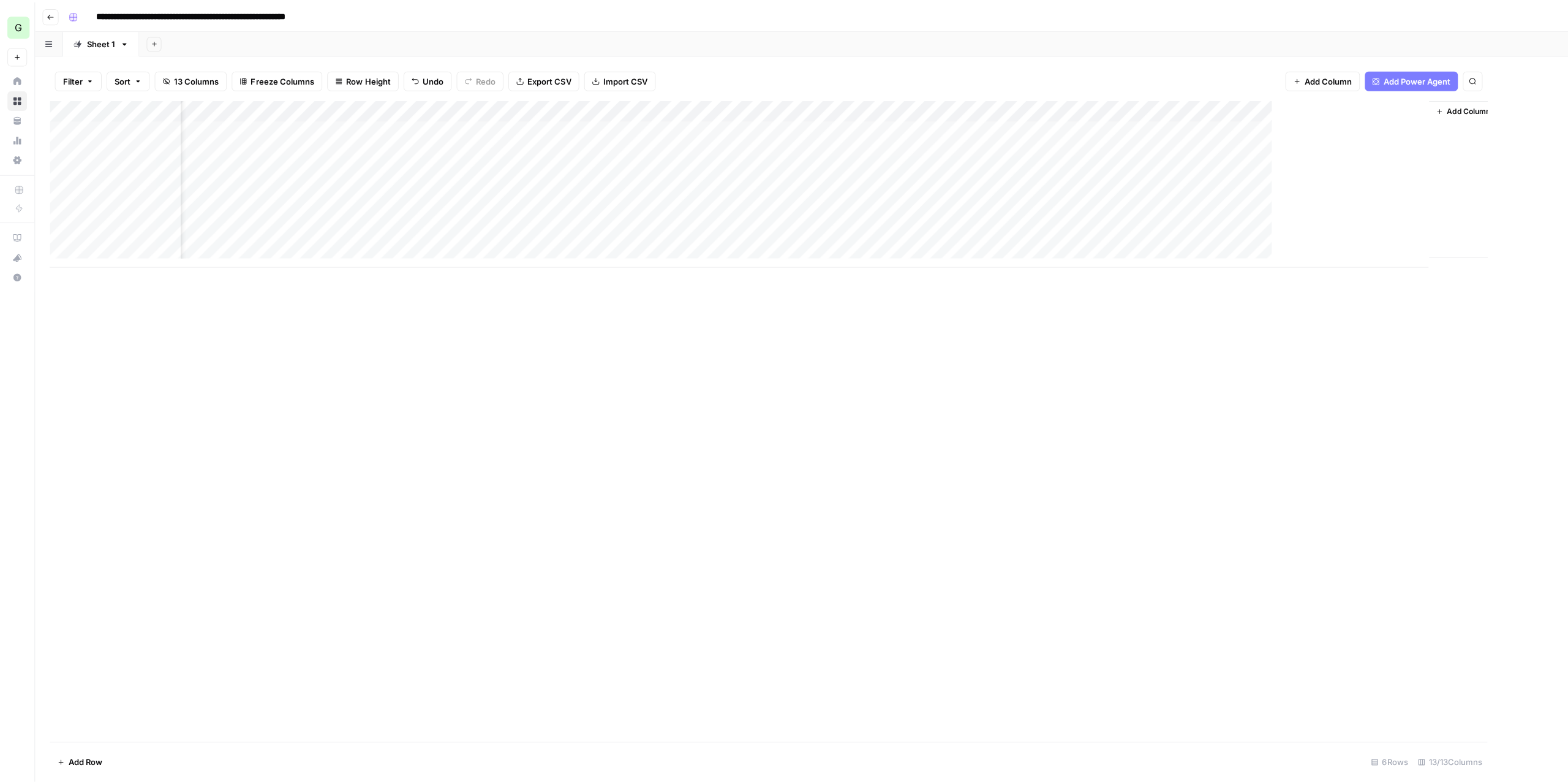
scroll to position [0, 110]
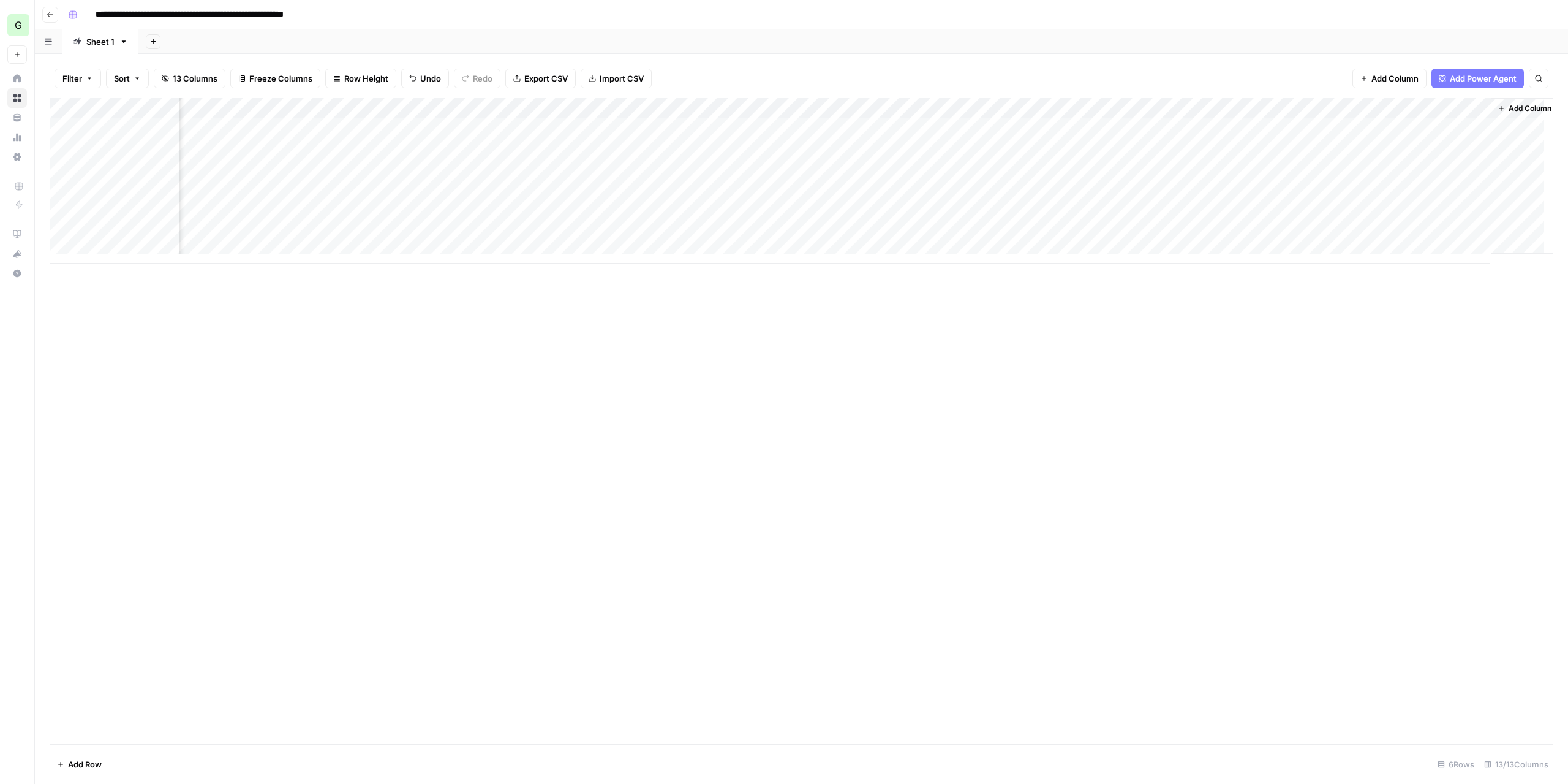
click at [1519, 111] on span "Add Column" at bounding box center [1529, 108] width 43 height 11
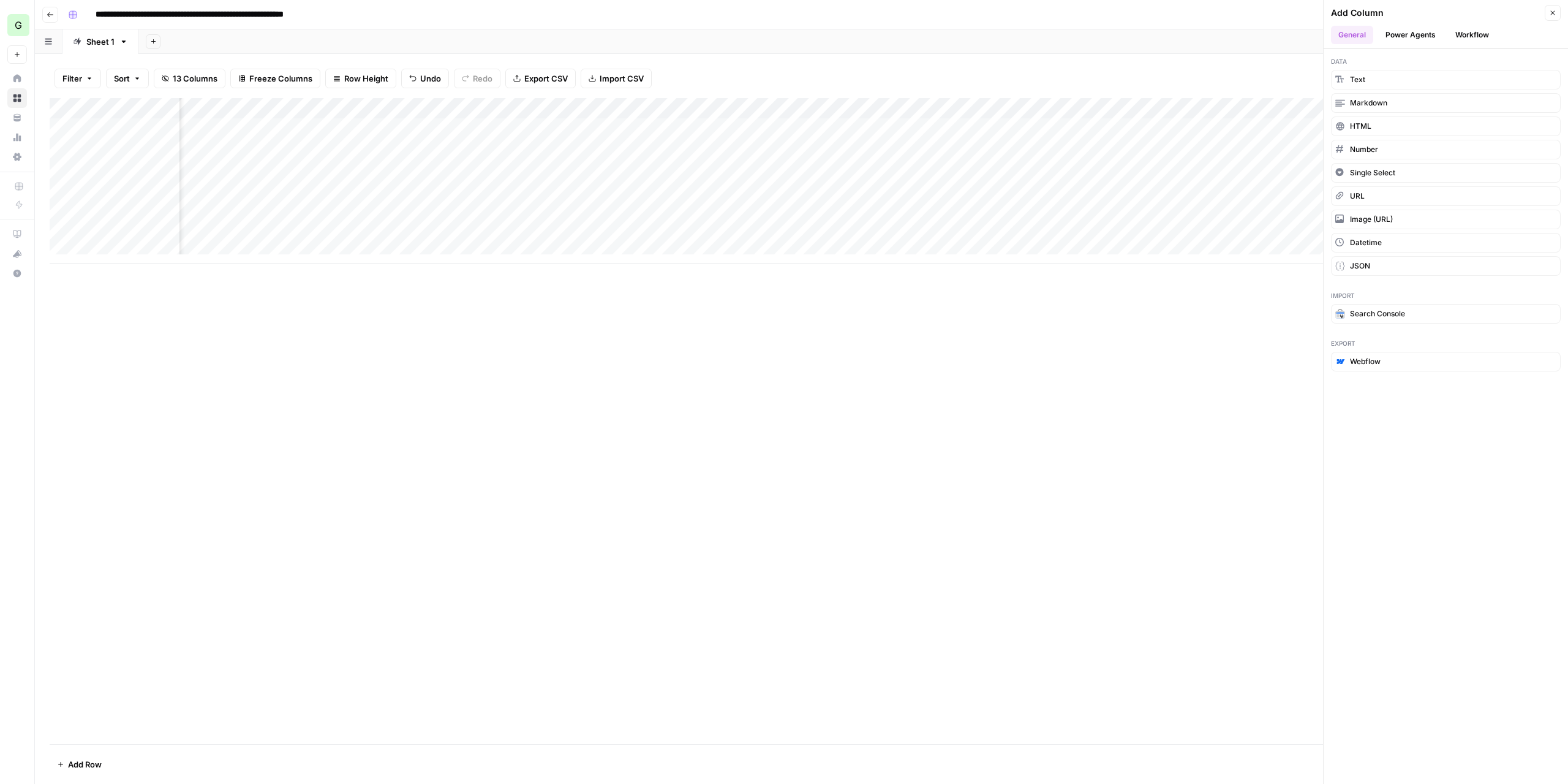
click at [1456, 35] on button "Workflow" at bounding box center [1472, 35] width 48 height 18
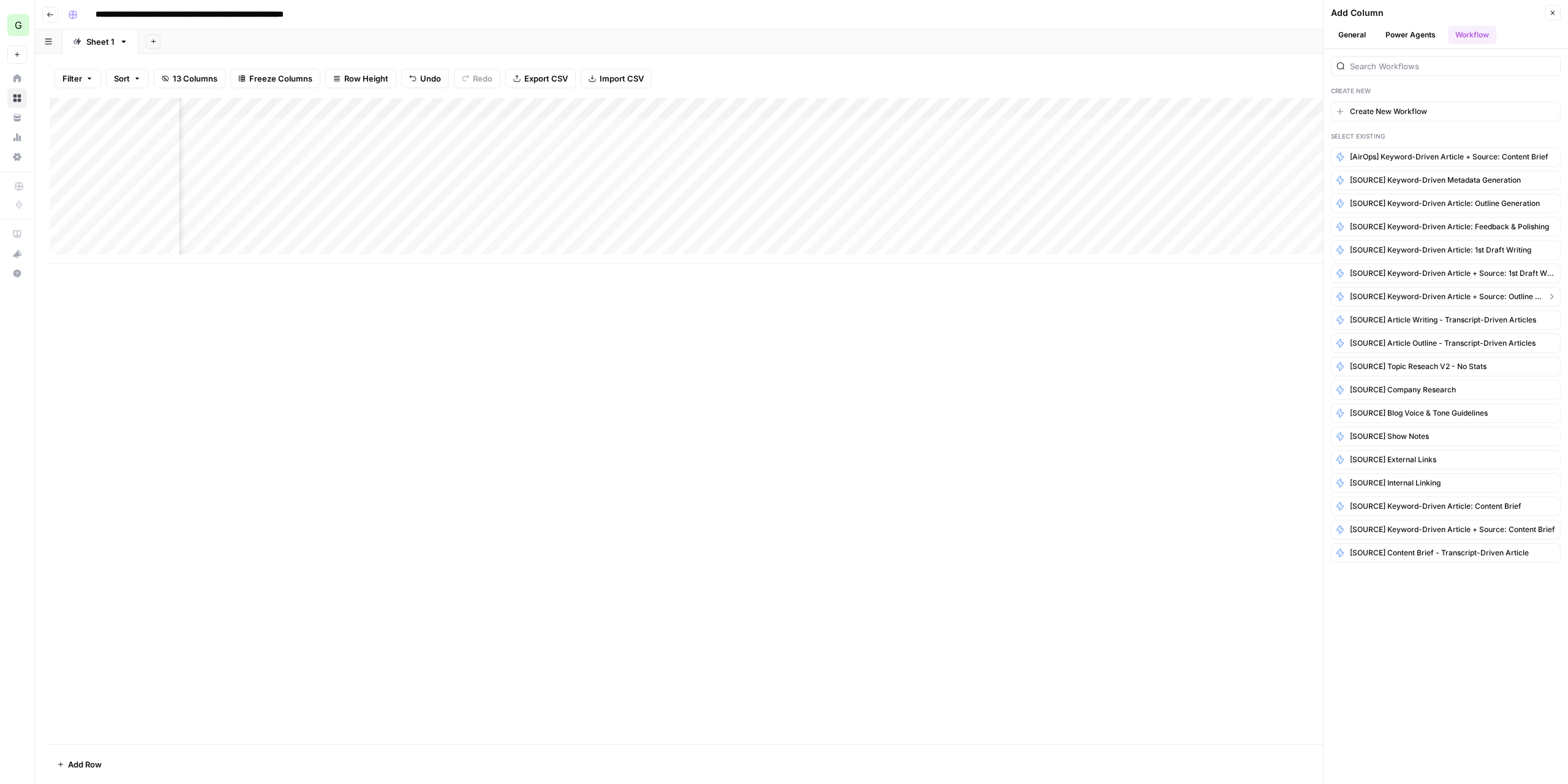
click at [1498, 294] on span "[SOURCE] Keyword-Driven Article + Source: Outline Generation" at bounding box center [1445, 297] width 191 height 11
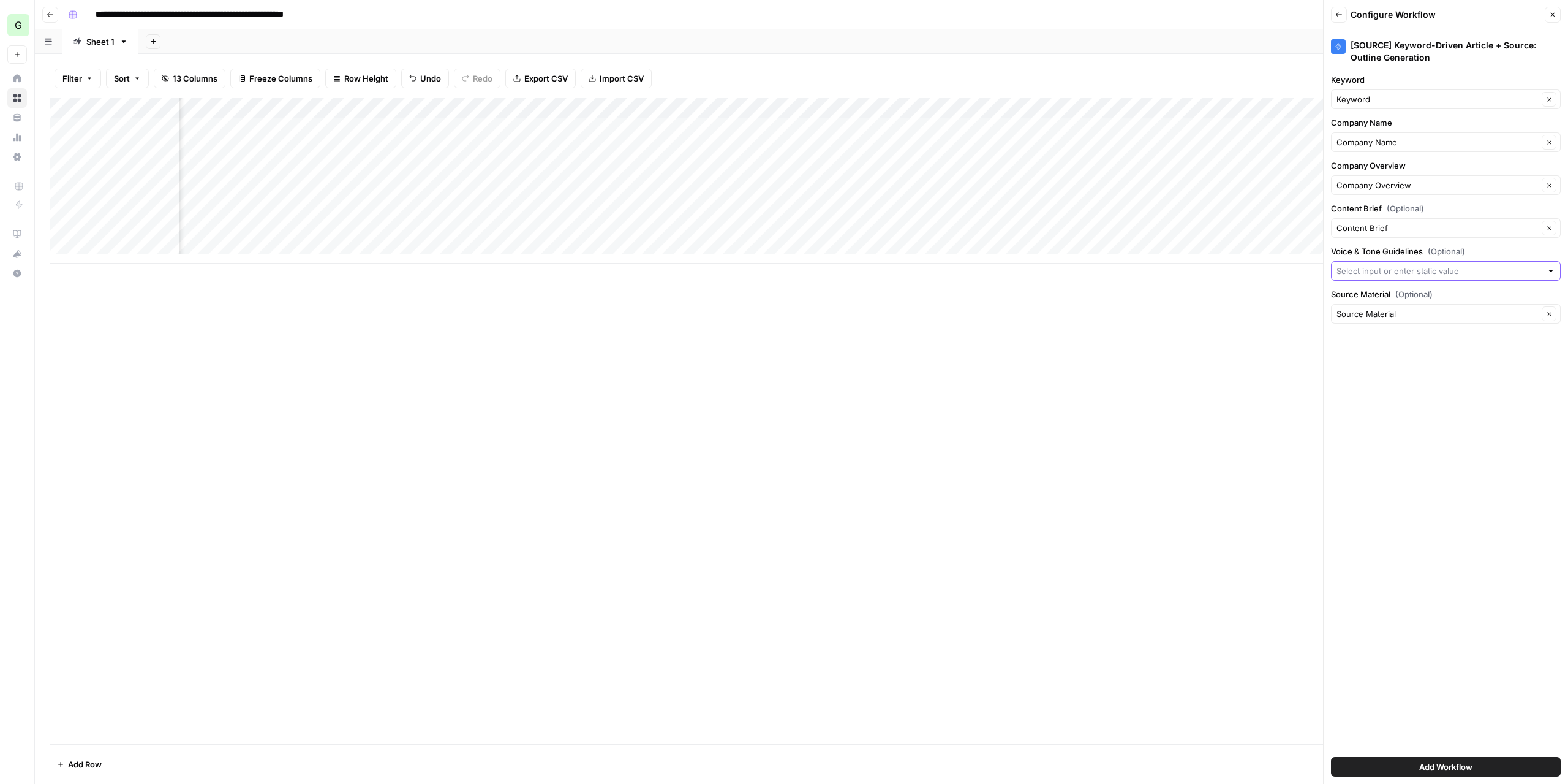
click at [1460, 270] on input "Voice & Tone Guidelines (Optional)" at bounding box center [1436, 271] width 200 height 12
click at [1555, 17] on icon "button" at bounding box center [1553, 15] width 8 height 8
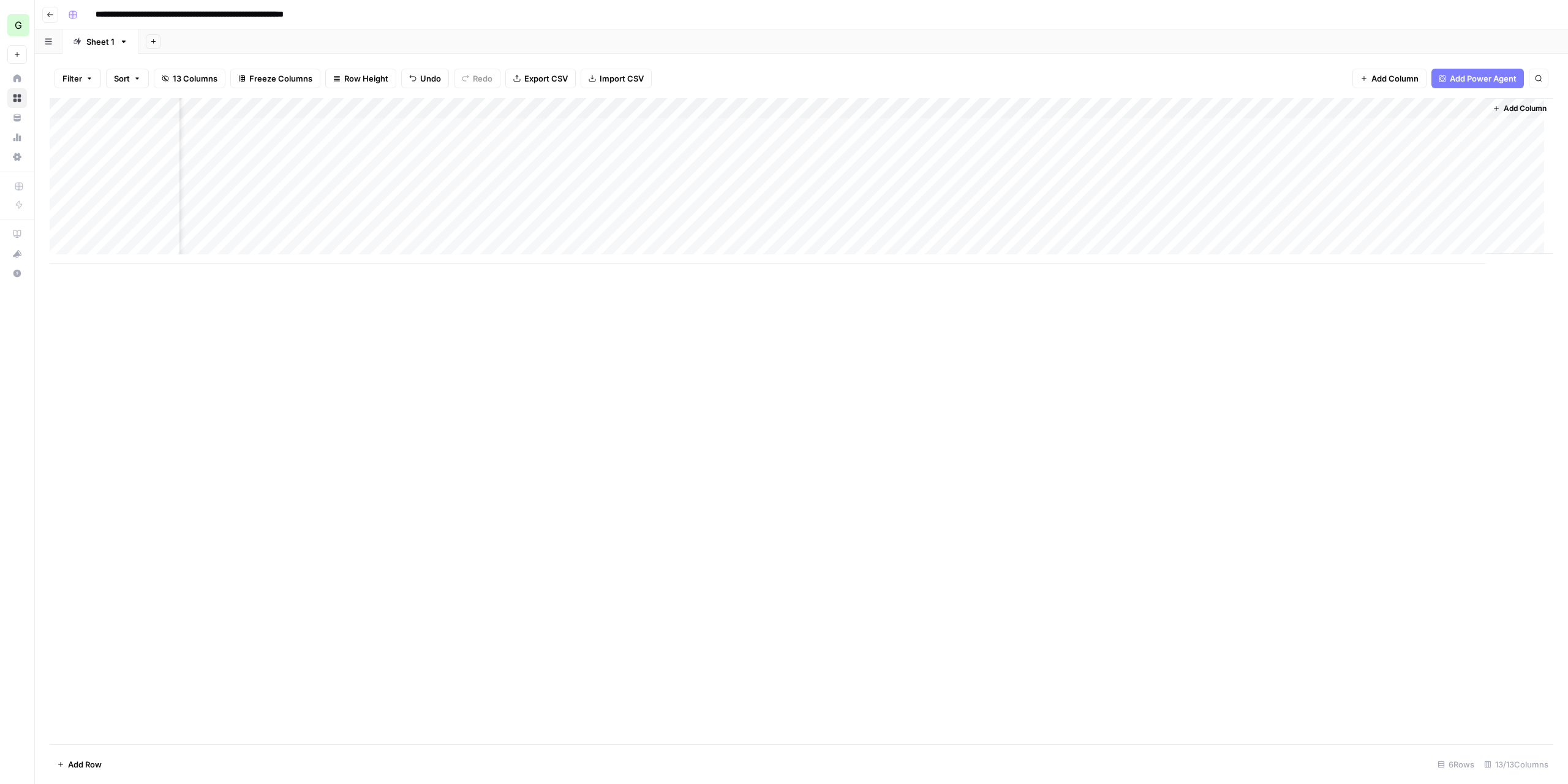
click at [1509, 104] on span "Add Column" at bounding box center [1525, 108] width 43 height 11
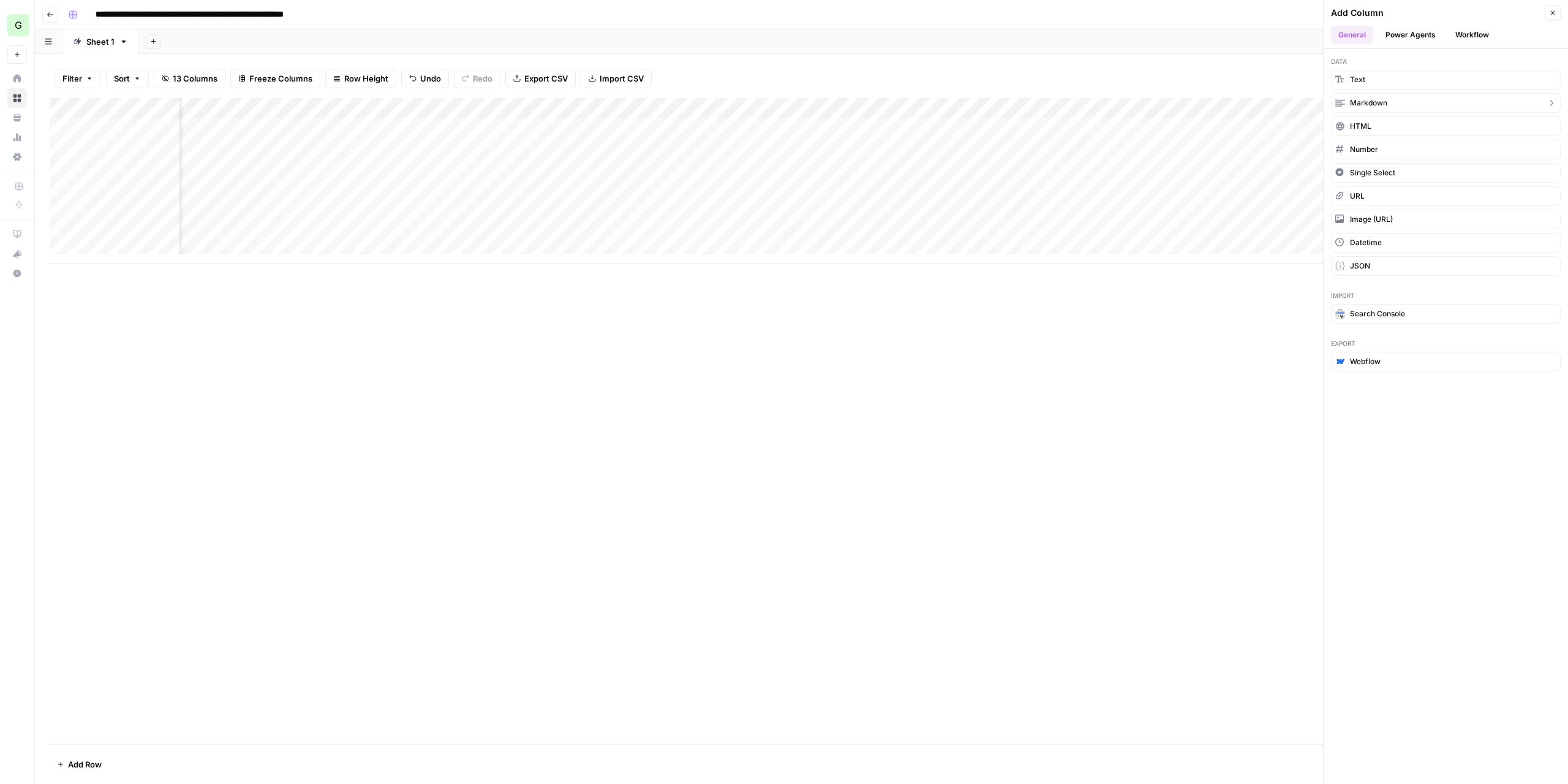
click at [1389, 101] on button "Markdown" at bounding box center [1445, 103] width 230 height 20
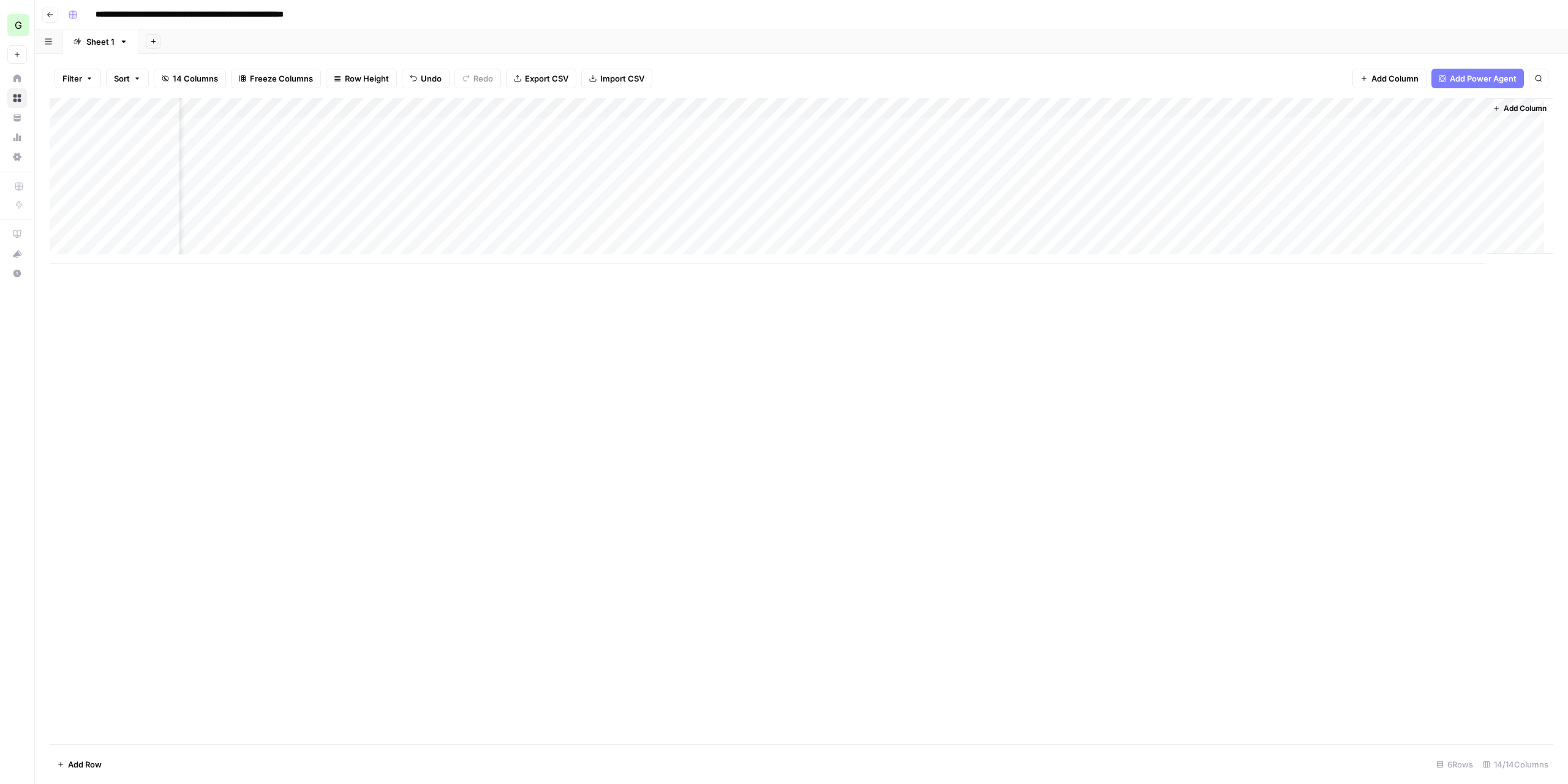
scroll to position [0, 234]
click at [1414, 132] on div "Add Column" at bounding box center [802, 181] width 1504 height 166
click at [1411, 107] on div "Add Column" at bounding box center [802, 181] width 1504 height 166
click at [1411, 107] on div at bounding box center [1421, 110] width 111 height 24
click at [1414, 137] on input "New Column" at bounding box center [1438, 138] width 124 height 12
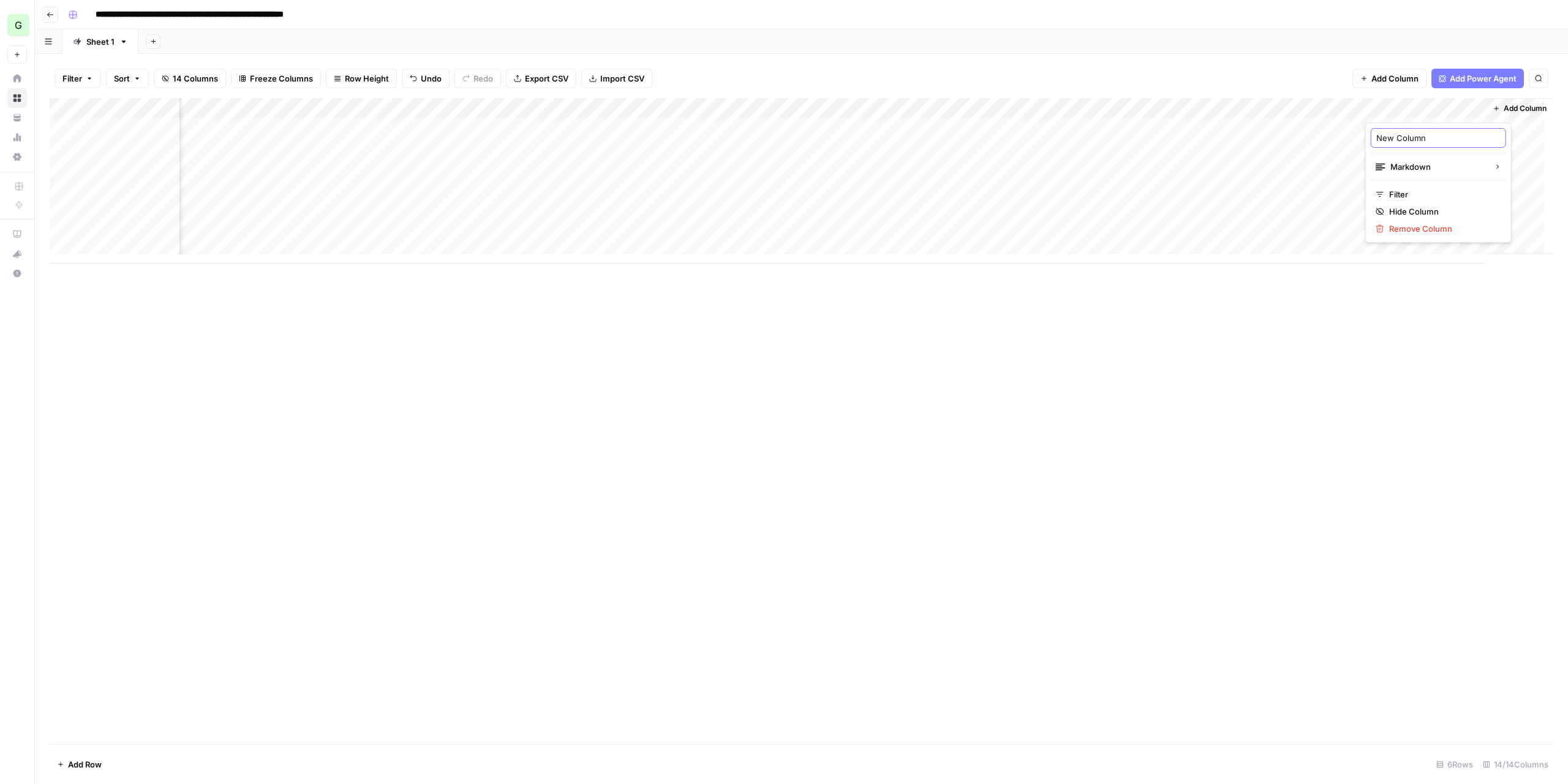
click at [1414, 137] on input "New Column" at bounding box center [1438, 138] width 124 height 12
type input "Voice & Tone Guidelines"
drag, startPoint x: 1414, startPoint y: 105, endPoint x: 392, endPoint y: 143, distance: 1022.7
click at [372, 121] on div "Add Column" at bounding box center [802, 181] width 1504 height 166
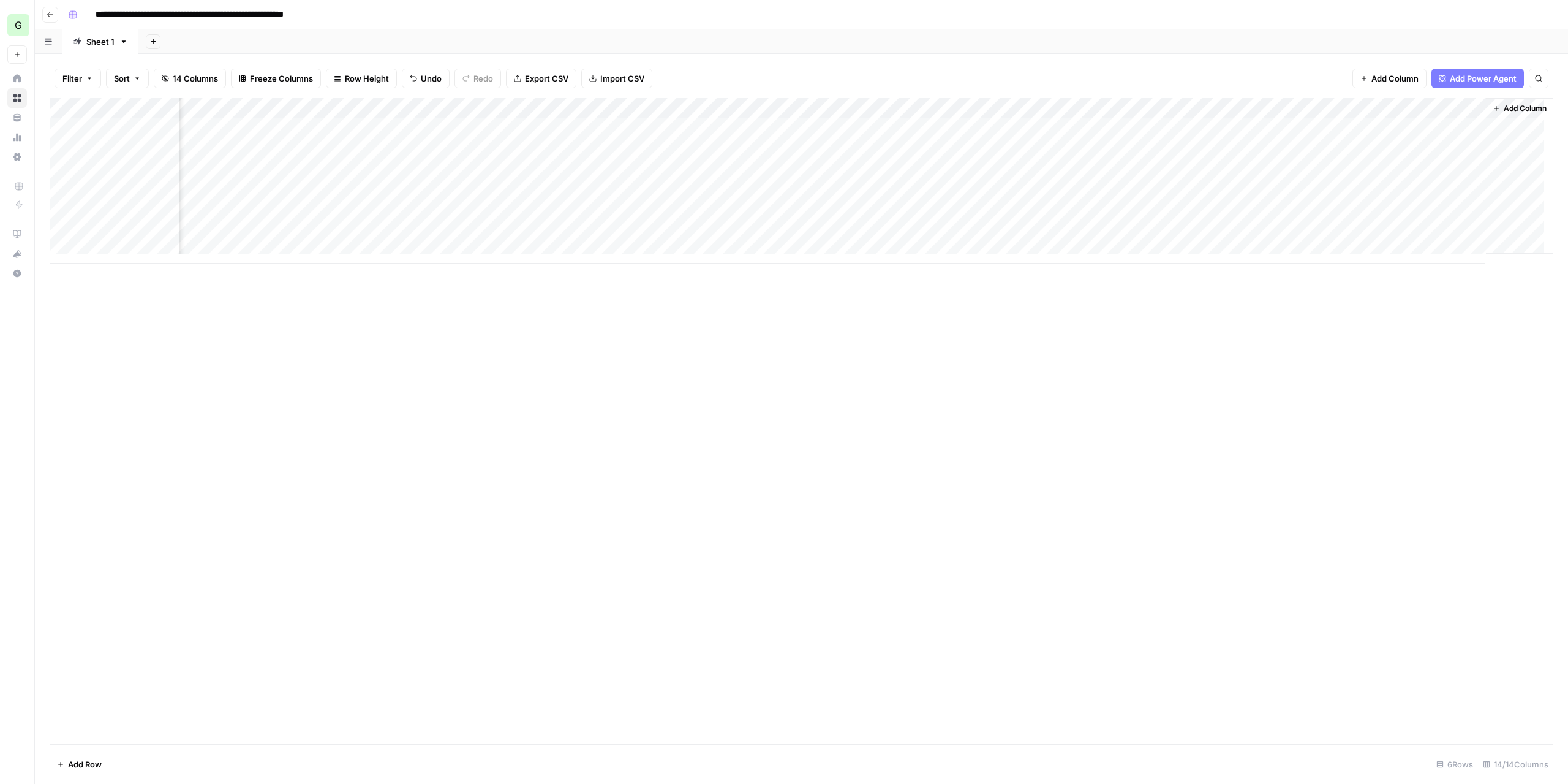
click at [1172, 414] on div "Add Column" at bounding box center [802, 421] width 1504 height 646
click at [210, 129] on div "Add Column" at bounding box center [802, 181] width 1504 height 166
click at [210, 129] on div "Add Column" at bounding box center [802, 181] width 1504 height 166
click at [210, 129] on textarea "******" at bounding box center [276, 129] width 196 height 17
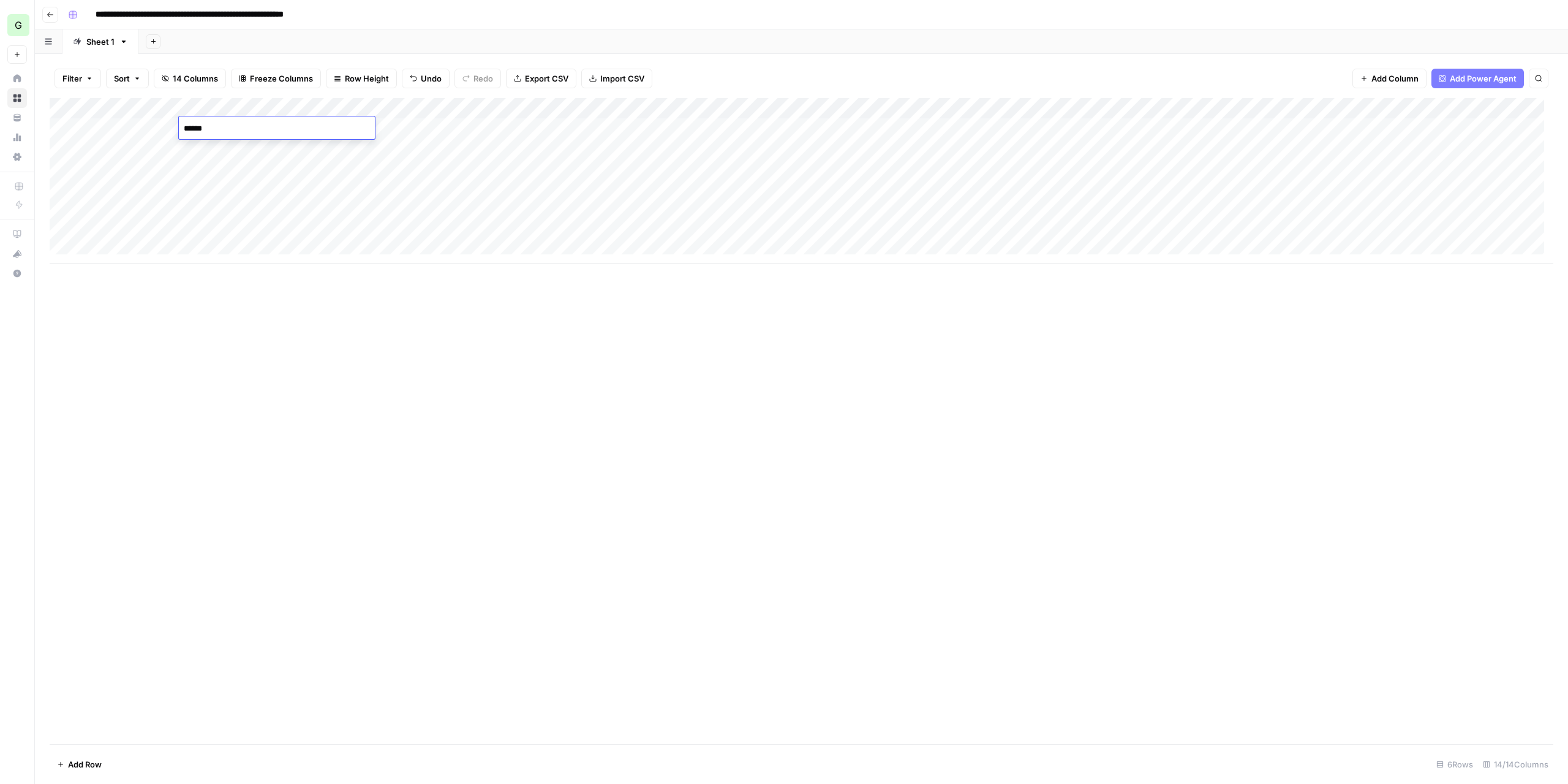
click at [376, 185] on div "Add Column" at bounding box center [802, 181] width 1504 height 166
click at [438, 129] on div "Add Column" at bounding box center [802, 181] width 1504 height 166
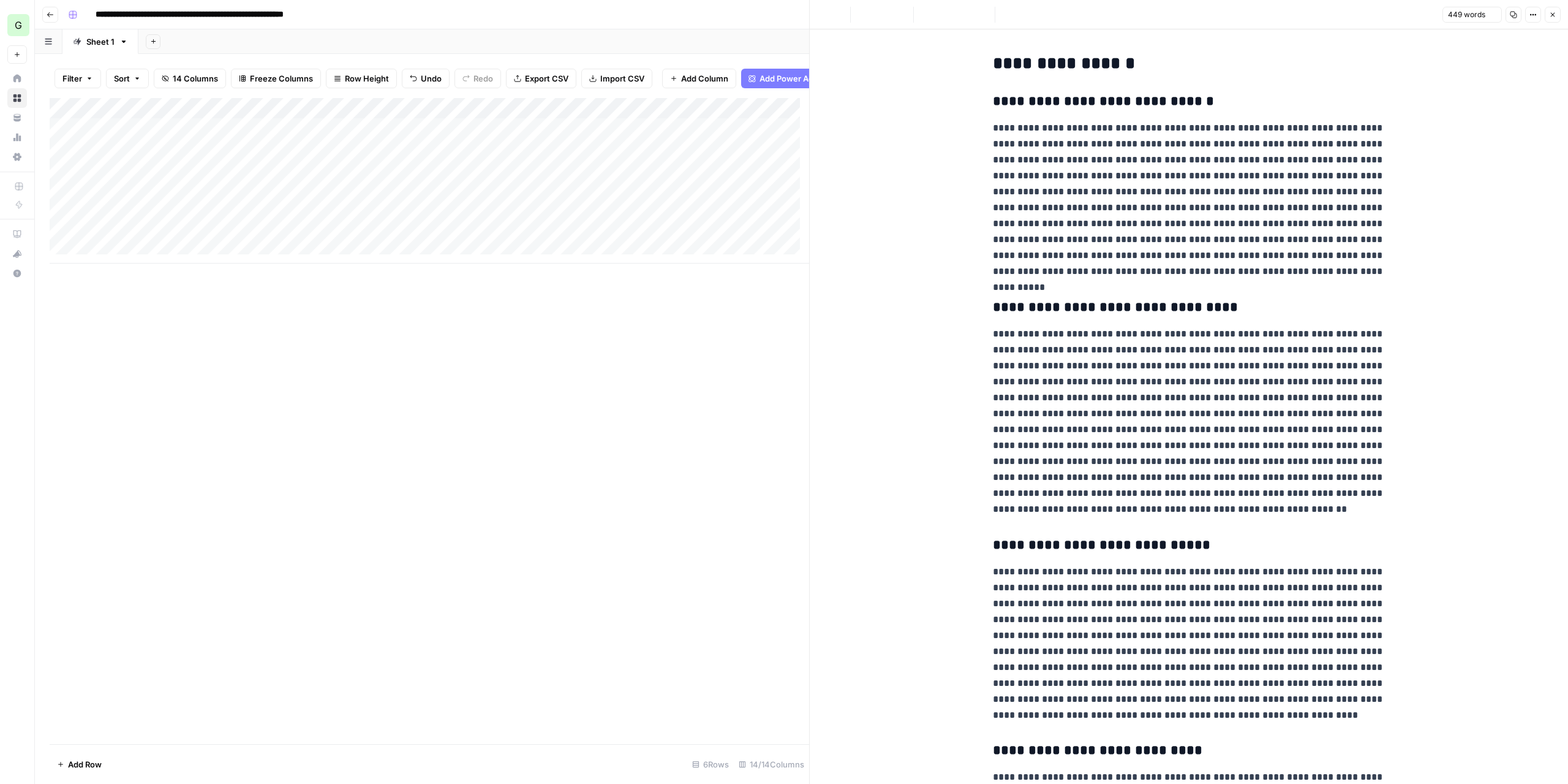
click at [1519, 12] on button "Copy" at bounding box center [1513, 14] width 16 height 16
click at [552, 134] on div "Add Column" at bounding box center [430, 181] width 759 height 166
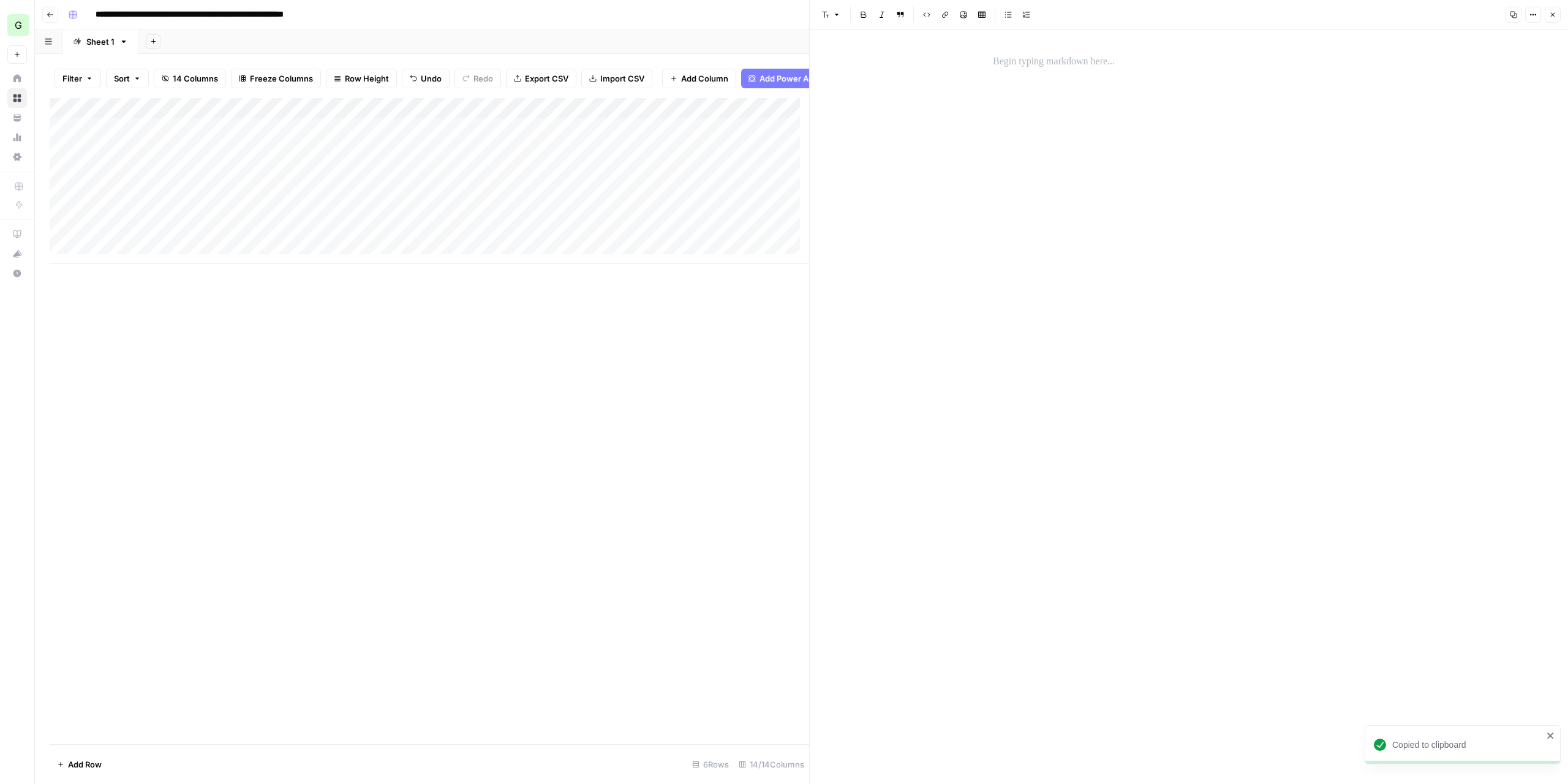
click at [1007, 60] on p at bounding box center [1188, 61] width 392 height 16
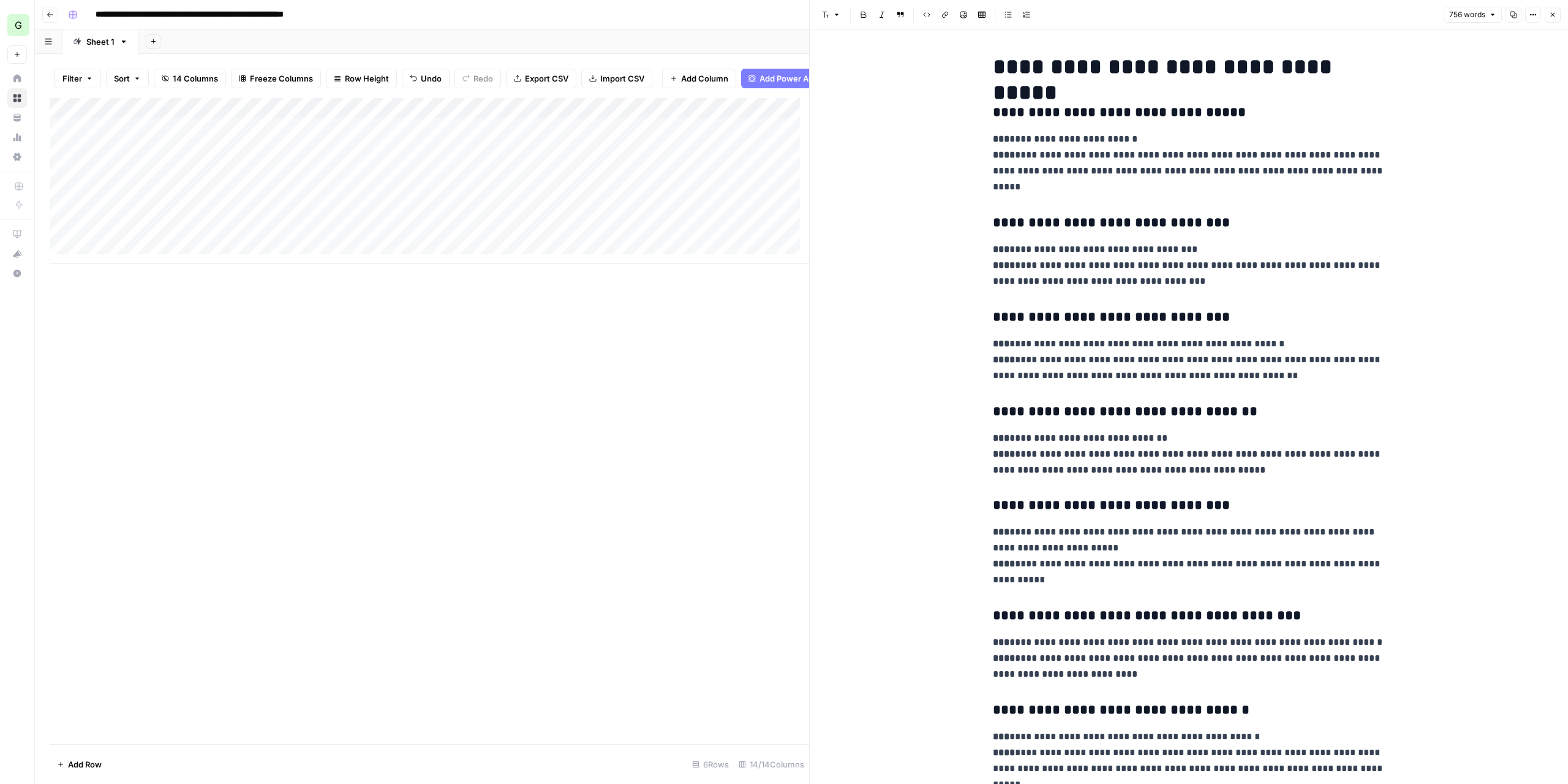
click at [1553, 12] on icon "button" at bounding box center [1553, 15] width 8 height 8
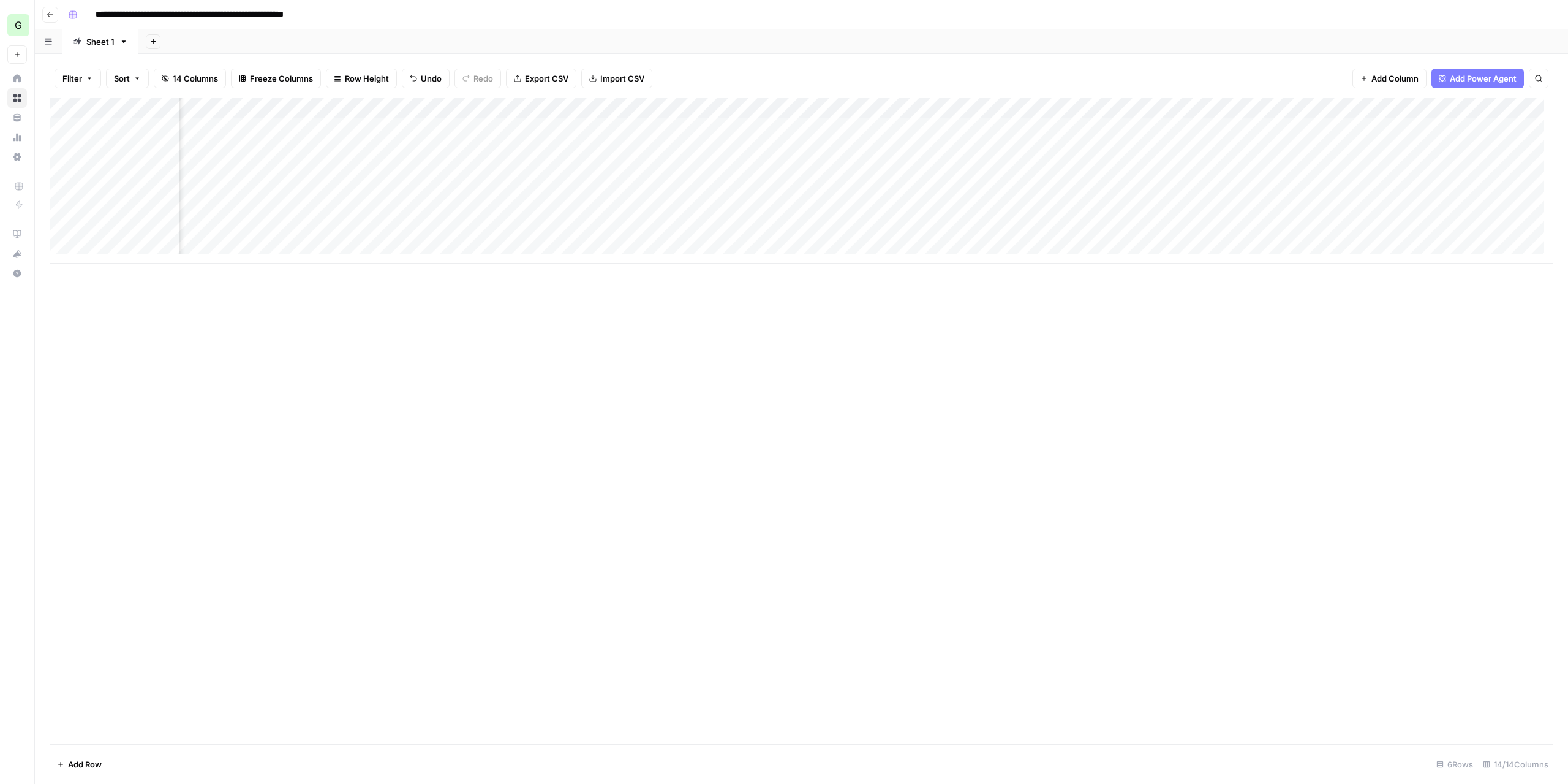
scroll to position [0, 234]
click at [1493, 110] on button "Add Column" at bounding box center [1520, 108] width 64 height 16
click at [1456, 42] on button "Workflow" at bounding box center [1472, 35] width 48 height 18
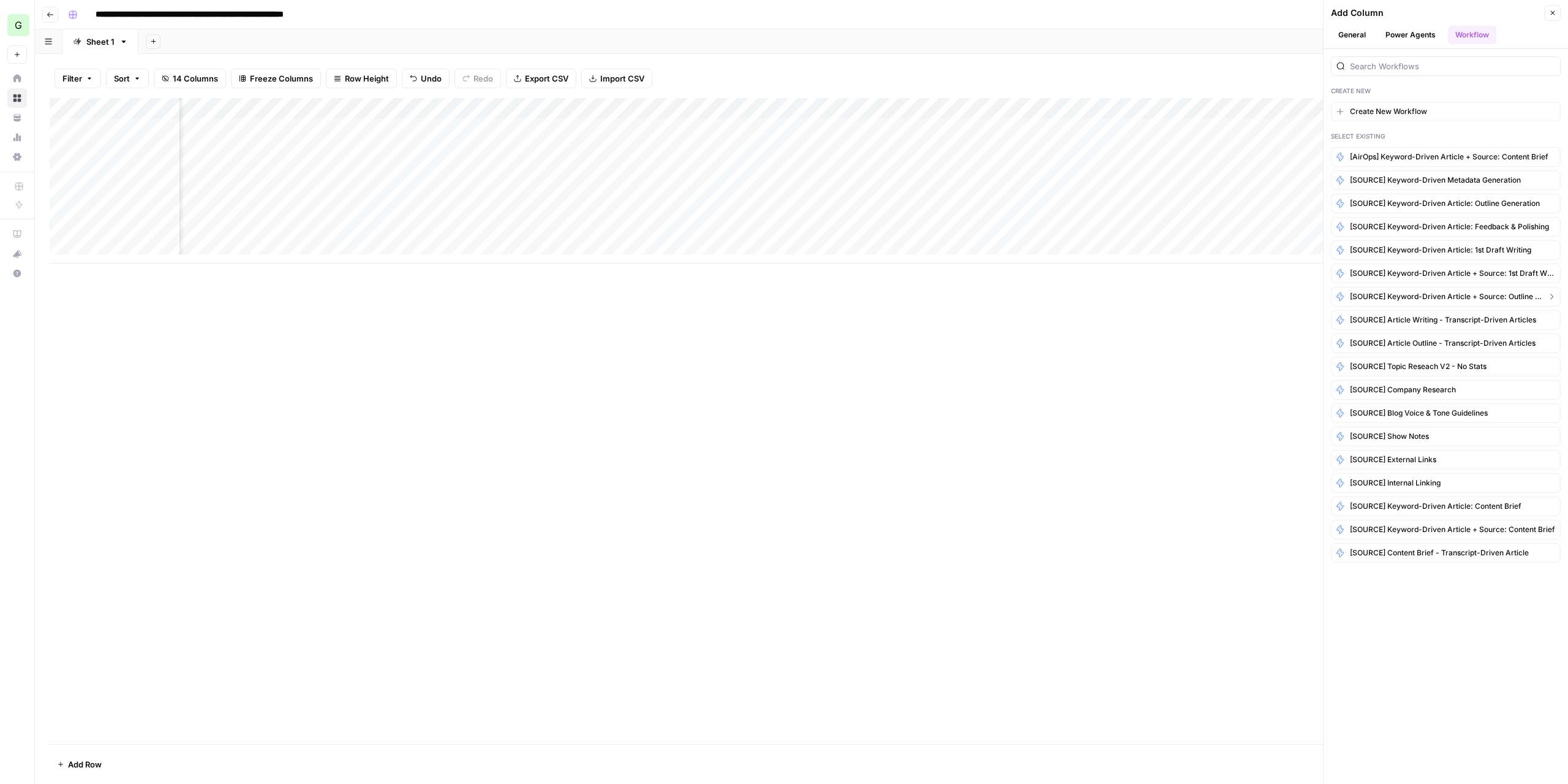
click at [1485, 295] on span "[SOURCE] Keyword-Driven Article + Source: Outline Generation" at bounding box center [1445, 297] width 191 height 11
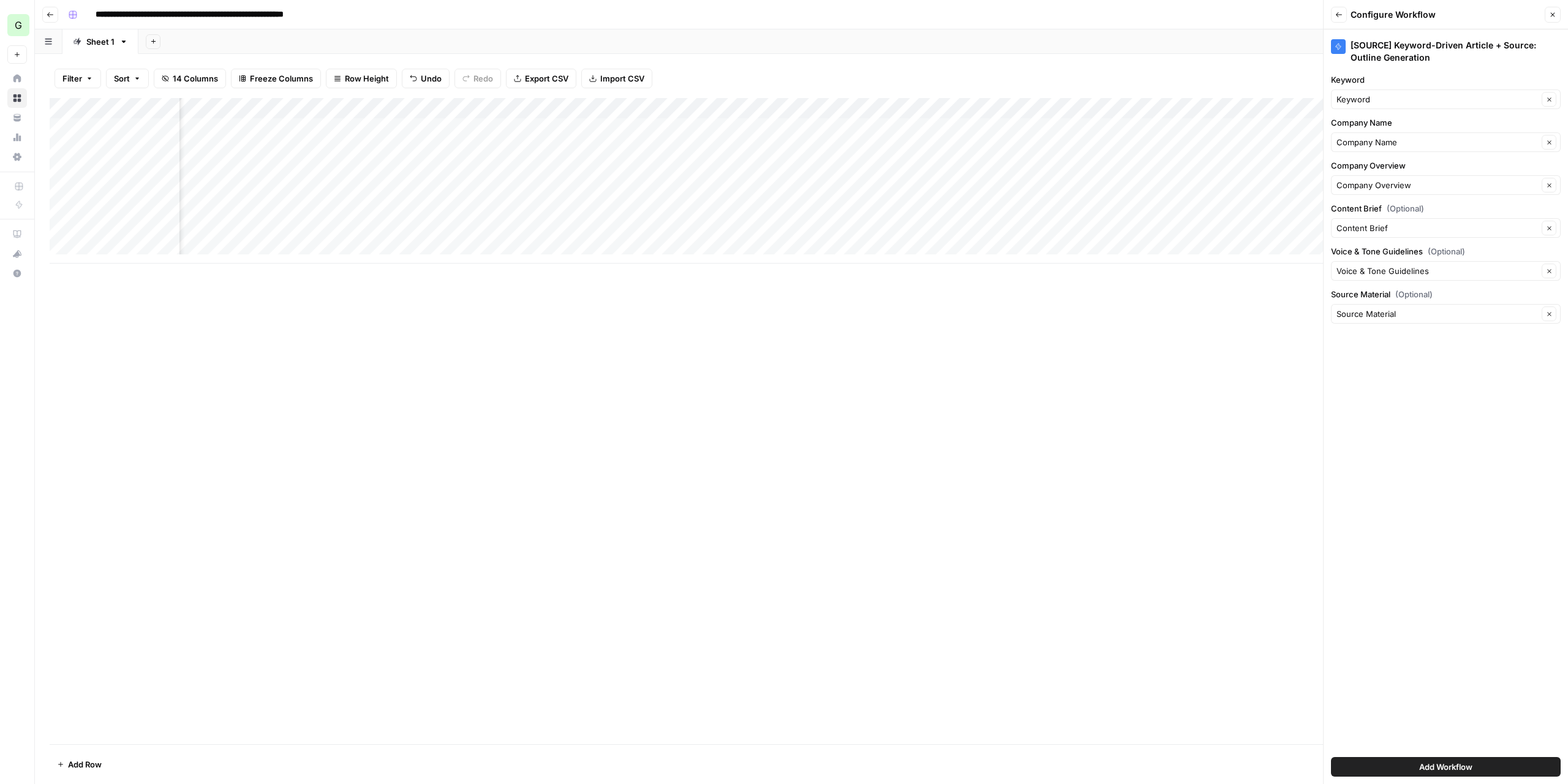
drag, startPoint x: 1418, startPoint y: 770, endPoint x: 1415, endPoint y: 761, distance: 9.5
click at [1419, 769] on span "Add Workflow" at bounding box center [1445, 767] width 53 height 12
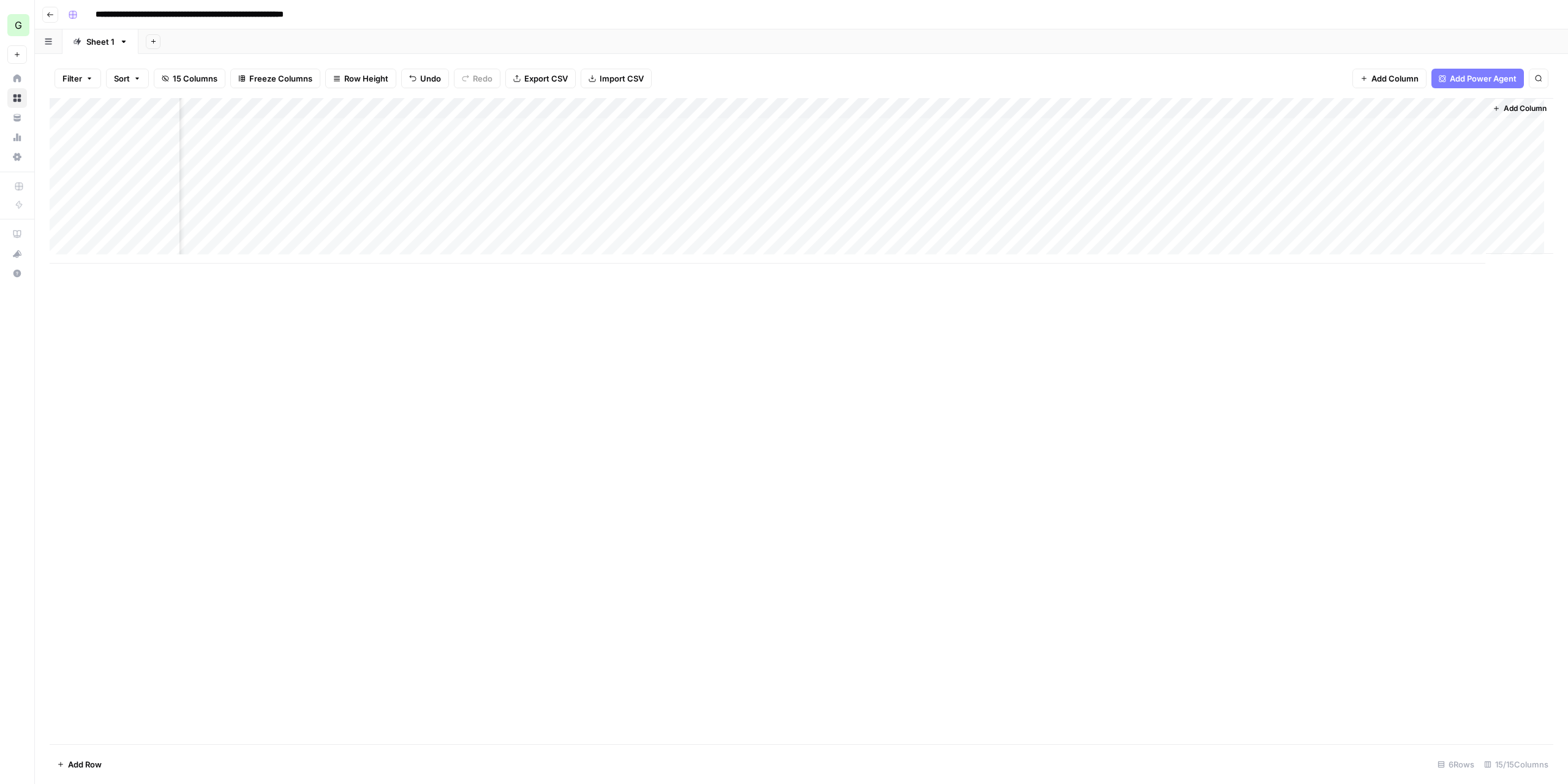
scroll to position [0, 345]
click at [1428, 123] on div "Add Column" at bounding box center [802, 181] width 1504 height 166
click at [1424, 127] on div "Add Column" at bounding box center [802, 181] width 1504 height 166
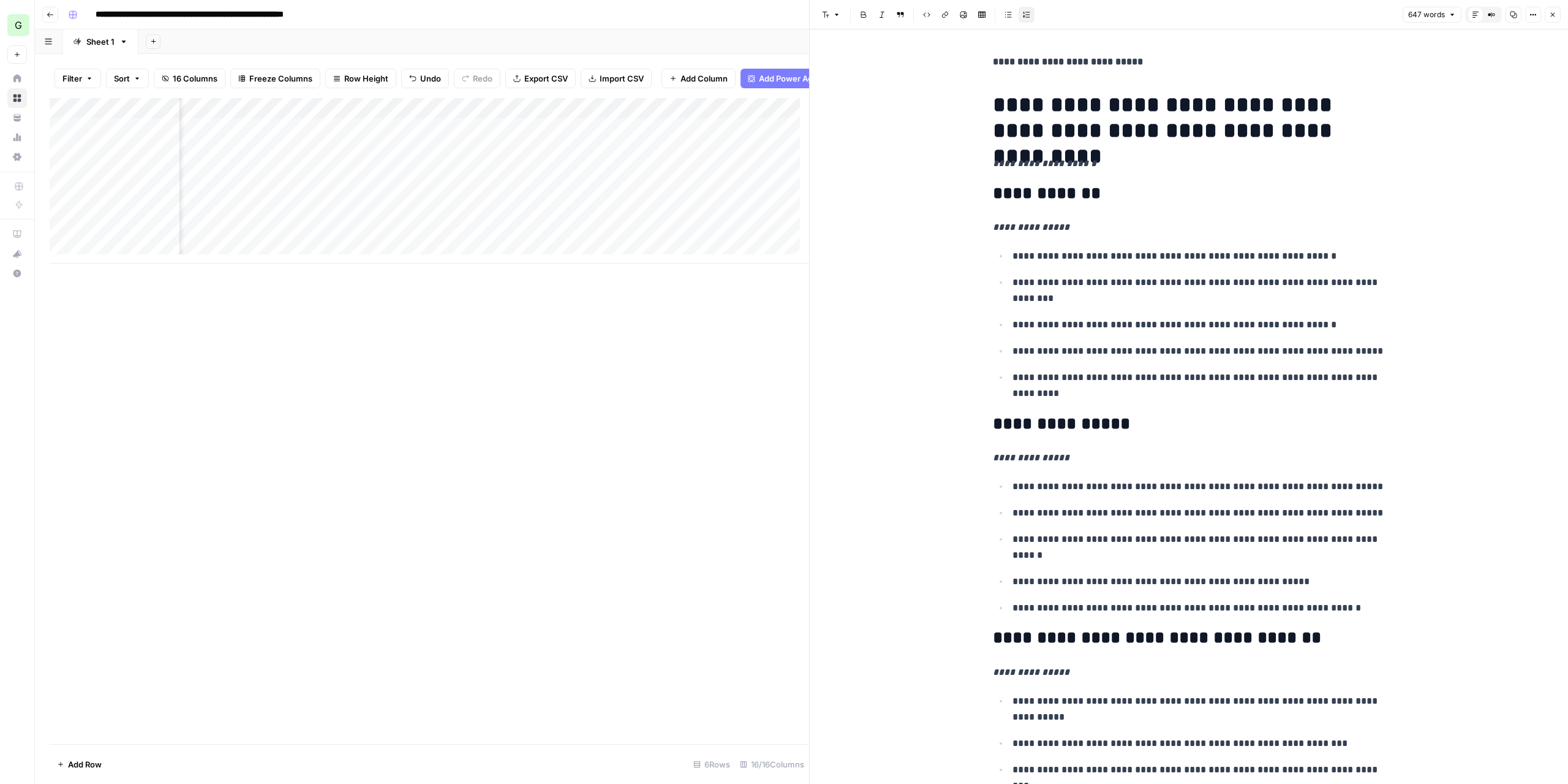
scroll to position [0, 1199]
drag, startPoint x: 621, startPoint y: 118, endPoint x: 691, endPoint y: 119, distance: 70.0
click at [691, 119] on div "Add Column" at bounding box center [430, 181] width 759 height 166
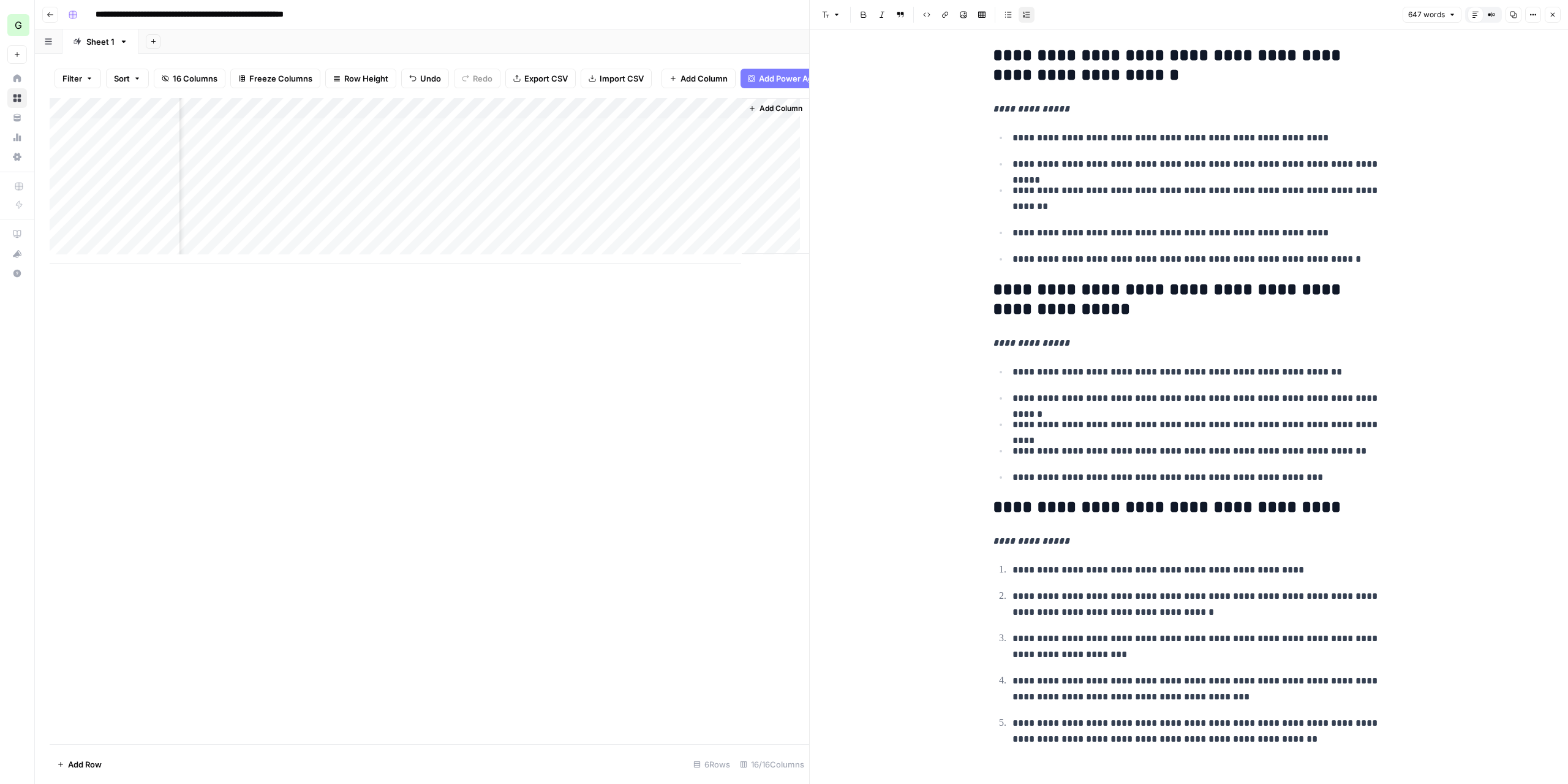
scroll to position [1682, 0]
click at [1509, 11] on button "Copy" at bounding box center [1513, 14] width 16 height 16
click at [529, 119] on div "Add Column" at bounding box center [430, 181] width 759 height 166
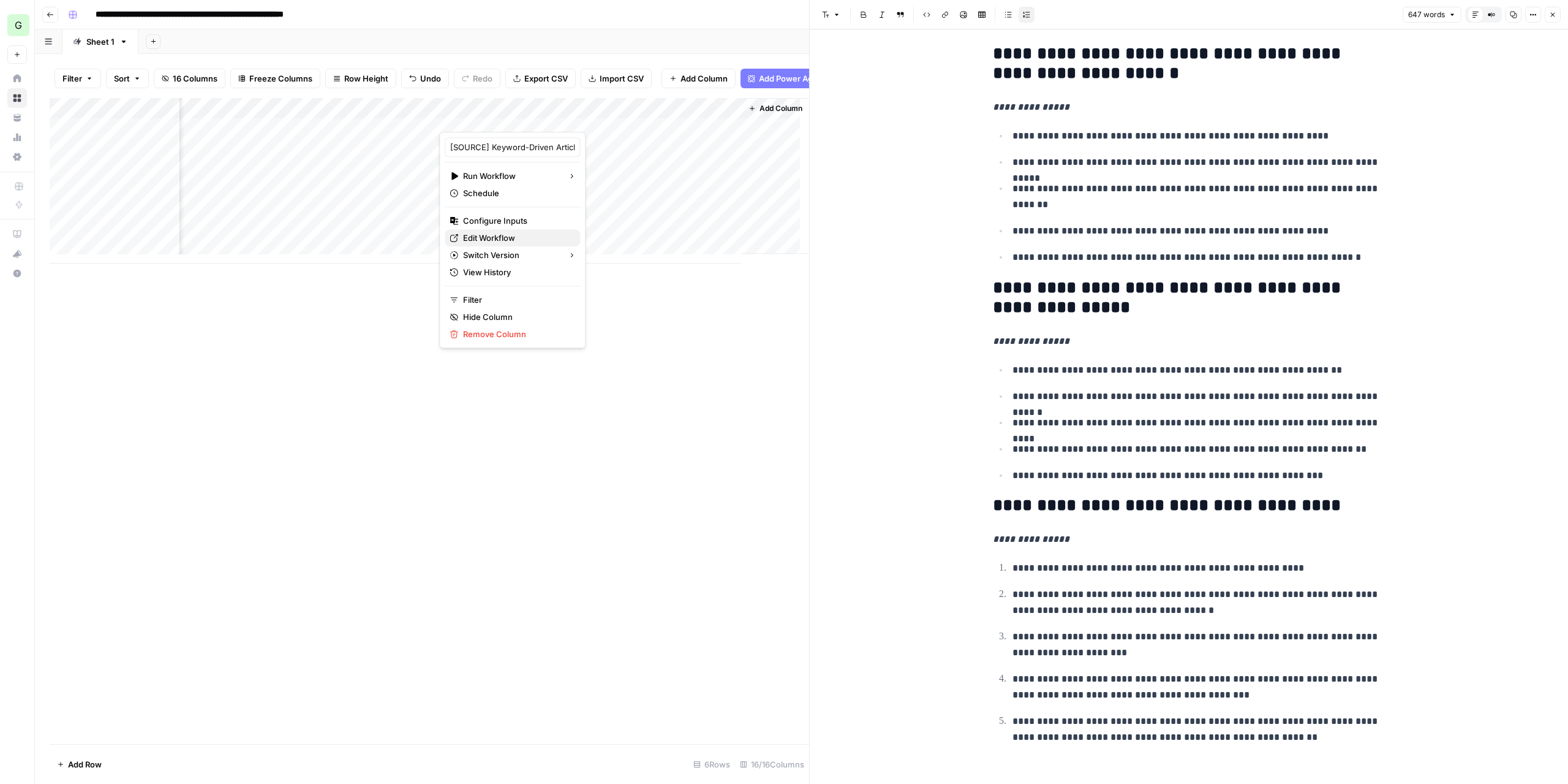
click at [507, 233] on span "Edit Workflow" at bounding box center [517, 238] width 107 height 12
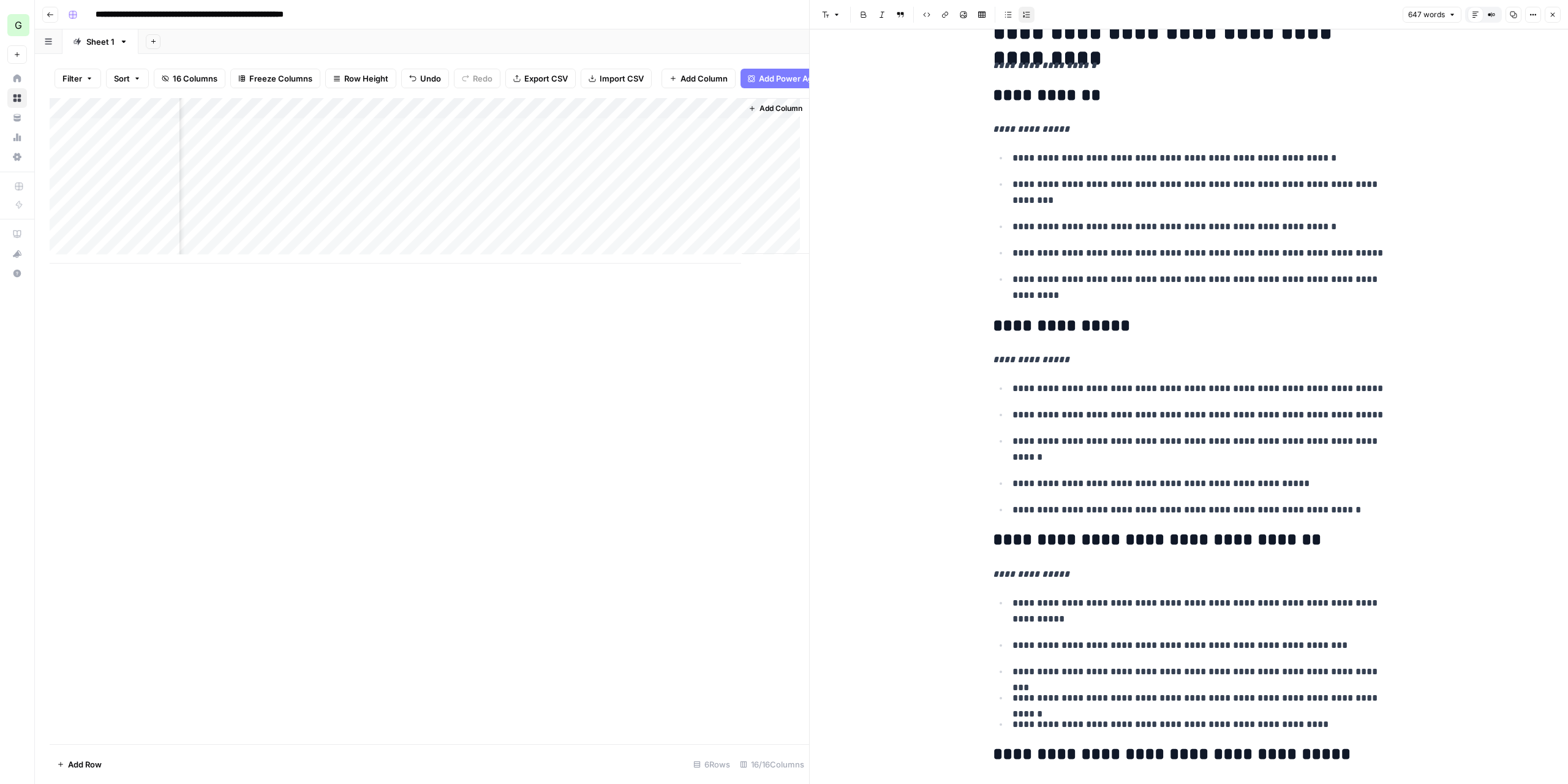
scroll to position [0, 0]
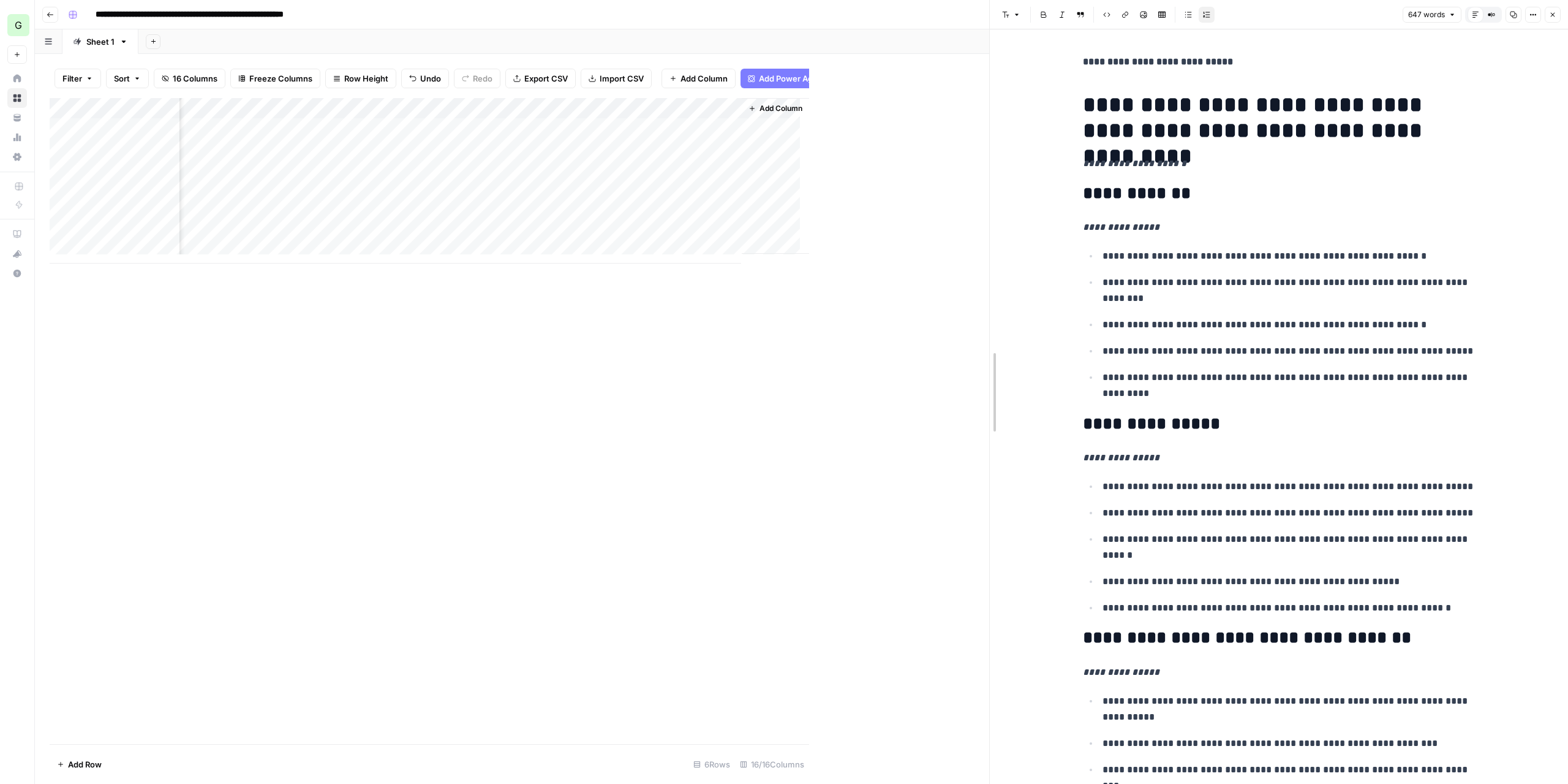
drag, startPoint x: 810, startPoint y: 375, endPoint x: 990, endPoint y: 373, distance: 180.0
click at [956, 107] on span "Add Column" at bounding box center [961, 108] width 43 height 11
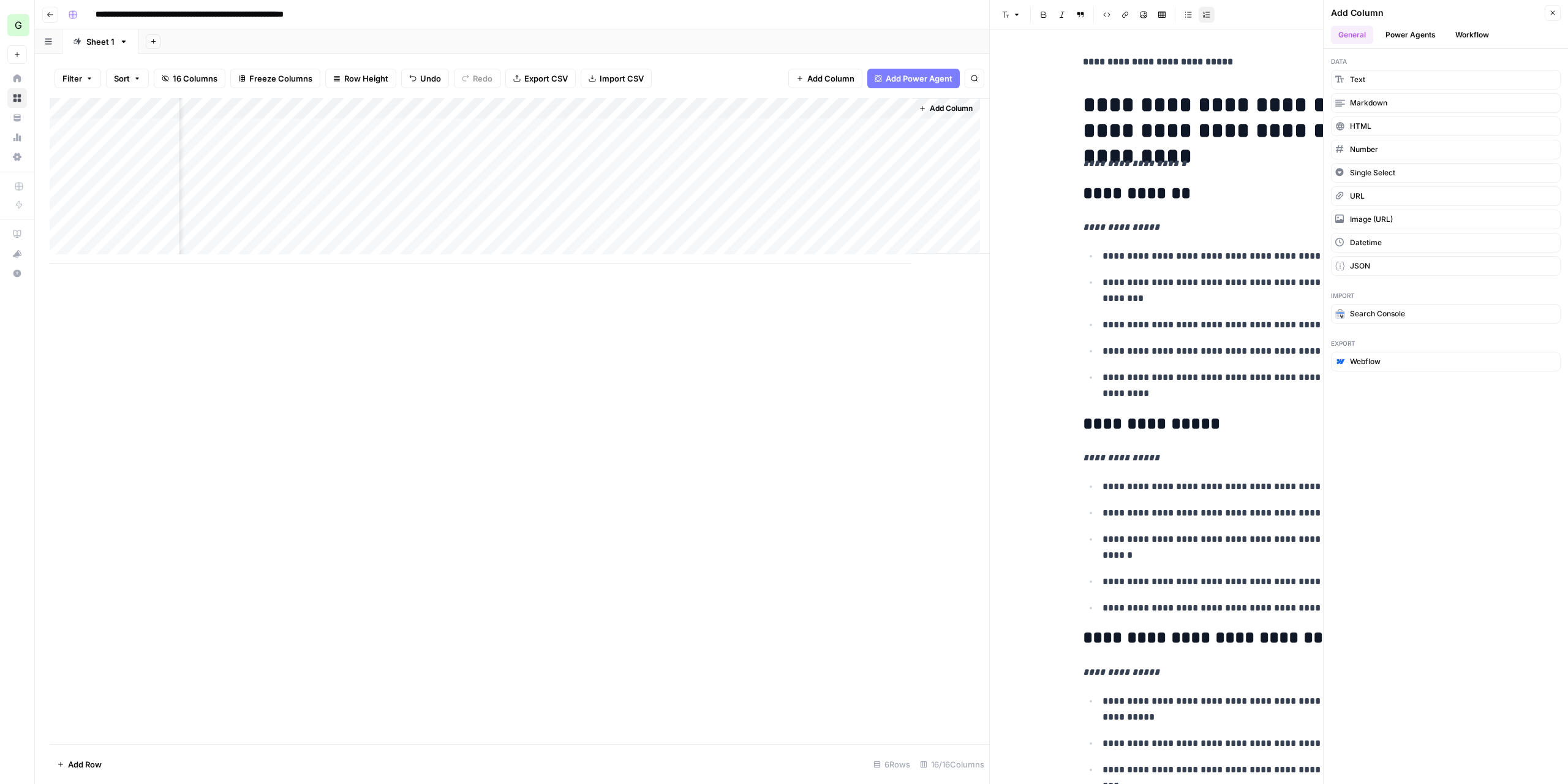
click at [1481, 36] on button "Workflow" at bounding box center [1472, 35] width 48 height 18
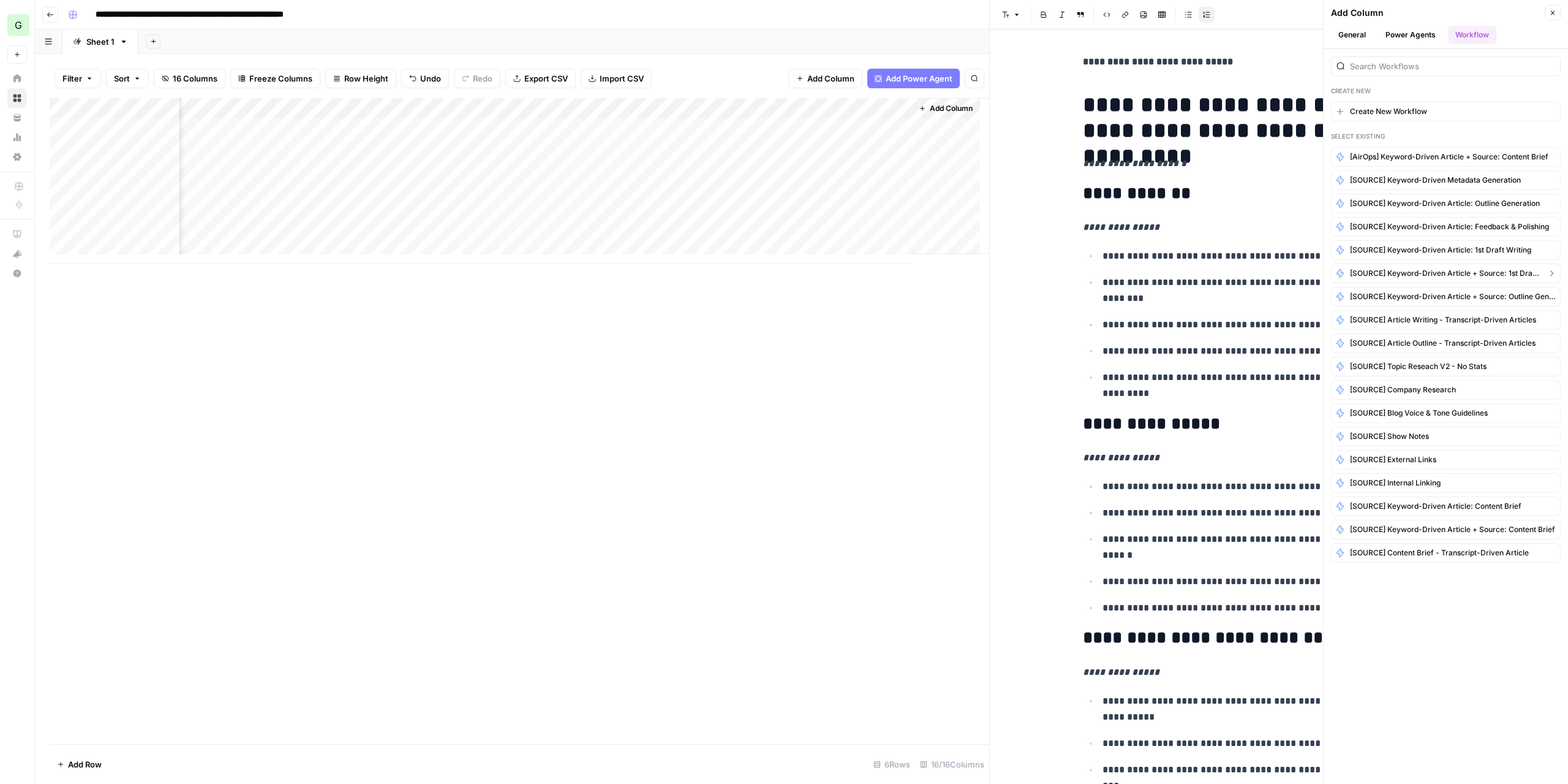
click at [1518, 270] on span "[SOURCE] Keyword-Driven Article + Source: 1st Draft Writing" at bounding box center [1445, 273] width 191 height 11
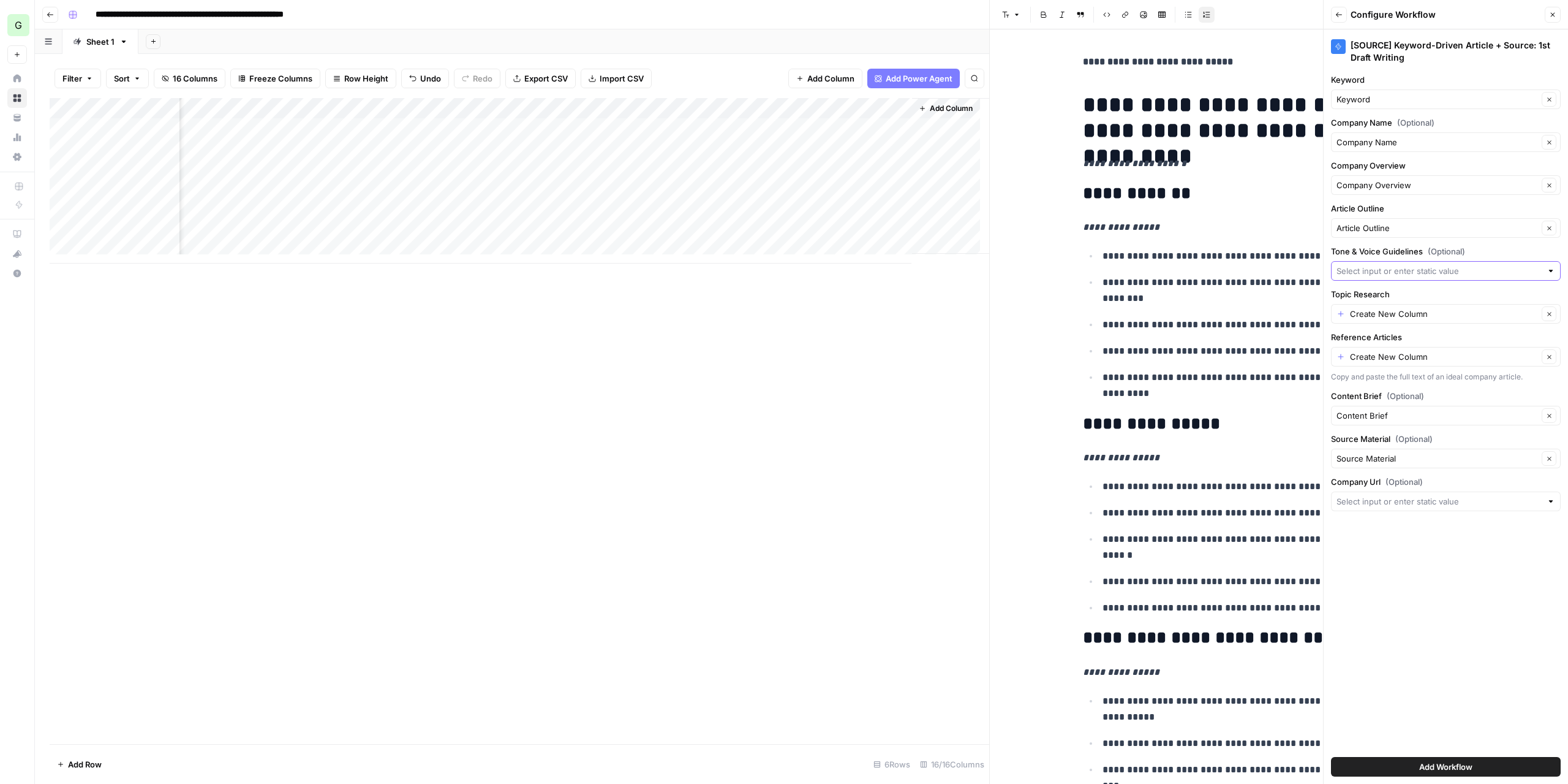
click at [1453, 265] on input "Tone & Voice Guidelines (Optional)" at bounding box center [1439, 271] width 205 height 12
click at [1413, 331] on span "Voice & Tone Guidelines" at bounding box center [1436, 338] width 189 height 12
type input "Voice & Tone Guidelines"
click at [1430, 498] on input "Company Url (Optional)" at bounding box center [1439, 501] width 205 height 12
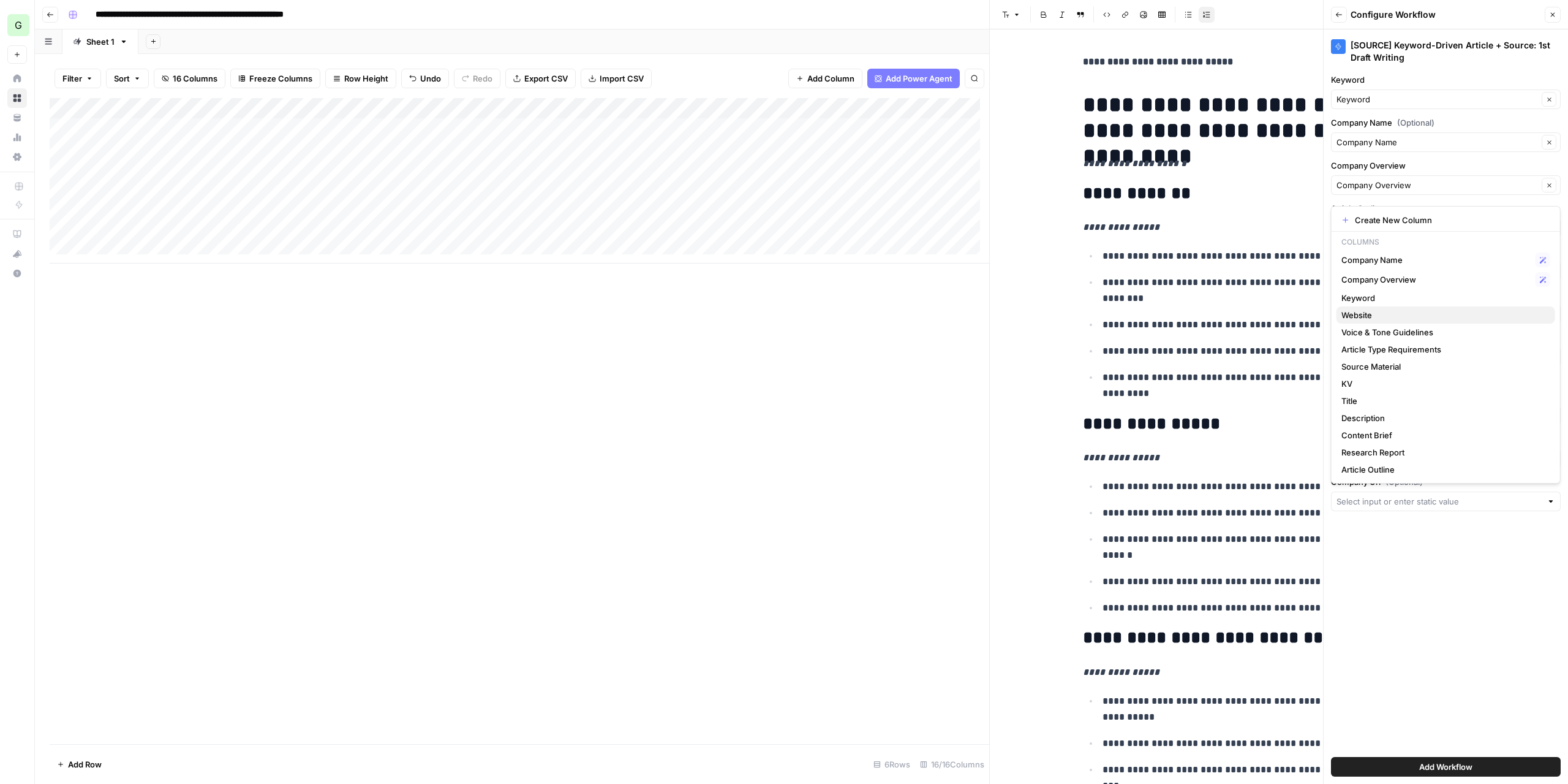
click at [1389, 311] on span "Website" at bounding box center [1443, 315] width 204 height 12
type input "Website"
click at [1550, 312] on icon "button" at bounding box center [1548, 313] width 4 height 4
click at [1489, 311] on input "Topic Research" at bounding box center [1439, 313] width 205 height 12
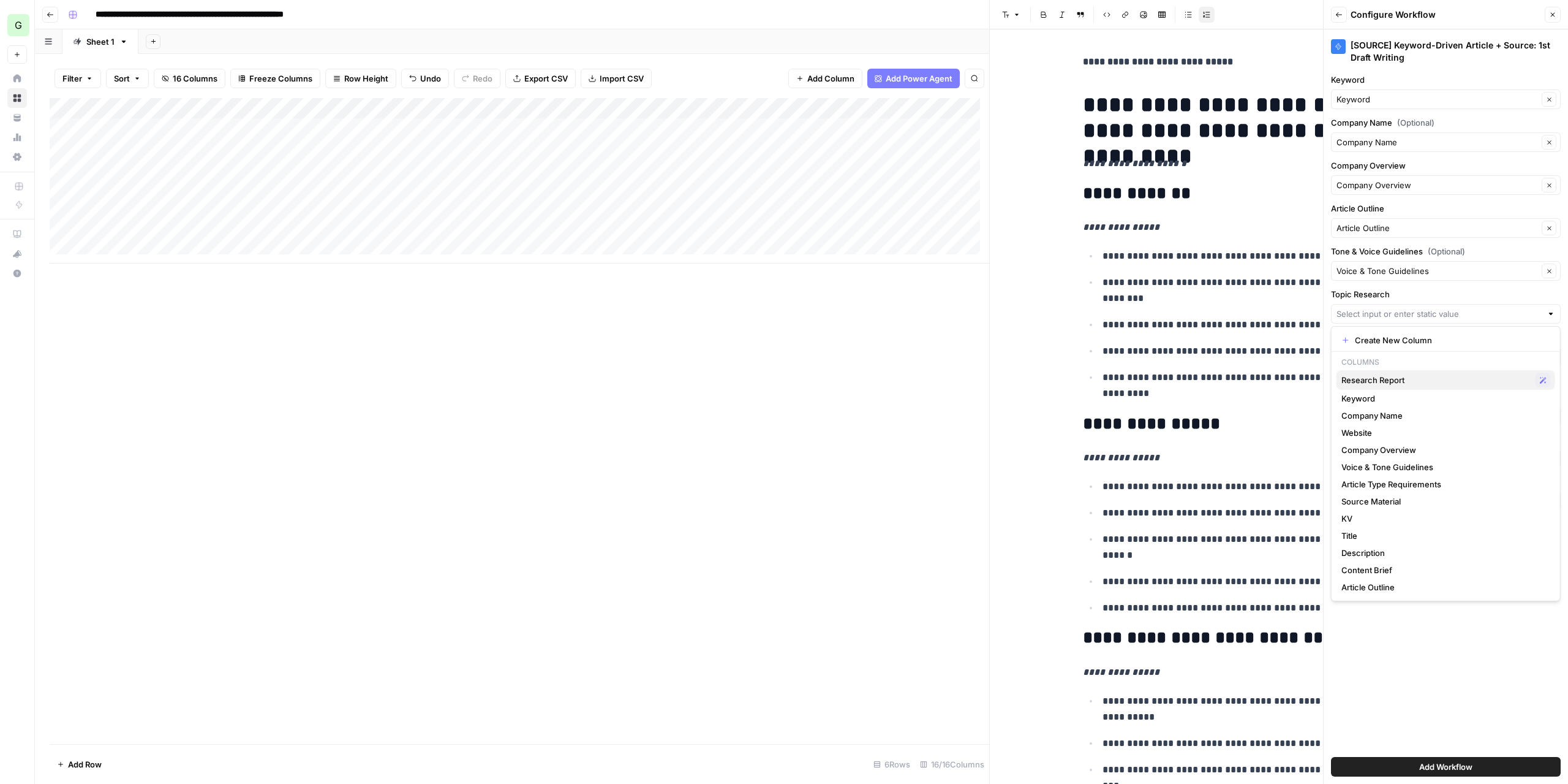
click at [1397, 381] on span "Research Report" at bounding box center [1436, 380] width 189 height 12
type input "Research Report"
click at [1549, 356] on icon "button" at bounding box center [1549, 356] width 7 height 7
click at [1476, 354] on input "Reference Articles" at bounding box center [1439, 356] width 205 height 12
click at [1554, 20] on button "Close" at bounding box center [1552, 14] width 16 height 16
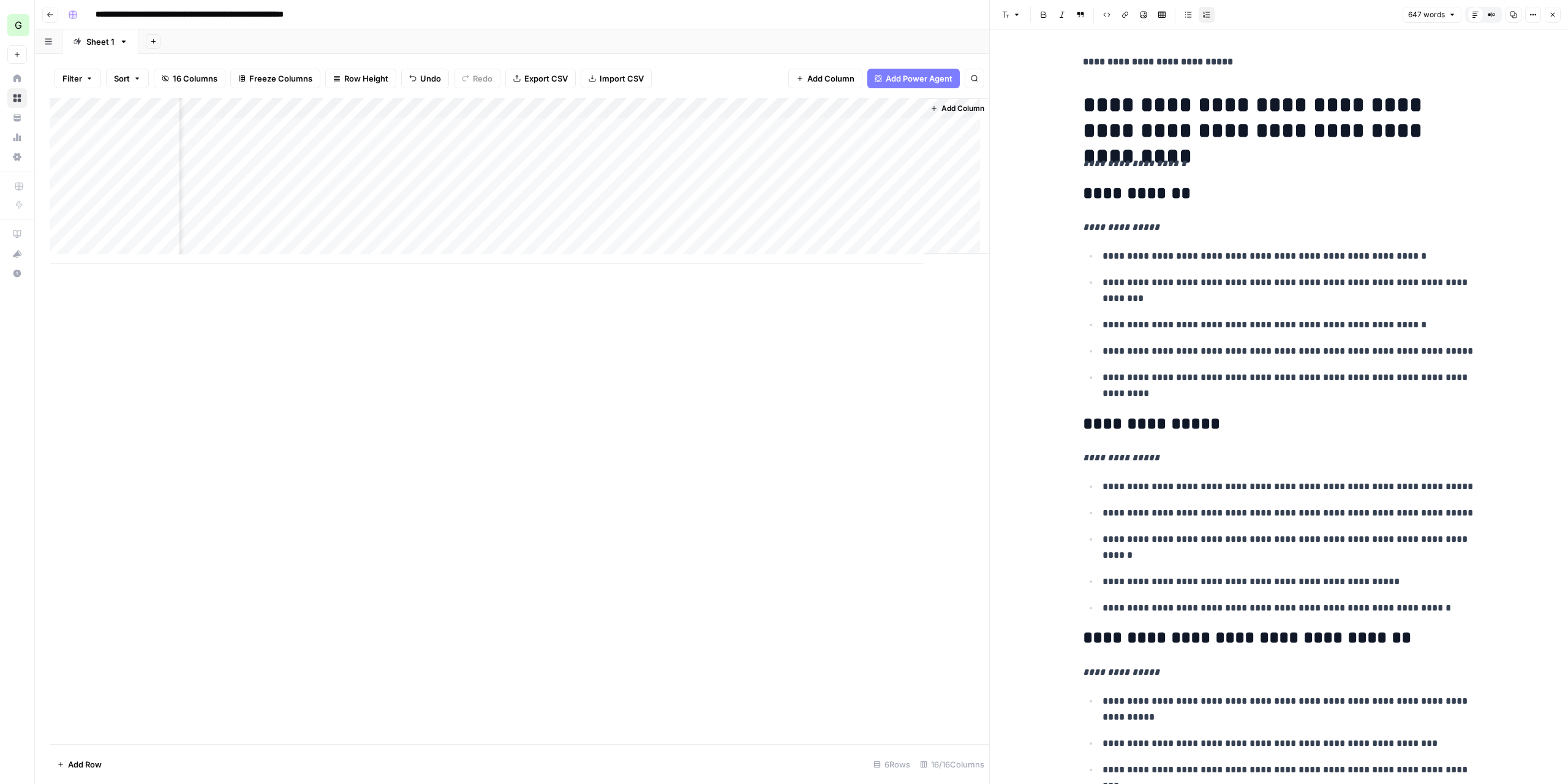
scroll to position [0, 1090]
click at [947, 101] on button "Add Column" at bounding box center [955, 108] width 64 height 16
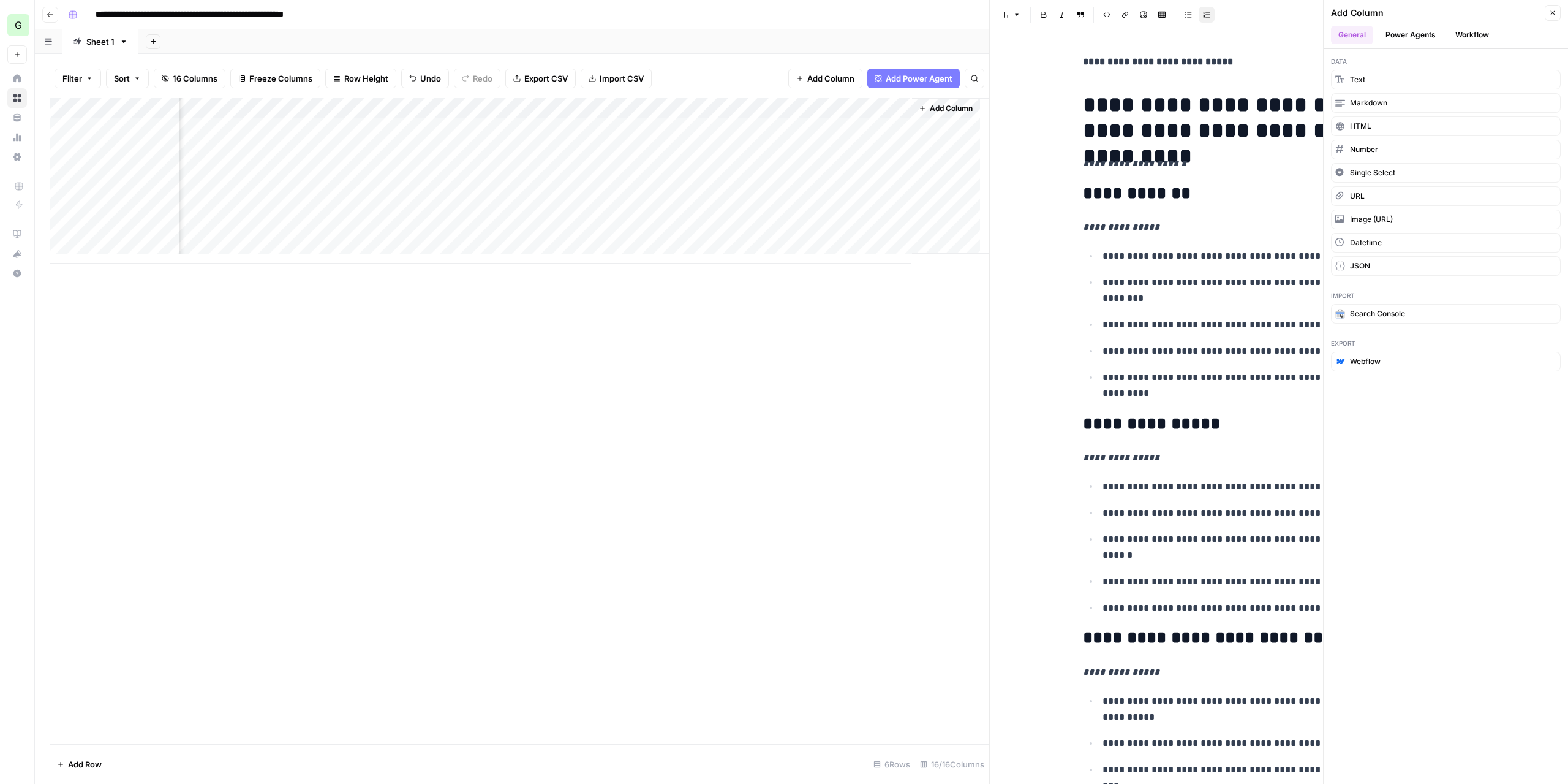
click at [1410, 34] on button "Power Agents" at bounding box center [1411, 35] width 65 height 18
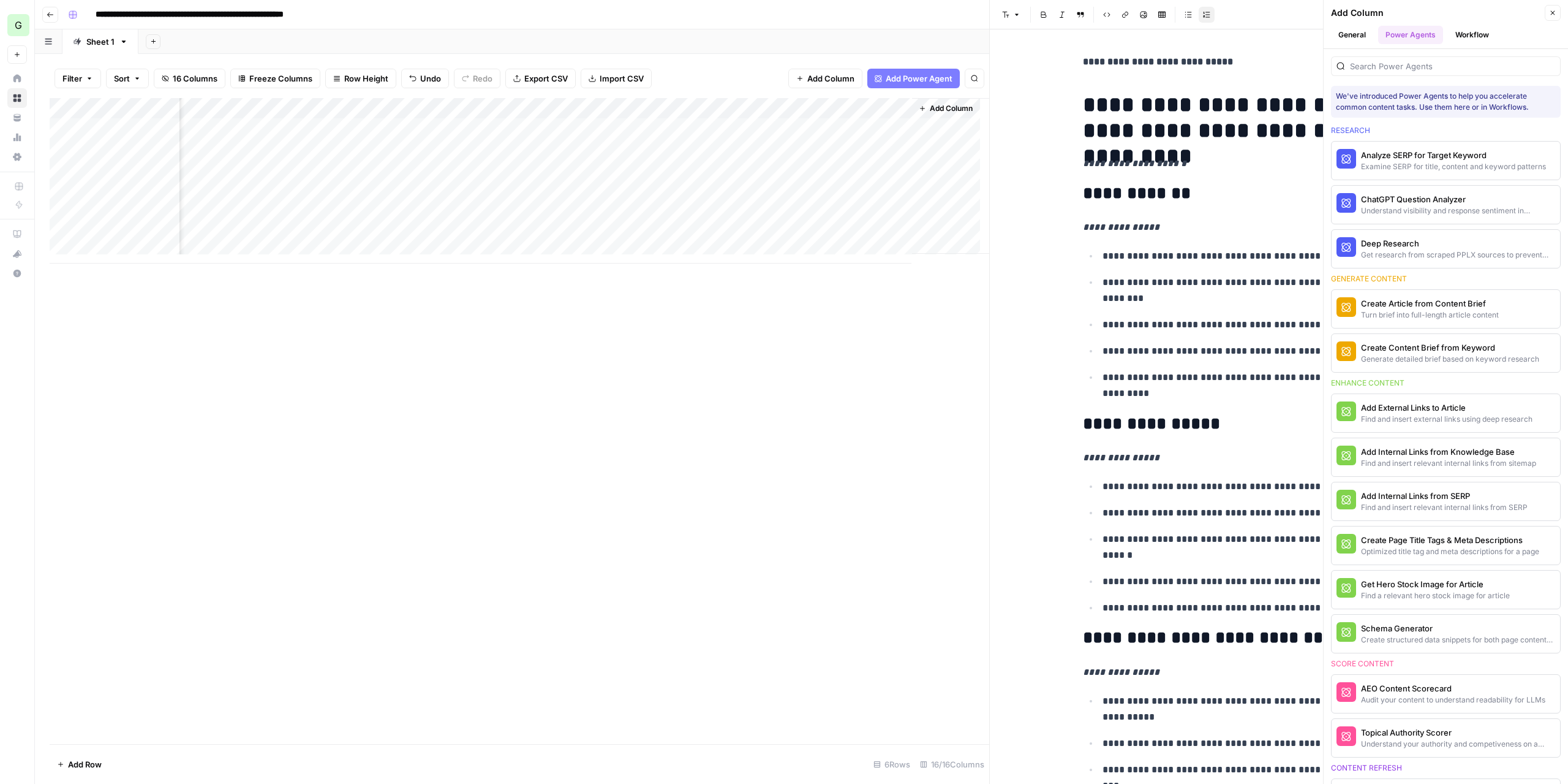
click at [1359, 33] on button "General" at bounding box center [1352, 35] width 42 height 18
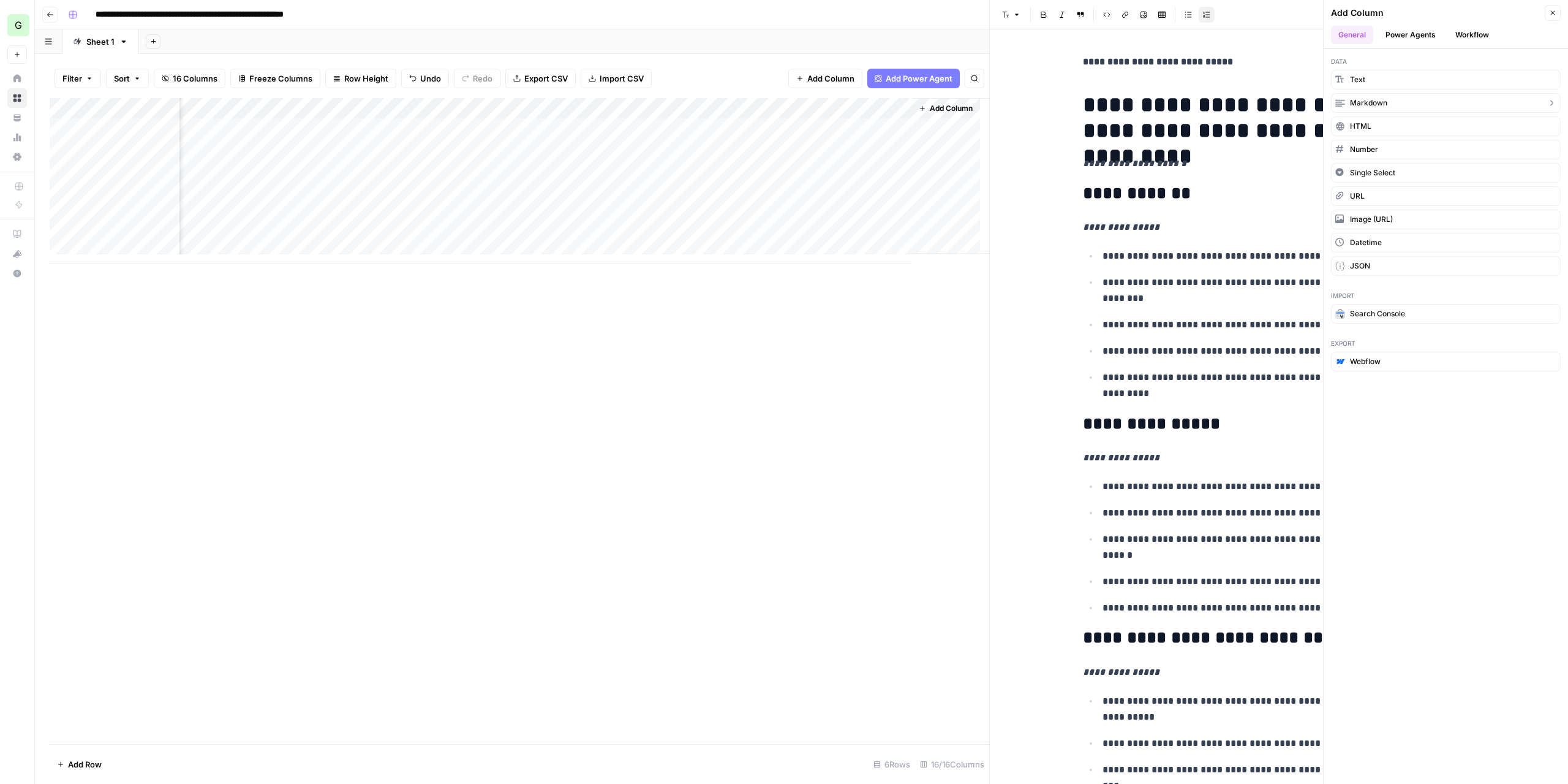
click at [1389, 100] on button "Markdown" at bounding box center [1445, 103] width 230 height 20
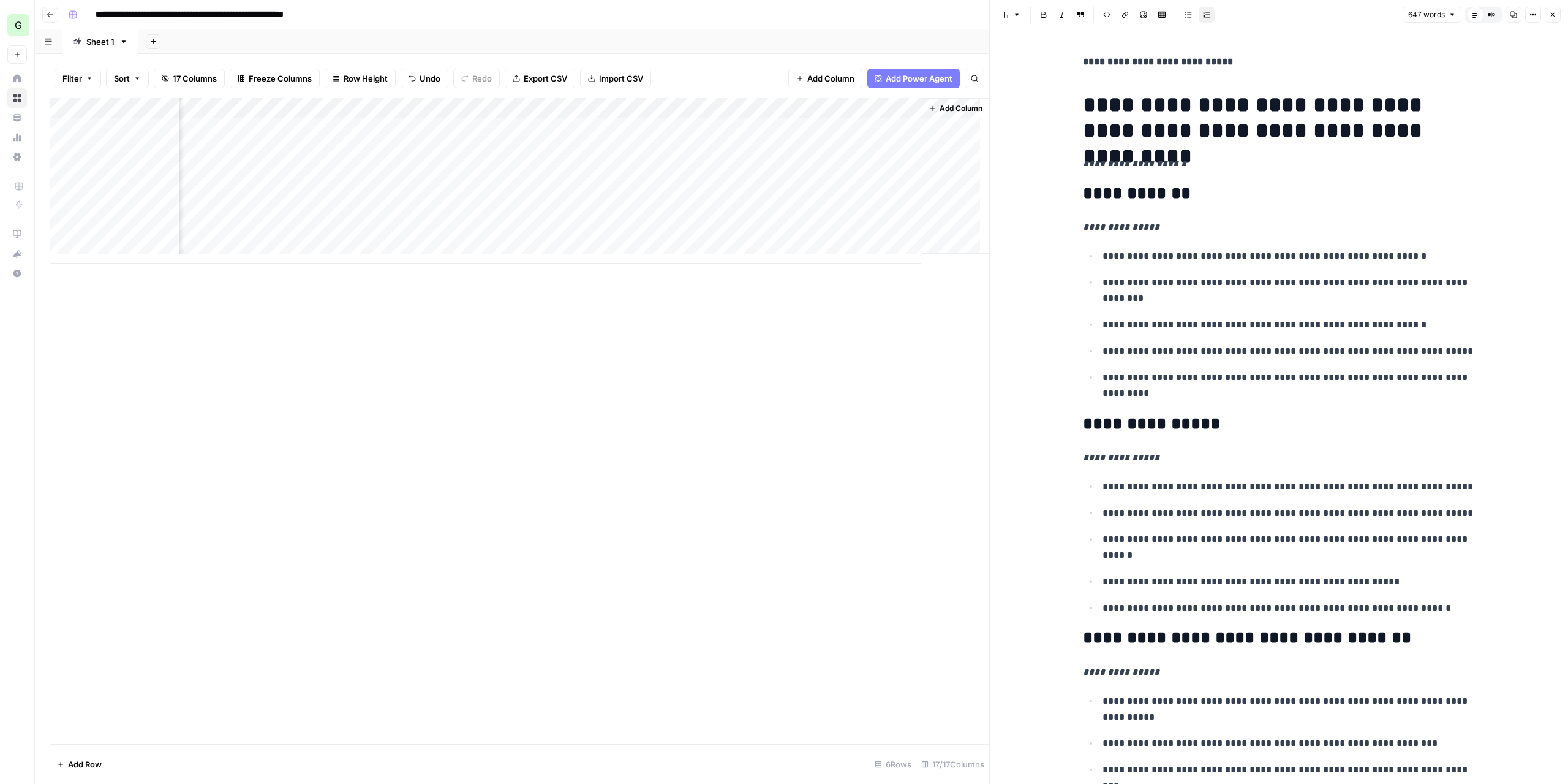
scroll to position [0, 1200]
click at [831, 105] on div "Add Column" at bounding box center [520, 181] width 939 height 166
click at [849, 135] on input "New Column" at bounding box center [874, 138] width 124 height 12
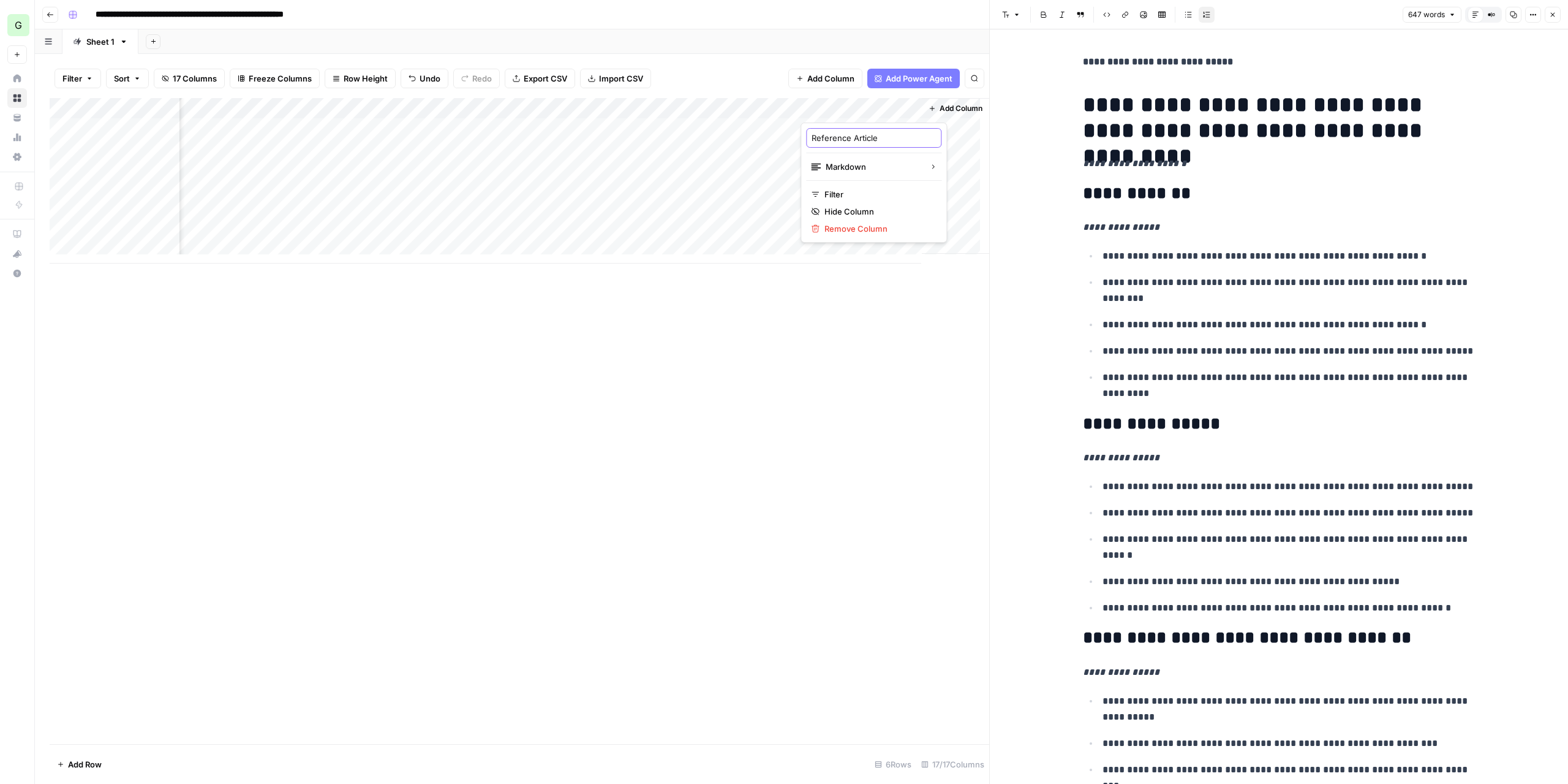
type input "Reference Articles"
drag, startPoint x: 826, startPoint y: 106, endPoint x: 216, endPoint y: 124, distance: 610.3
click at [206, 121] on div "Add Column" at bounding box center [520, 181] width 939 height 166
drag, startPoint x: 906, startPoint y: 104, endPoint x: 306, endPoint y: 100, distance: 600.0
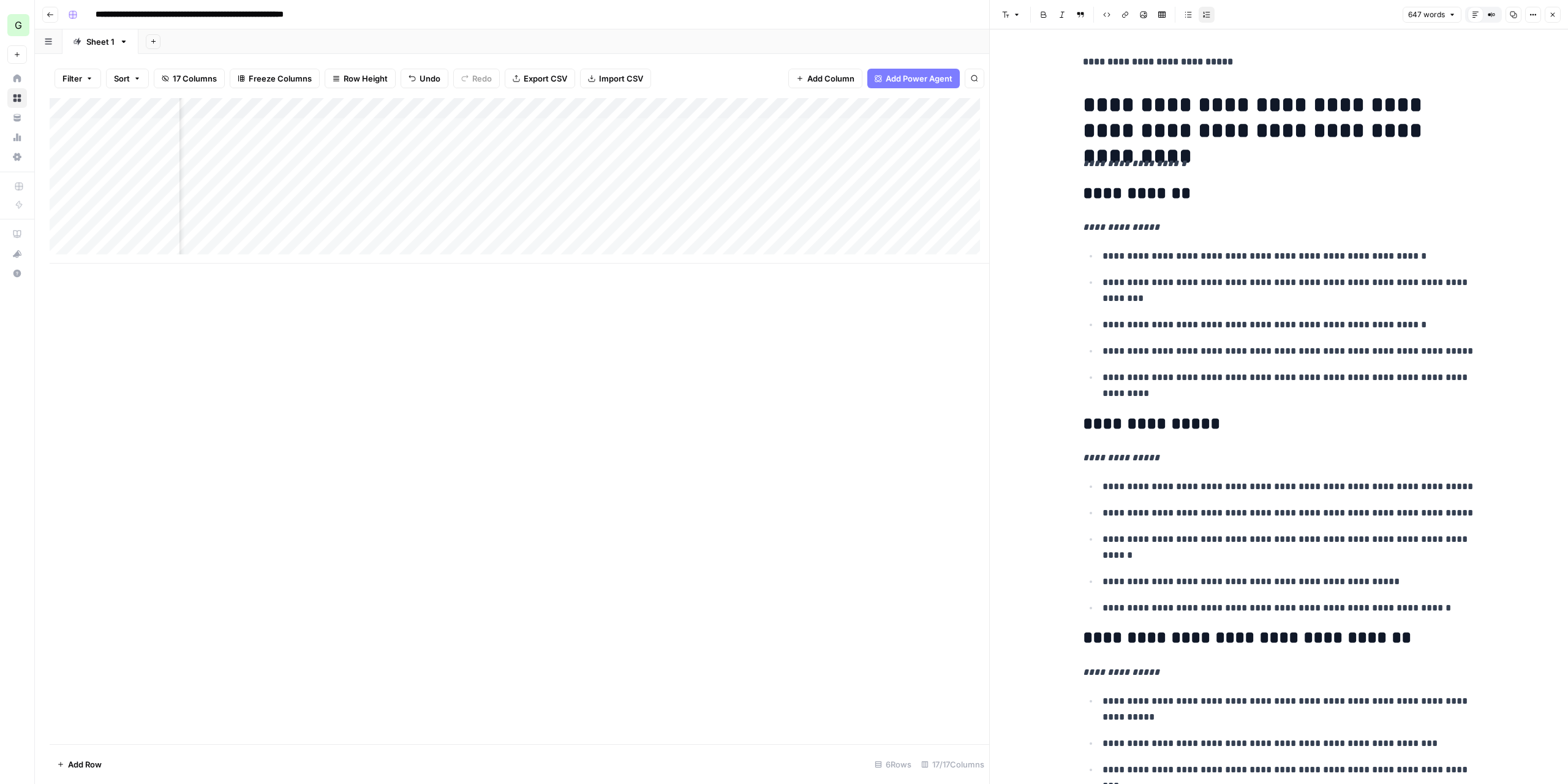
click at [306, 100] on div "Add Column" at bounding box center [520, 181] width 939 height 166
drag, startPoint x: 767, startPoint y: 111, endPoint x: 688, endPoint y: 117, distance: 79.2
click at [688, 117] on div "Add Column" at bounding box center [520, 181] width 939 height 166
drag, startPoint x: 290, startPoint y: 107, endPoint x: 274, endPoint y: 106, distance: 16.0
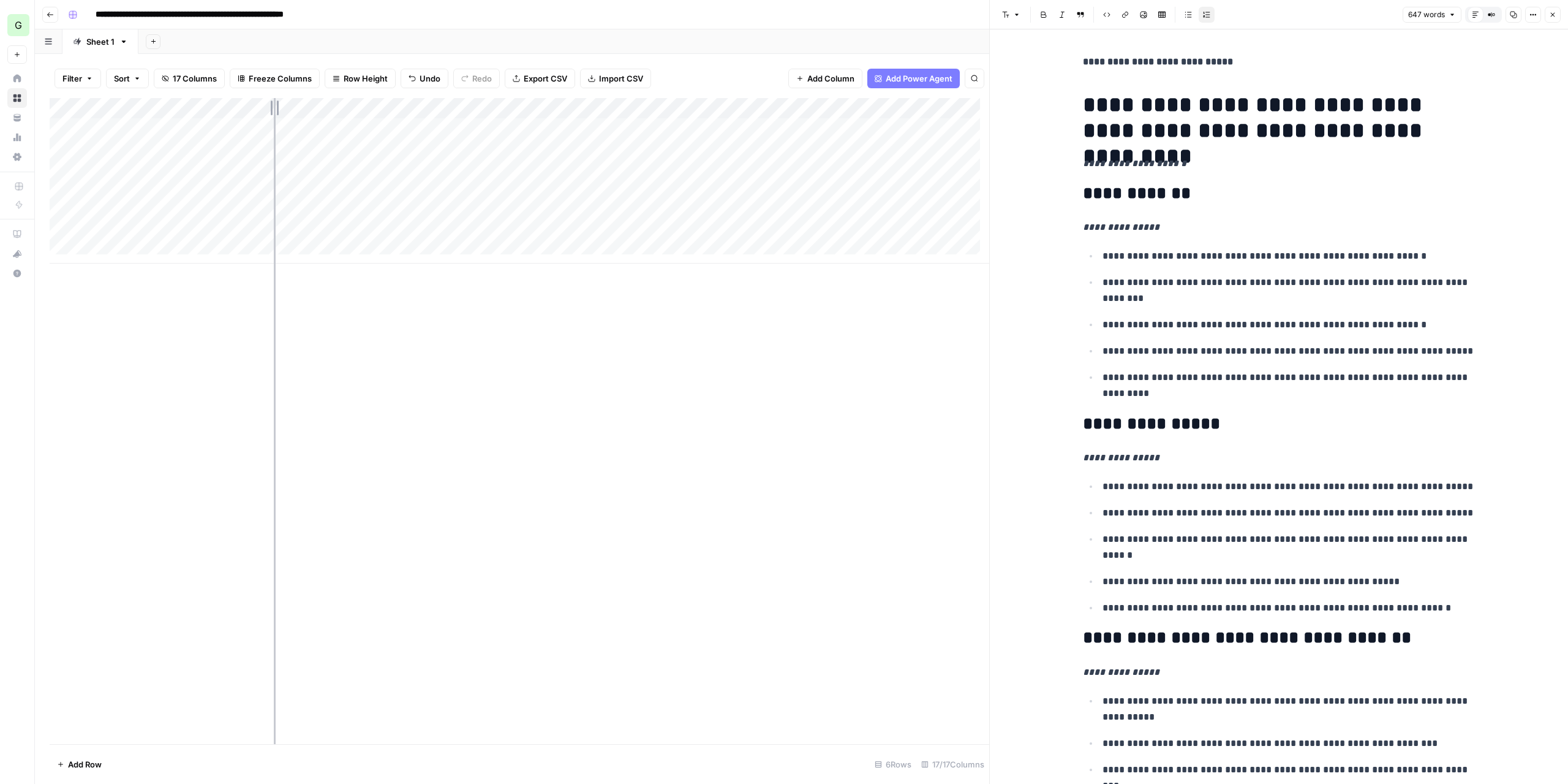
click at [274, 106] on div "Add Column" at bounding box center [520, 181] width 939 height 166
click at [677, 129] on div "Add Column" at bounding box center [520, 181] width 939 height 166
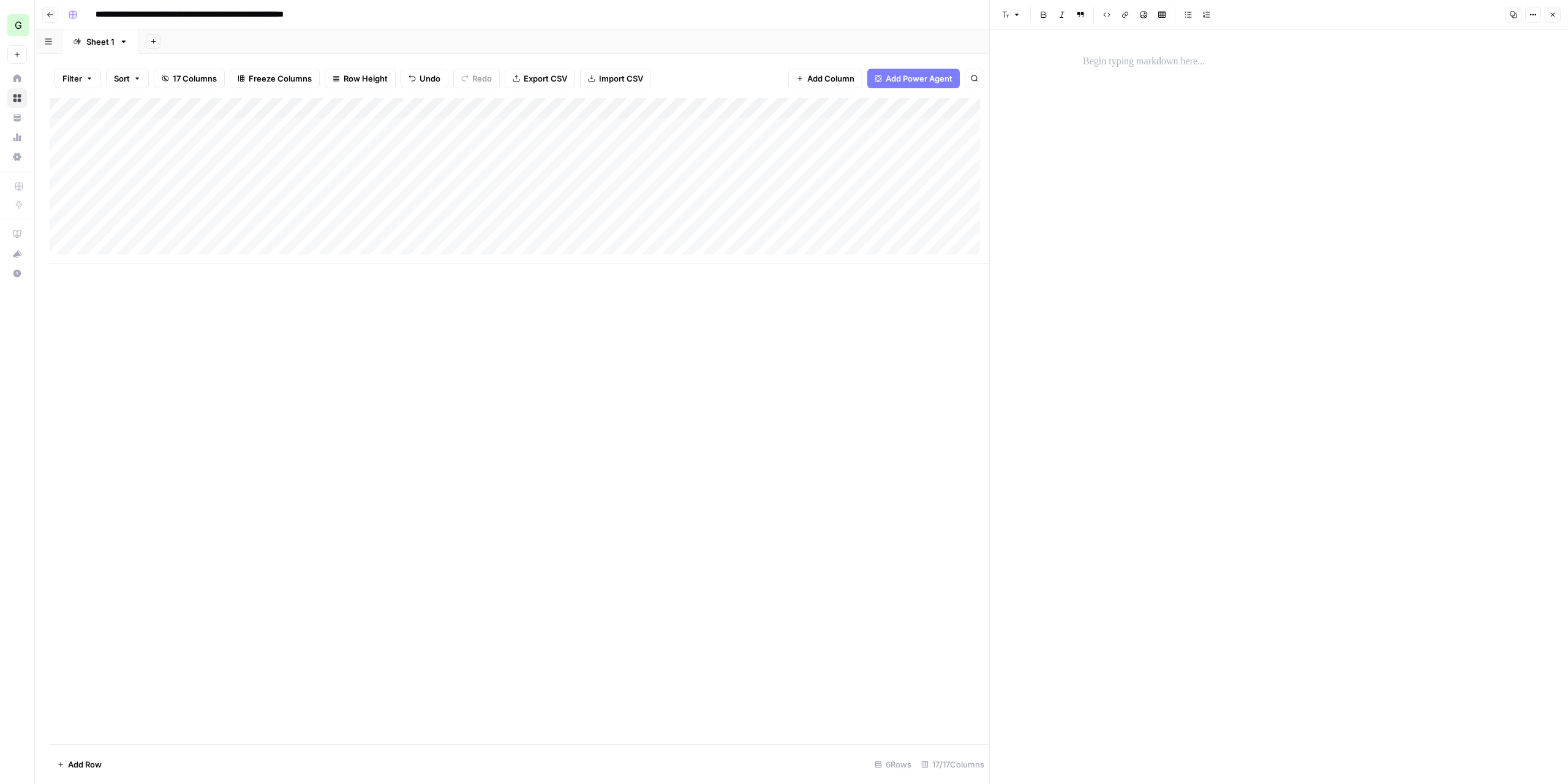
click at [1116, 62] on p at bounding box center [1279, 61] width 392 height 16
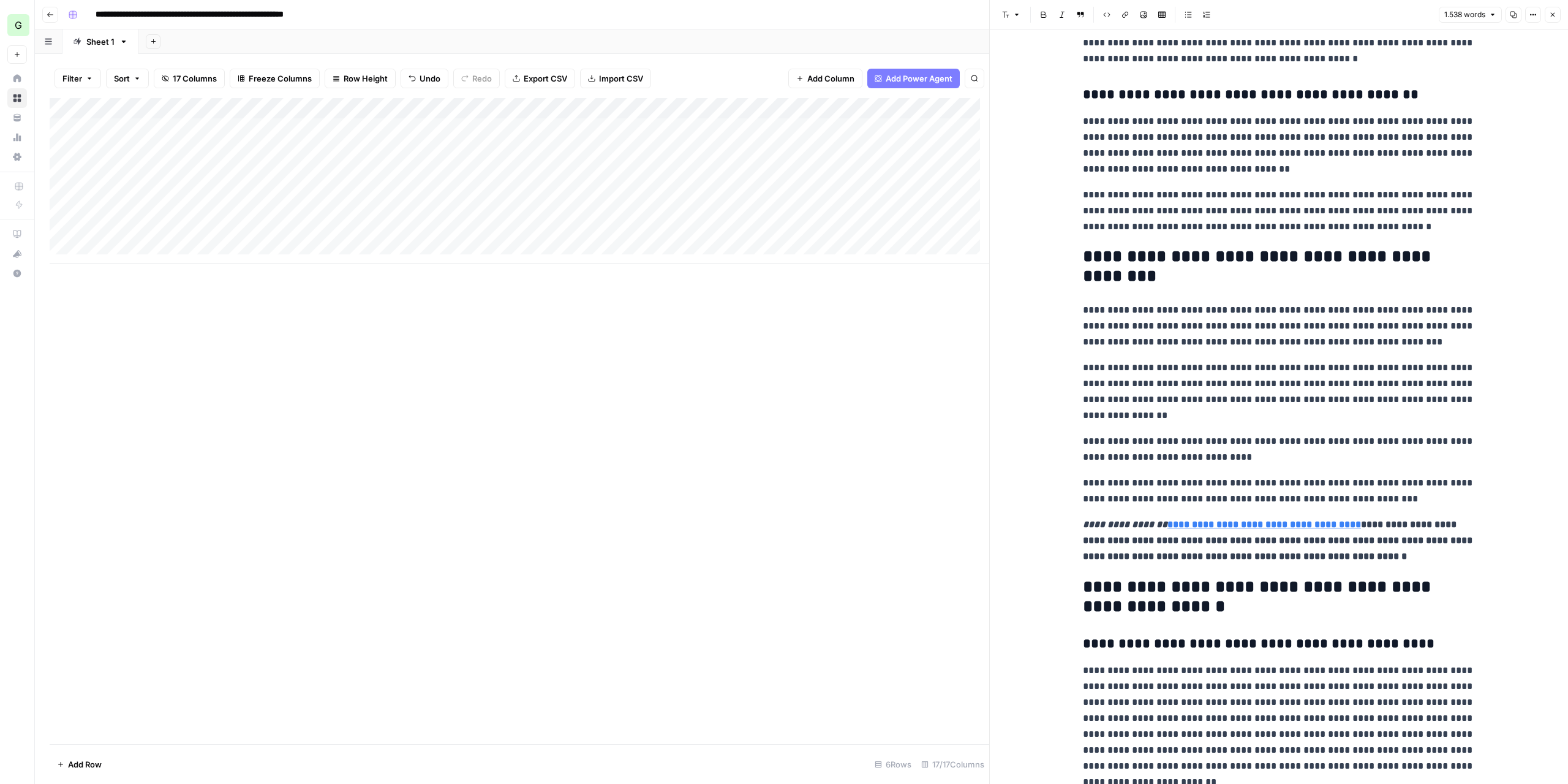
scroll to position [2535, 0]
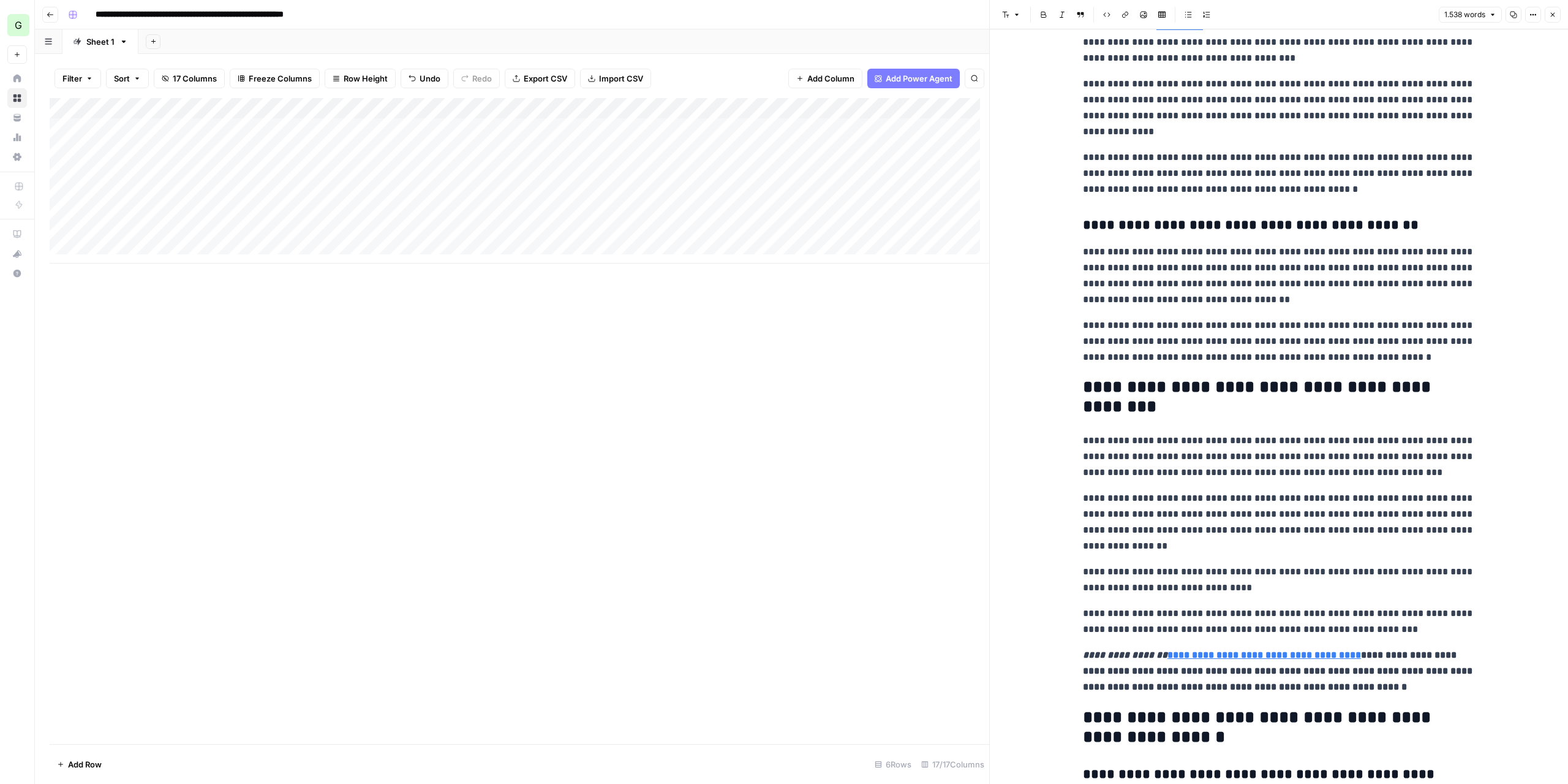
click at [538, 127] on div "Add Column" at bounding box center [520, 181] width 939 height 166
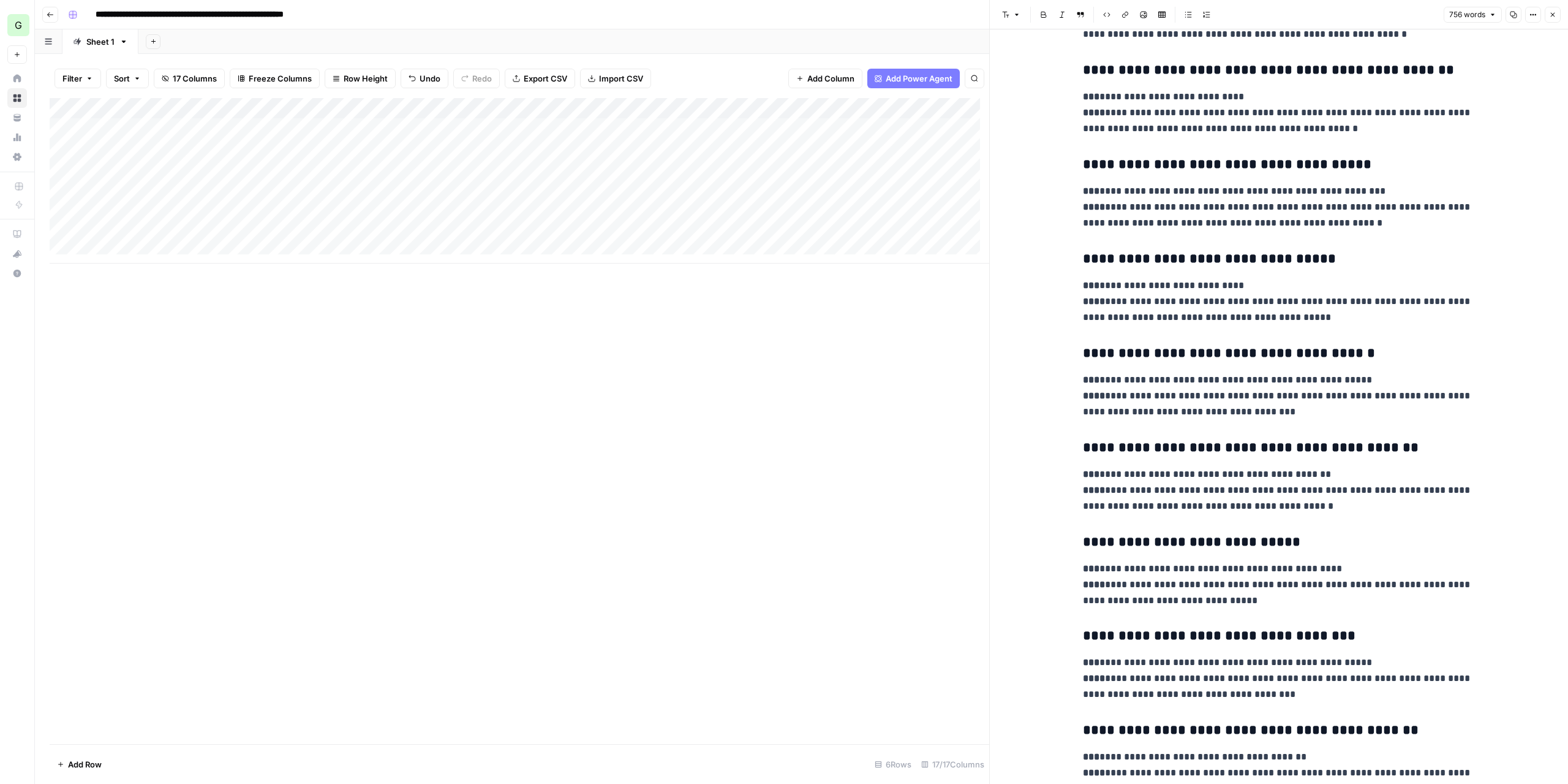
scroll to position [1561, 0]
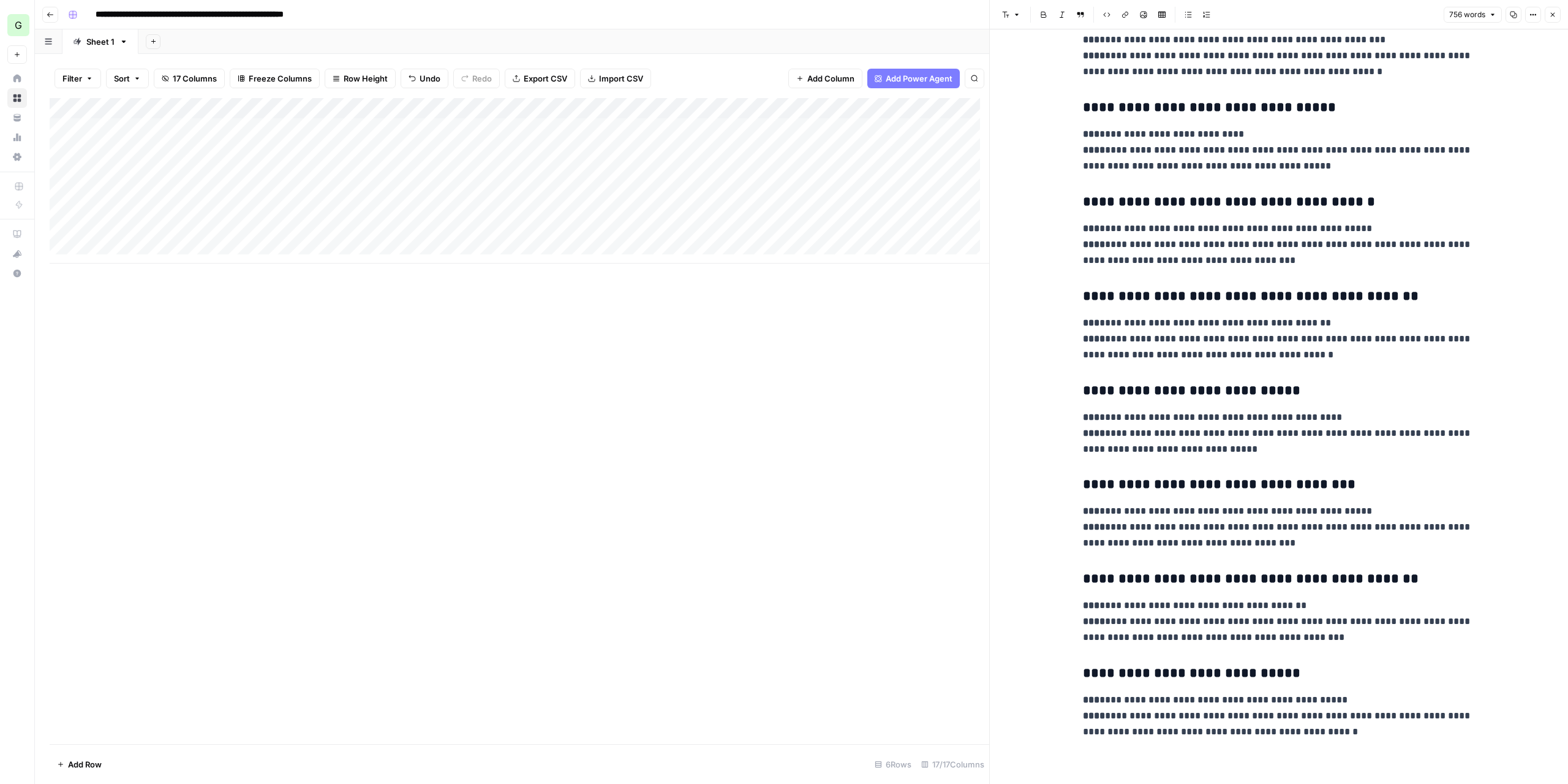
click at [1549, 14] on icon "button" at bounding box center [1553, 15] width 8 height 8
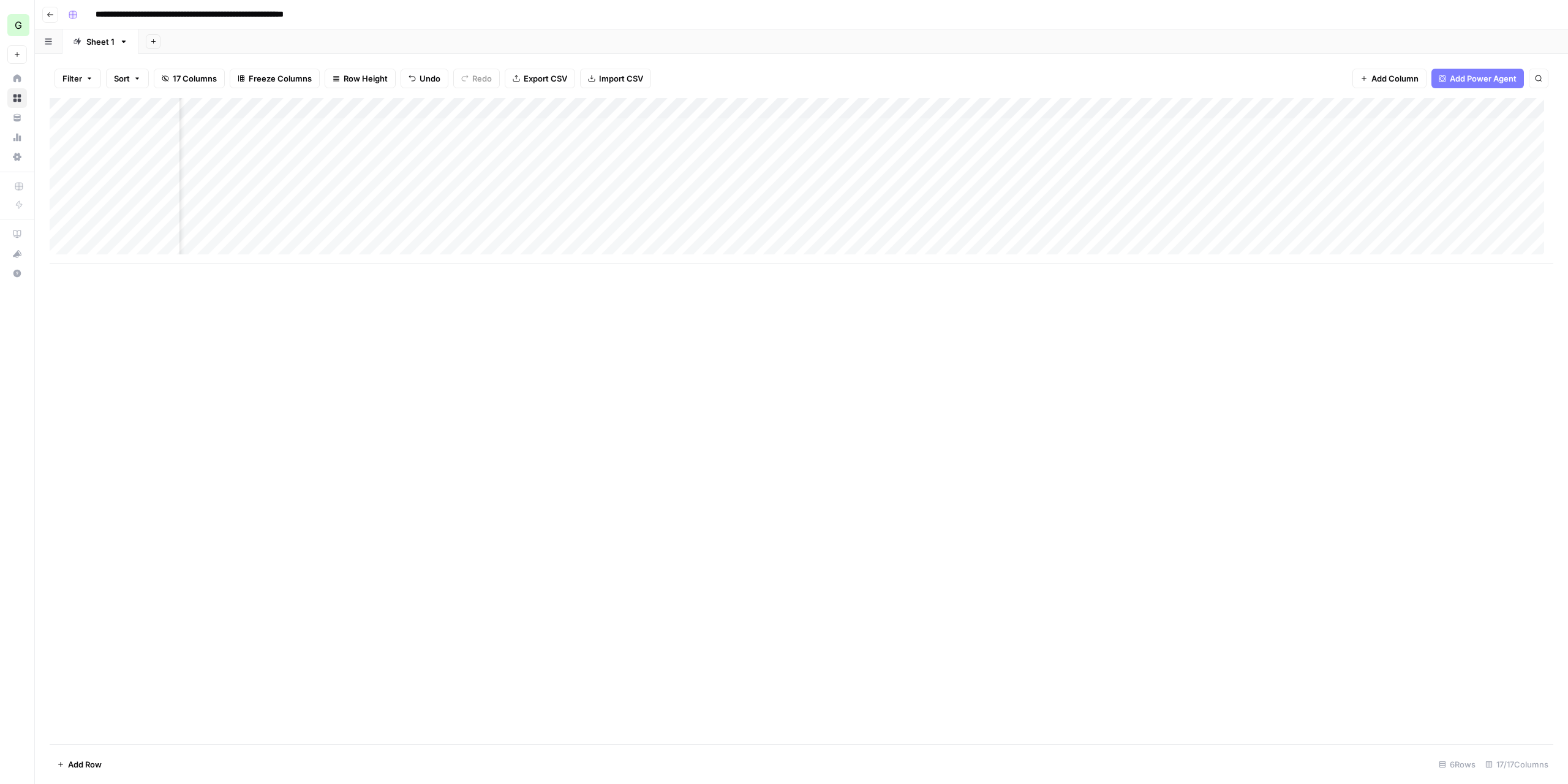
scroll to position [0, 76]
click at [594, 124] on div "Add Column" at bounding box center [802, 181] width 1504 height 166
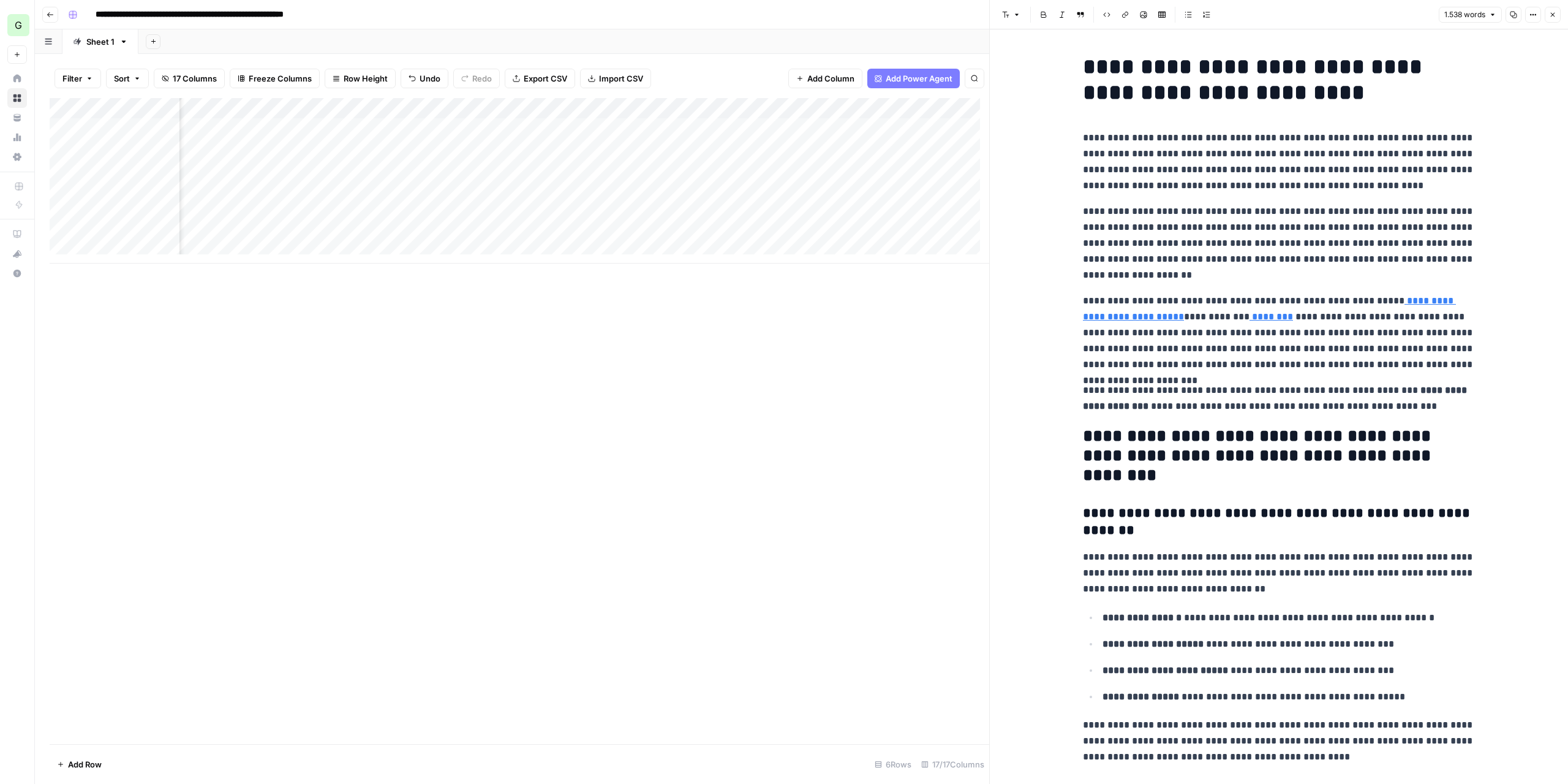
click at [1085, 63] on strong "**********" at bounding box center [1256, 79] width 346 height 48
click at [1083, 63] on strong "**********" at bounding box center [1256, 79] width 346 height 48
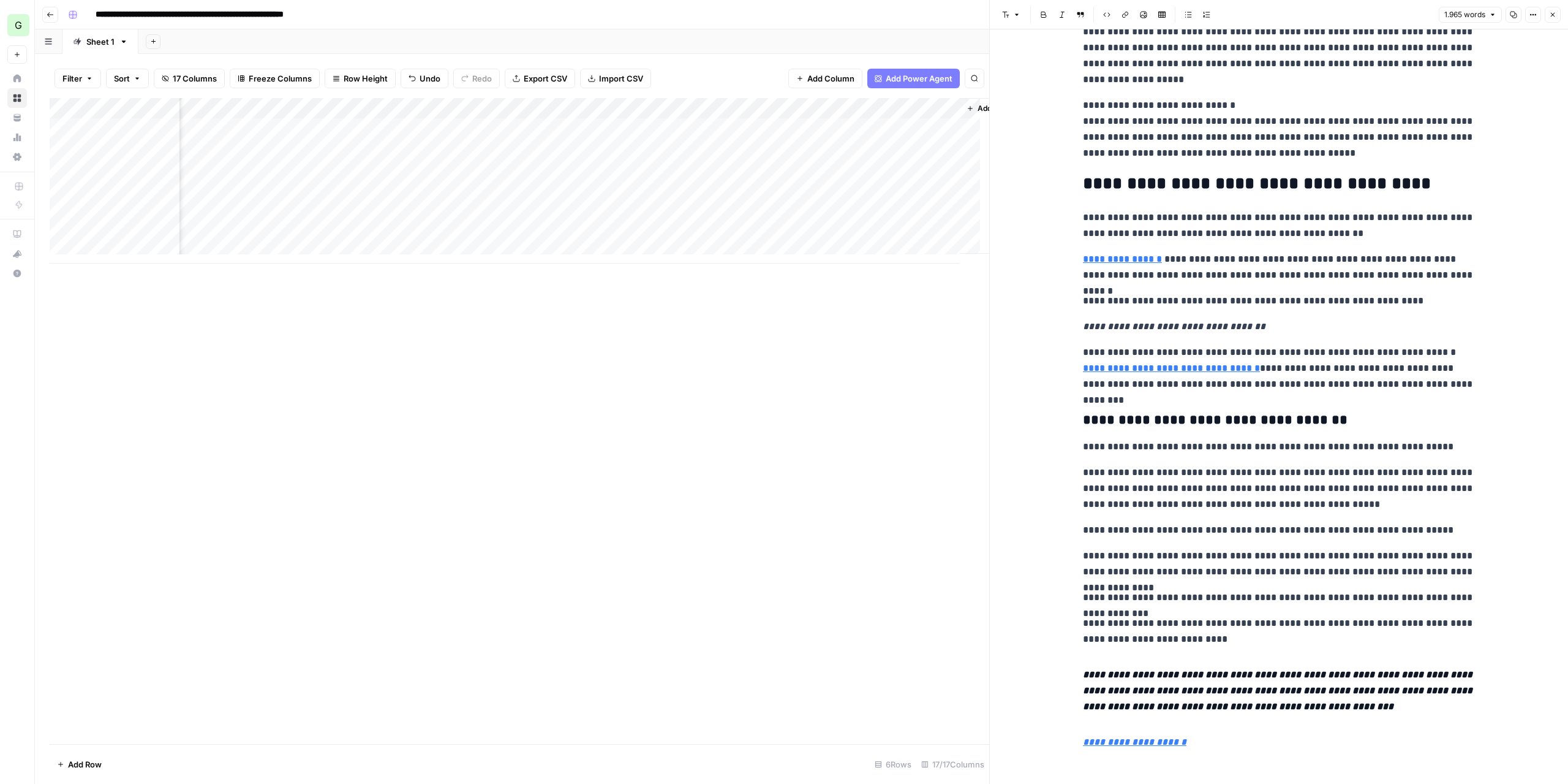
scroll to position [0, 1185]
click at [939, 108] on span "Add Column" at bounding box center [961, 108] width 43 height 11
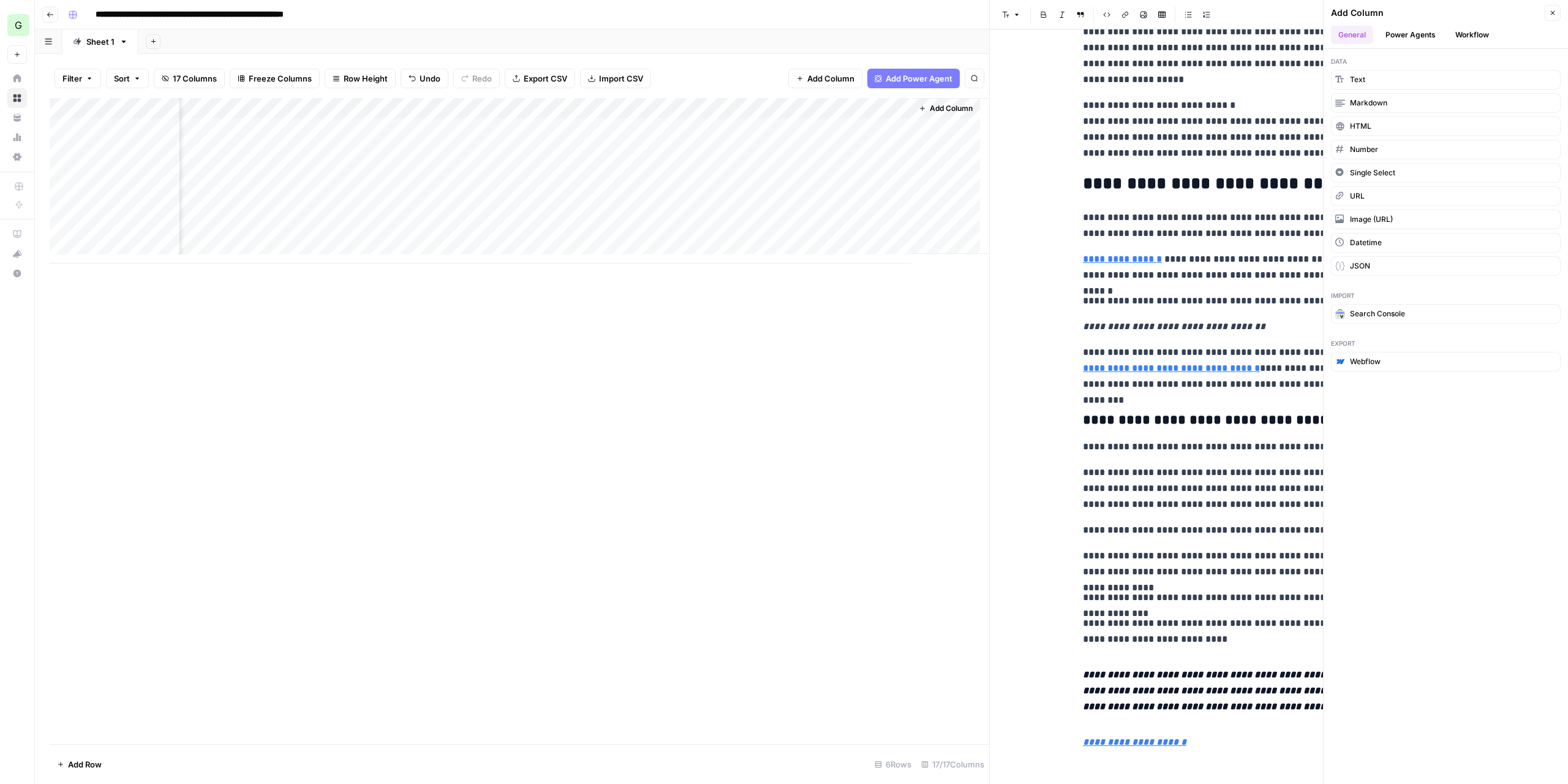
click at [1467, 33] on button "Workflow" at bounding box center [1472, 35] width 48 height 18
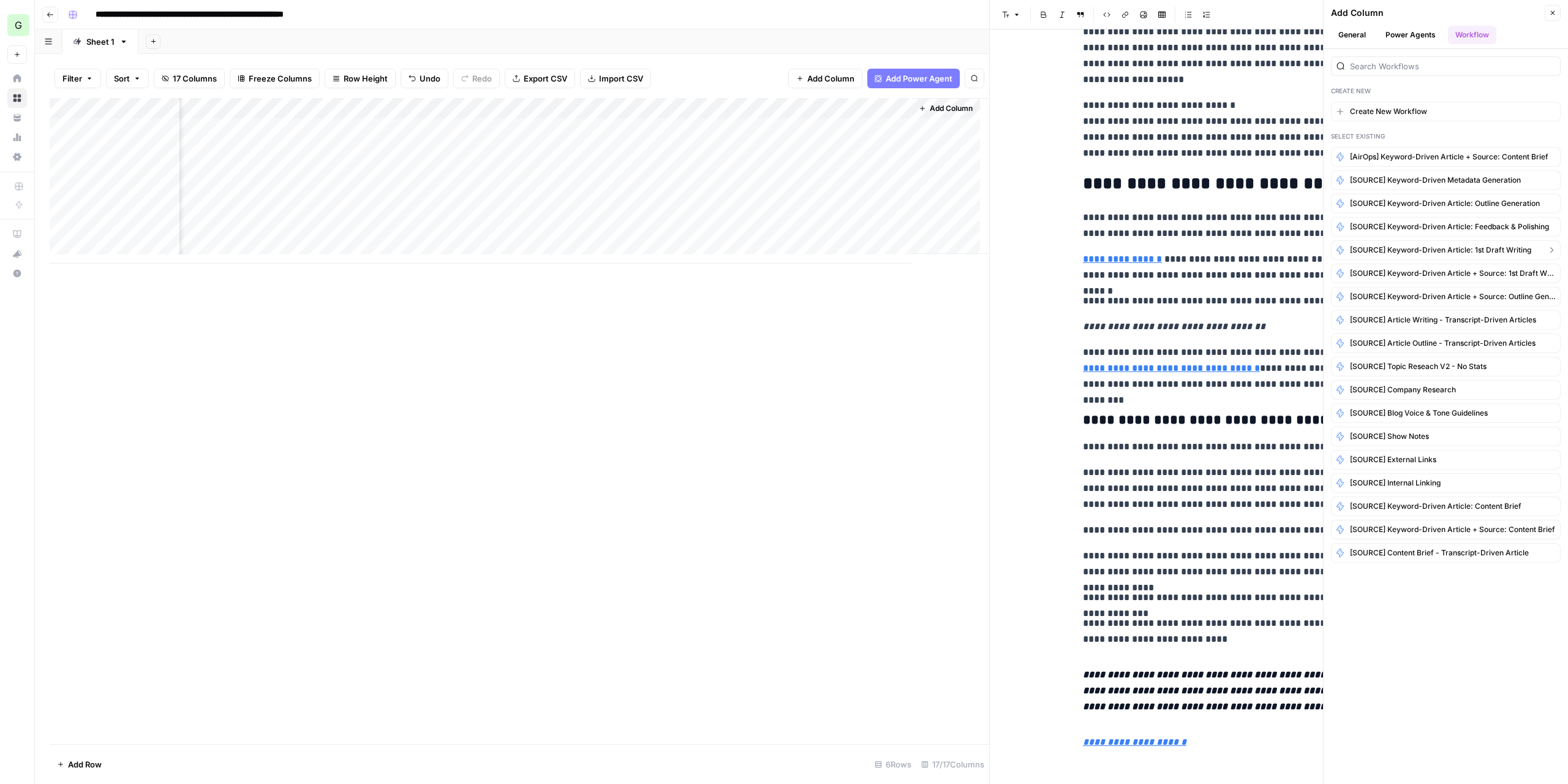
click at [1498, 245] on span "[SOURCE] Keyword-Driven Article: 1st Draft Writing" at bounding box center [1441, 250] width 182 height 11
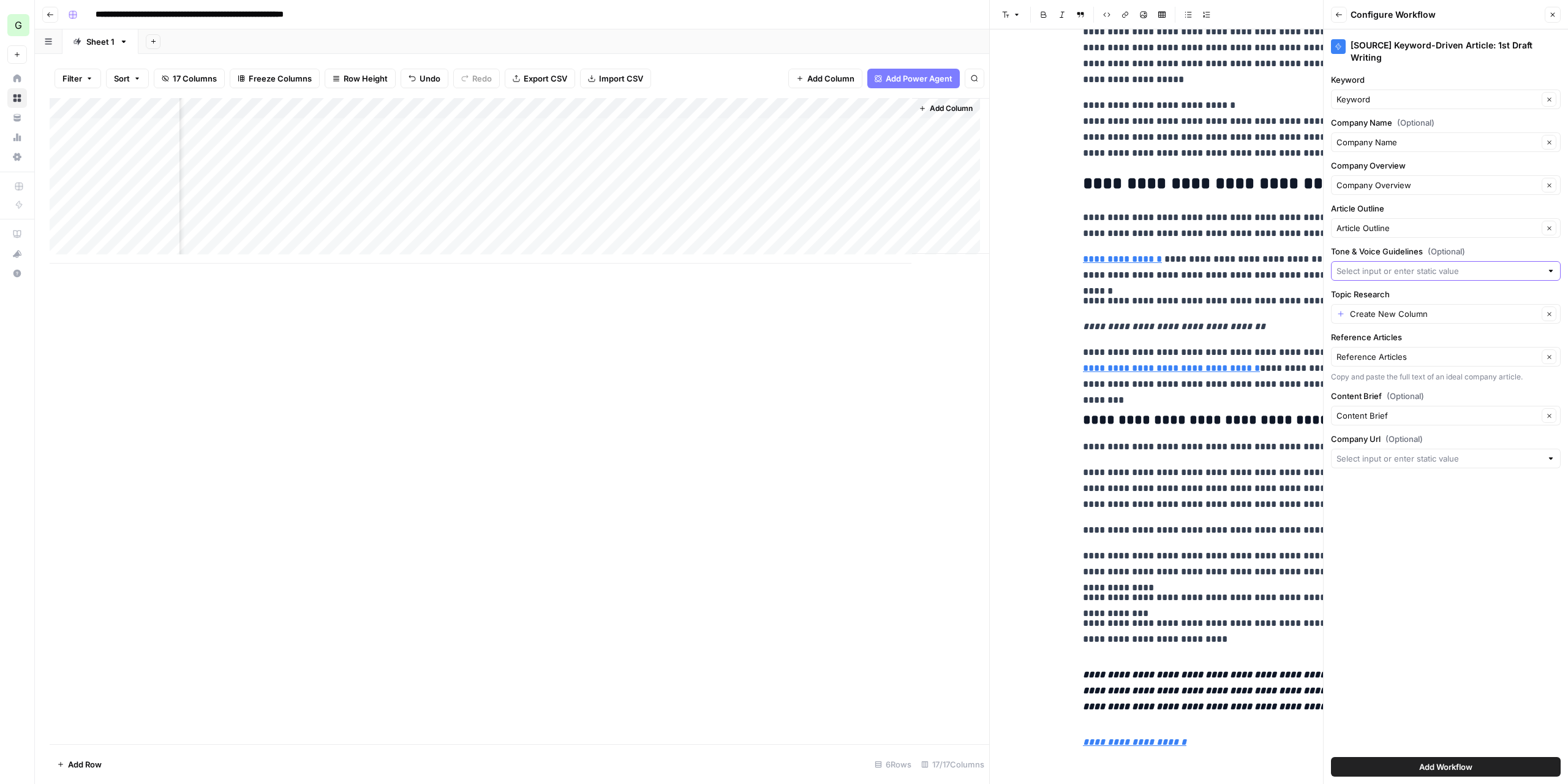
click at [1433, 269] on input "Tone & Voice Guidelines (Optional)" at bounding box center [1439, 271] width 205 height 12
click at [1422, 336] on span "Voice & Tone Guidelines" at bounding box center [1436, 338] width 189 height 12
type input "Voice & Tone Guidelines"
click at [1553, 313] on button "Clear" at bounding box center [1548, 313] width 14 height 14
click at [1495, 313] on input "Topic Research" at bounding box center [1439, 313] width 205 height 12
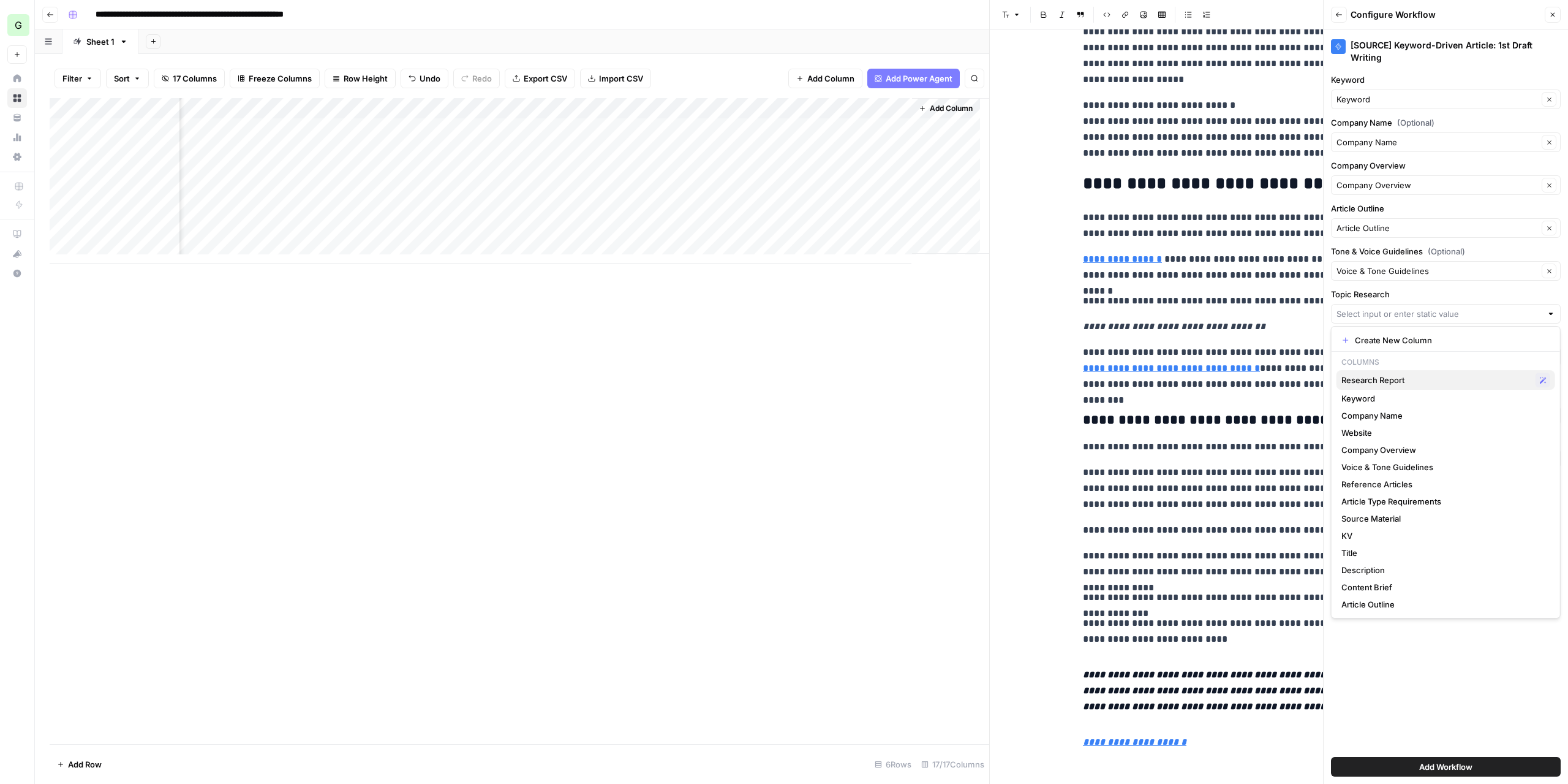
click at [1411, 377] on span "Research Report" at bounding box center [1436, 380] width 189 height 12
type input "Research Report"
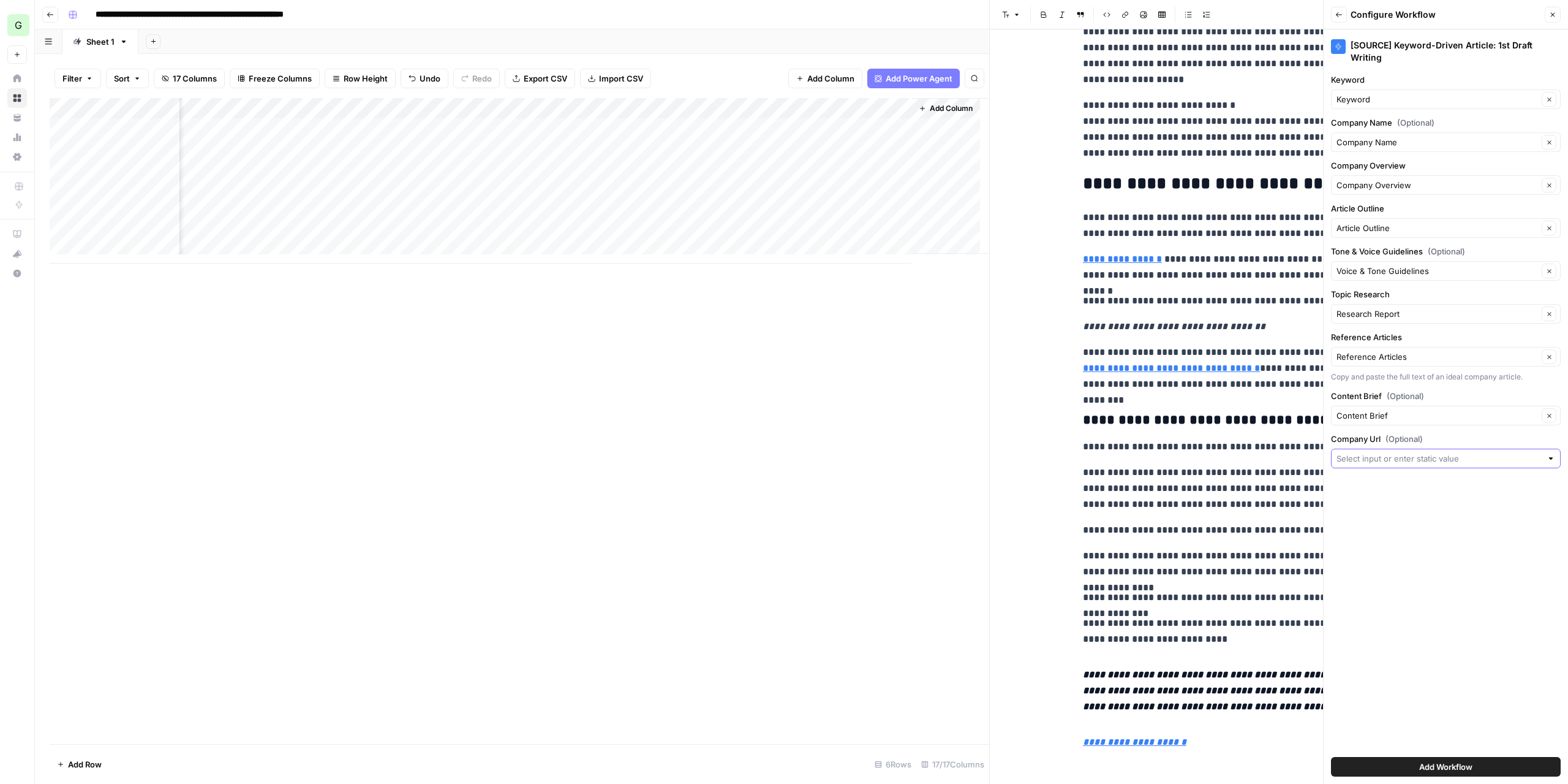
click at [1480, 453] on input "Company Url (Optional)" at bounding box center [1439, 459] width 205 height 12
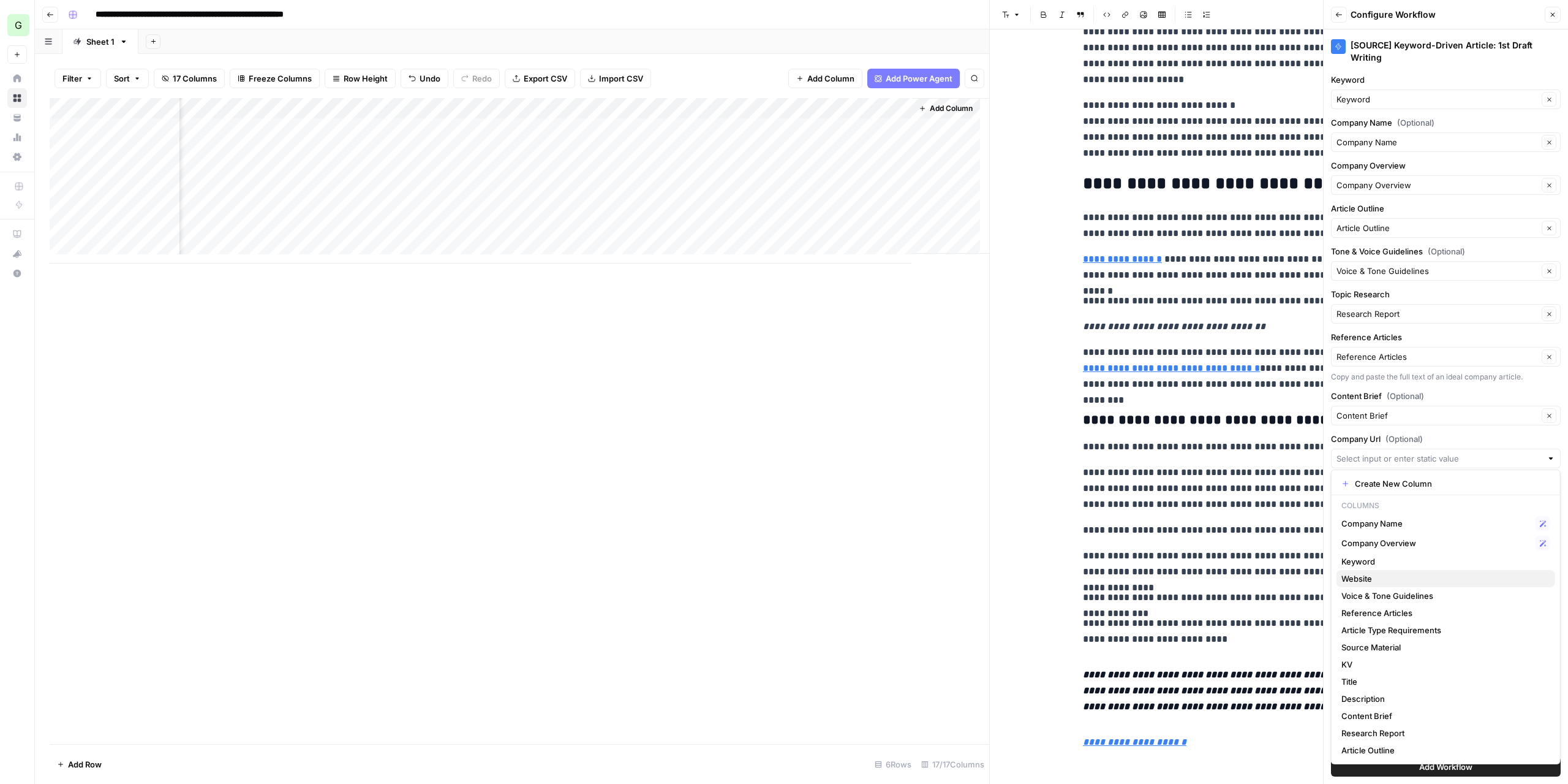
click at [1371, 579] on span "Website" at bounding box center [1443, 578] width 204 height 12
type input "Website"
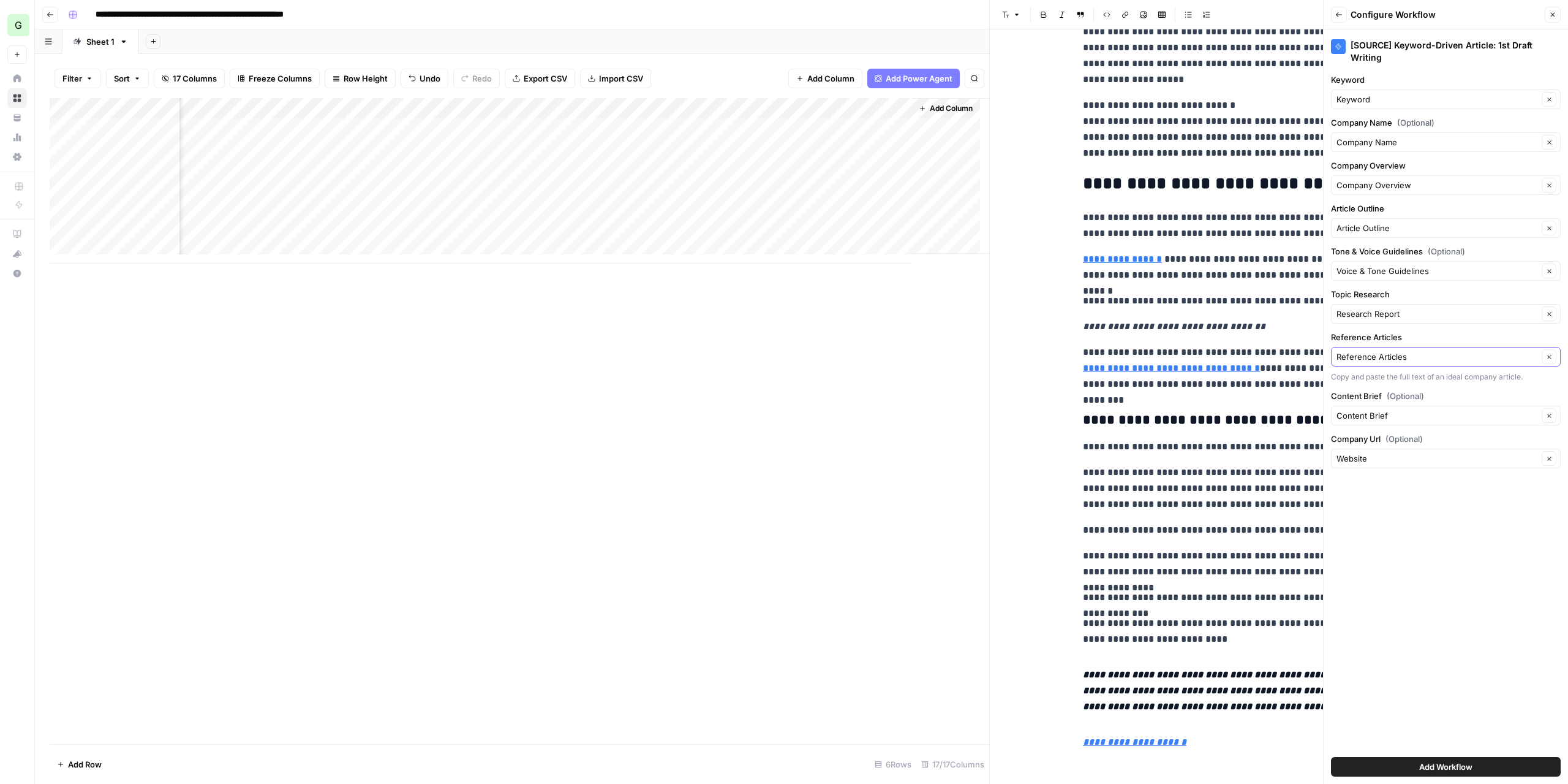
click at [1551, 355] on icon "button" at bounding box center [1549, 356] width 7 height 7
click at [1501, 355] on input "Reference Articles" at bounding box center [1439, 356] width 205 height 12
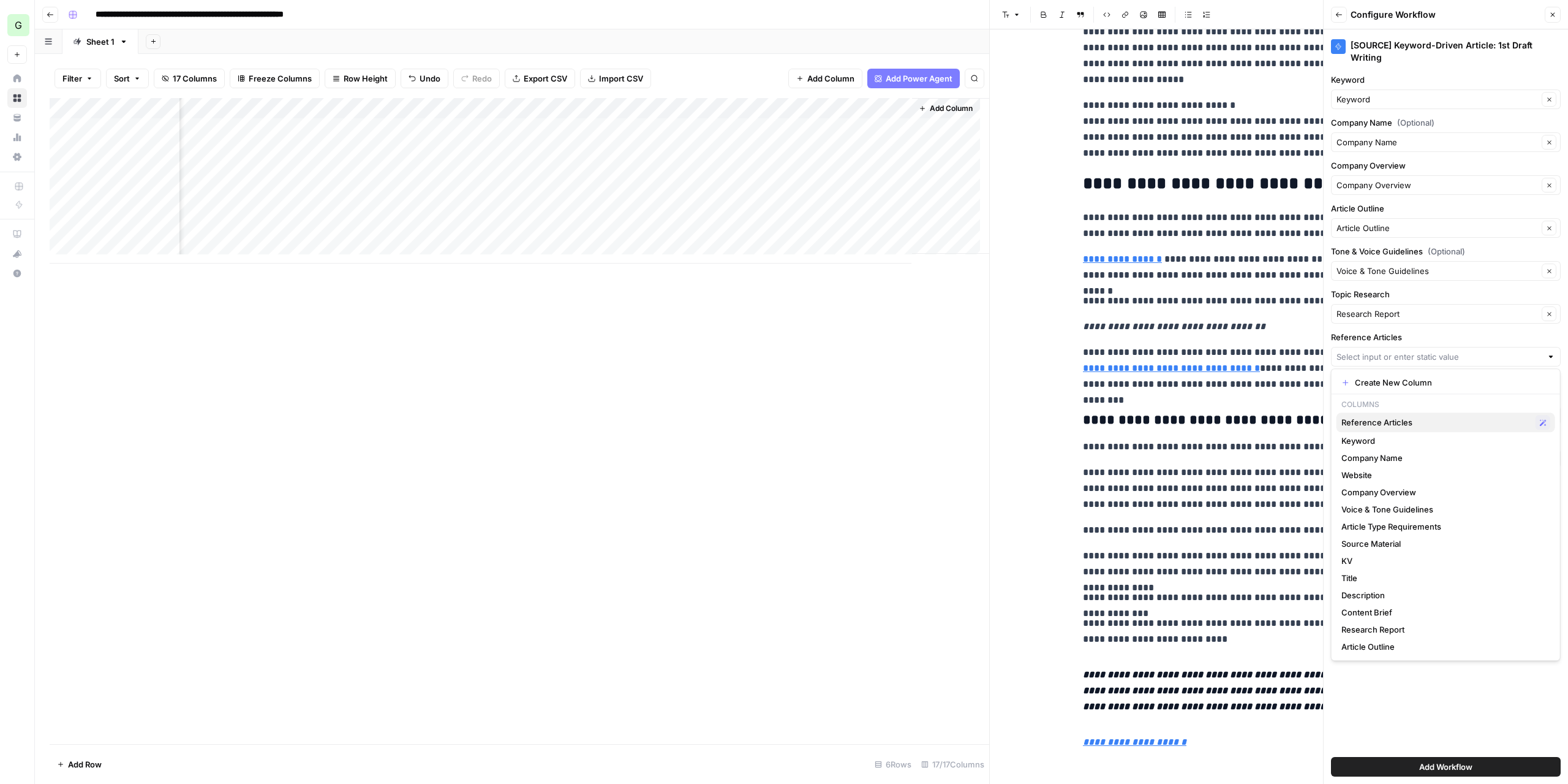
click at [1417, 418] on span "Reference Articles" at bounding box center [1436, 422] width 189 height 12
type input "Reference Articles"
click at [1422, 763] on span "Add Workflow" at bounding box center [1445, 767] width 53 height 12
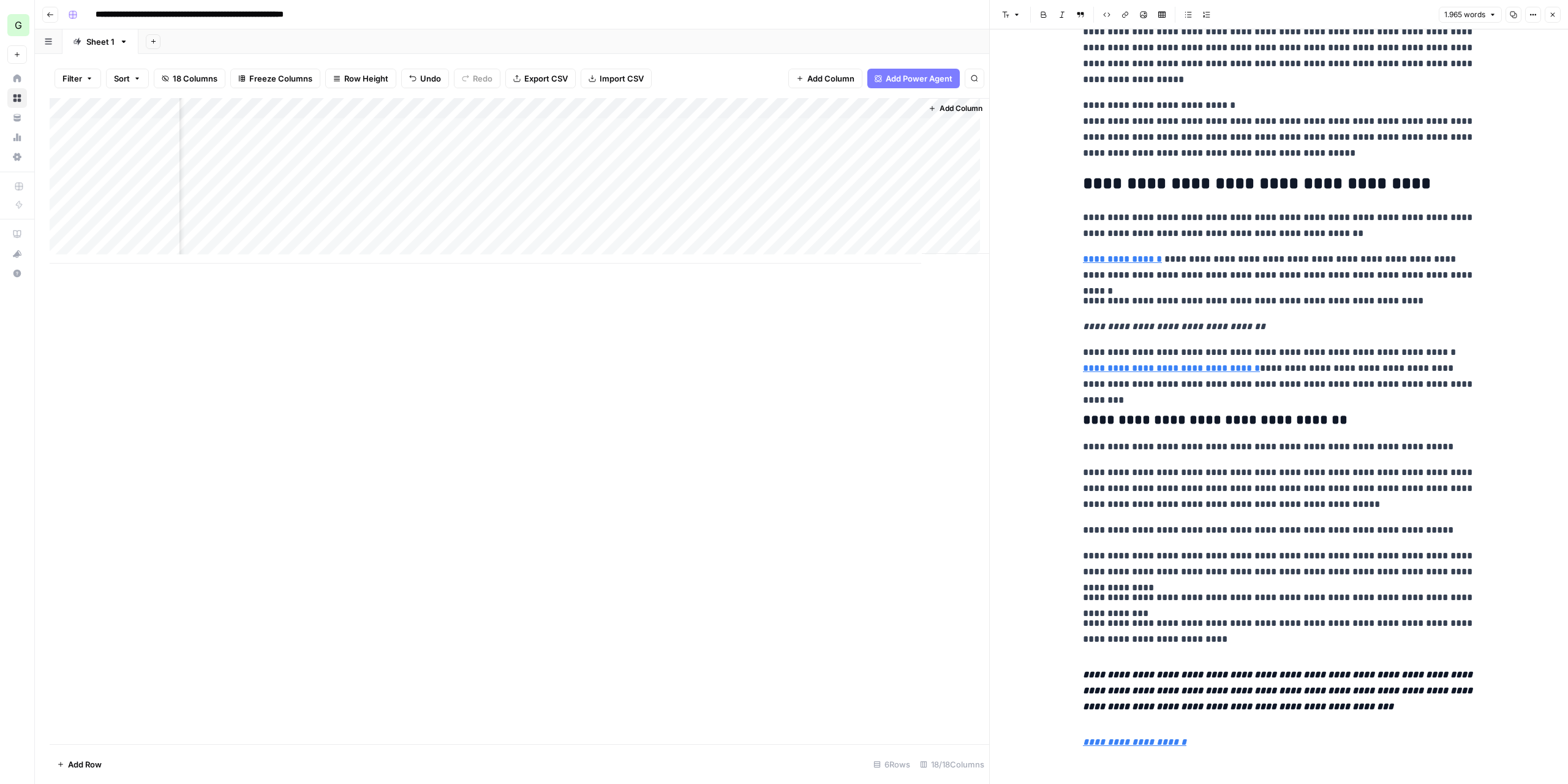
scroll to position [0, 1295]
click at [884, 126] on div "Add Column" at bounding box center [520, 181] width 939 height 166
drag, startPoint x: 910, startPoint y: 104, endPoint x: 952, endPoint y: 104, distance: 42.0
click at [952, 104] on div "Add Column" at bounding box center [520, 181] width 939 height 166
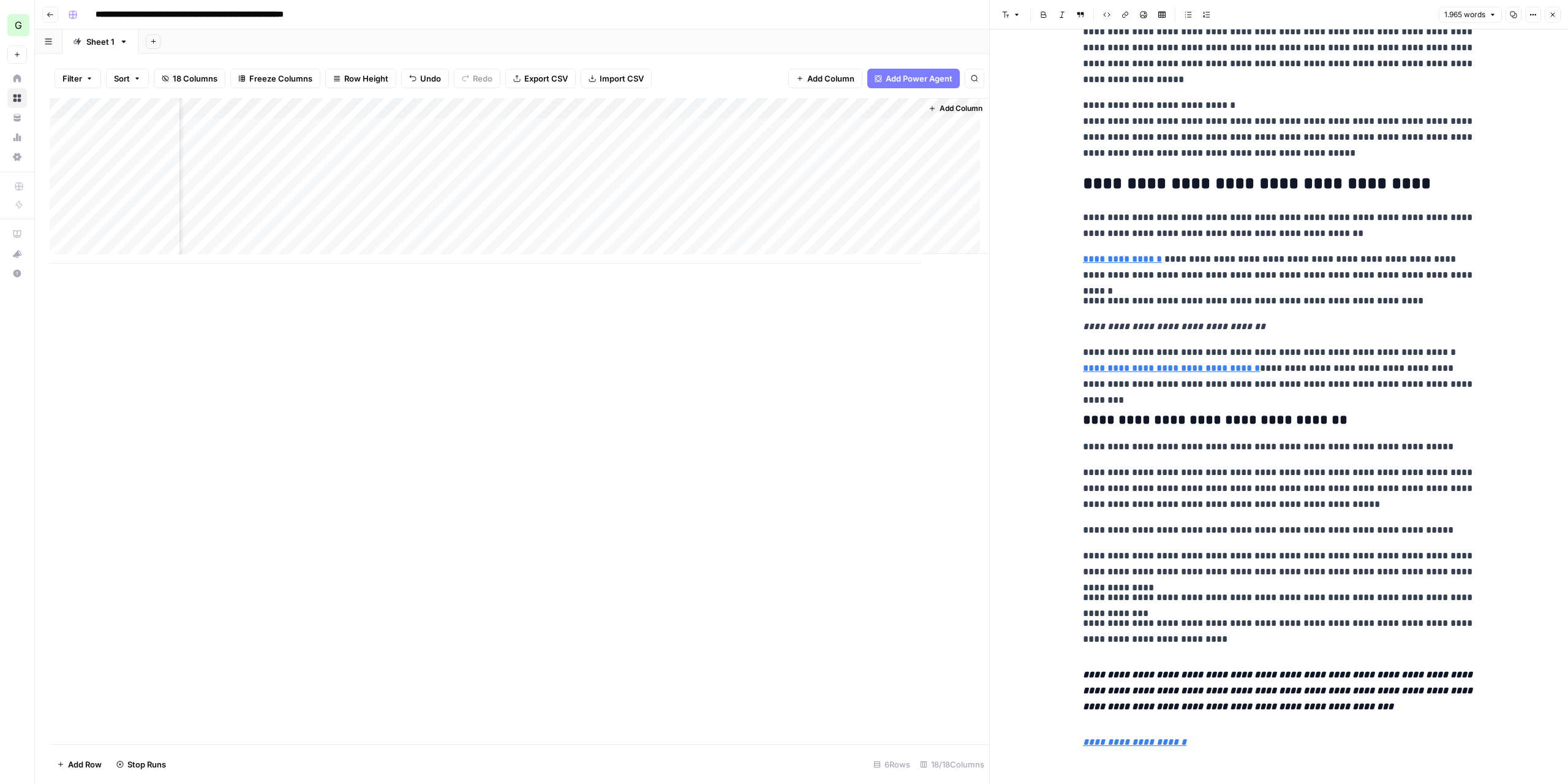
click at [865, 101] on div "Add Column" at bounding box center [520, 181] width 939 height 166
click at [865, 101] on div at bounding box center [836, 110] width 152 height 24
drag, startPoint x: 809, startPoint y: 138, endPoint x: 818, endPoint y: 139, distance: 9.1
click at [818, 139] on input "[SOURCE] Keyword-Driven Article: 1st Draft Writing" at bounding box center [833, 138] width 124 height 12
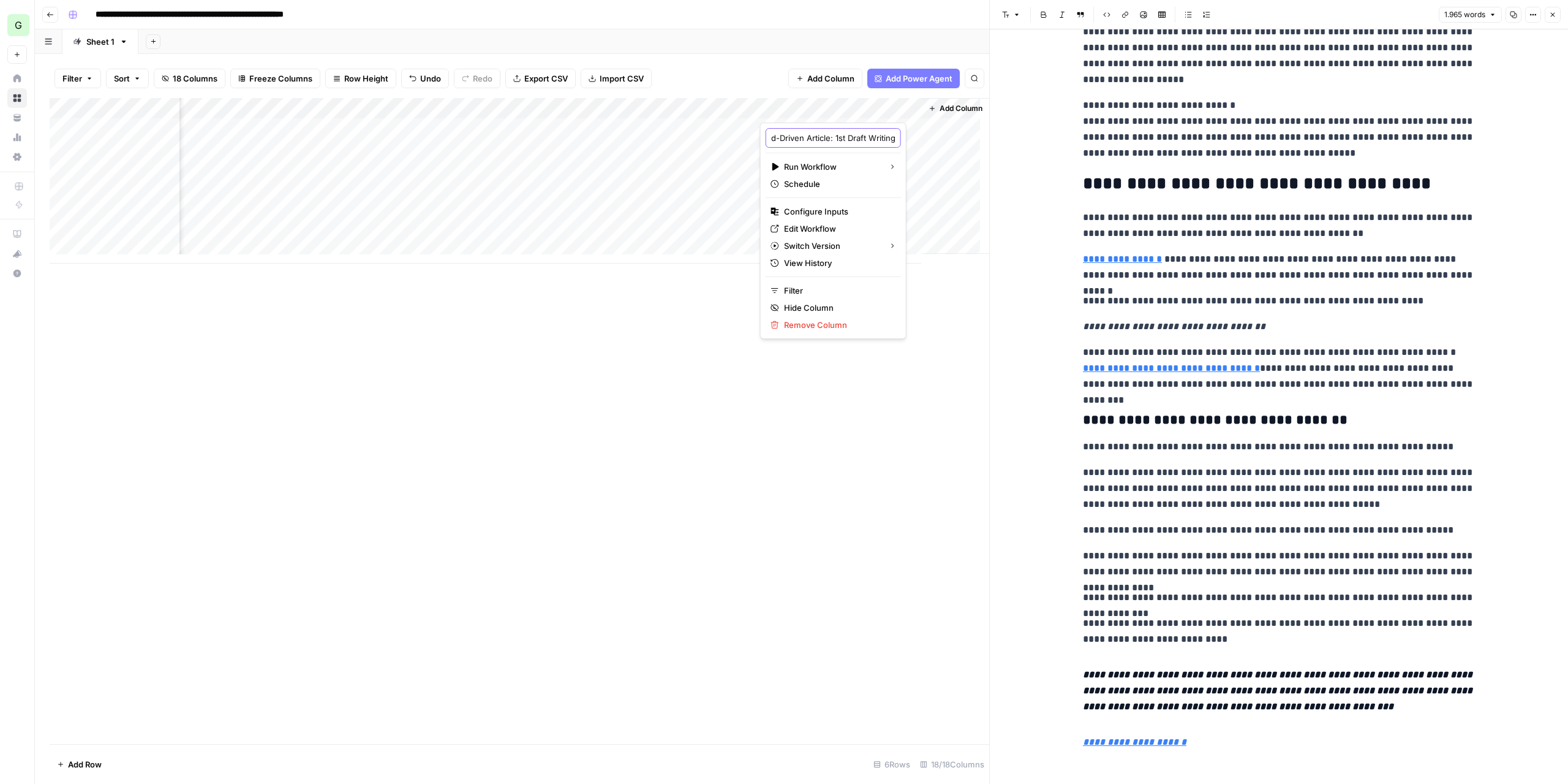
type input "[SOURCE]1st Draft Writing"
click at [829, 104] on div "Add Column" at bounding box center [520, 181] width 939 height 166
click at [818, 107] on div at bounding box center [836, 110] width 152 height 24
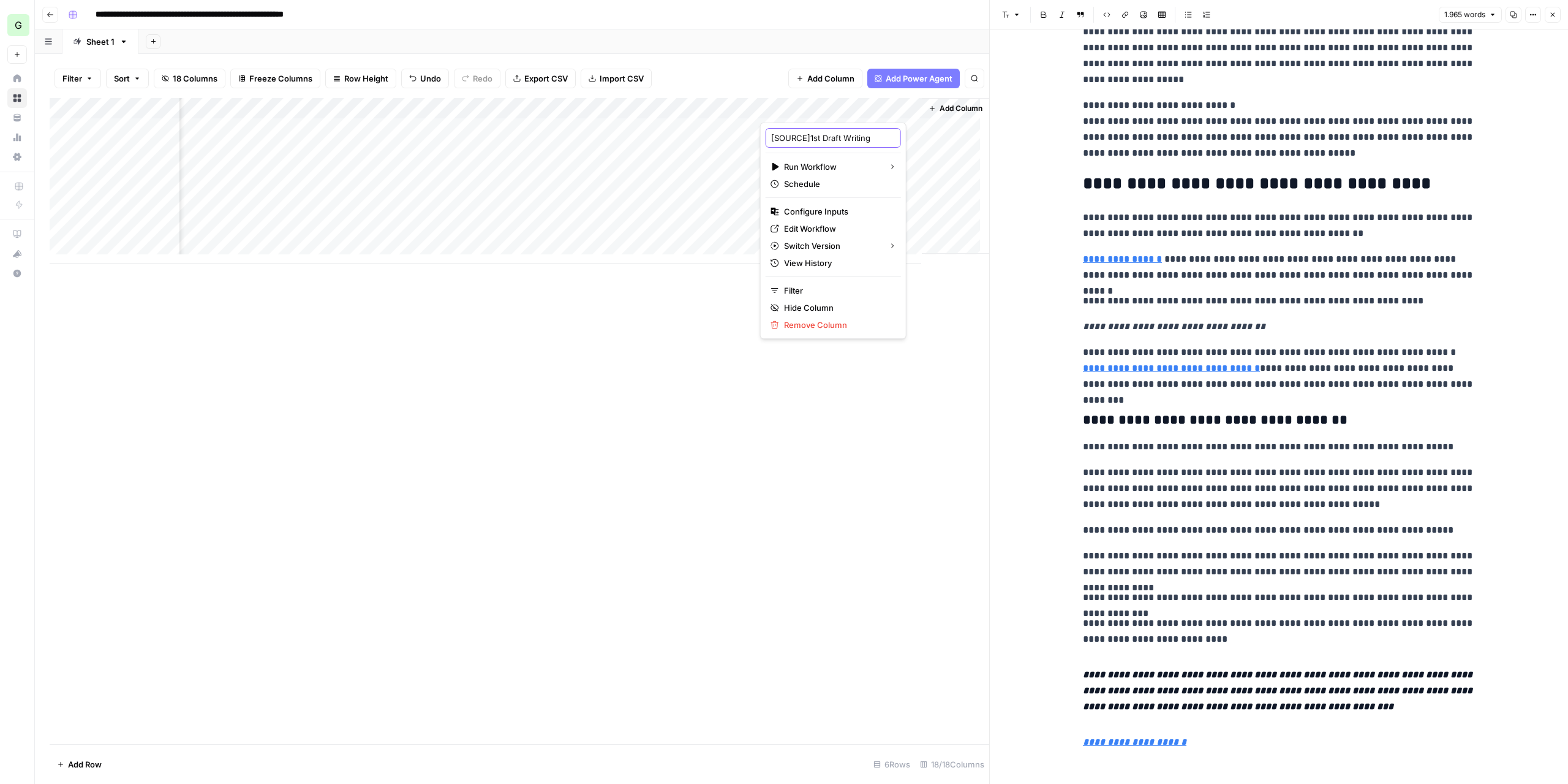
click at [809, 134] on input "[SOURCE]1st Draft Writing" at bounding box center [833, 138] width 124 height 12
type input "[SOURCE] 1st Draft Writing"
click at [1552, 14] on icon "button" at bounding box center [1553, 15] width 8 height 8
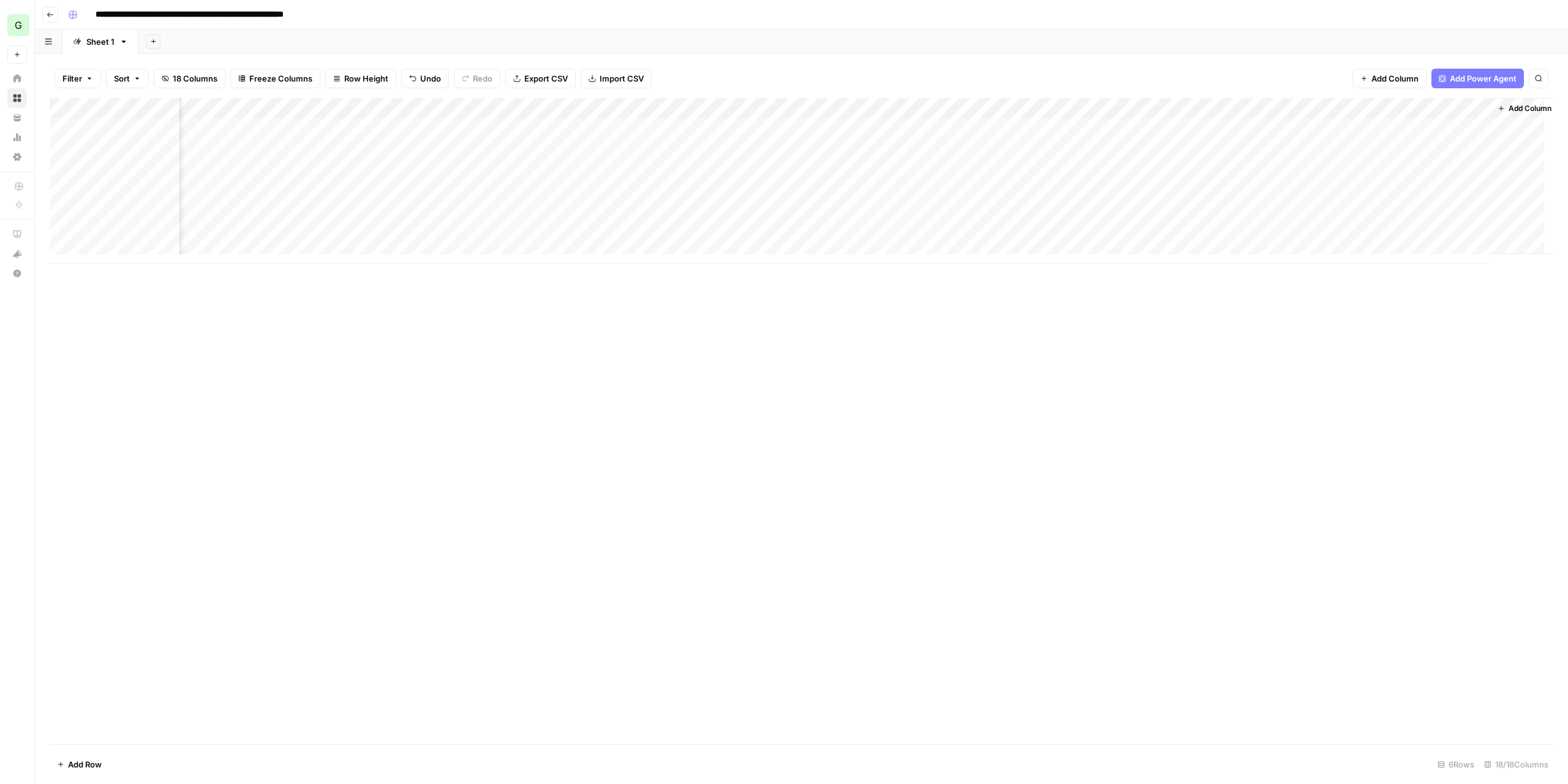
scroll to position [0, 772]
click at [1464, 128] on div "Add Column" at bounding box center [802, 181] width 1504 height 166
click at [1448, 125] on div "Add Column" at bounding box center [802, 181] width 1504 height 166
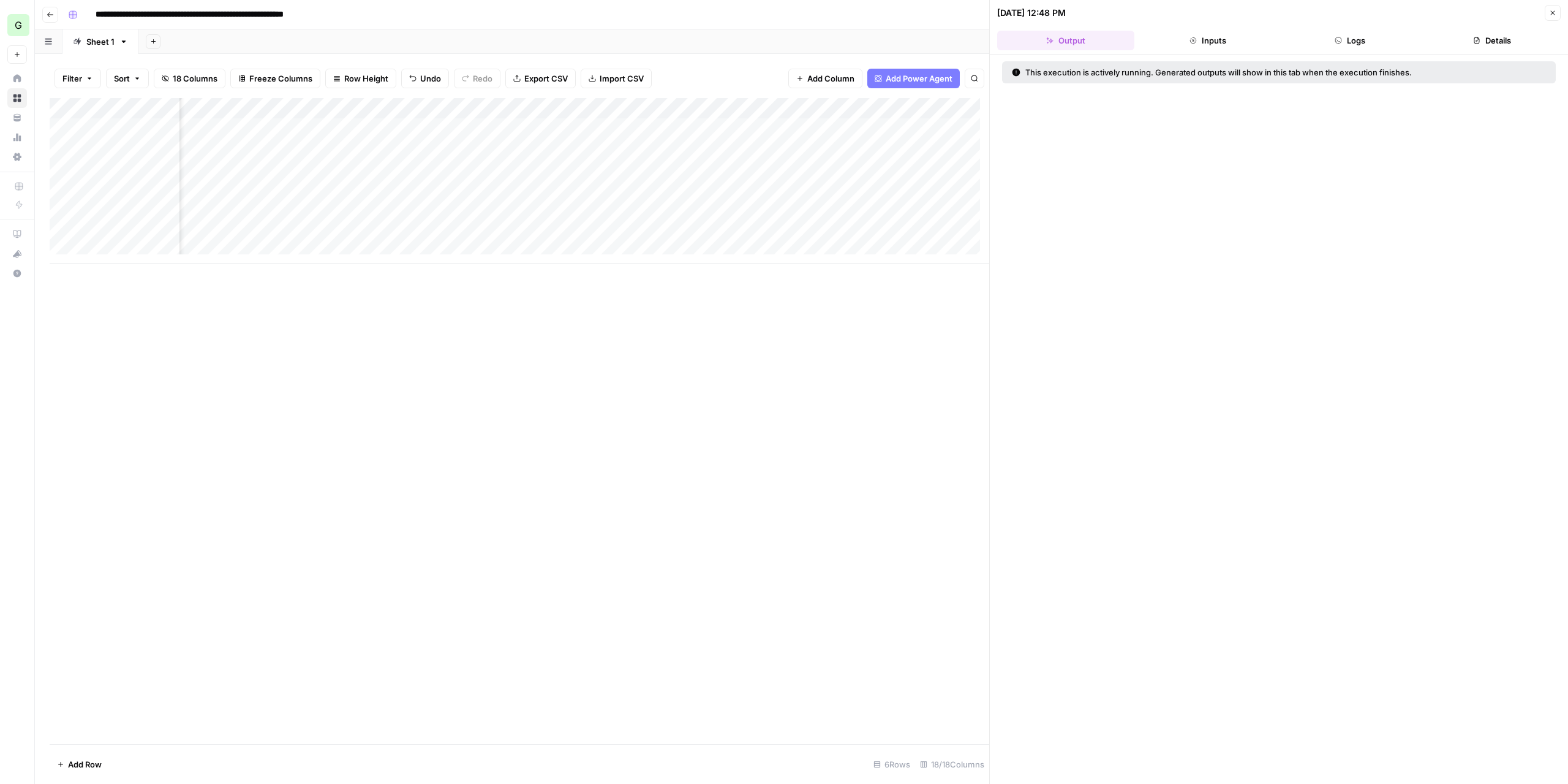
click at [1341, 47] on button "Logs" at bounding box center [1349, 40] width 137 height 20
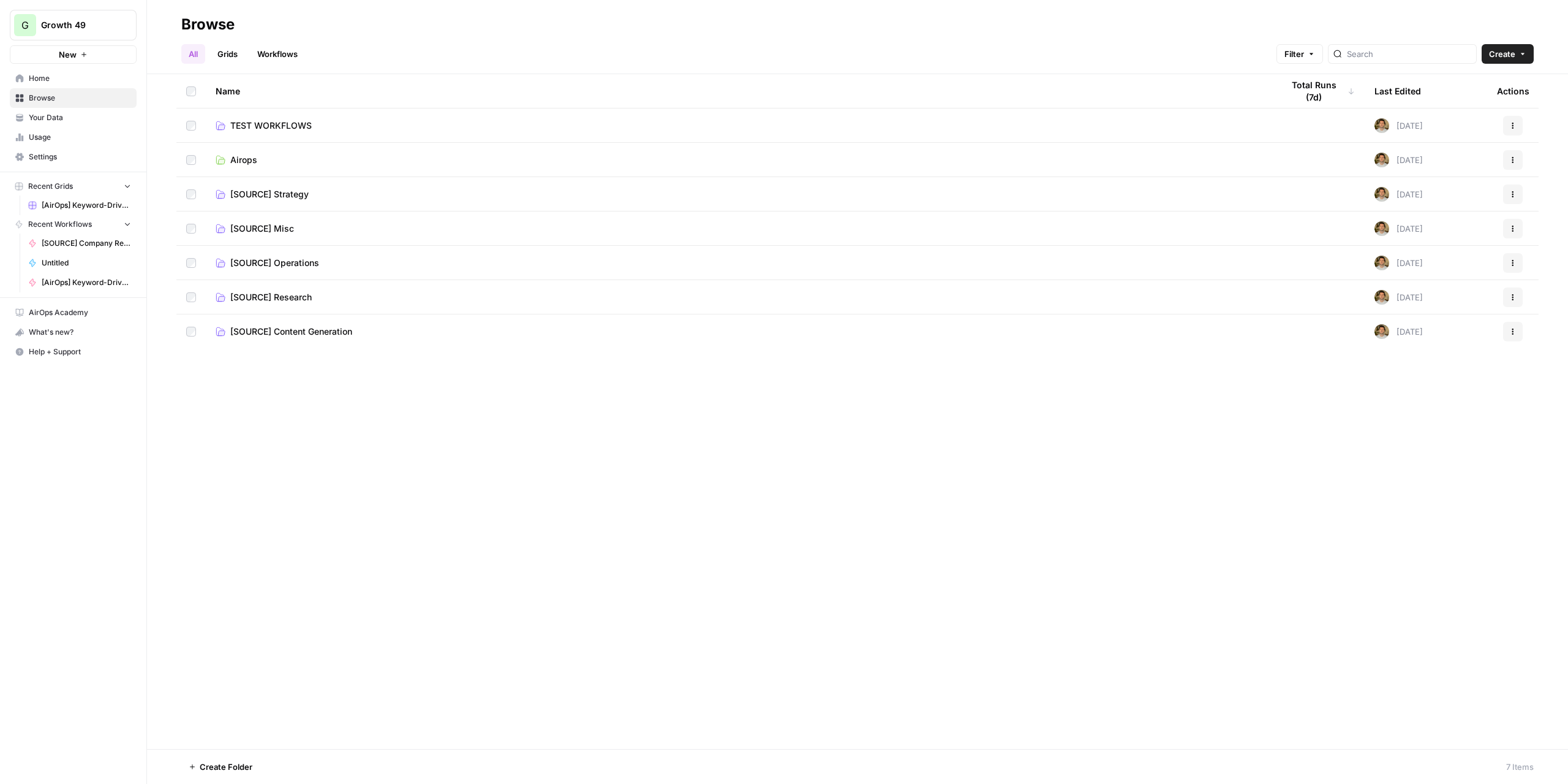
click at [275, 265] on span "[SOURCE] Operations" at bounding box center [274, 263] width 88 height 12
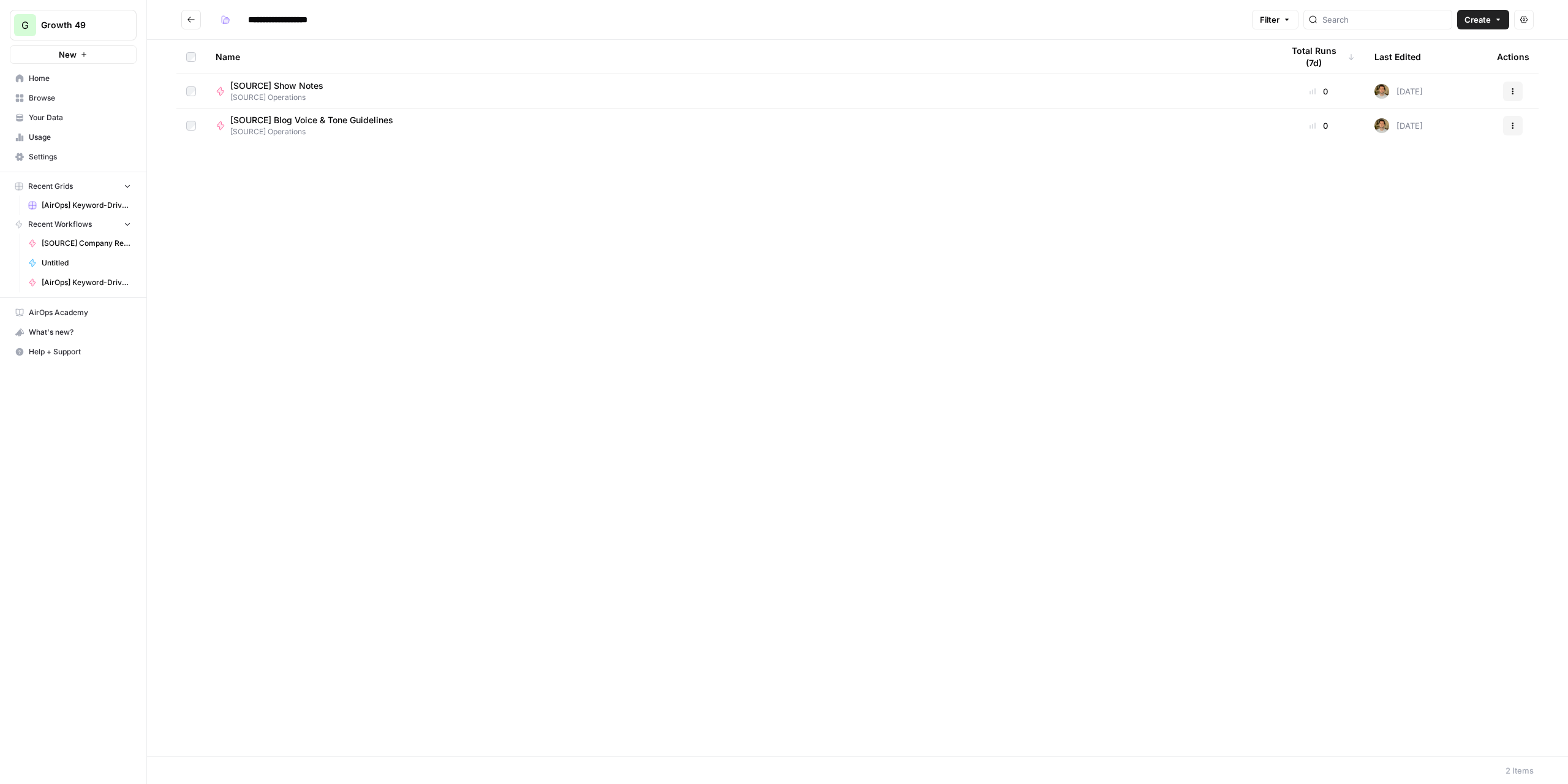
click at [331, 114] on span "[SOURCE] Blog Voice & Tone Guidelines" at bounding box center [311, 120] width 163 height 12
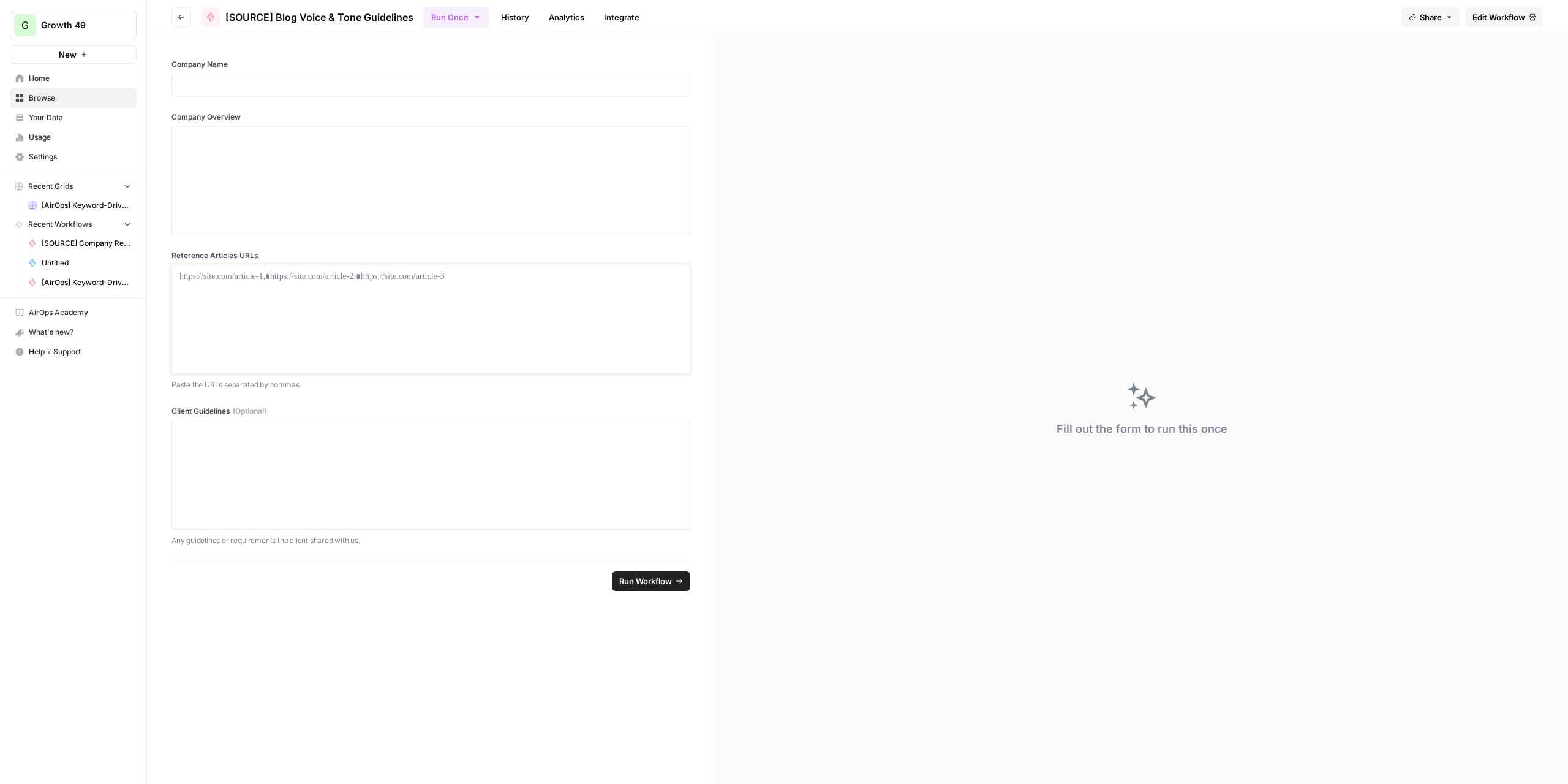
click at [275, 282] on div at bounding box center [430, 319] width 503 height 98
paste div
click at [359, 83] on p at bounding box center [430, 85] width 503 height 12
click at [427, 166] on div at bounding box center [430, 181] width 503 height 98
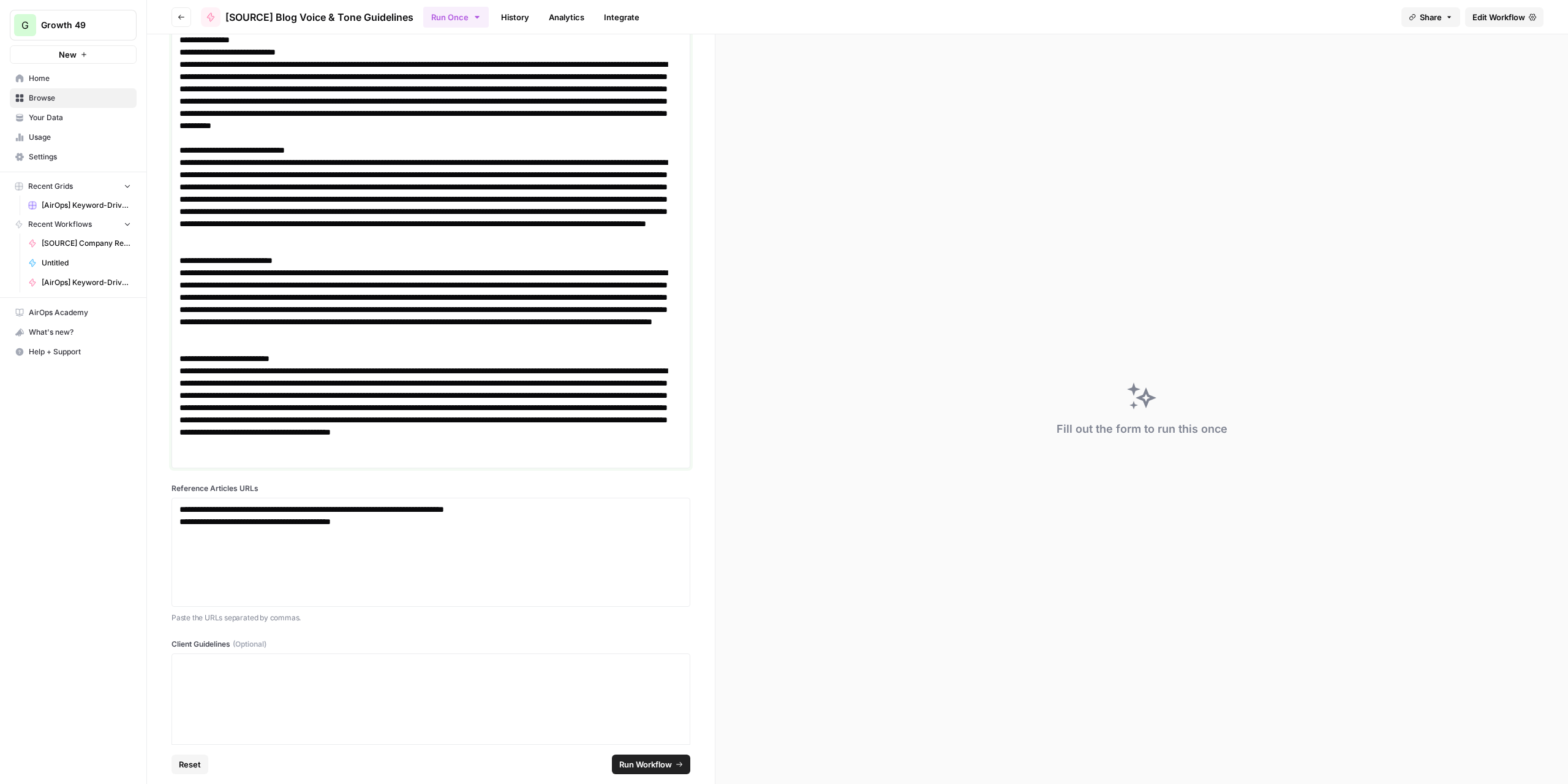
scroll to position [23, 0]
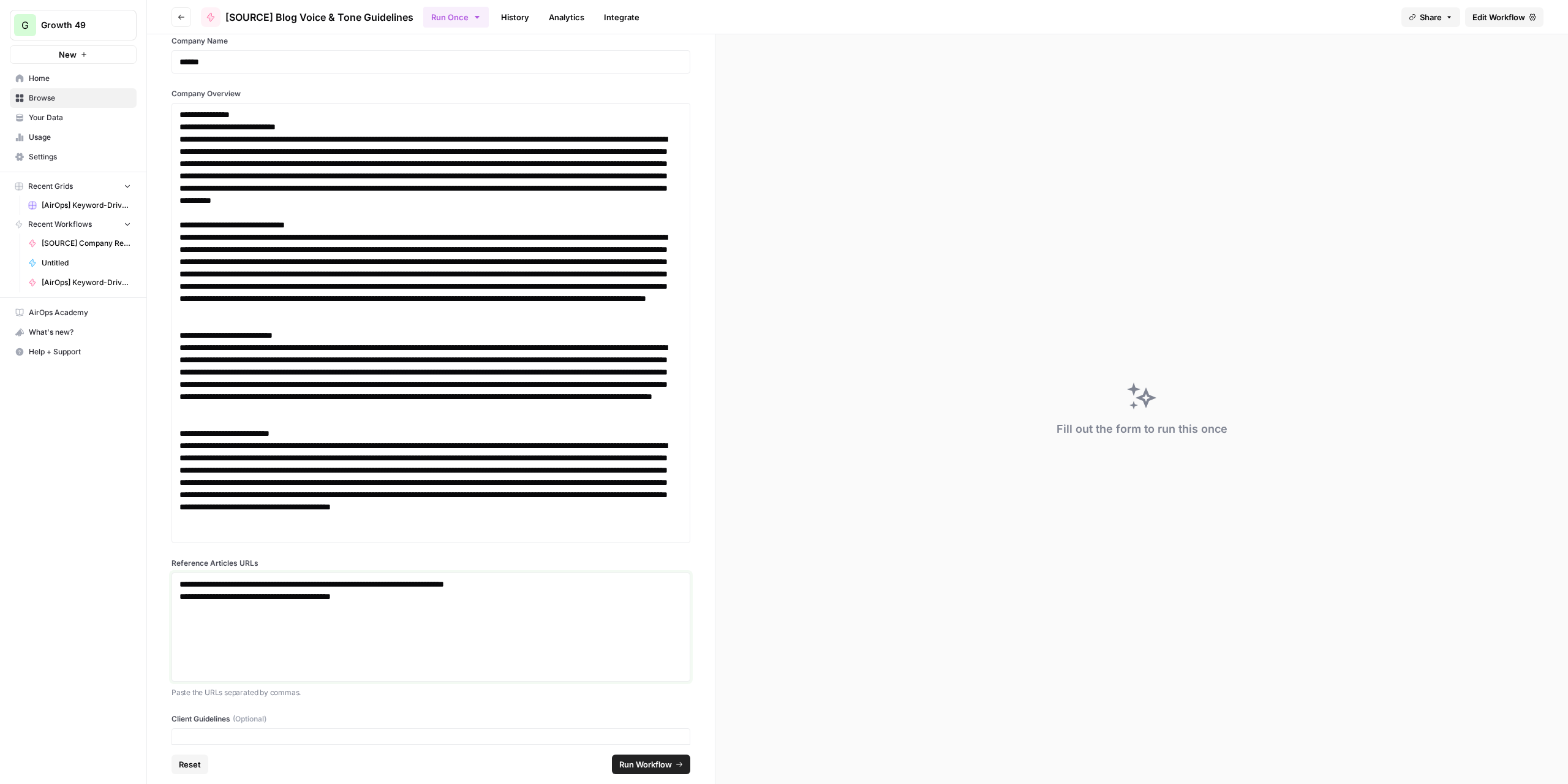
click at [418, 601] on p "**********" at bounding box center [426, 596] width 494 height 12
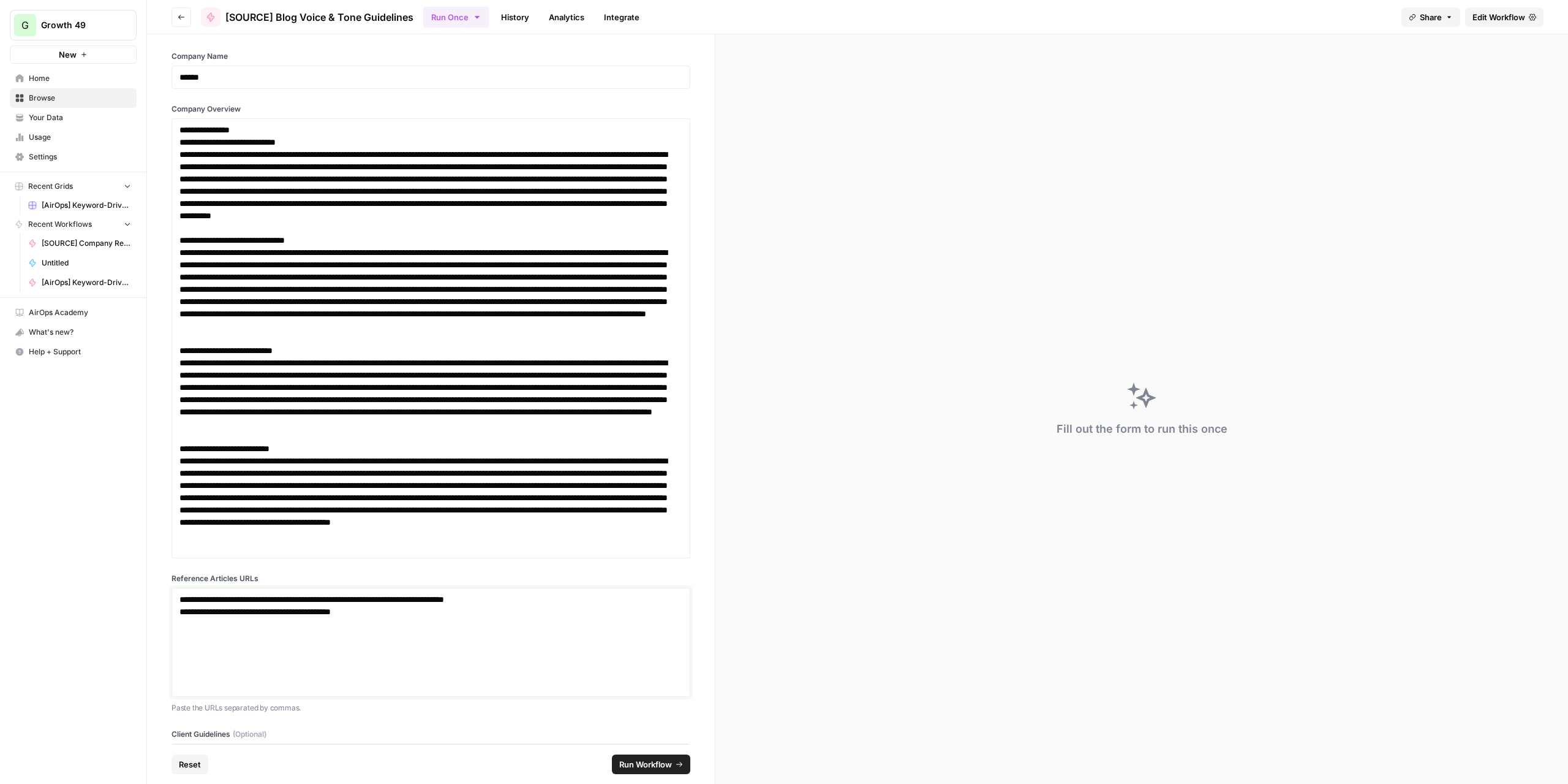
scroll to position [0, 0]
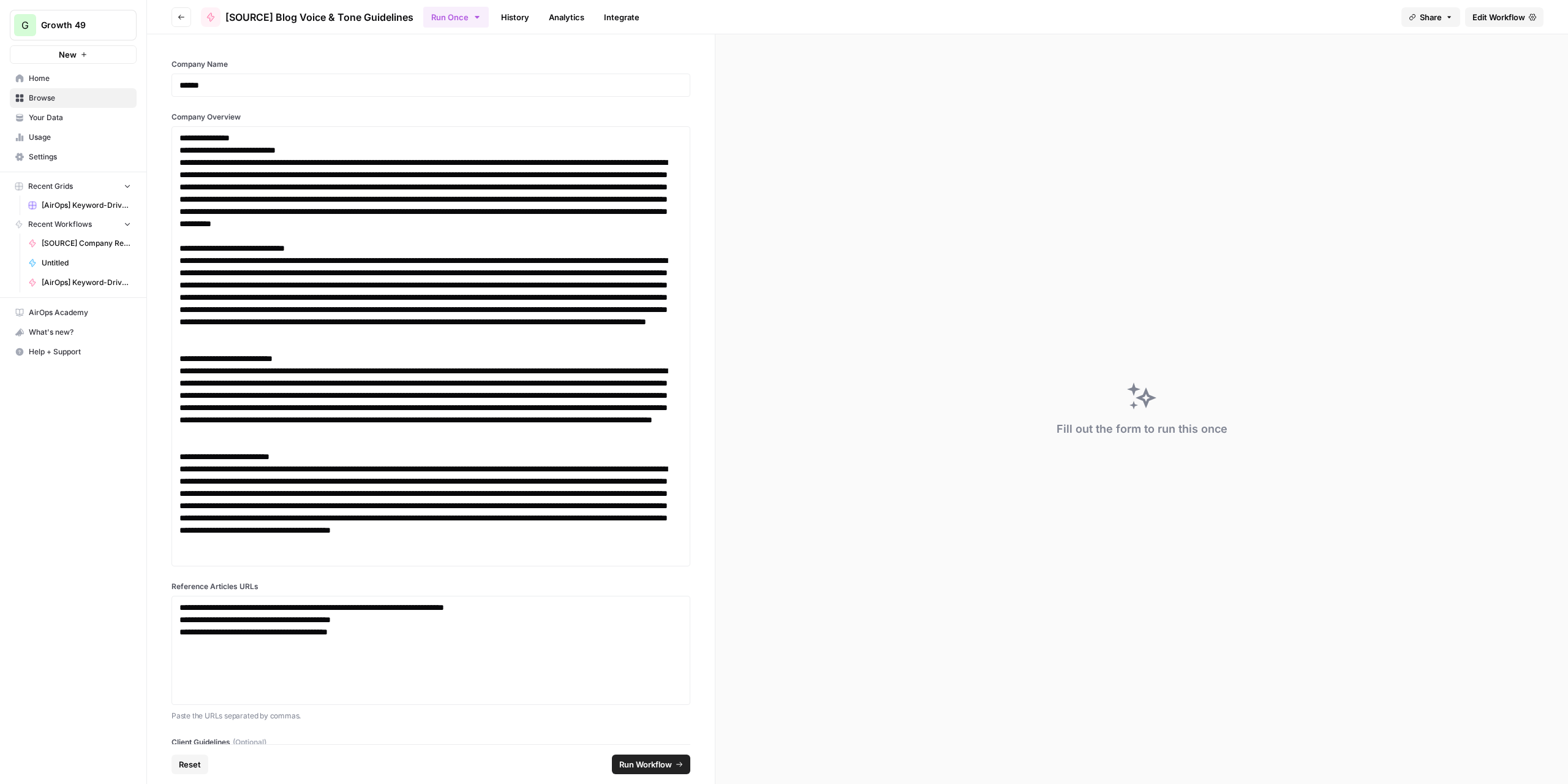
click at [635, 762] on span "Run Workflow" at bounding box center [646, 764] width 53 height 12
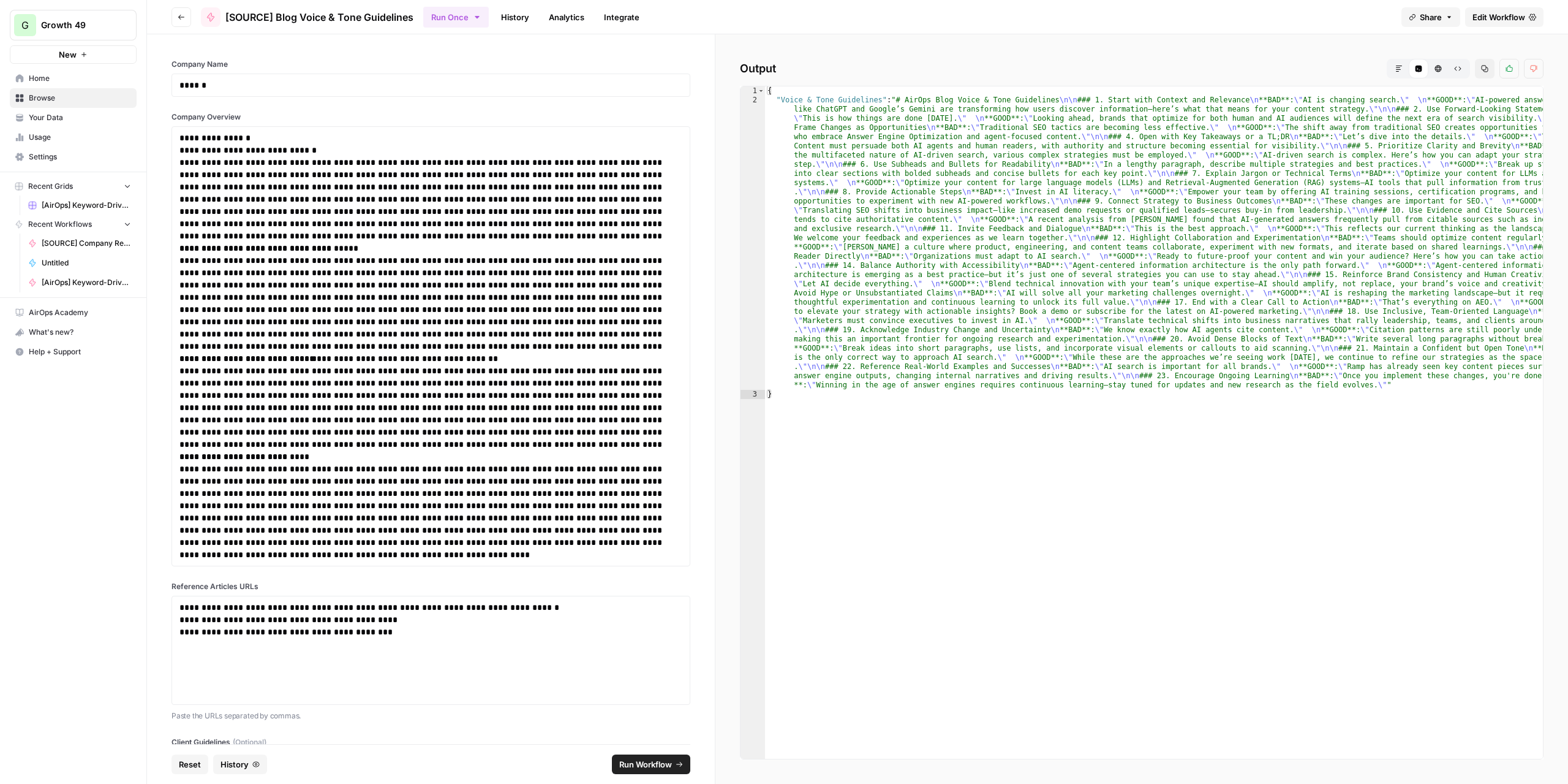
click at [1396, 69] on icon "button" at bounding box center [1399, 69] width 8 height 8
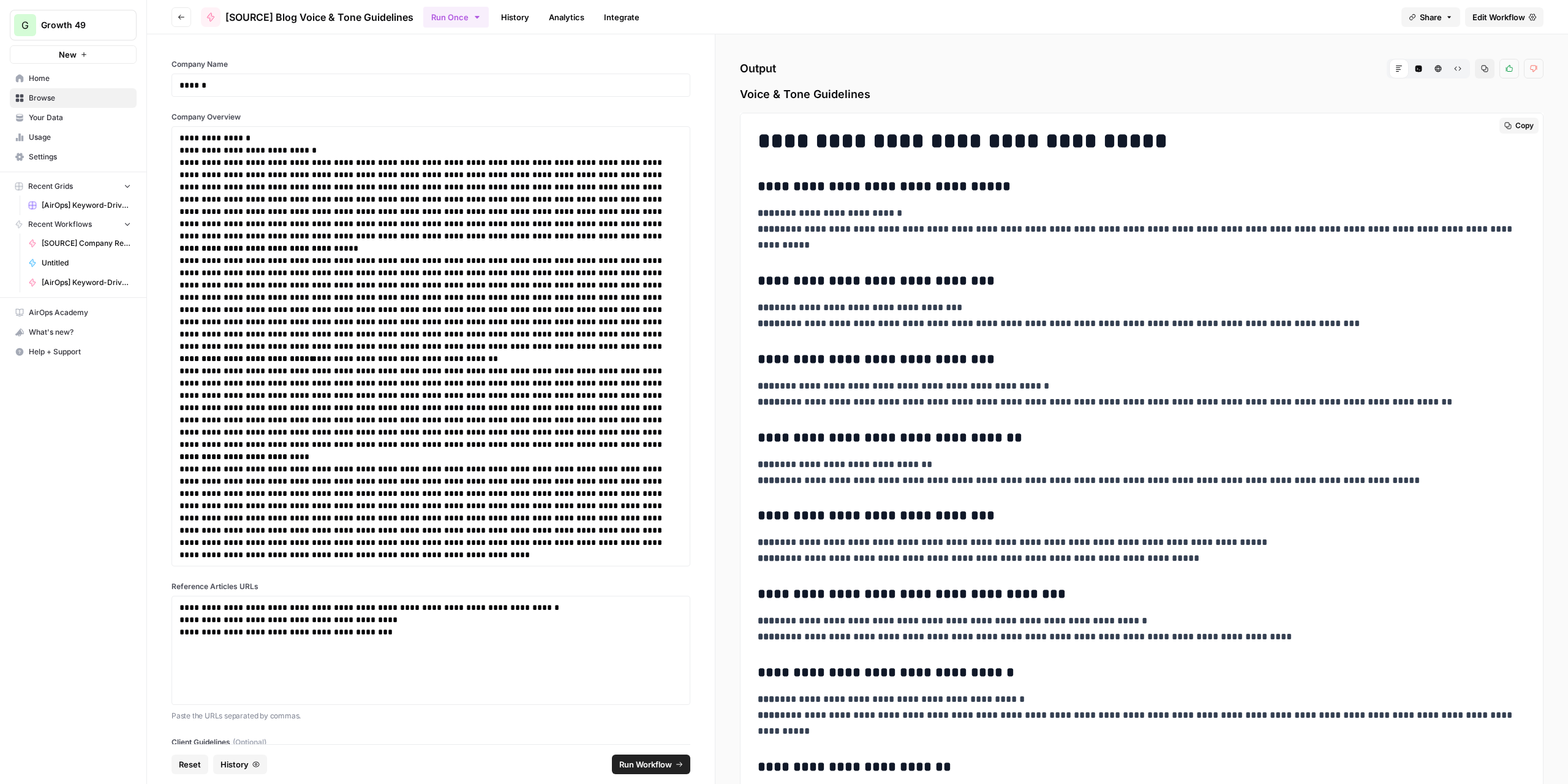
click at [1515, 125] on span "Copy" at bounding box center [1524, 126] width 18 height 11
click at [1517, 121] on span "Copy" at bounding box center [1524, 126] width 18 height 11
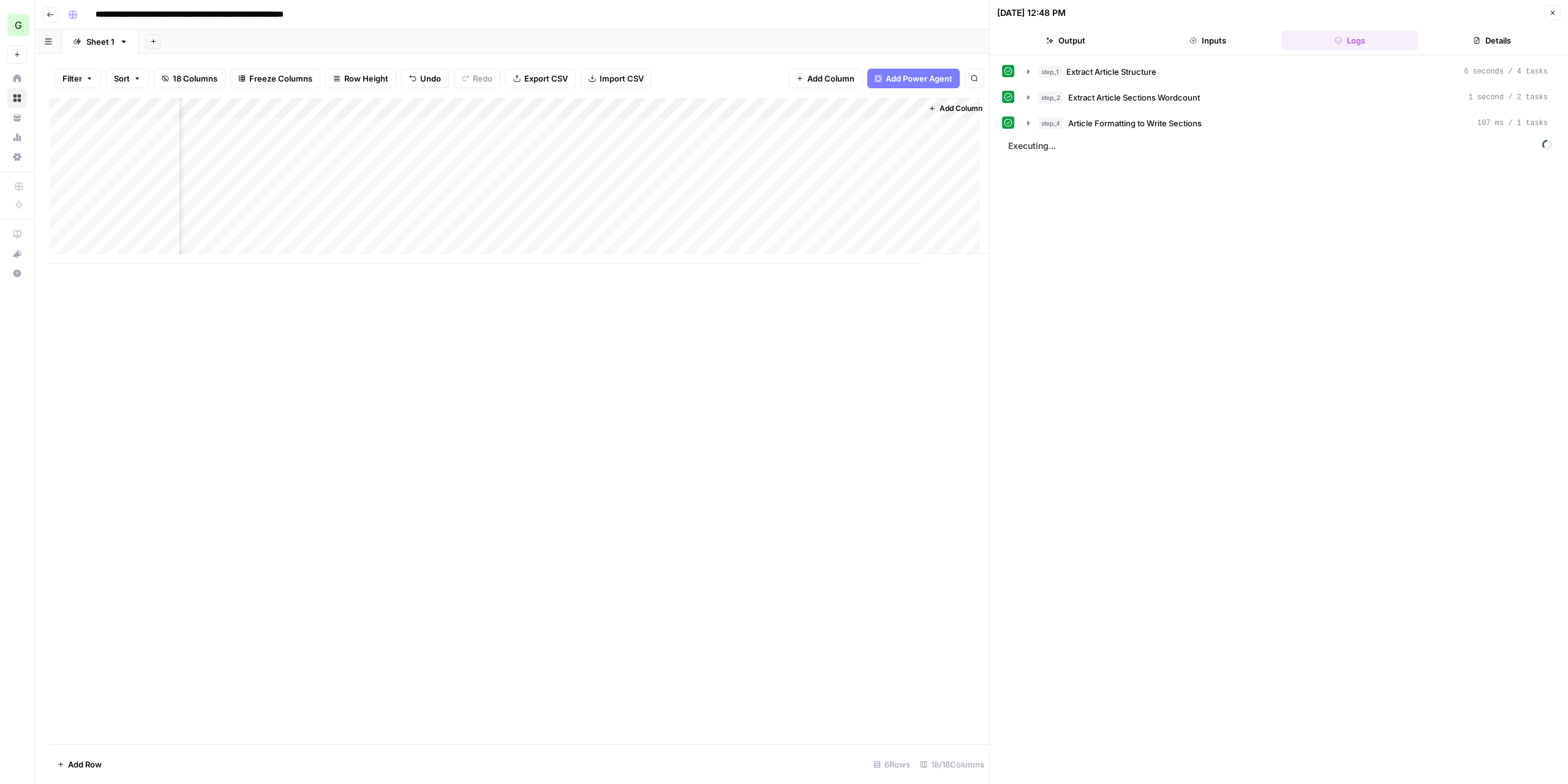
scroll to position [0, 1336]
